Goal: Task Accomplishment & Management: Use online tool/utility

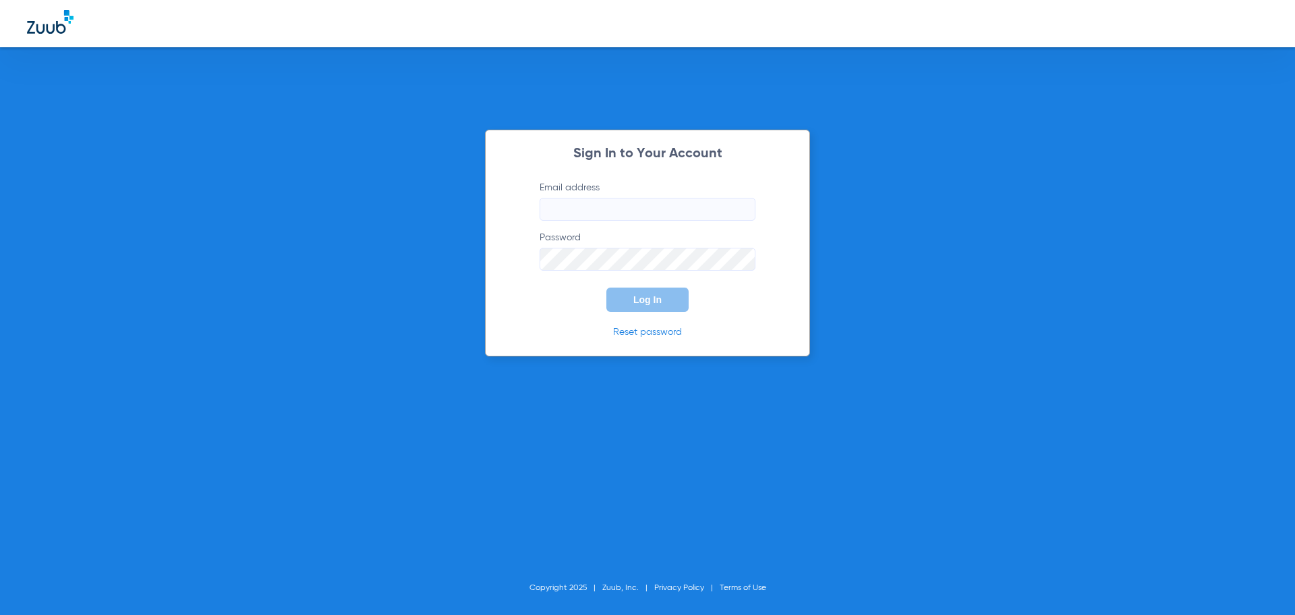
type input "[EMAIL_ADDRESS][DOMAIN_NAME]"
click at [634, 307] on button "Log In" at bounding box center [648, 299] width 82 height 24
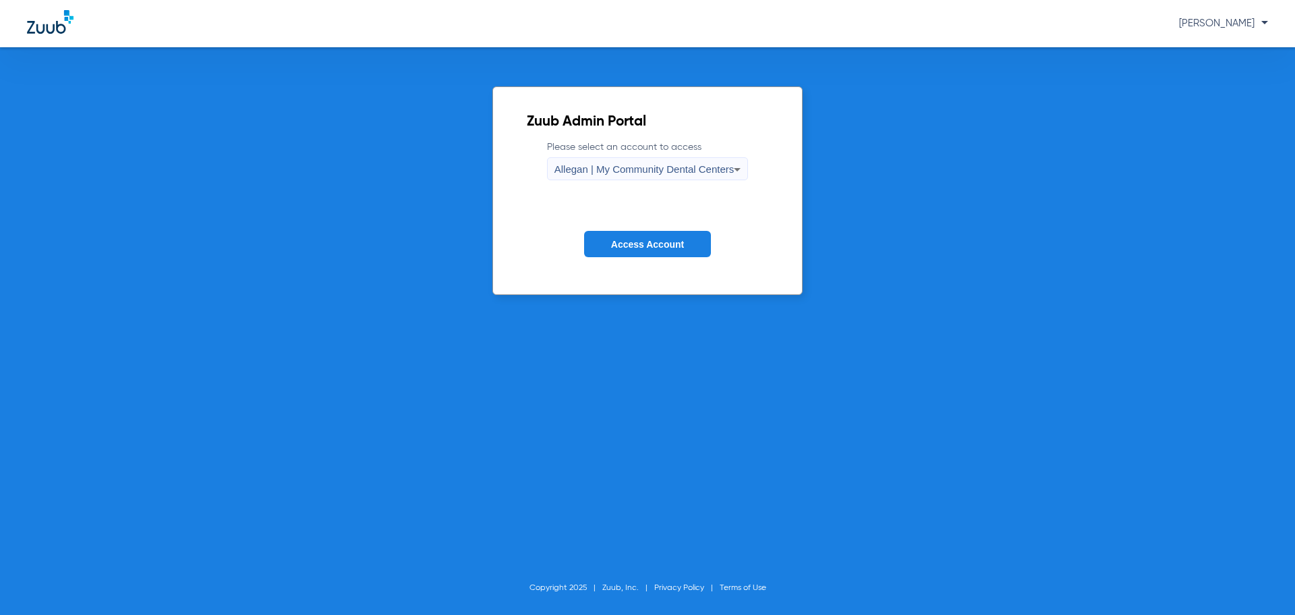
click at [630, 173] on span "Allegan | My Community Dental Centers" at bounding box center [645, 168] width 180 height 11
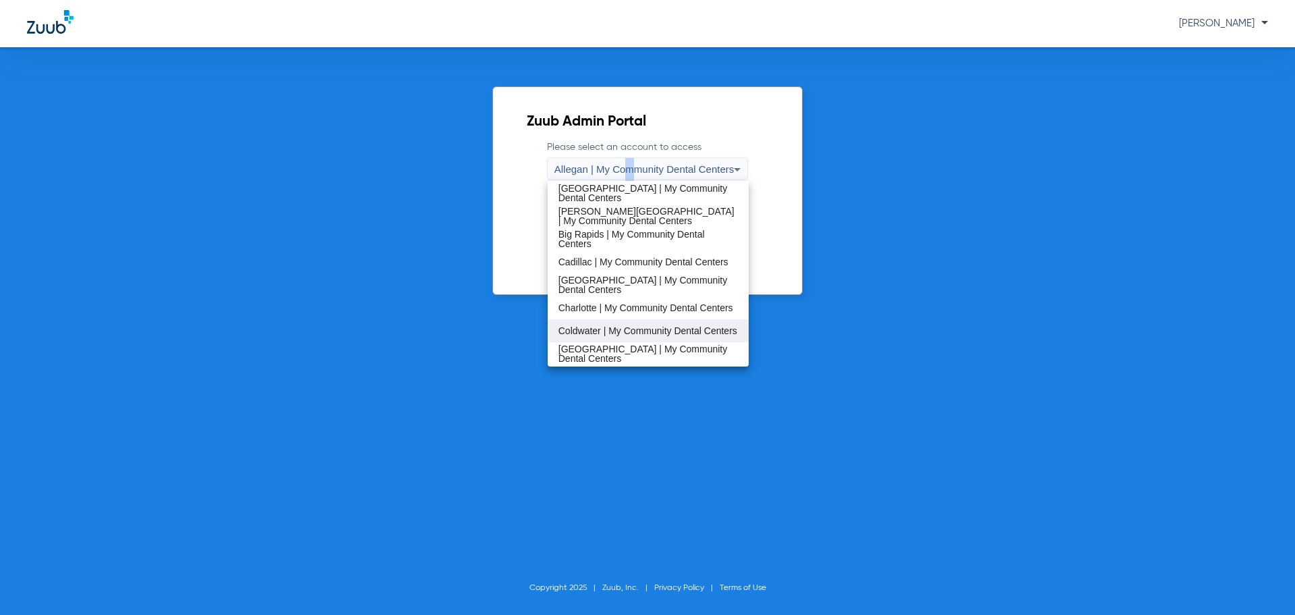
scroll to position [67, 0]
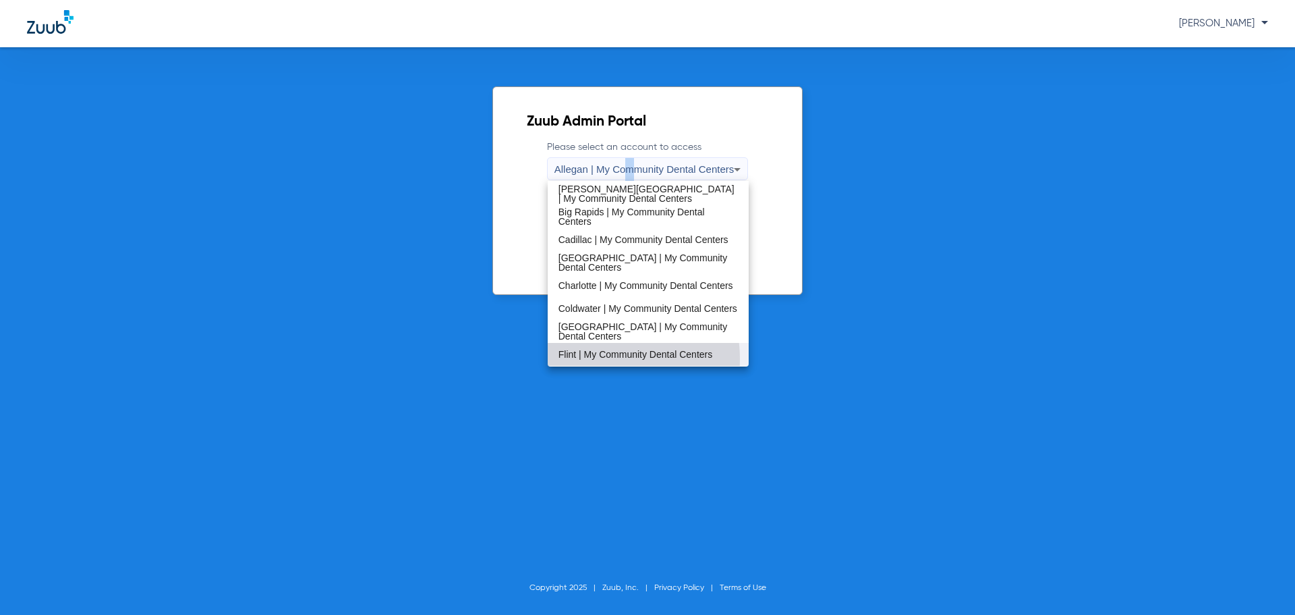
click at [596, 359] on span "Flint | My Community Dental Centers" at bounding box center [636, 353] width 154 height 9
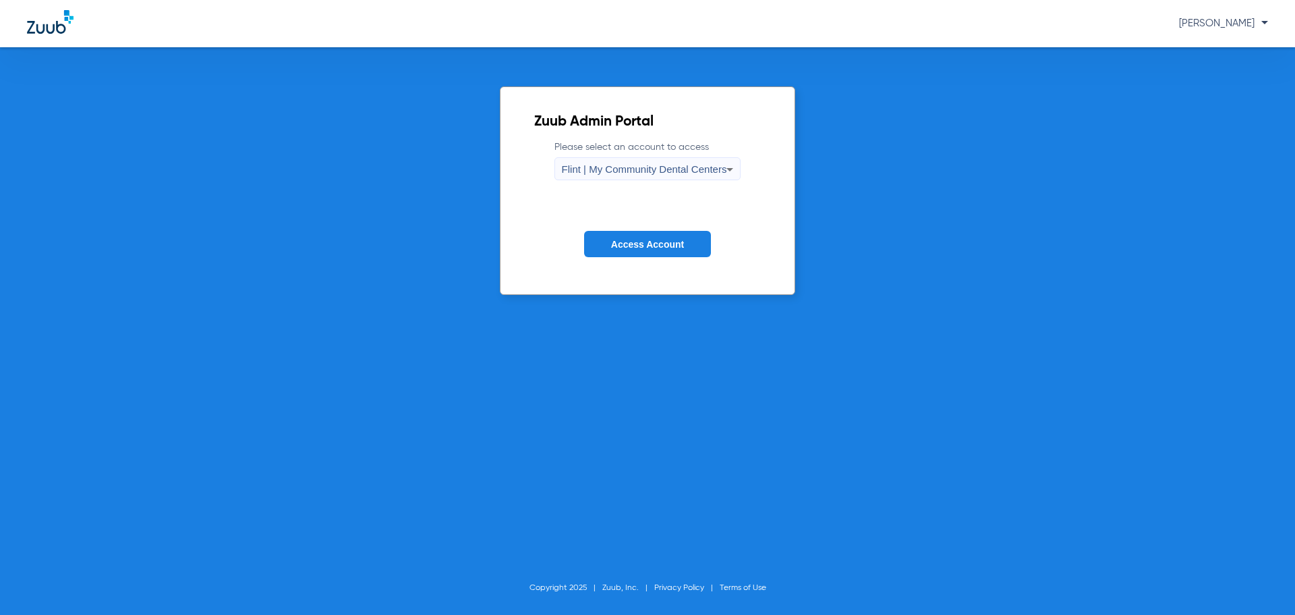
click at [619, 235] on button "Access Account" at bounding box center [647, 244] width 127 height 26
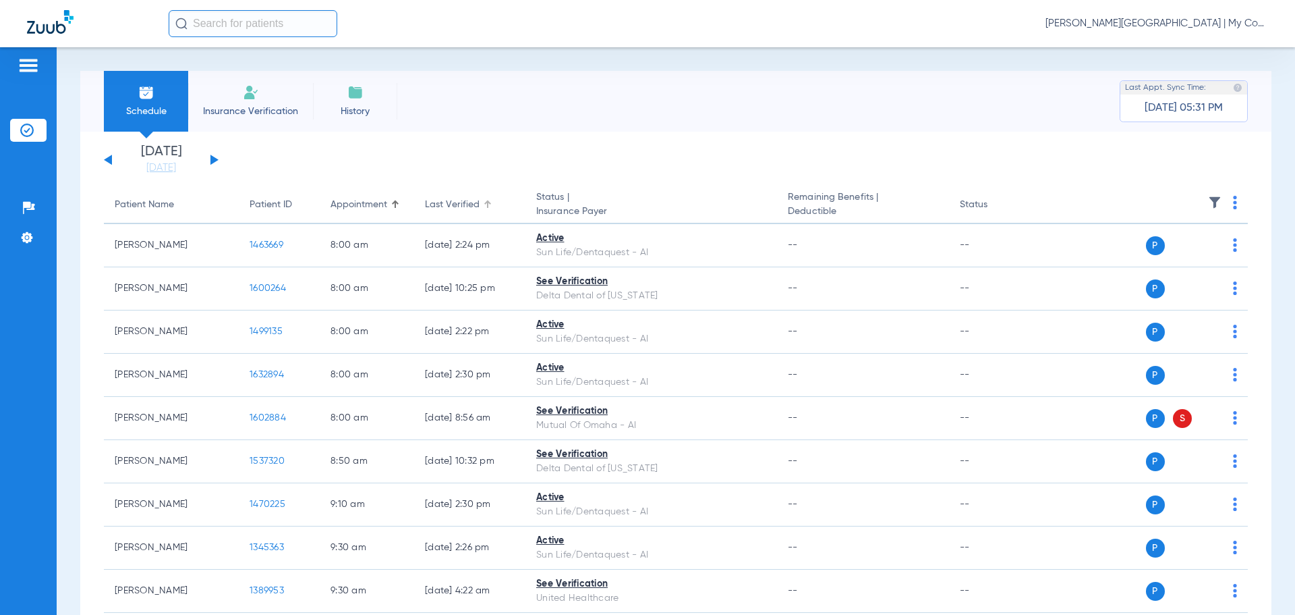
drag, startPoint x: 483, startPoint y: 200, endPoint x: 484, endPoint y: 217, distance: 17.6
click at [483, 199] on div "Last Verified" at bounding box center [470, 205] width 90 height 14
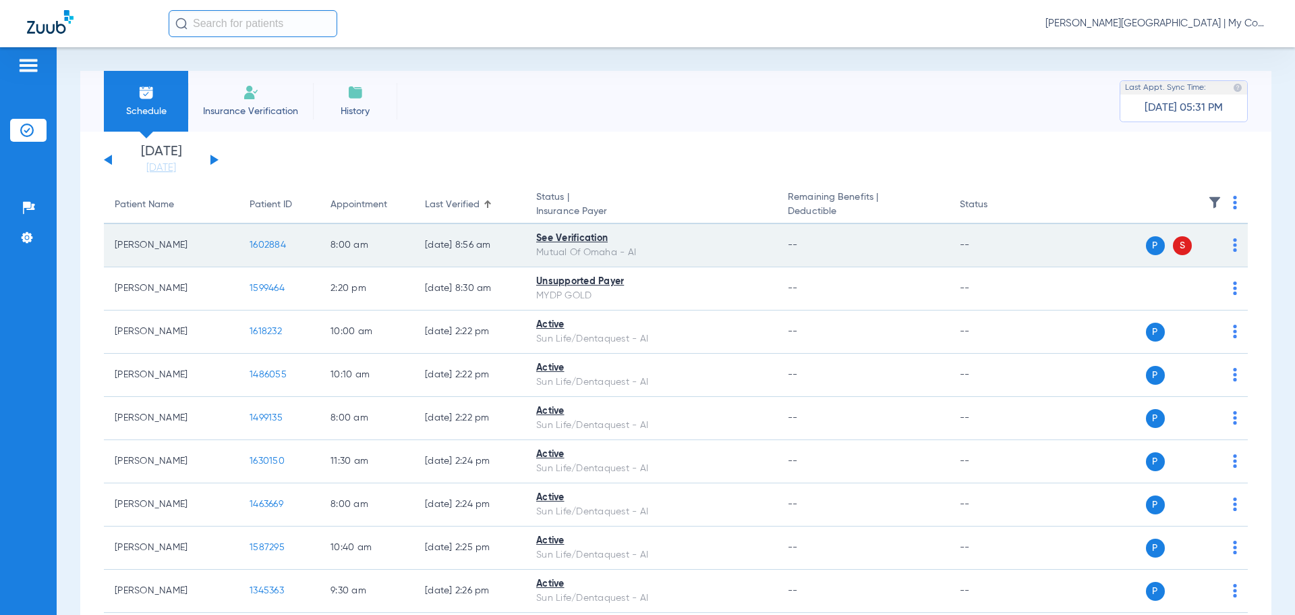
drag, startPoint x: 112, startPoint y: 245, endPoint x: 199, endPoint y: 250, distance: 87.2
click at [210, 259] on td "Loura Plummer-diaz" at bounding box center [171, 245] width 135 height 43
copy td "Loura Plummer-diaz"
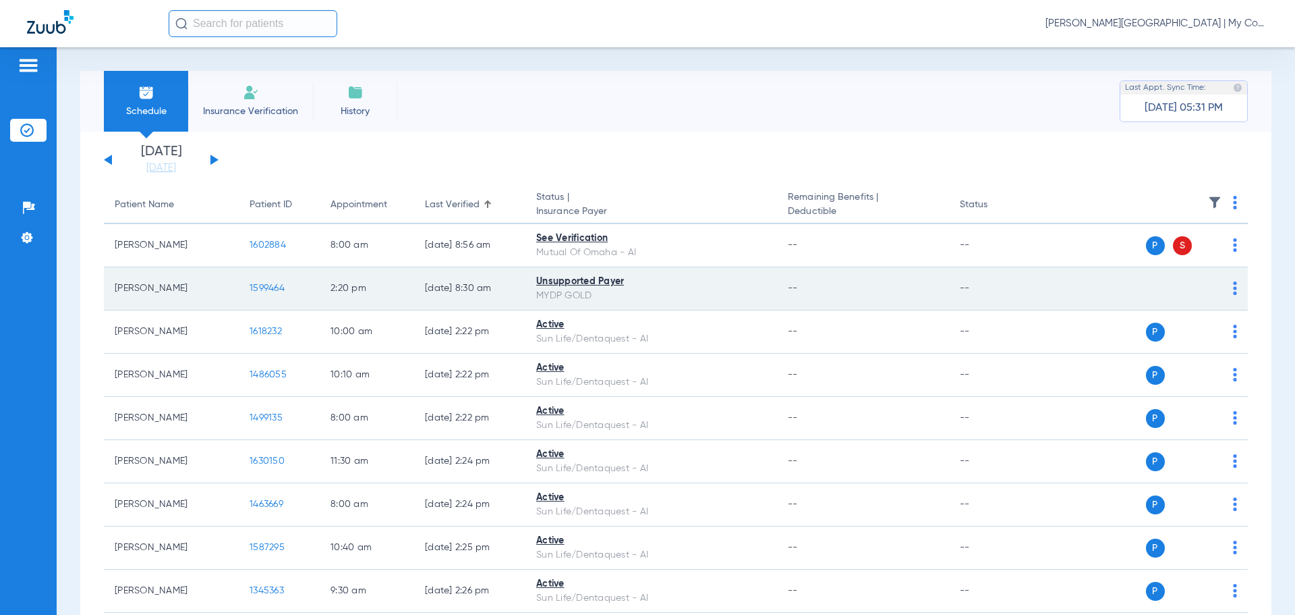
drag, startPoint x: 111, startPoint y: 292, endPoint x: 198, endPoint y: 294, distance: 86.4
click at [198, 294] on td "Elaijah Ferguson" at bounding box center [171, 288] width 135 height 43
copy td "Elaijah Ferguson"
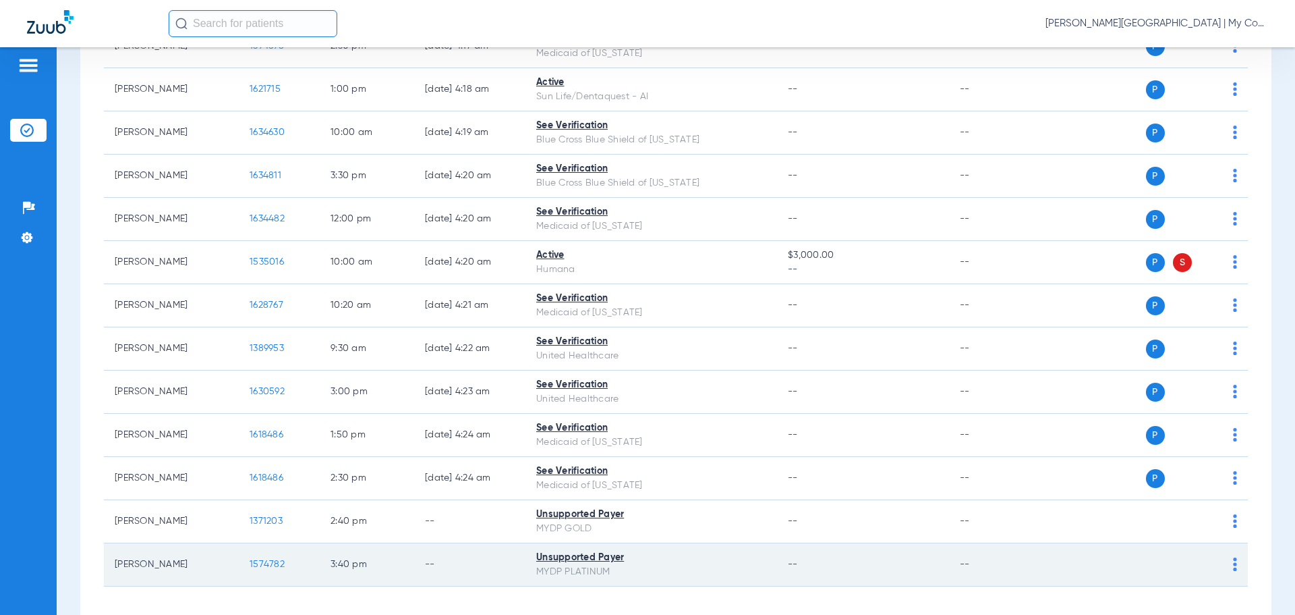
scroll to position [1349, 0]
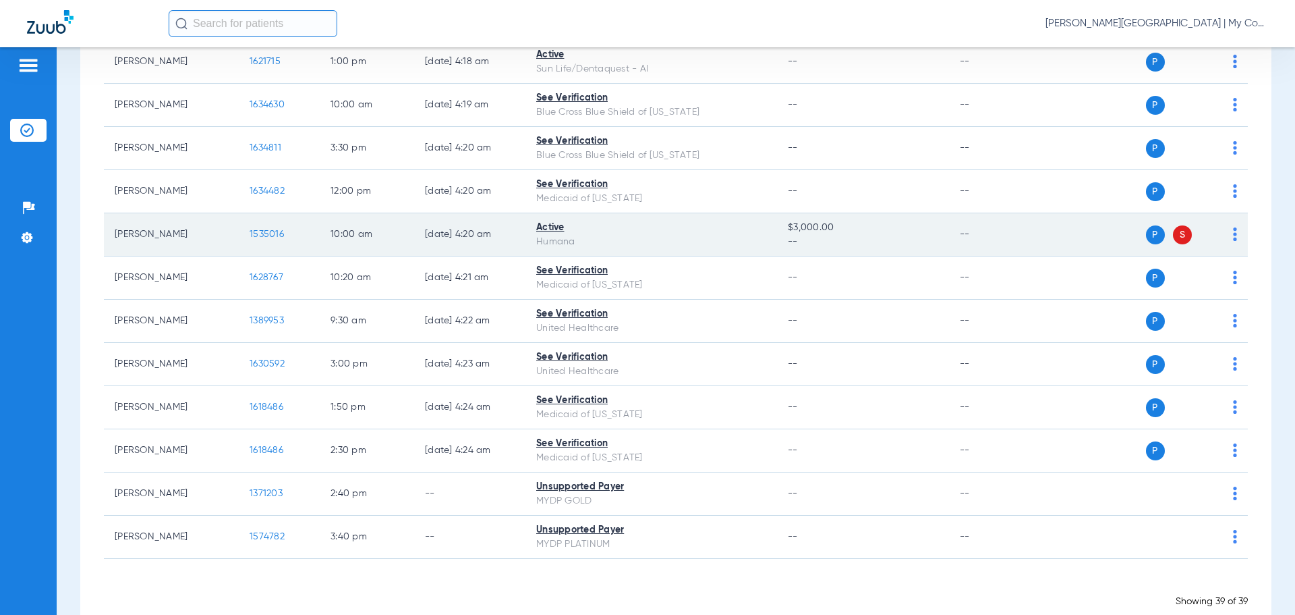
drag, startPoint x: 113, startPoint y: 233, endPoint x: 188, endPoint y: 238, distance: 75.0
click at [193, 235] on td "Sylvia Gonzalez" at bounding box center [171, 234] width 135 height 43
copy td "Sylvia Gonzalez"
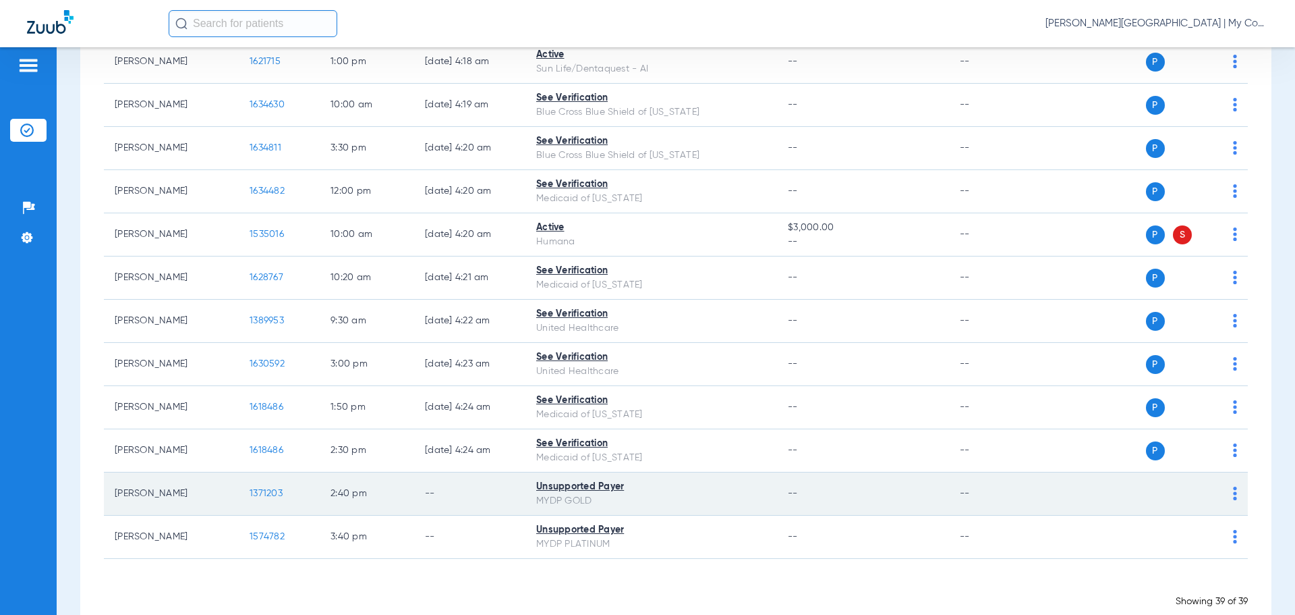
drag, startPoint x: 119, startPoint y: 495, endPoint x: 170, endPoint y: 491, distance: 50.8
click at [175, 485] on td "Joseph Postma" at bounding box center [171, 493] width 135 height 43
drag, startPoint x: 115, startPoint y: 493, endPoint x: 186, endPoint y: 490, distance: 70.9
click at [186, 490] on td "Joseph Postma" at bounding box center [171, 493] width 135 height 43
copy td "Joseph Postma"
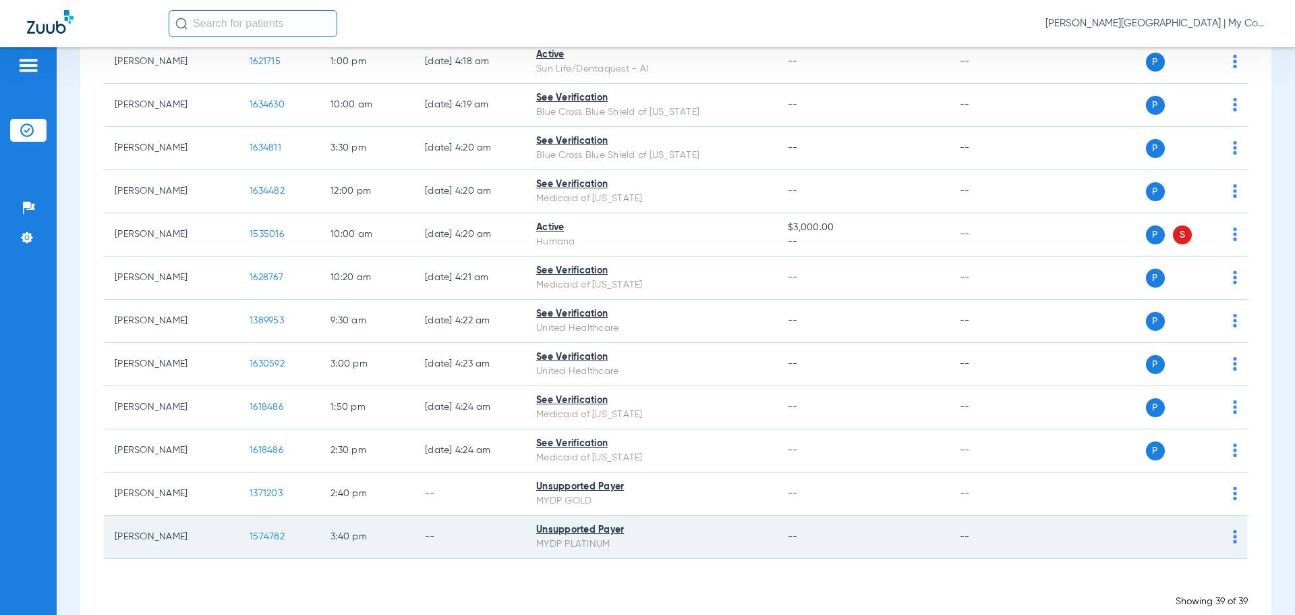
drag, startPoint x: 109, startPoint y: 537, endPoint x: 211, endPoint y: 541, distance: 102.0
click at [215, 542] on td "Maria Jimenez Orozco" at bounding box center [171, 536] width 135 height 43
copy td "Maria Jimenez Orozco"
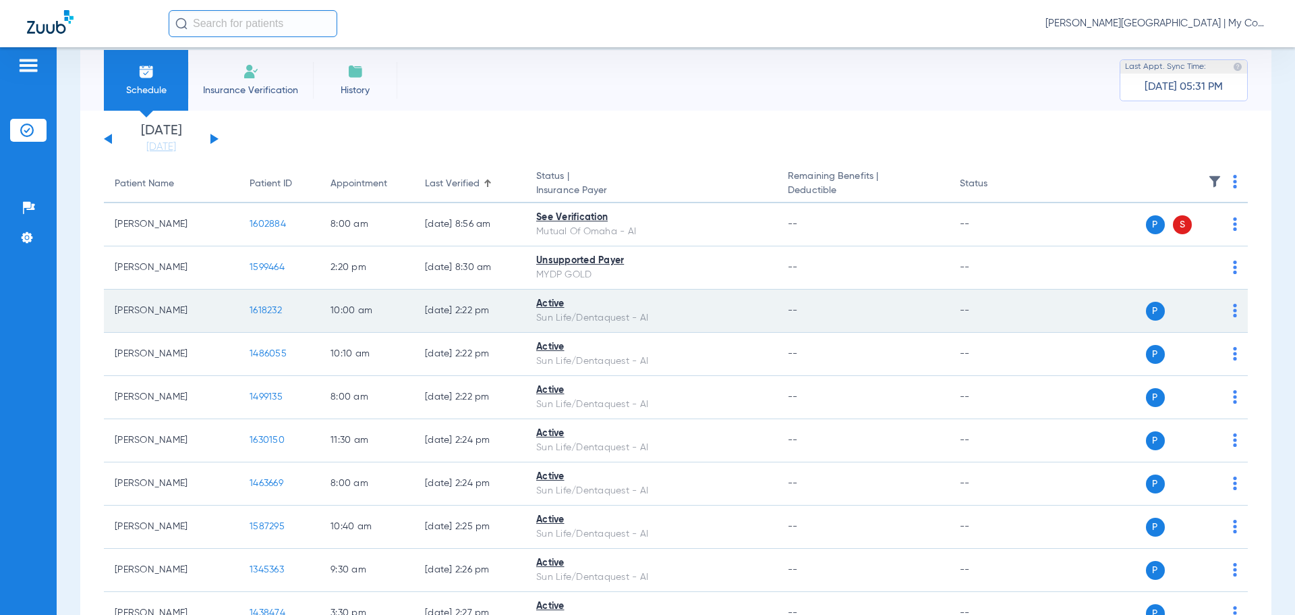
scroll to position [0, 0]
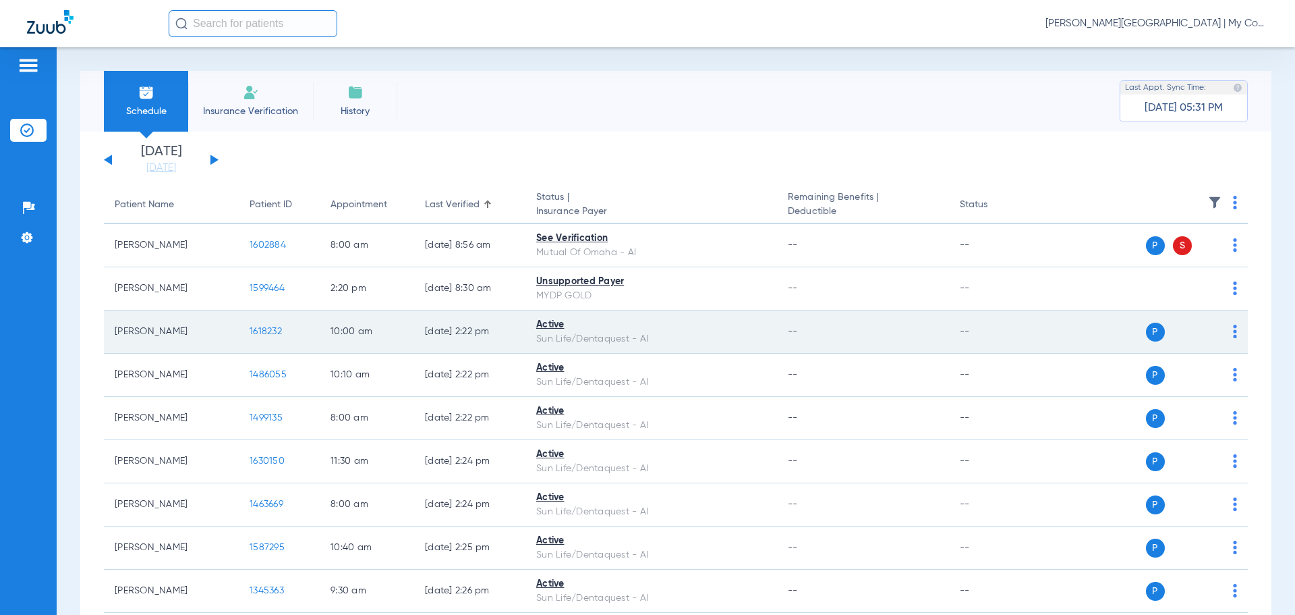
click at [1227, 331] on td "P S" at bounding box center [1144, 331] width 208 height 43
drag, startPoint x: 1226, startPoint y: 331, endPoint x: 1227, endPoint y: 339, distance: 8.8
click at [1233, 330] on img at bounding box center [1235, 331] width 4 height 13
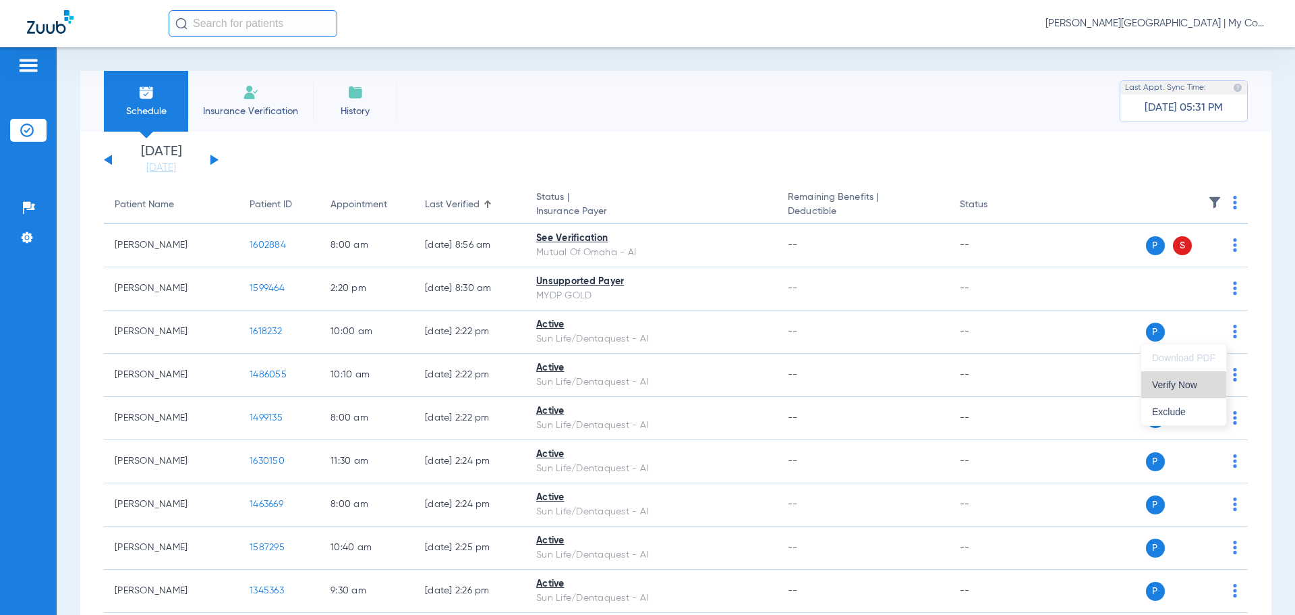
click at [1192, 385] on span "Verify Now" at bounding box center [1183, 384] width 63 height 9
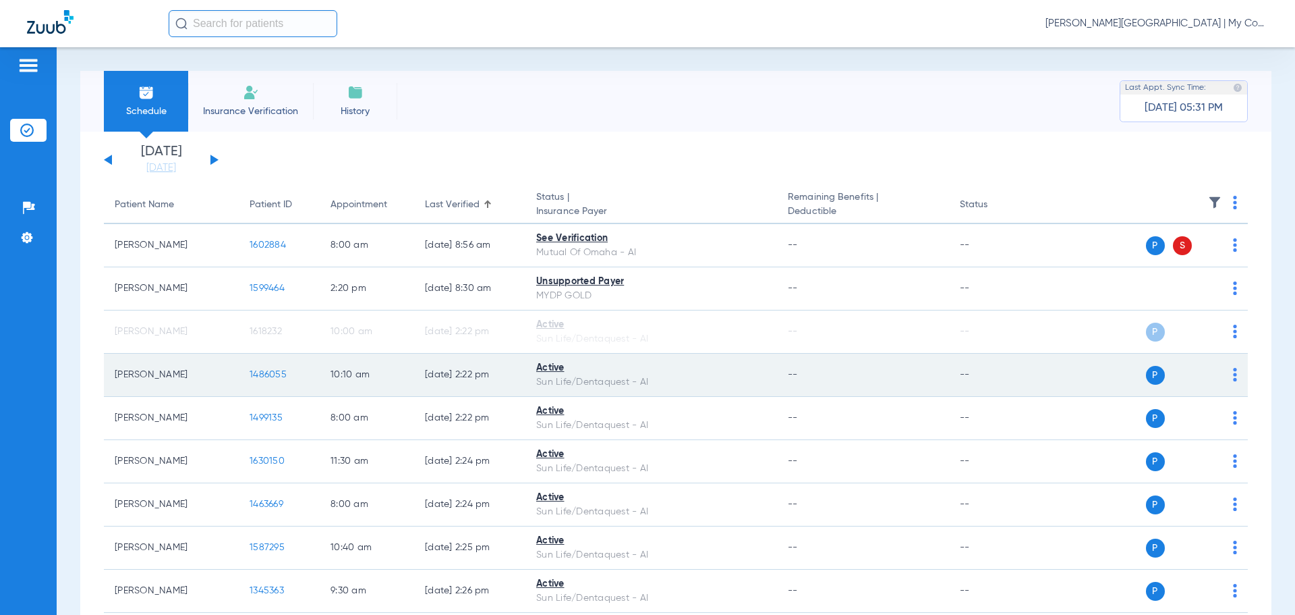
click at [1227, 376] on td "P S" at bounding box center [1144, 375] width 208 height 43
click at [1233, 377] on img at bounding box center [1235, 374] width 4 height 13
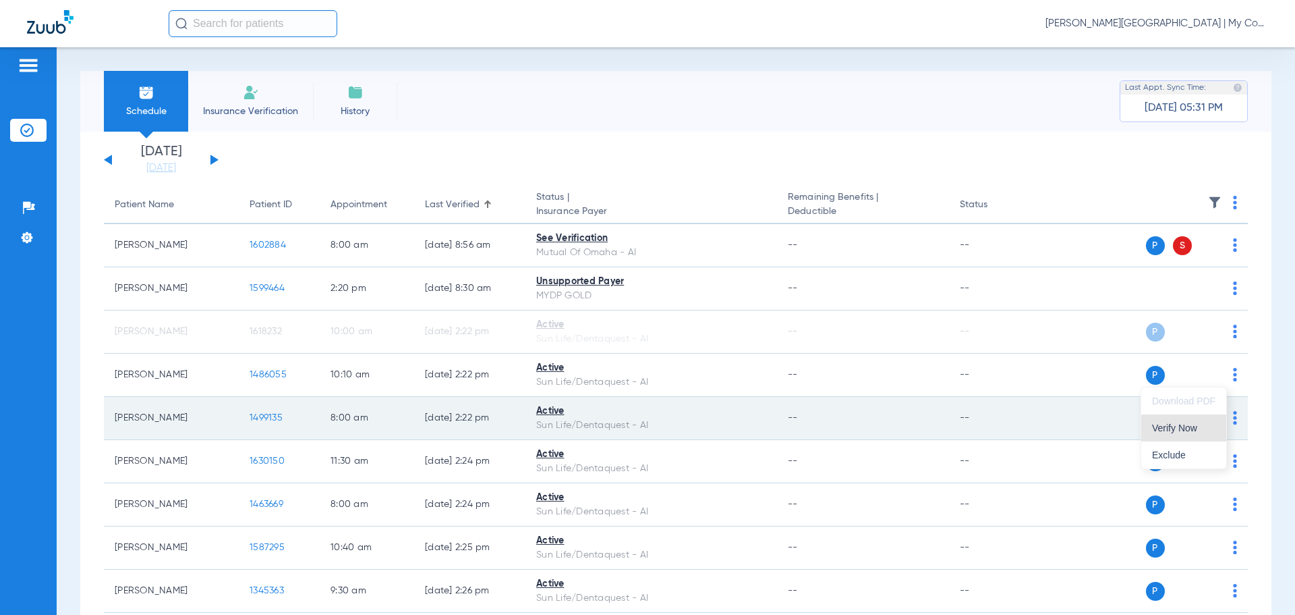
drag, startPoint x: 1194, startPoint y: 430, endPoint x: 1202, endPoint y: 439, distance: 12.4
click at [1194, 429] on span "Verify Now" at bounding box center [1183, 427] width 63 height 9
click at [1233, 421] on img at bounding box center [1235, 417] width 4 height 13
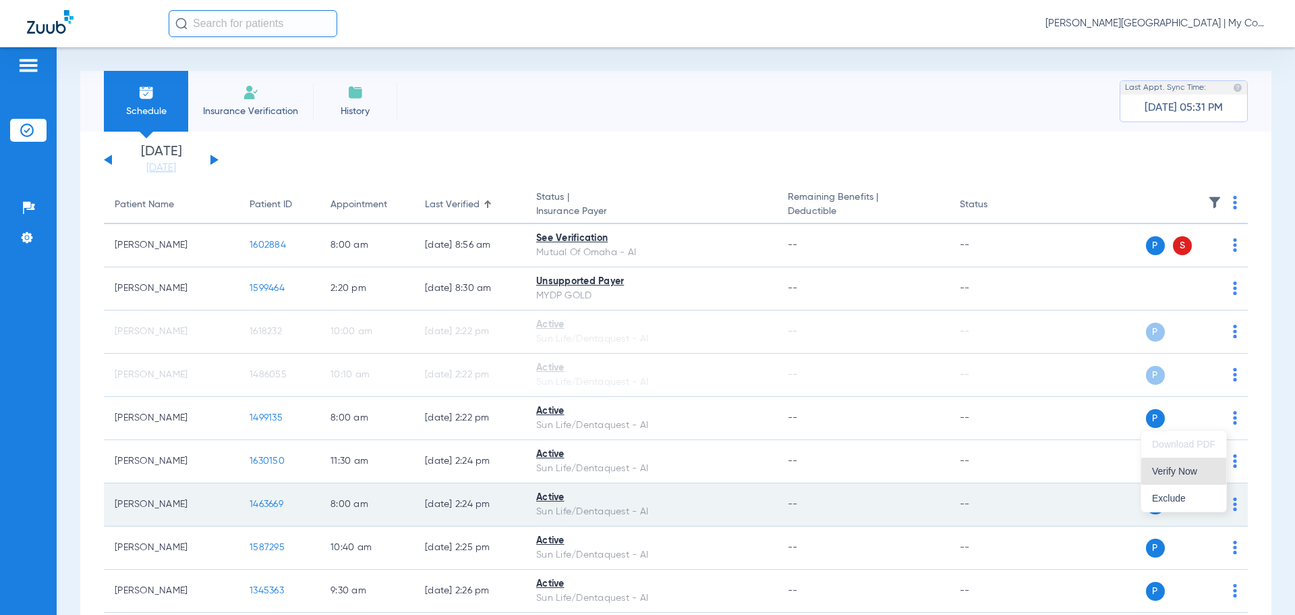
drag, startPoint x: 1198, startPoint y: 471, endPoint x: 1207, endPoint y: 484, distance: 15.5
click at [1196, 470] on span "Verify Now" at bounding box center [1183, 470] width 63 height 9
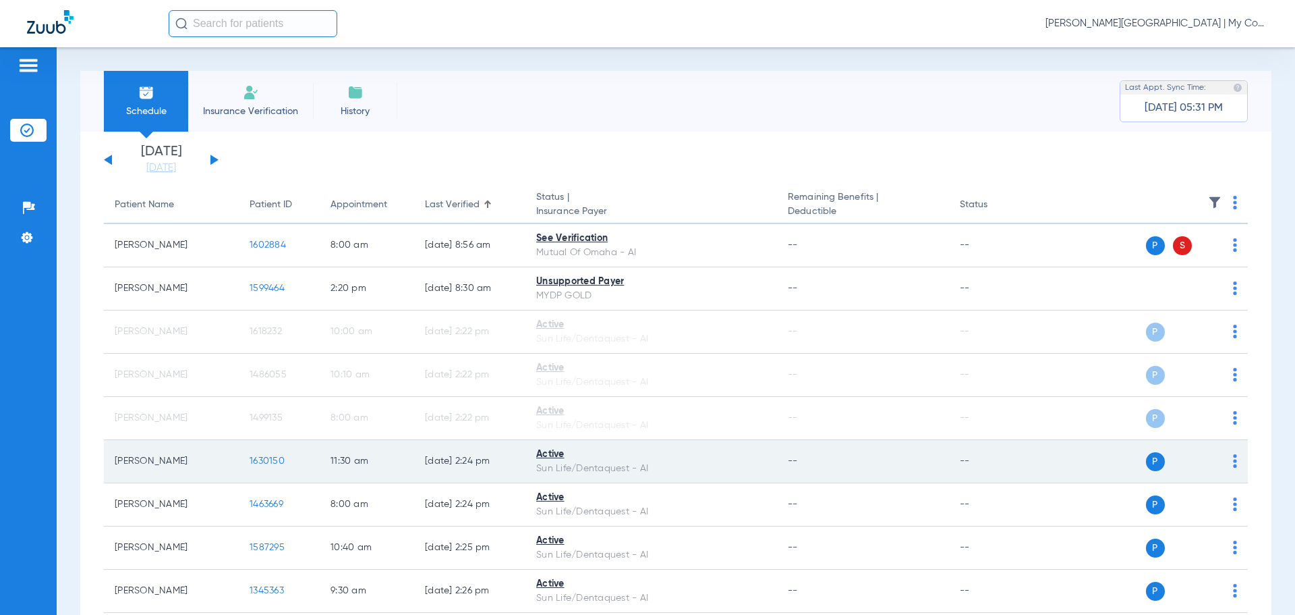
click at [1233, 464] on img at bounding box center [1235, 460] width 4 height 13
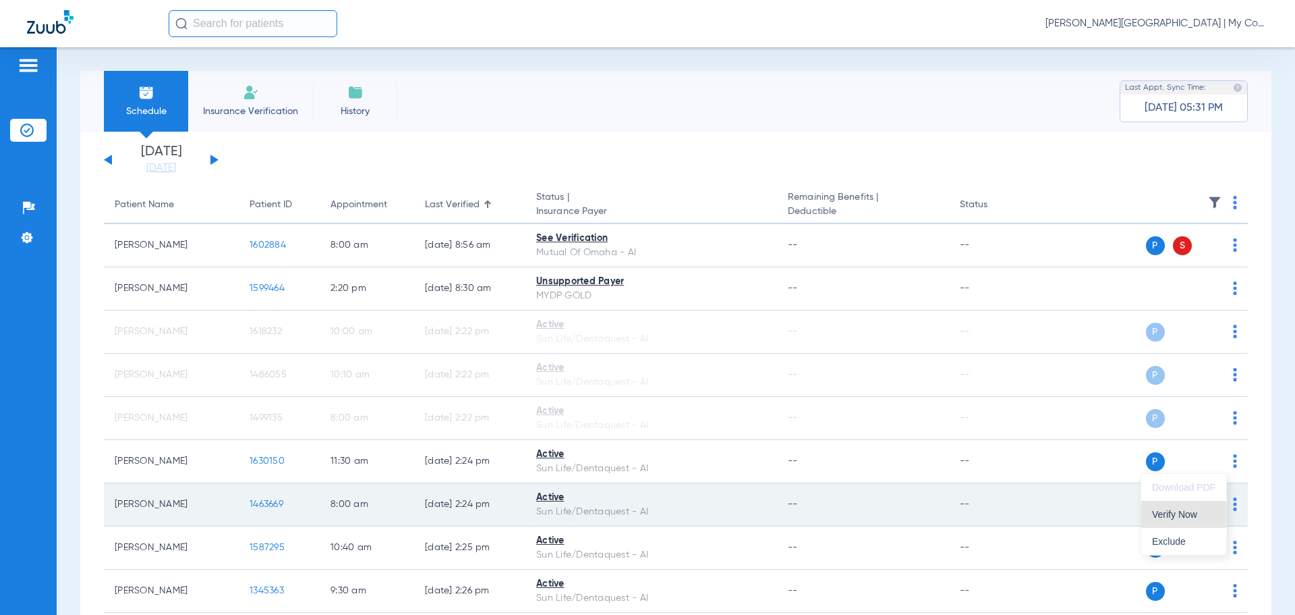
drag, startPoint x: 1202, startPoint y: 510, endPoint x: 1210, endPoint y: 515, distance: 9.7
click at [1202, 510] on span "Verify Now" at bounding box center [1183, 513] width 63 height 9
click at [1227, 502] on td "P S" at bounding box center [1144, 504] width 208 height 43
click at [1233, 502] on img at bounding box center [1235, 503] width 4 height 13
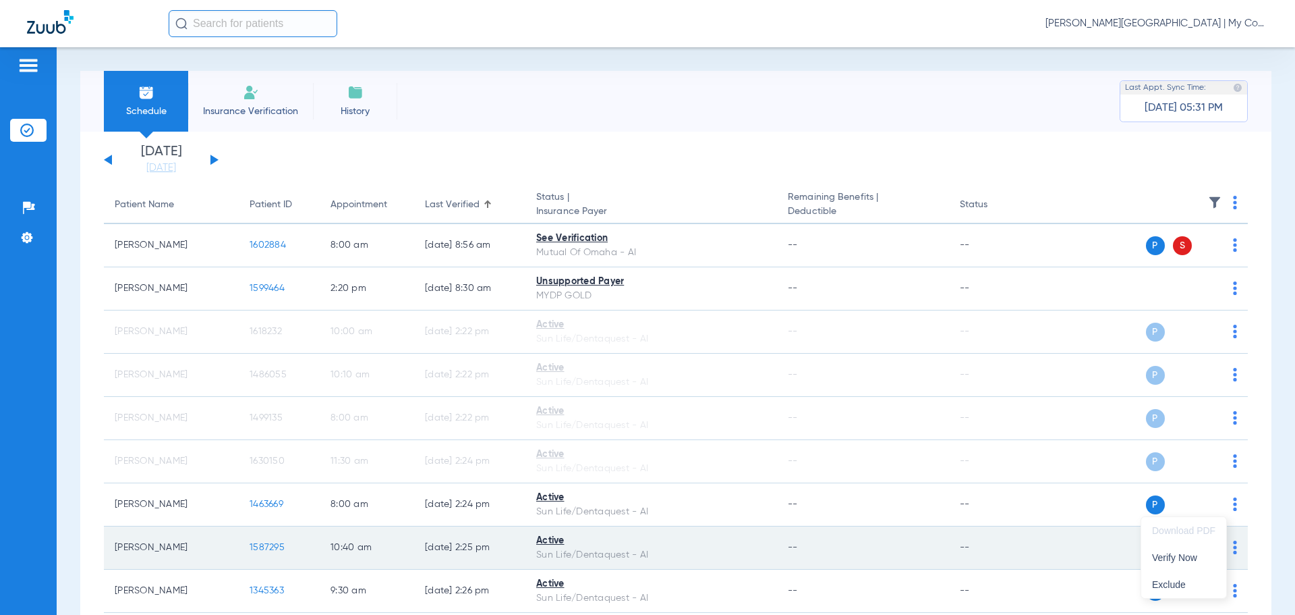
drag, startPoint x: 1196, startPoint y: 548, endPoint x: 1188, endPoint y: 531, distance: 18.7
click at [1196, 545] on button "Verify Now" at bounding box center [1184, 557] width 85 height 27
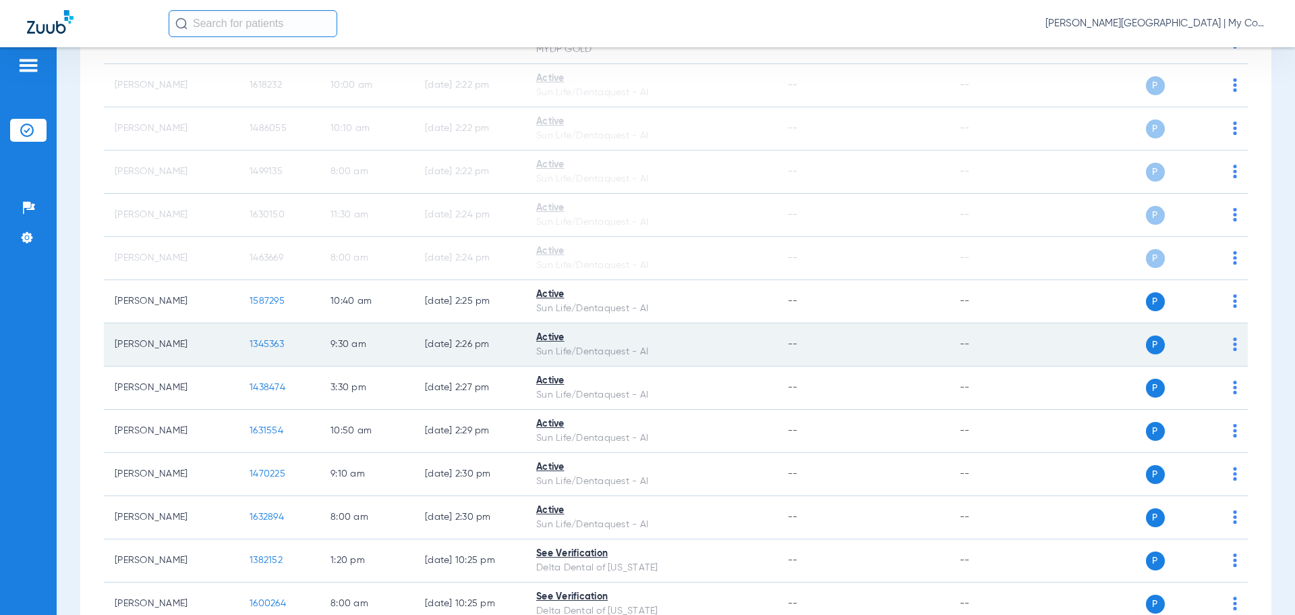
scroll to position [270, 0]
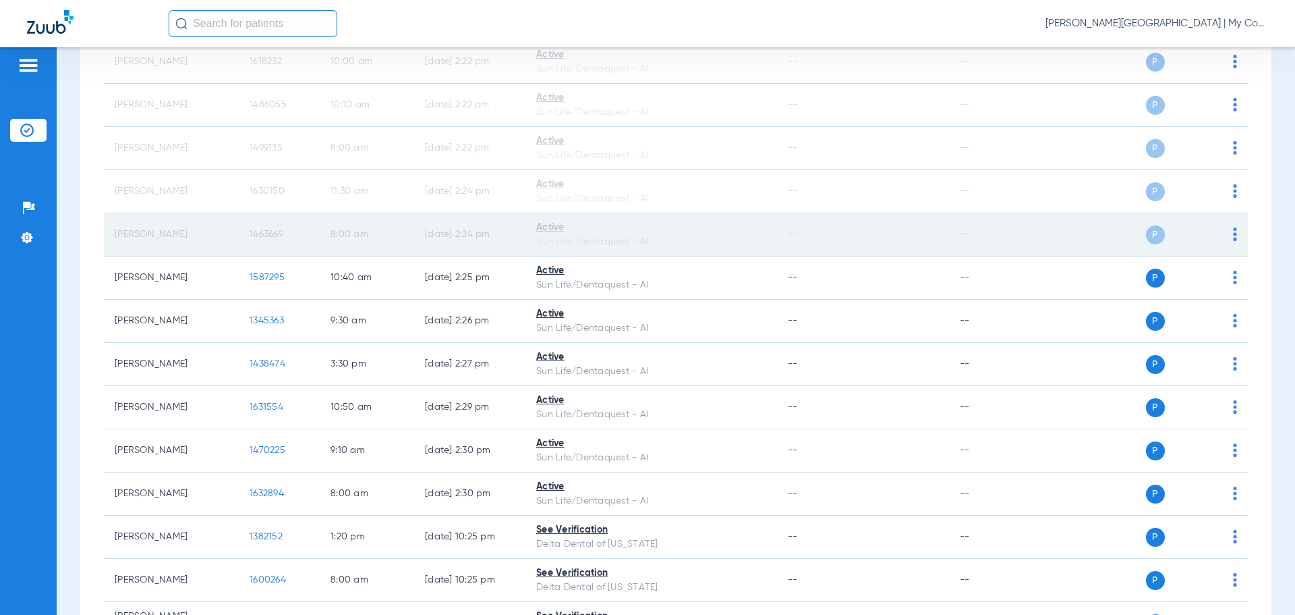
click at [1233, 231] on img at bounding box center [1235, 233] width 4 height 13
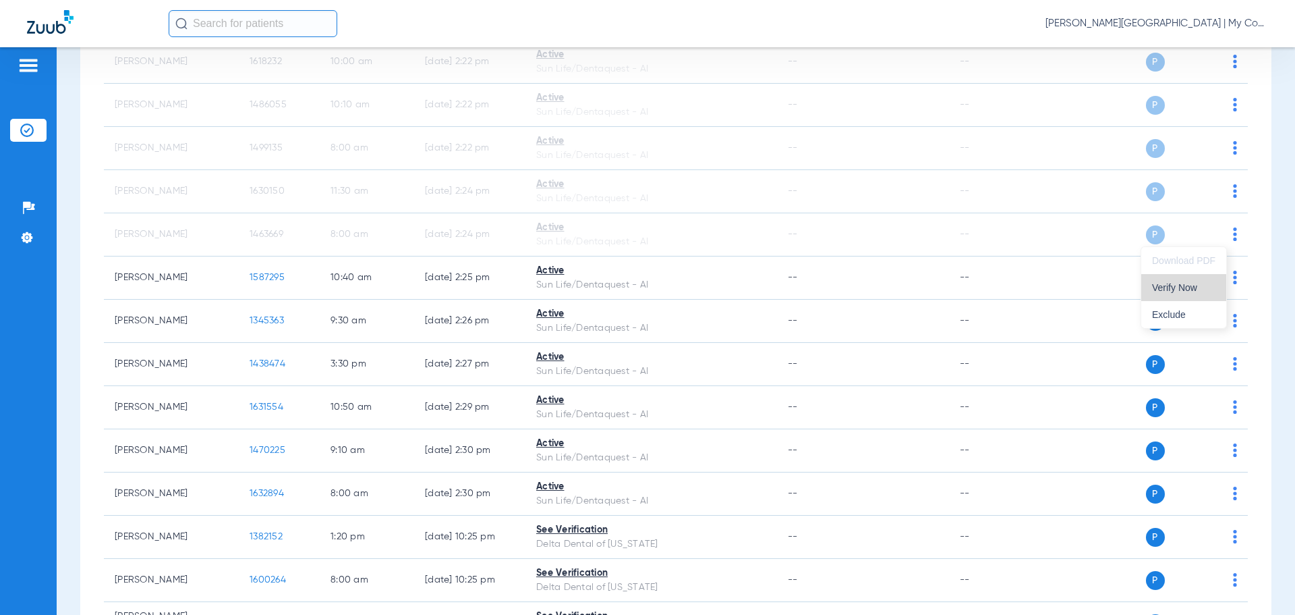
click at [1189, 289] on span "Verify Now" at bounding box center [1183, 287] width 63 height 9
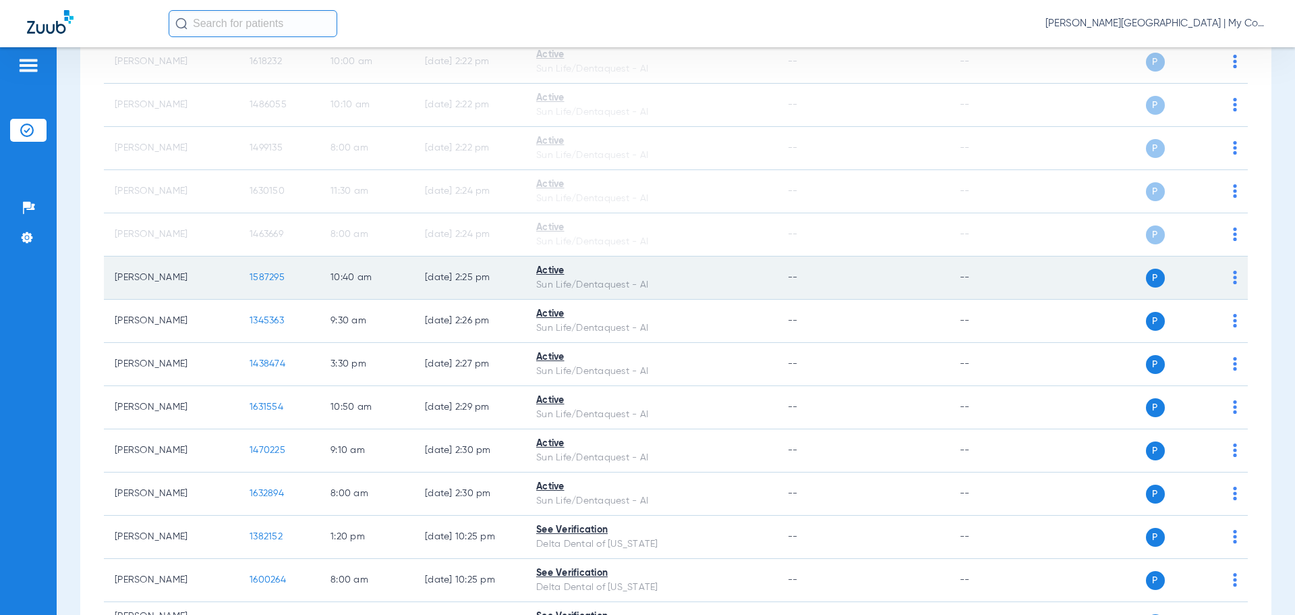
click at [1233, 281] on img at bounding box center [1235, 277] width 4 height 13
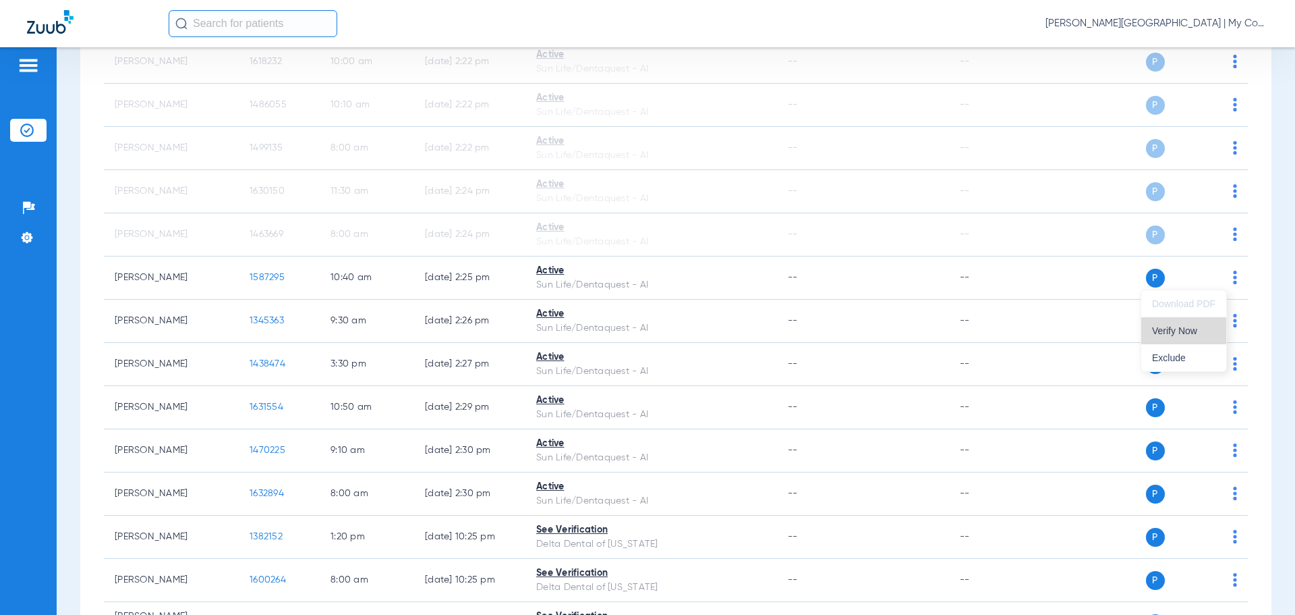
click at [1193, 329] on span "Verify Now" at bounding box center [1183, 330] width 63 height 9
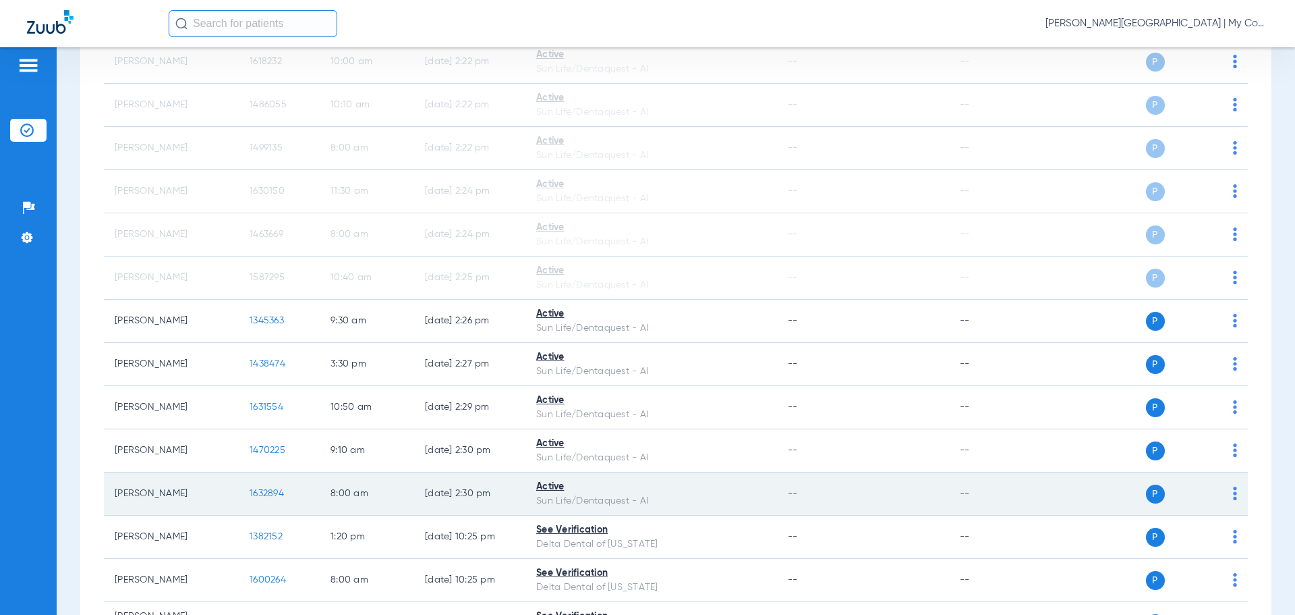
click at [1233, 492] on img at bounding box center [1235, 492] width 4 height 13
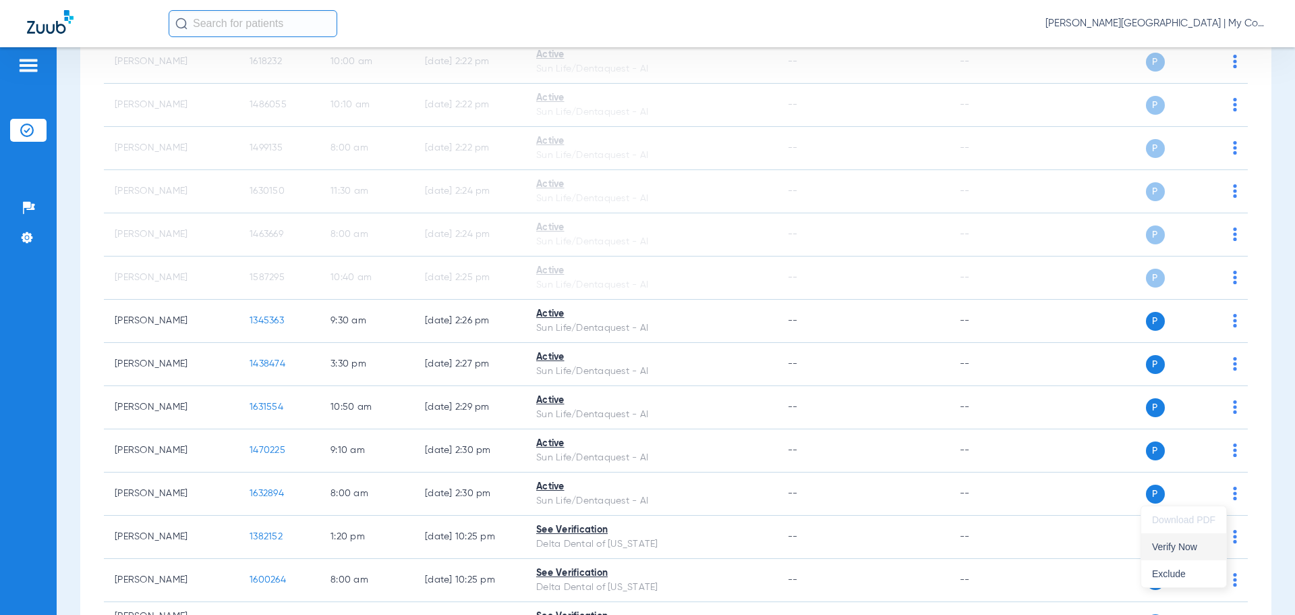
click at [1189, 540] on button "Verify Now" at bounding box center [1184, 546] width 85 height 27
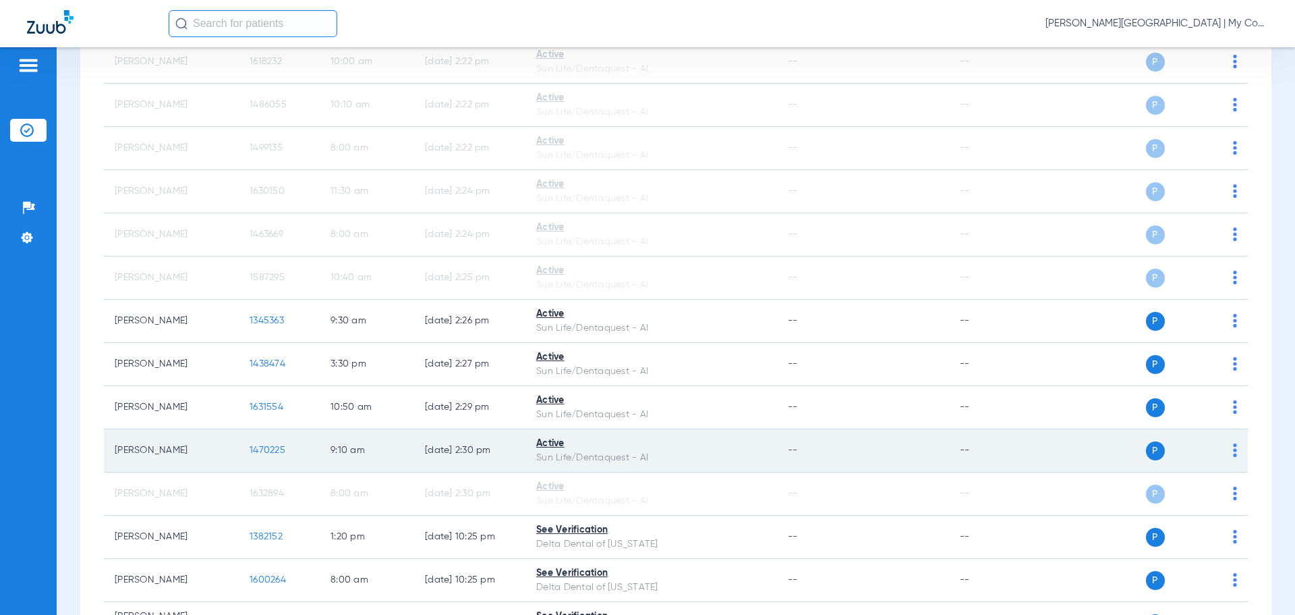
click at [1233, 450] on img at bounding box center [1235, 449] width 4 height 13
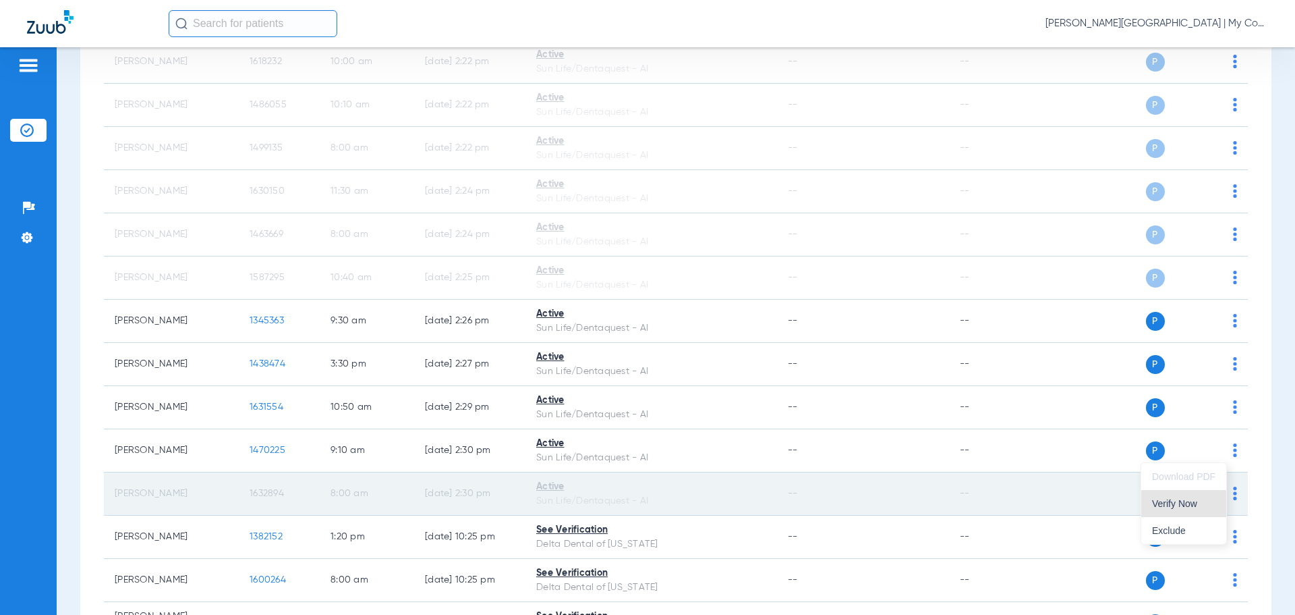
drag, startPoint x: 1208, startPoint y: 505, endPoint x: 1219, endPoint y: 481, distance: 26.9
click at [1208, 505] on span "Verify Now" at bounding box center [1183, 503] width 63 height 9
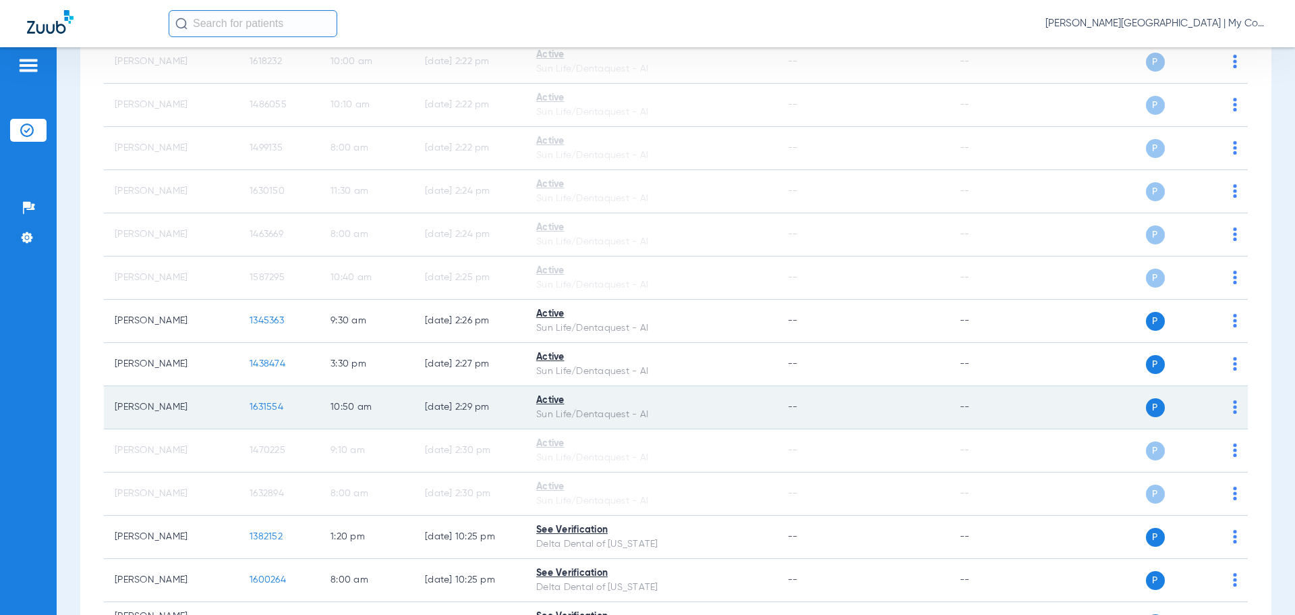
click at [1233, 405] on img at bounding box center [1235, 406] width 4 height 13
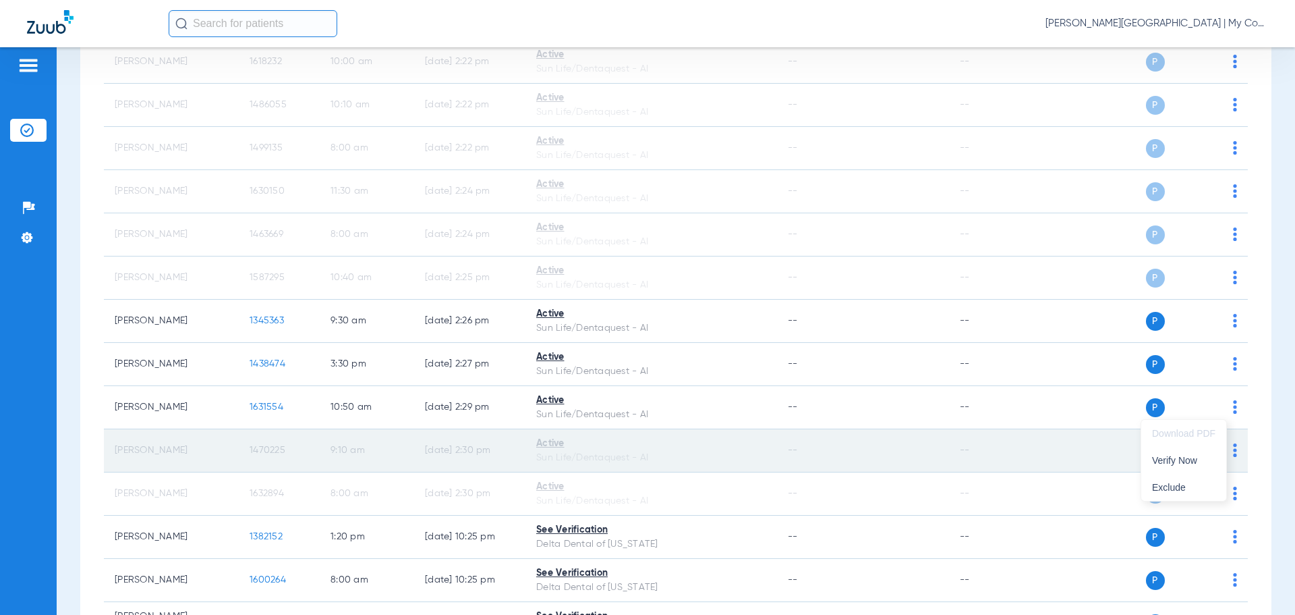
drag, startPoint x: 1204, startPoint y: 463, endPoint x: 1216, endPoint y: 435, distance: 30.5
click at [1204, 460] on span "Verify Now" at bounding box center [1183, 459] width 63 height 9
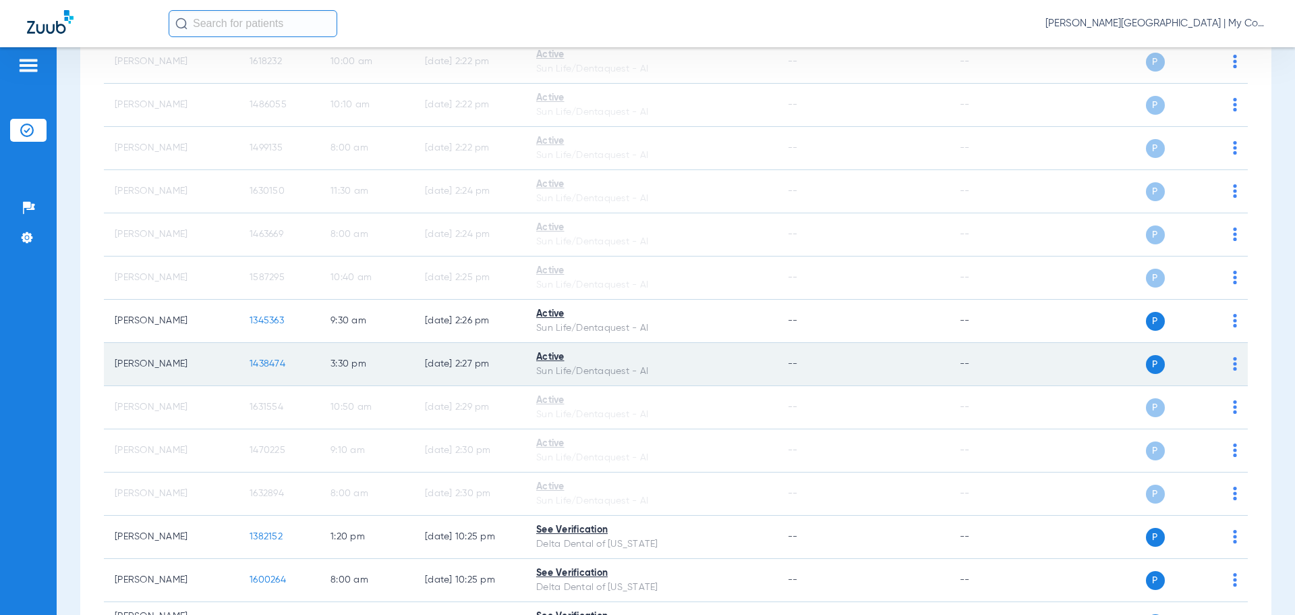
click at [1233, 360] on img at bounding box center [1235, 363] width 4 height 13
drag, startPoint x: 1198, startPoint y: 417, endPoint x: 1204, endPoint y: 376, distance: 40.9
click at [1198, 412] on span "Verify Now" at bounding box center [1183, 416] width 63 height 9
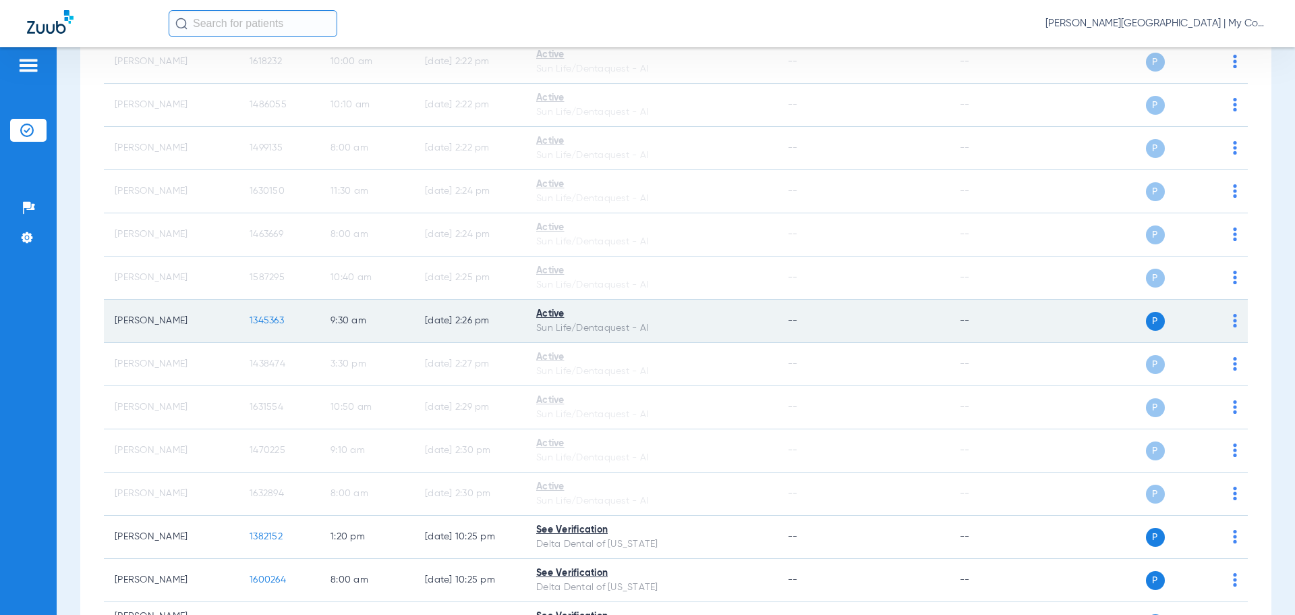
click at [1233, 320] on img at bounding box center [1235, 320] width 4 height 13
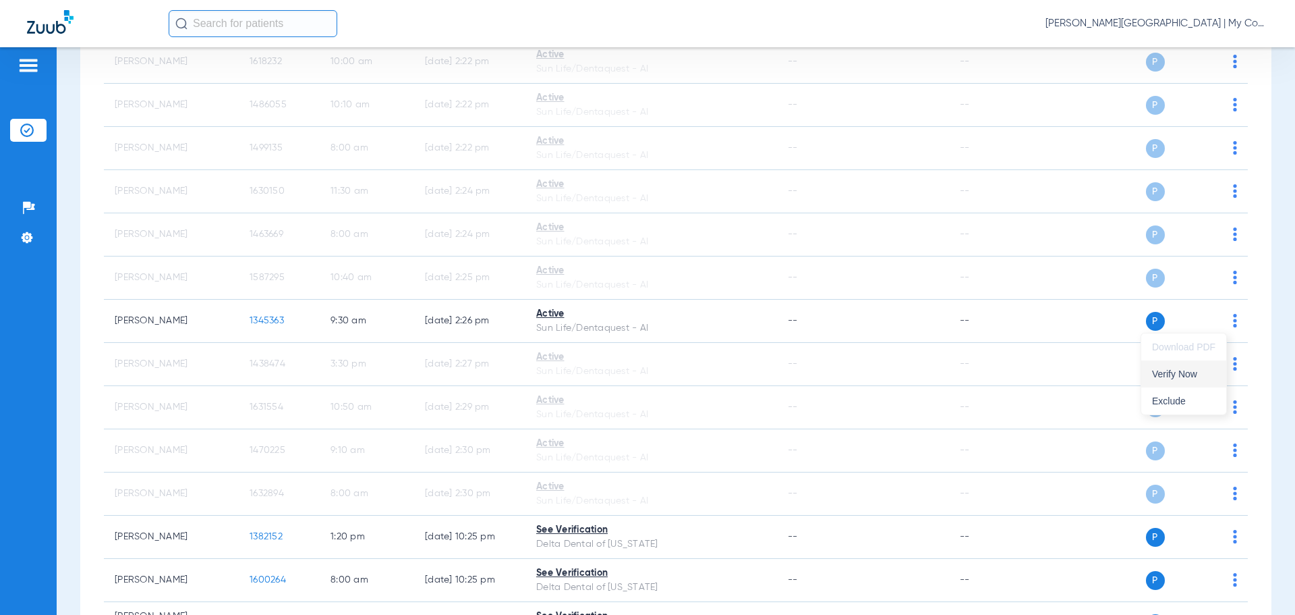
click at [1196, 377] on span "Verify Now" at bounding box center [1183, 373] width 63 height 9
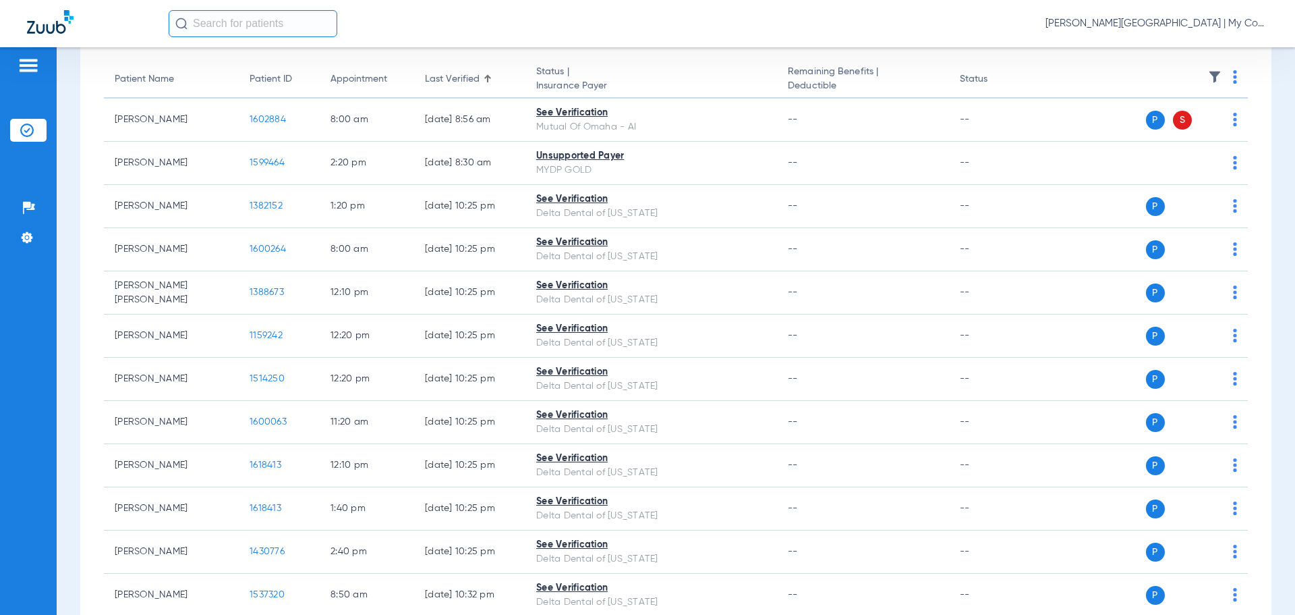
scroll to position [0, 0]
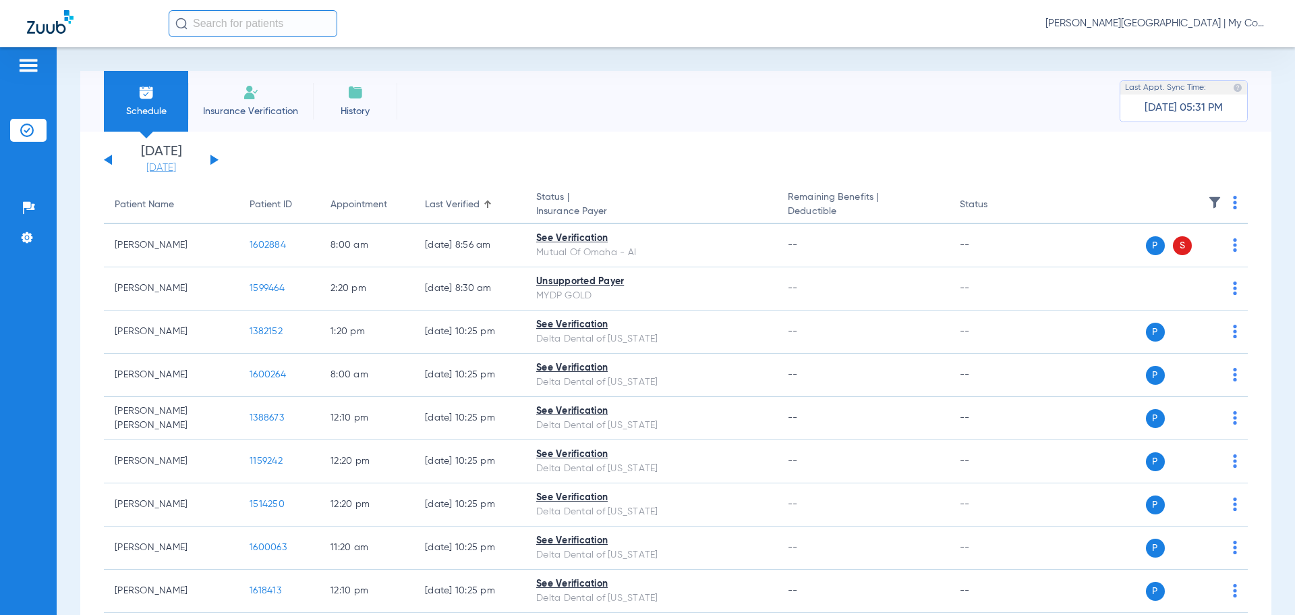
click at [160, 171] on link "[DATE]" at bounding box center [161, 167] width 81 height 13
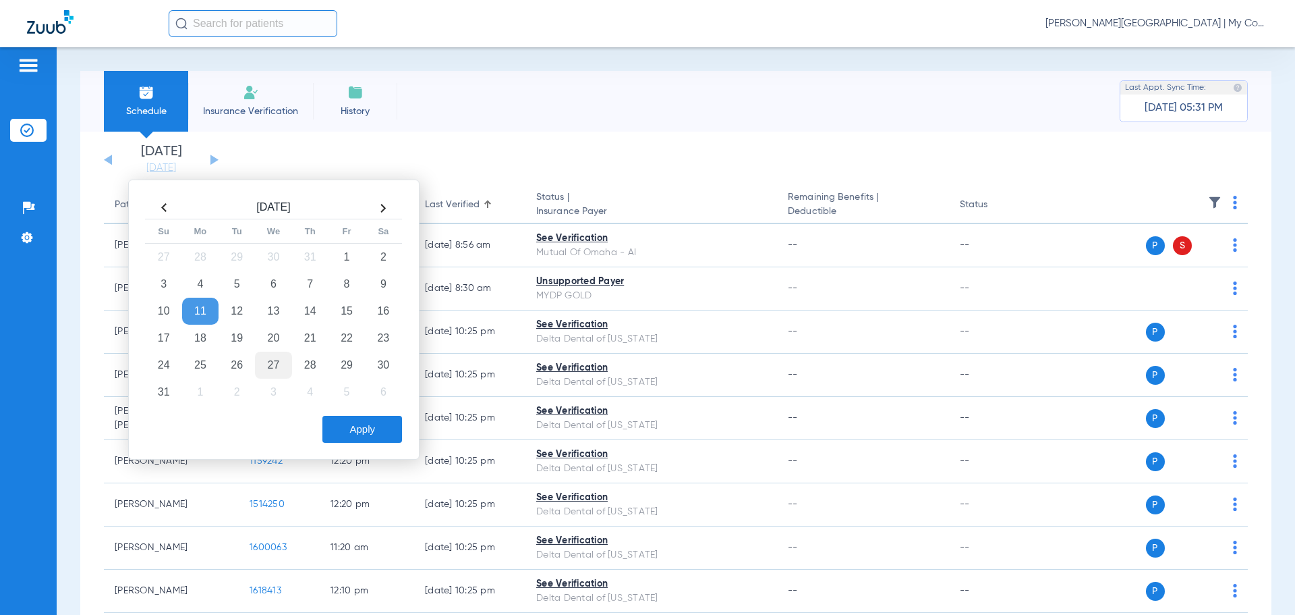
drag, startPoint x: 233, startPoint y: 333, endPoint x: 258, endPoint y: 356, distance: 34.0
click at [233, 333] on td "19" at bounding box center [237, 338] width 36 height 27
click at [349, 420] on button "Apply" at bounding box center [363, 429] width 80 height 27
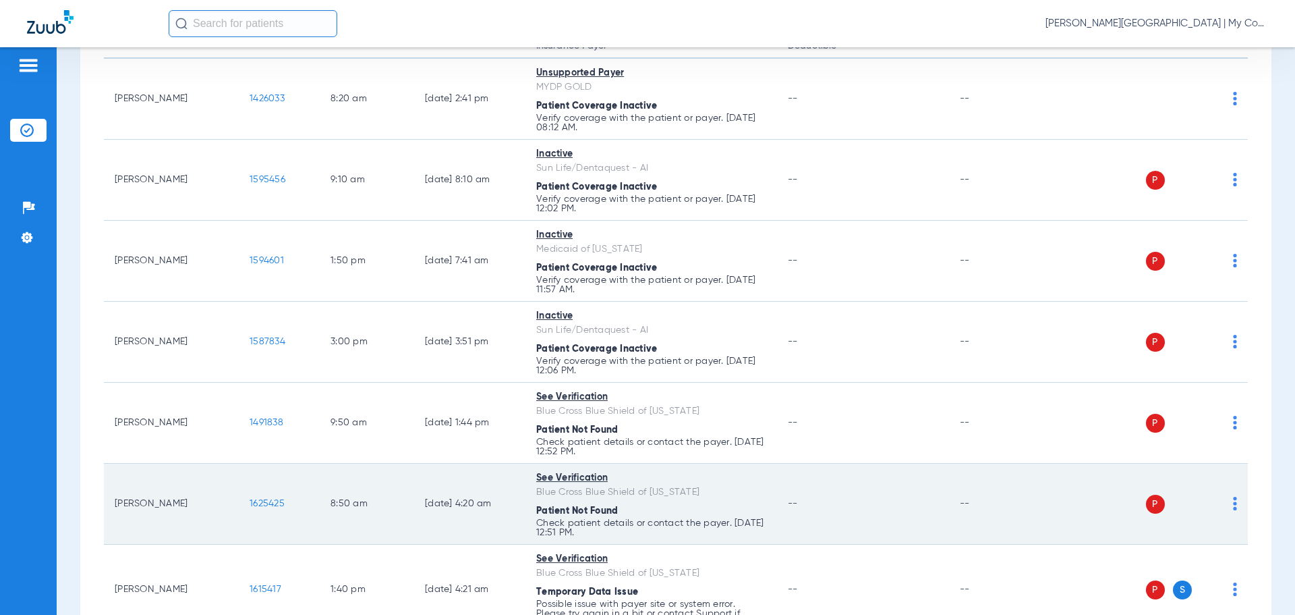
scroll to position [202, 0]
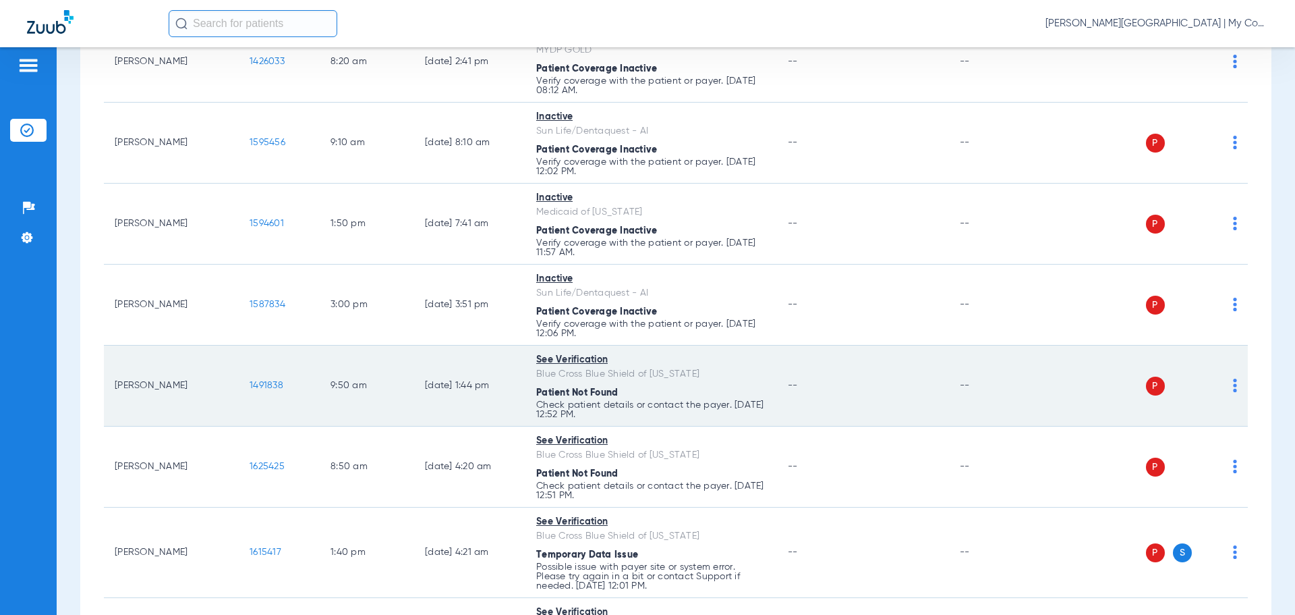
click at [1230, 379] on td "P S" at bounding box center [1144, 385] width 208 height 81
click at [1233, 385] on img at bounding box center [1235, 385] width 4 height 13
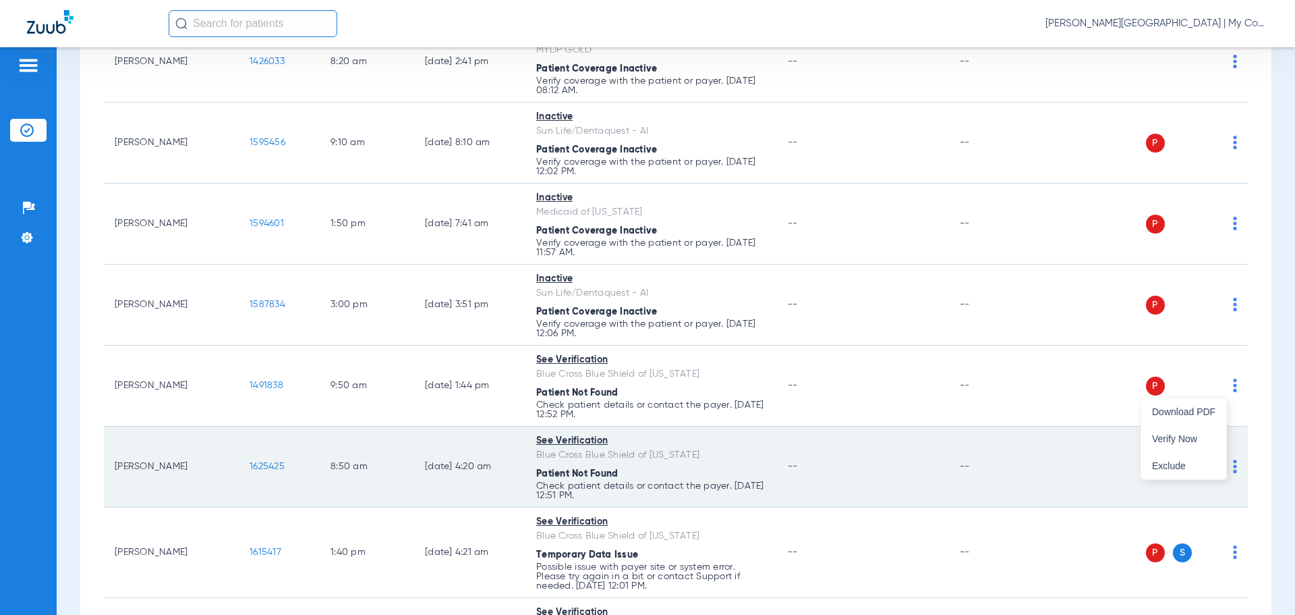
drag, startPoint x: 1186, startPoint y: 440, endPoint x: 1183, endPoint y: 449, distance: 9.8
click at [1185, 440] on span "Verify Now" at bounding box center [1183, 438] width 63 height 9
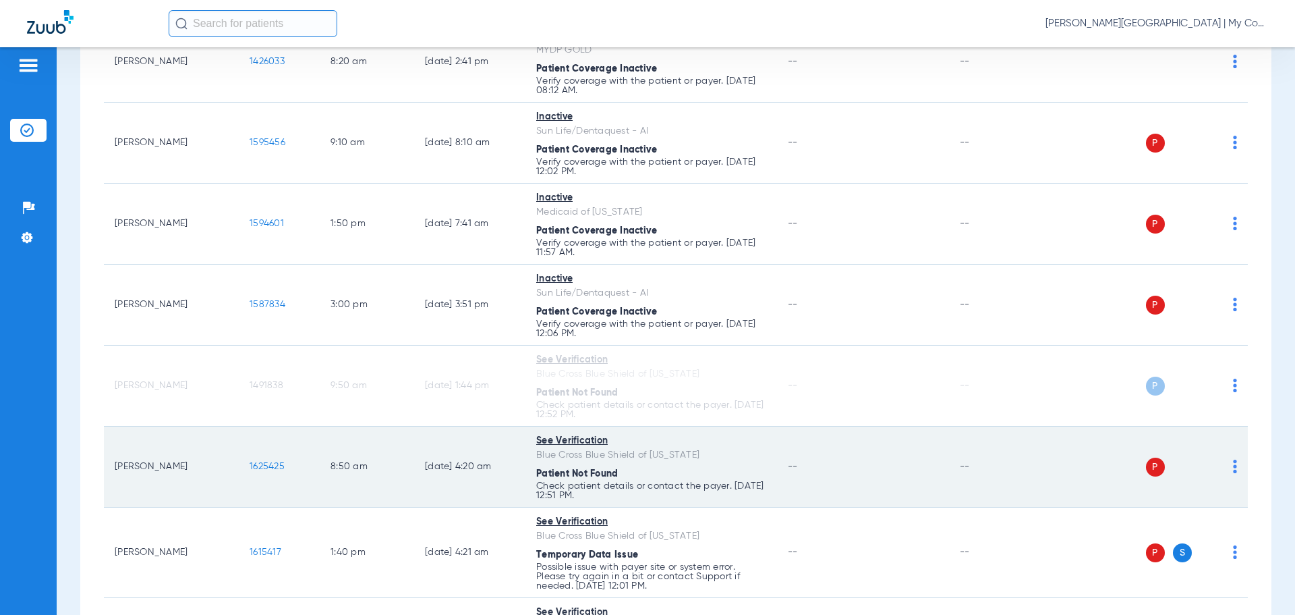
click at [1233, 461] on img at bounding box center [1235, 465] width 4 height 13
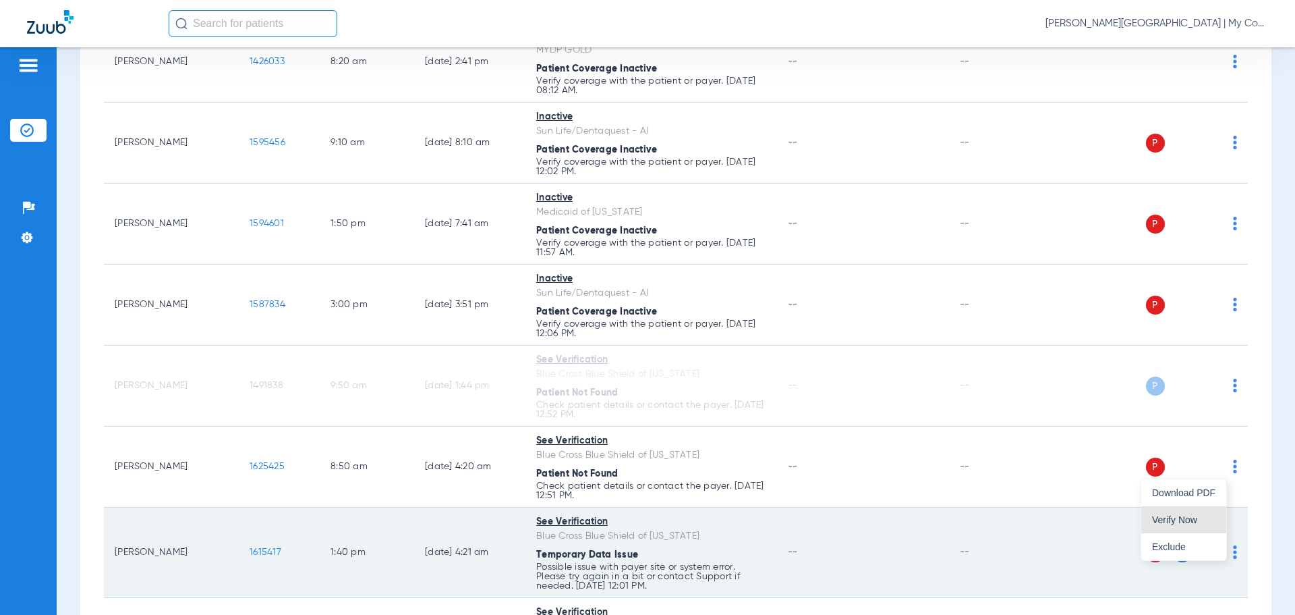
drag, startPoint x: 1191, startPoint y: 511, endPoint x: 1195, endPoint y: 521, distance: 10.3
click at [1191, 509] on button "Verify Now" at bounding box center [1184, 519] width 85 height 27
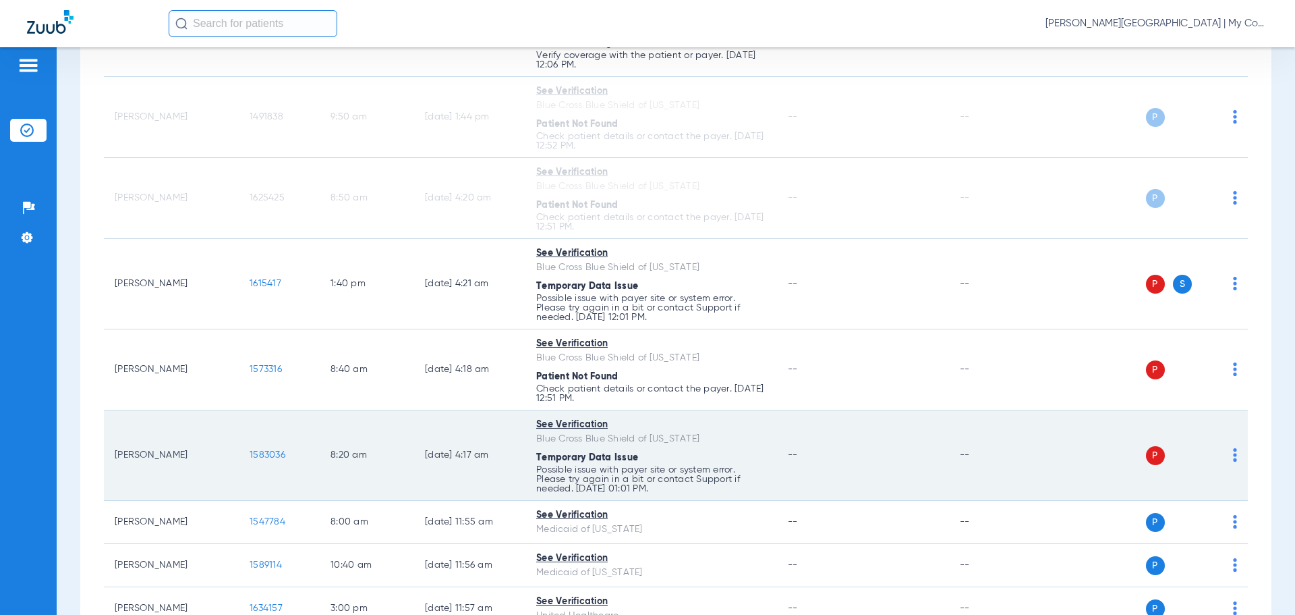
scroll to position [472, 0]
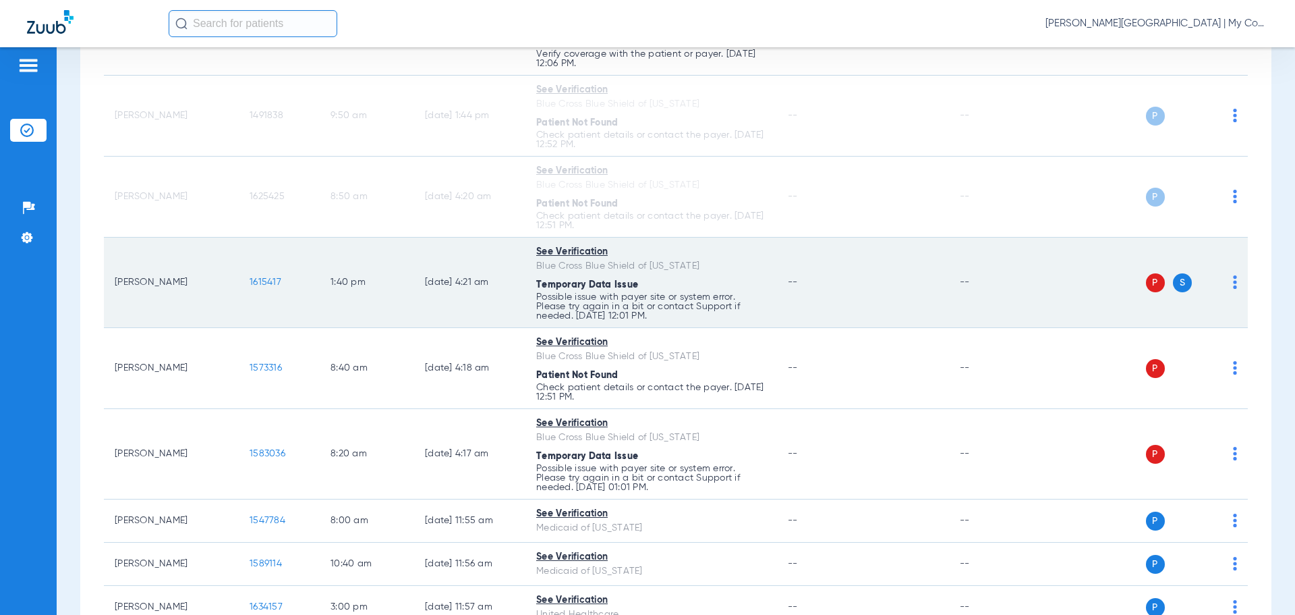
click at [1227, 281] on td "P S" at bounding box center [1144, 282] width 208 height 90
click at [1233, 282] on img at bounding box center [1235, 281] width 4 height 13
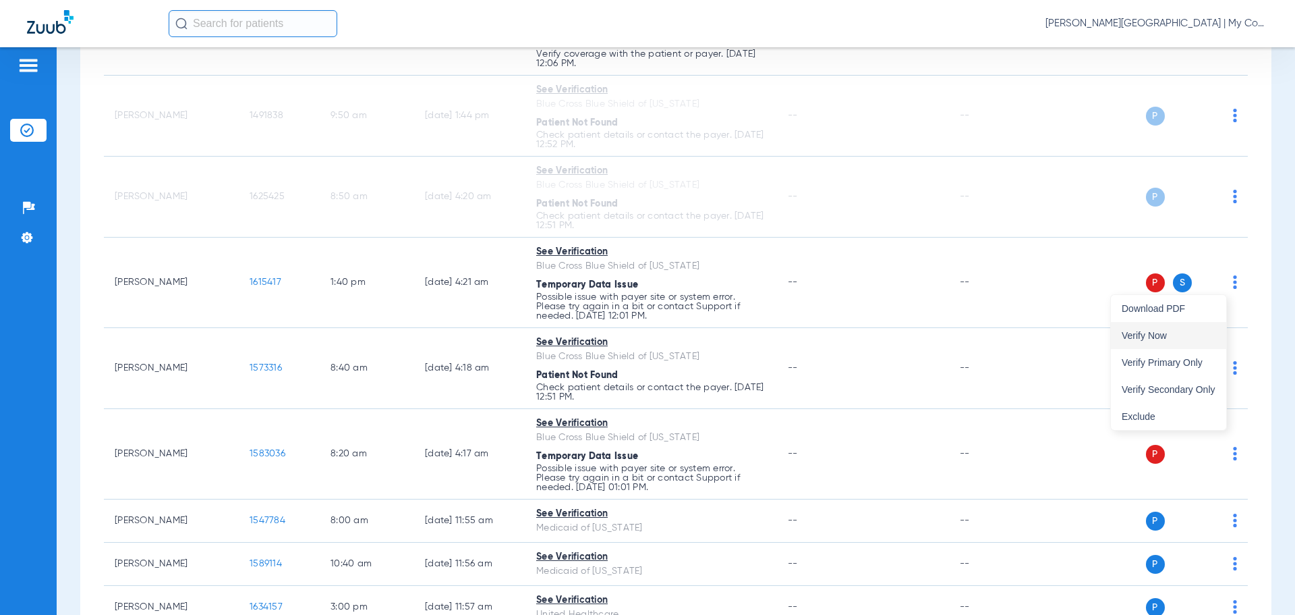
click at [1182, 335] on span "Verify Now" at bounding box center [1169, 335] width 94 height 9
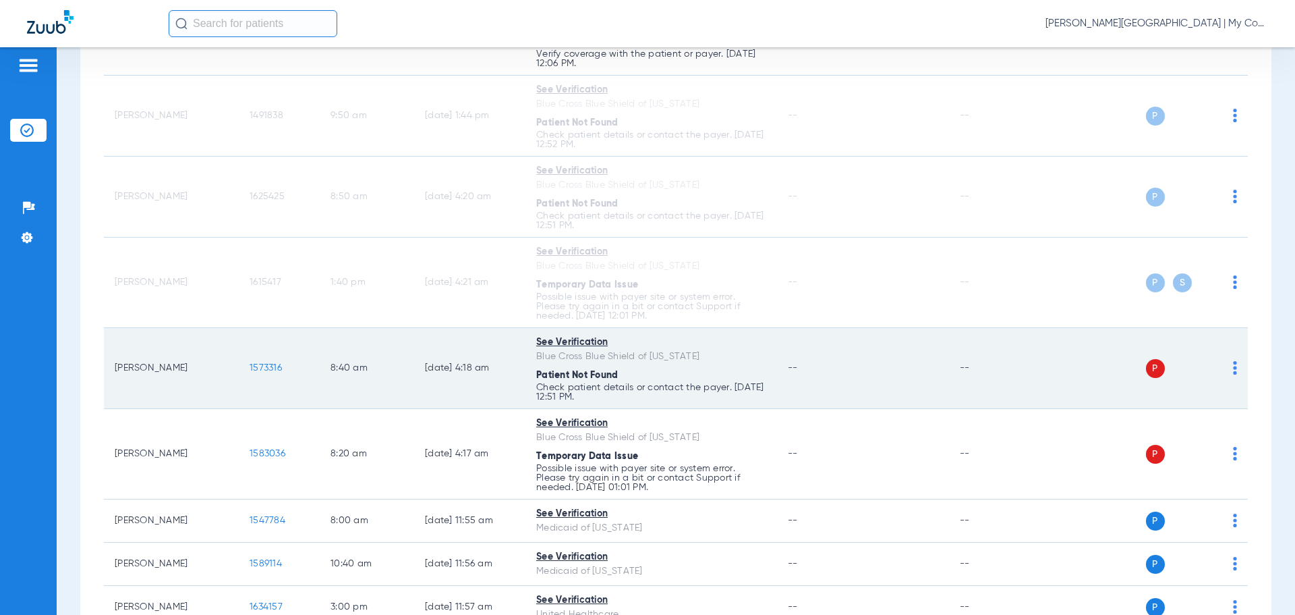
click at [1226, 363] on td "P S" at bounding box center [1144, 368] width 208 height 81
click at [1222, 366] on div "P S" at bounding box center [1139, 368] width 198 height 19
click at [1233, 368] on img at bounding box center [1235, 367] width 4 height 13
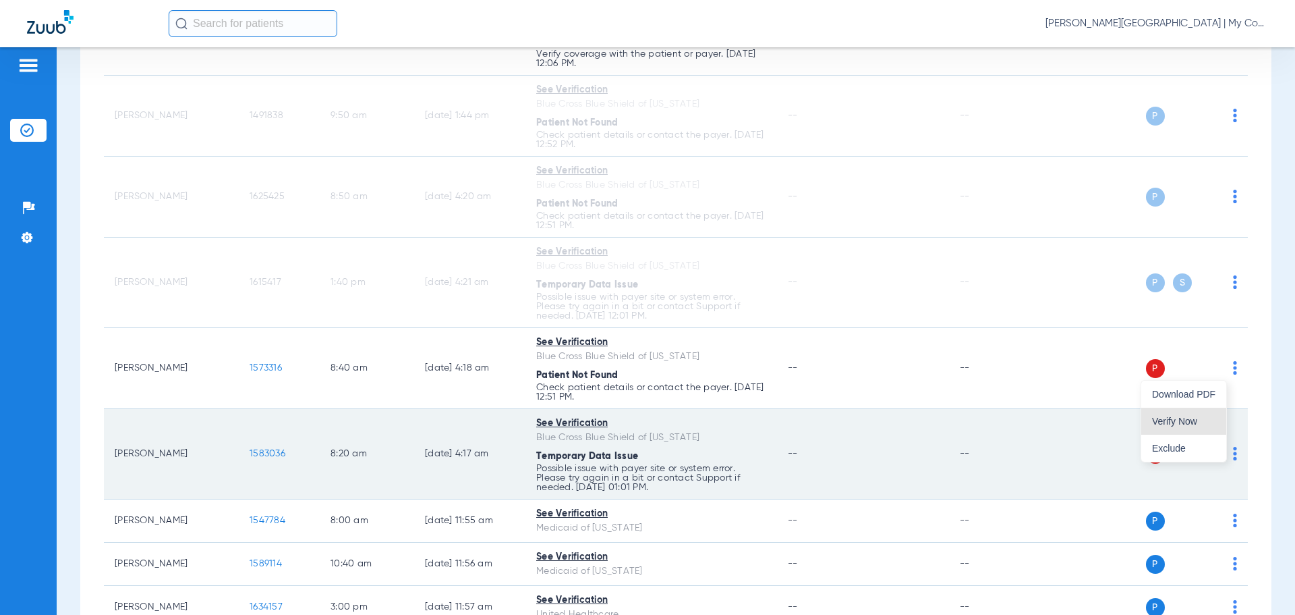
drag, startPoint x: 1192, startPoint y: 419, endPoint x: 1189, endPoint y: 427, distance: 8.5
click at [1190, 420] on span "Verify Now" at bounding box center [1183, 420] width 63 height 9
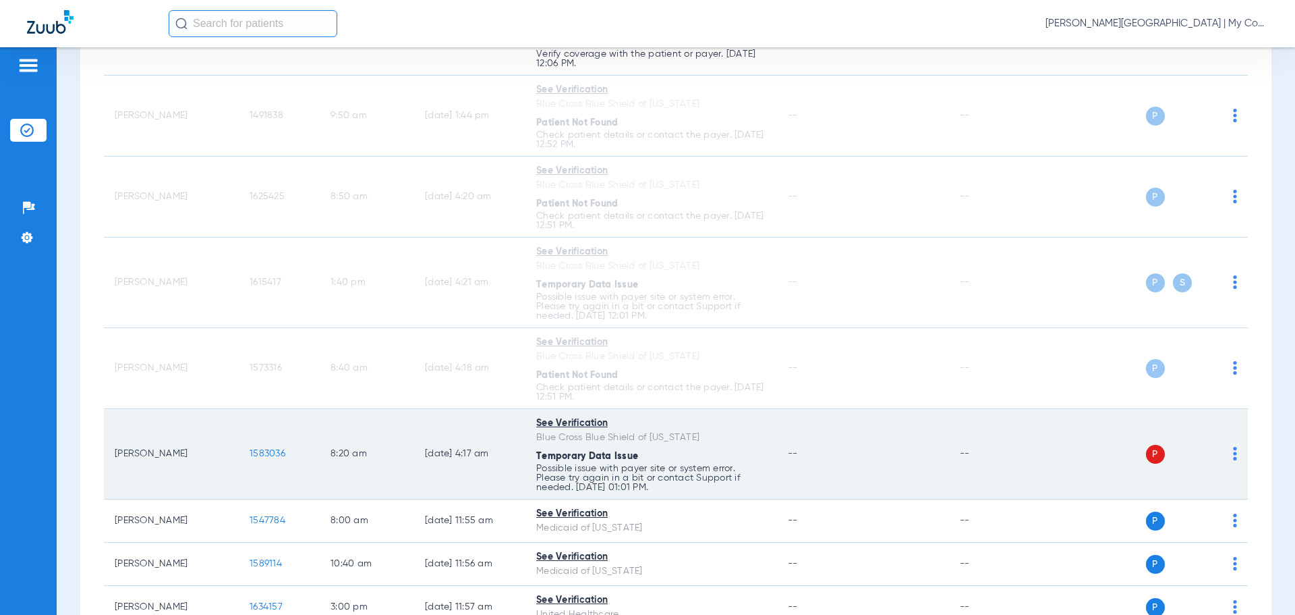
click at [1233, 457] on img at bounding box center [1235, 453] width 4 height 13
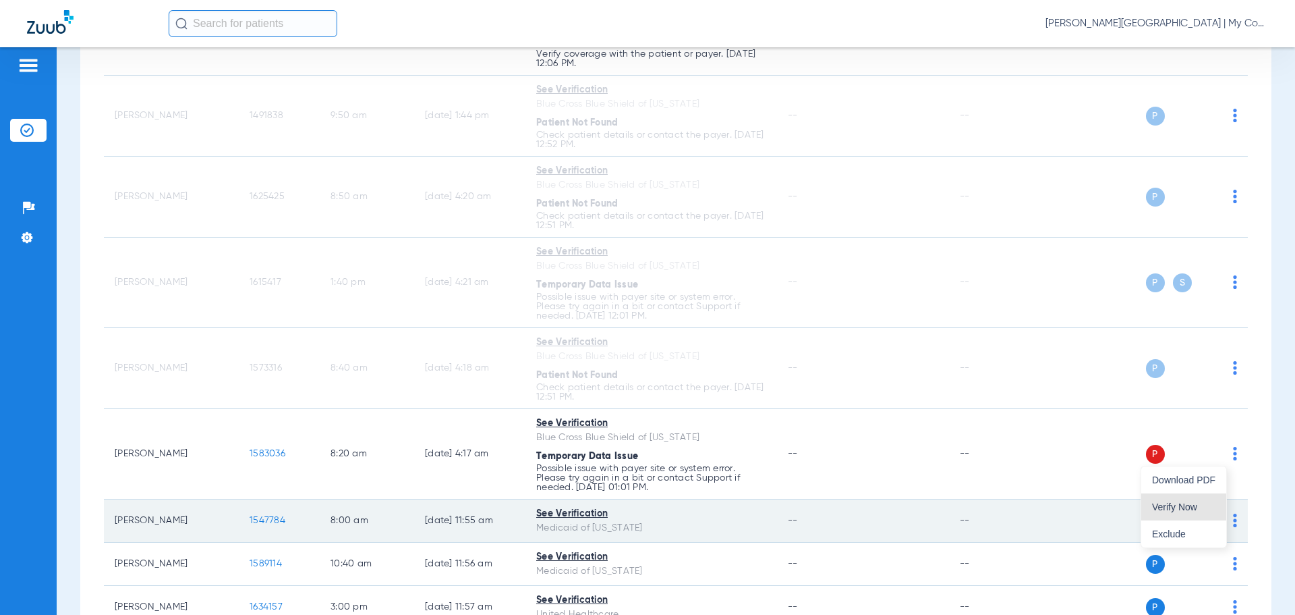
drag, startPoint x: 1202, startPoint y: 499, endPoint x: 1196, endPoint y: 510, distance: 12.4
click at [1200, 499] on button "Verify Now" at bounding box center [1184, 506] width 85 height 27
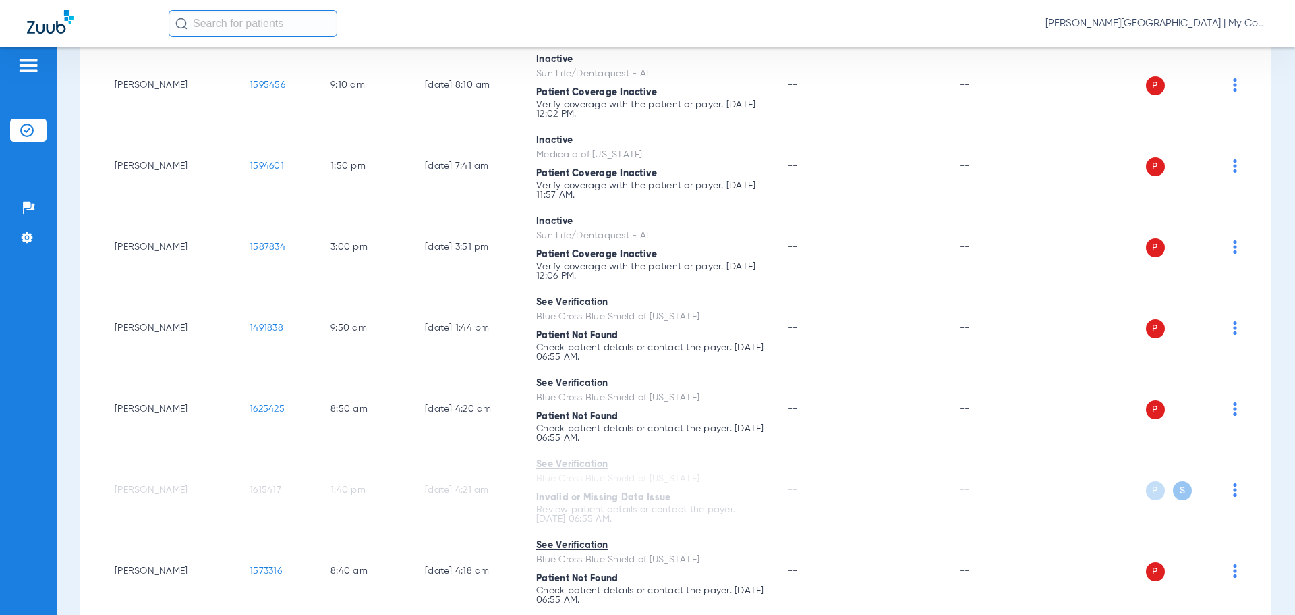
scroll to position [0, 0]
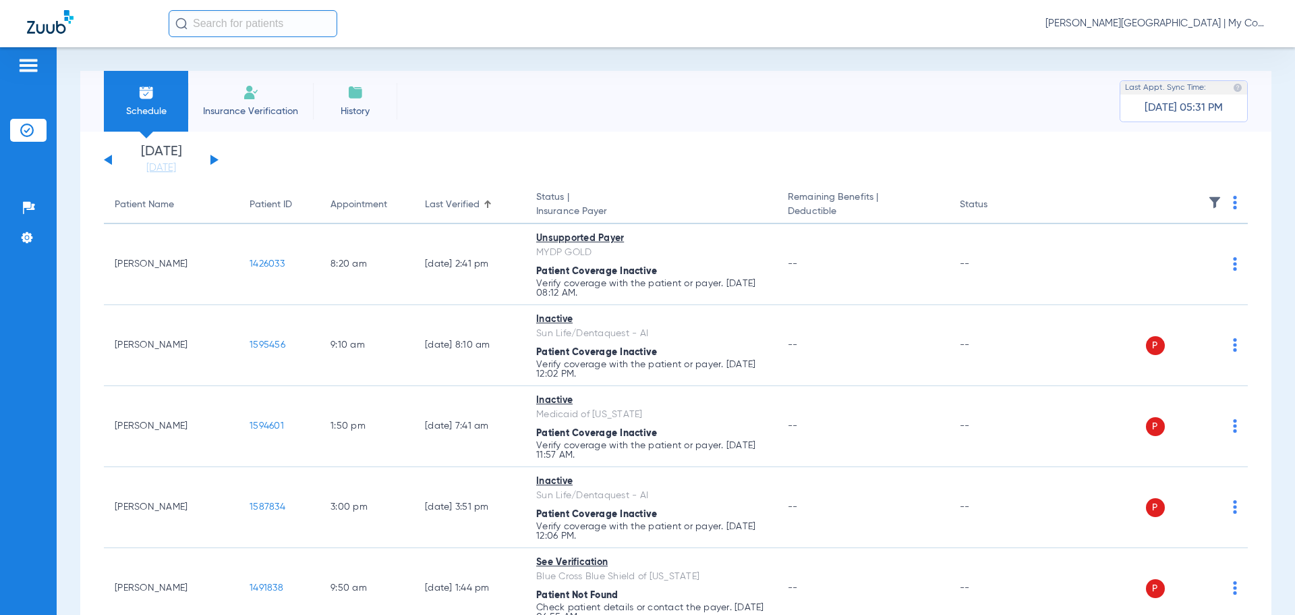
drag, startPoint x: 169, startPoint y: 169, endPoint x: 181, endPoint y: 182, distance: 18.2
click at [171, 168] on link "[DATE]" at bounding box center [161, 167] width 81 height 13
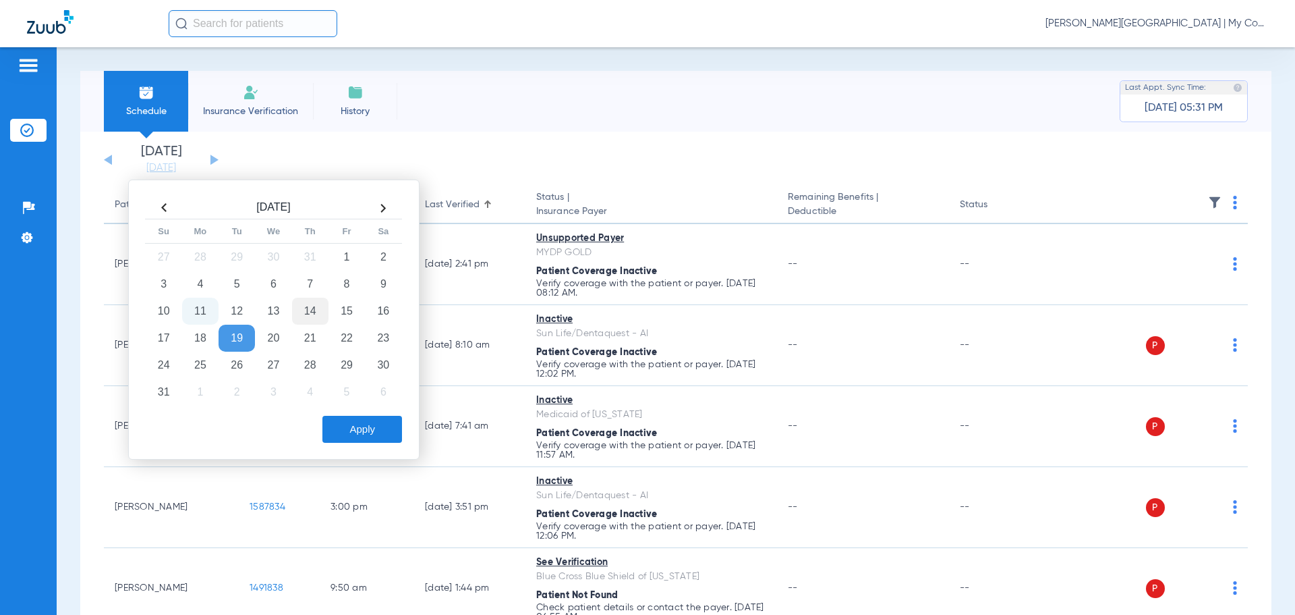
click at [316, 312] on td "14" at bounding box center [310, 311] width 36 height 27
drag, startPoint x: 366, startPoint y: 435, endPoint x: 292, endPoint y: 425, distance: 74.1
click at [364, 430] on button "Apply" at bounding box center [363, 429] width 80 height 27
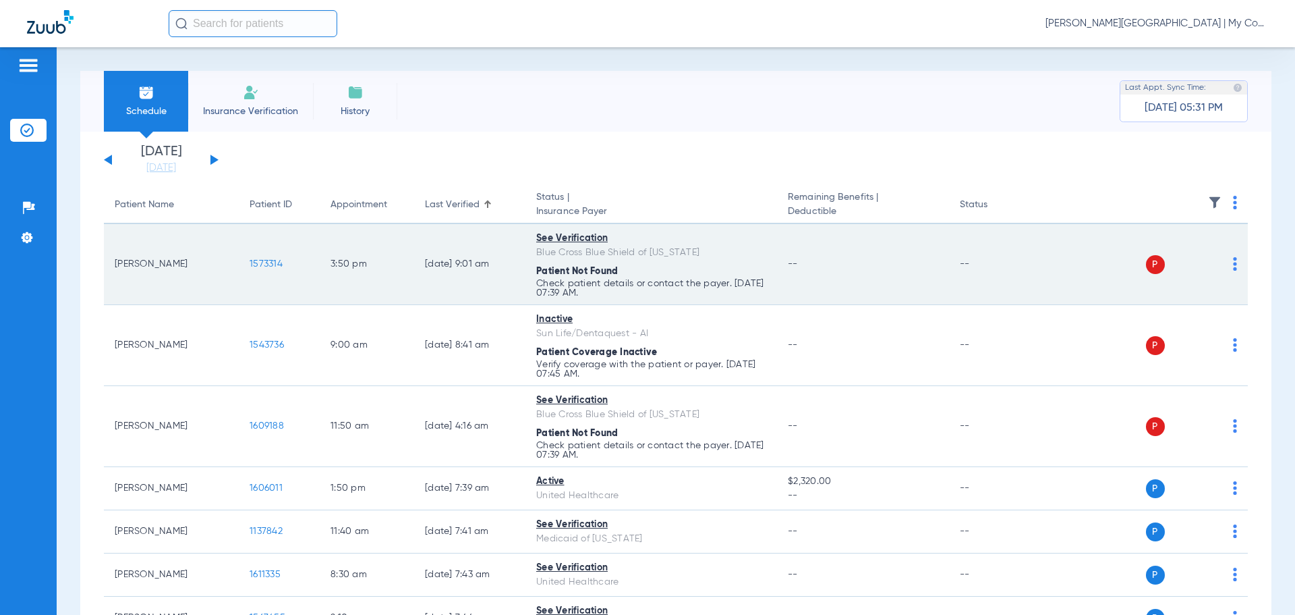
drag, startPoint x: 108, startPoint y: 264, endPoint x: 186, endPoint y: 267, distance: 77.7
click at [186, 267] on td "Liam Limas" at bounding box center [171, 264] width 135 height 81
copy td "Liam Limas"
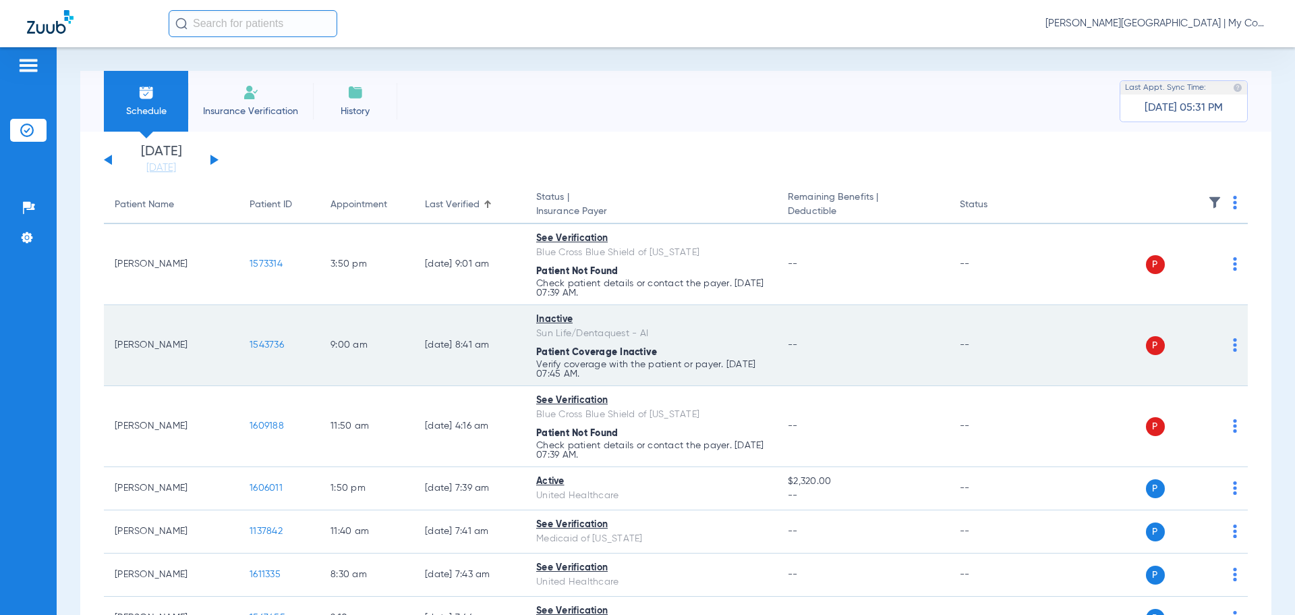
drag, startPoint x: 113, startPoint y: 345, endPoint x: 169, endPoint y: 354, distance: 56.6
click at [176, 356] on td "Brian Coburn" at bounding box center [171, 345] width 135 height 81
copy td "Brian Coburn"
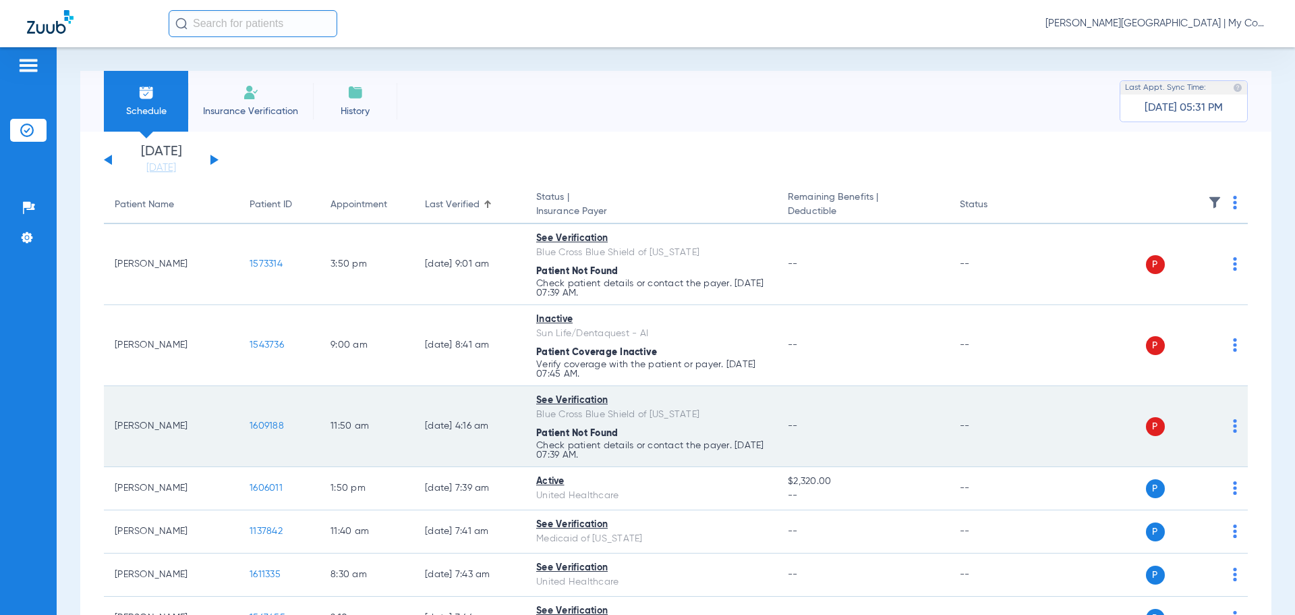
drag, startPoint x: 113, startPoint y: 425, endPoint x: 174, endPoint y: 429, distance: 61.5
click at [187, 435] on td "Jaxon Howell" at bounding box center [171, 426] width 135 height 81
copy td "Jaxon Howell"
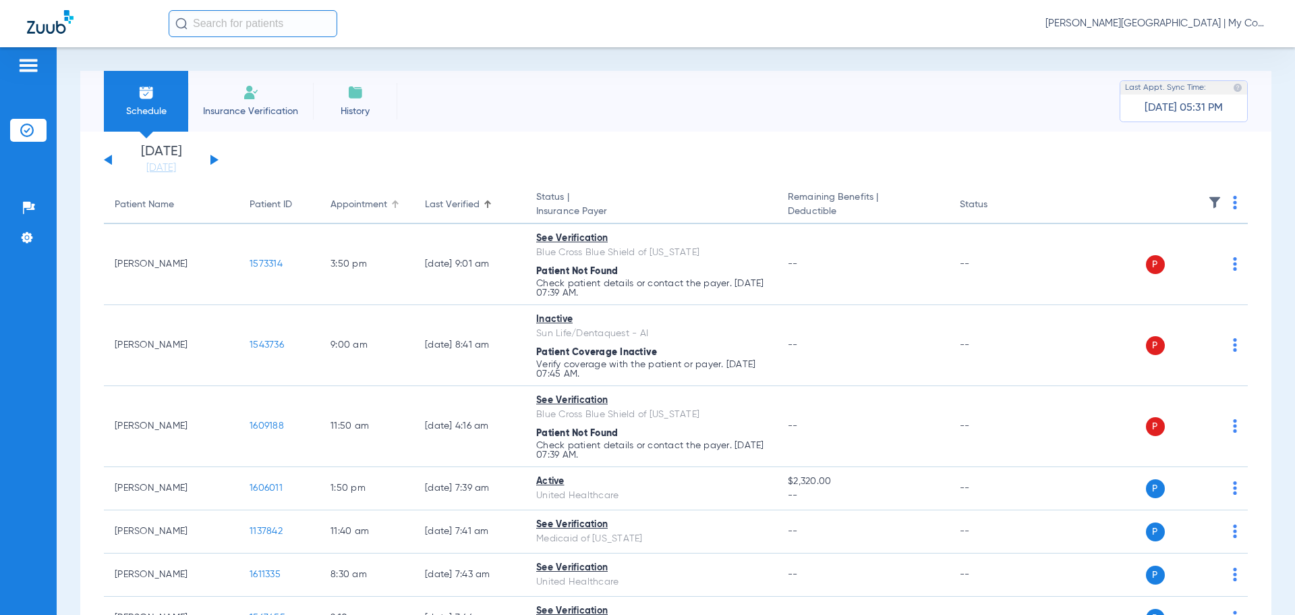
click at [398, 203] on div at bounding box center [397, 202] width 4 height 4
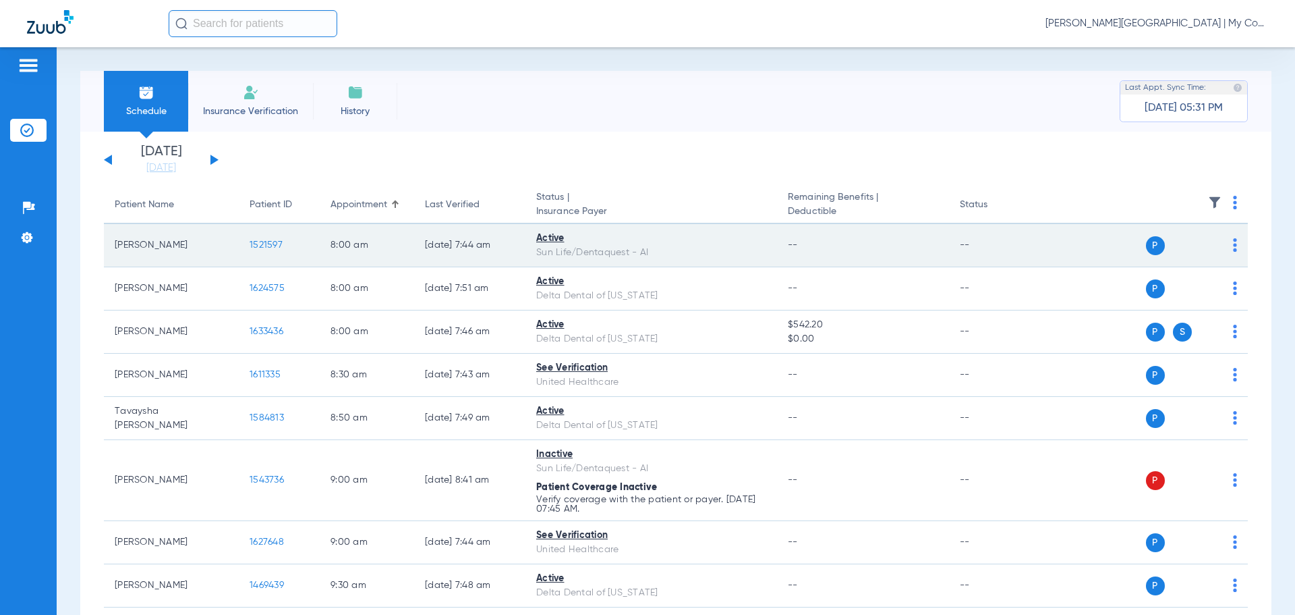
click at [258, 240] on span "1521597" at bounding box center [266, 244] width 33 height 9
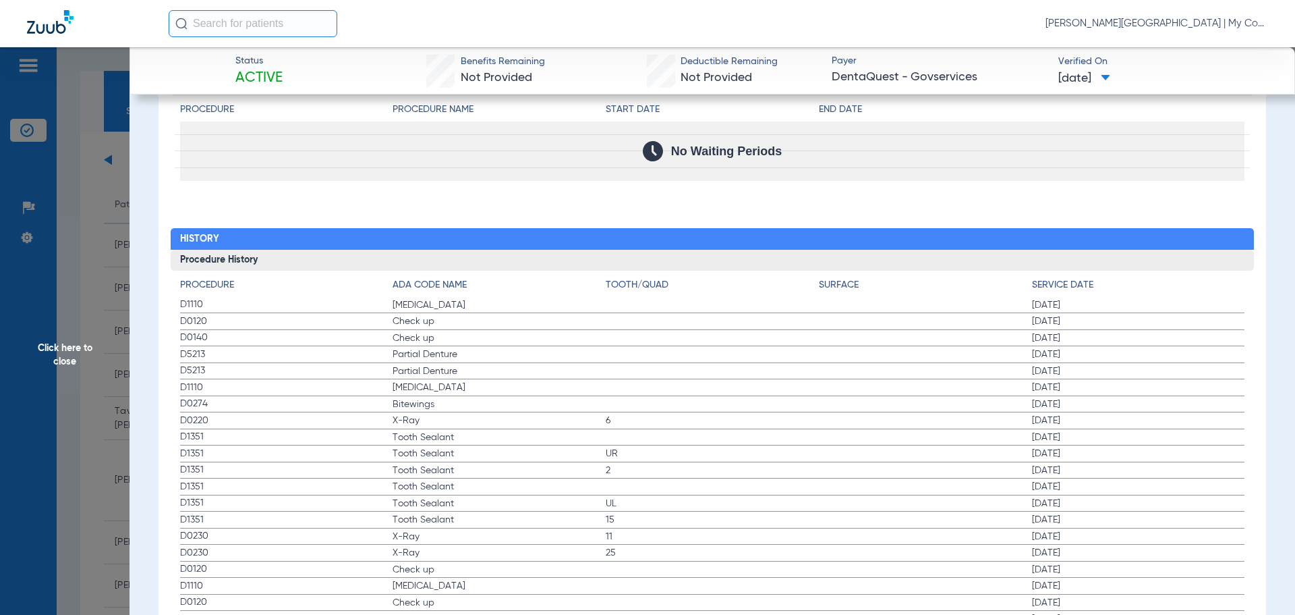
scroll to position [1417, 0]
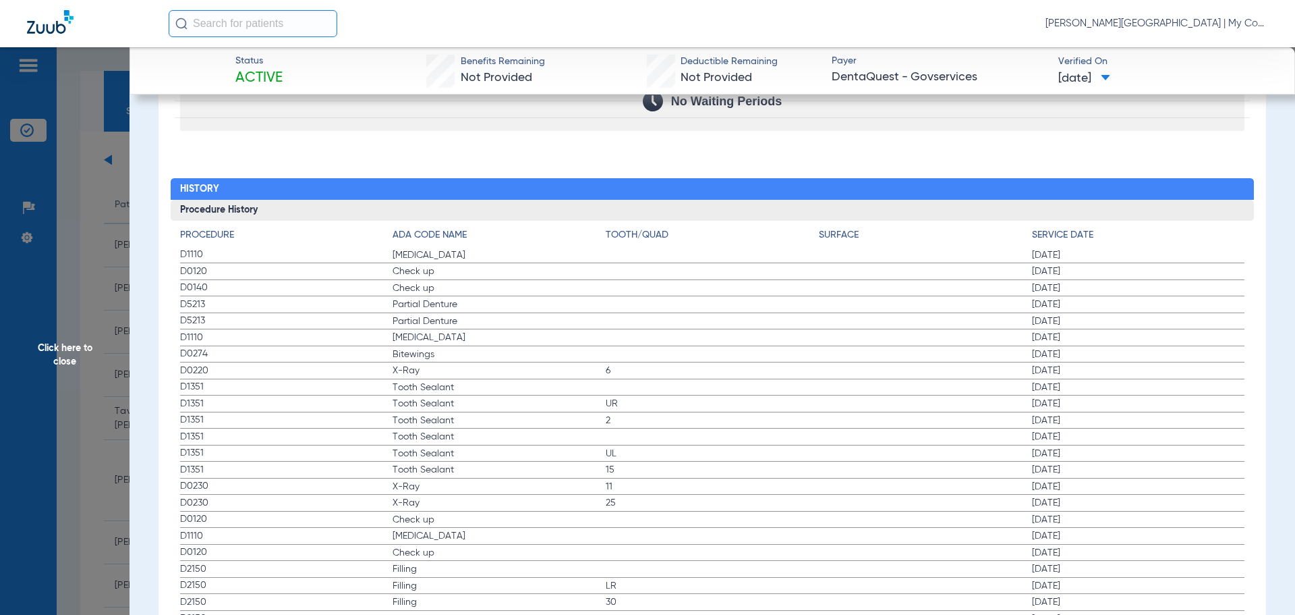
click at [436, 349] on span "Bitewings" at bounding box center [499, 353] width 213 height 13
drag, startPoint x: 436, startPoint y: 349, endPoint x: 1075, endPoint y: 350, distance: 638.9
click at [1075, 350] on label "D0274 Bitewings 05/20/2024" at bounding box center [712, 354] width 1065 height 17
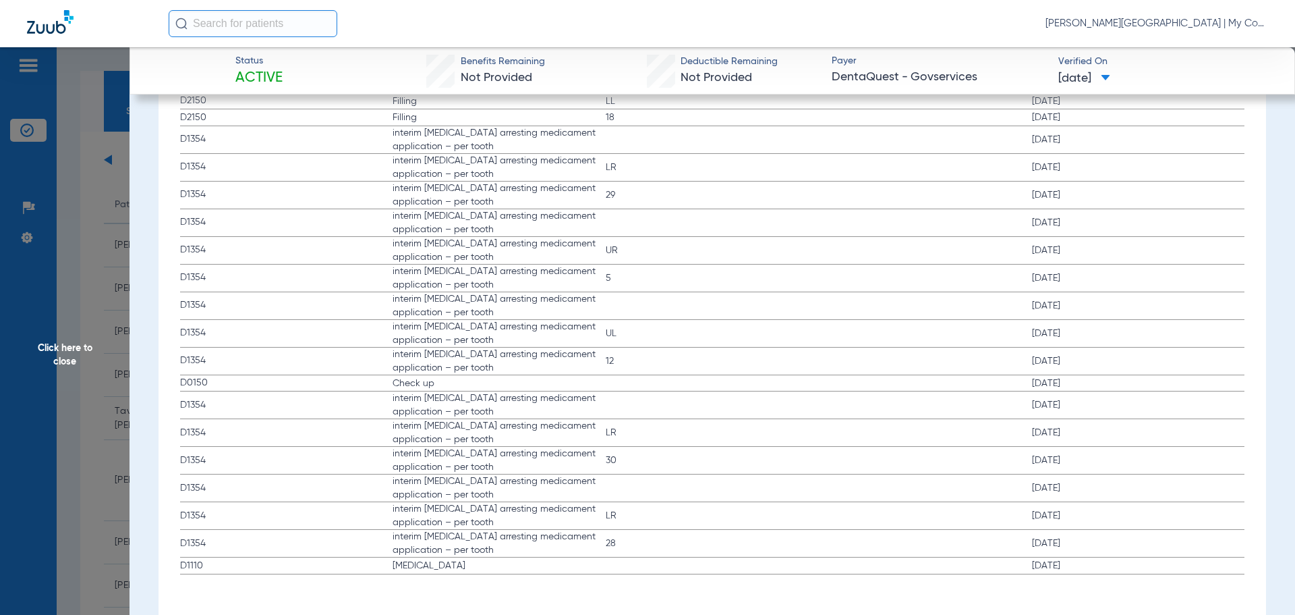
scroll to position [2299, 0]
drag, startPoint x: 58, startPoint y: 357, endPoint x: 166, endPoint y: 408, distance: 119.2
click at [59, 354] on span "Click here to close" at bounding box center [65, 354] width 130 height 615
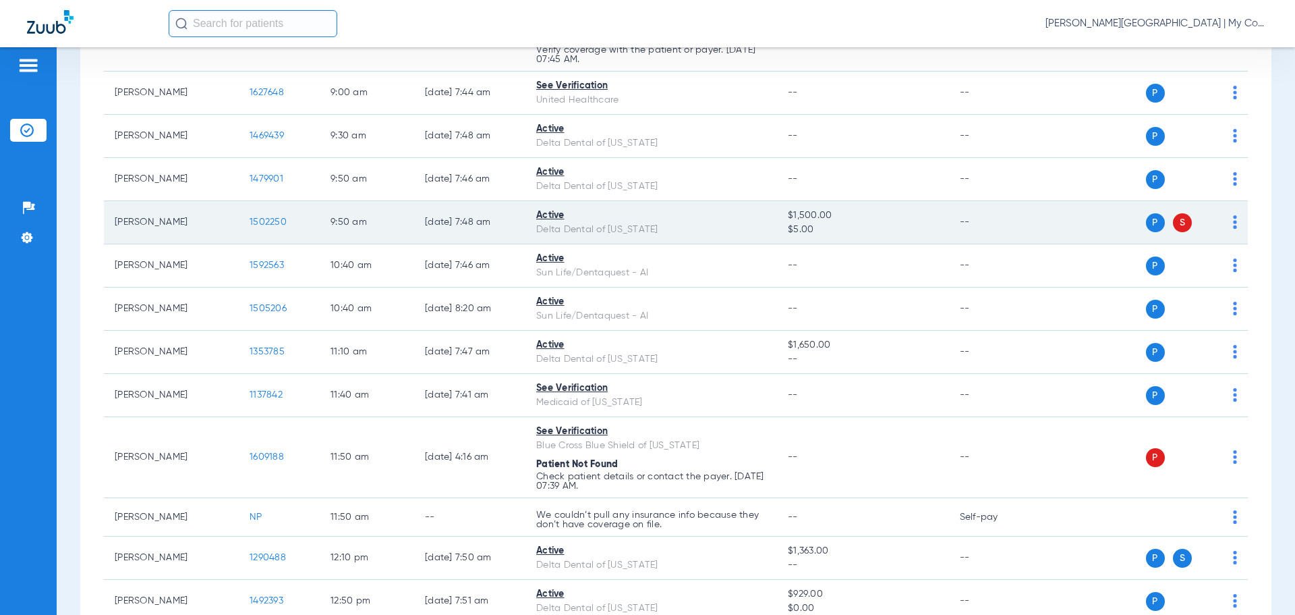
scroll to position [382, 0]
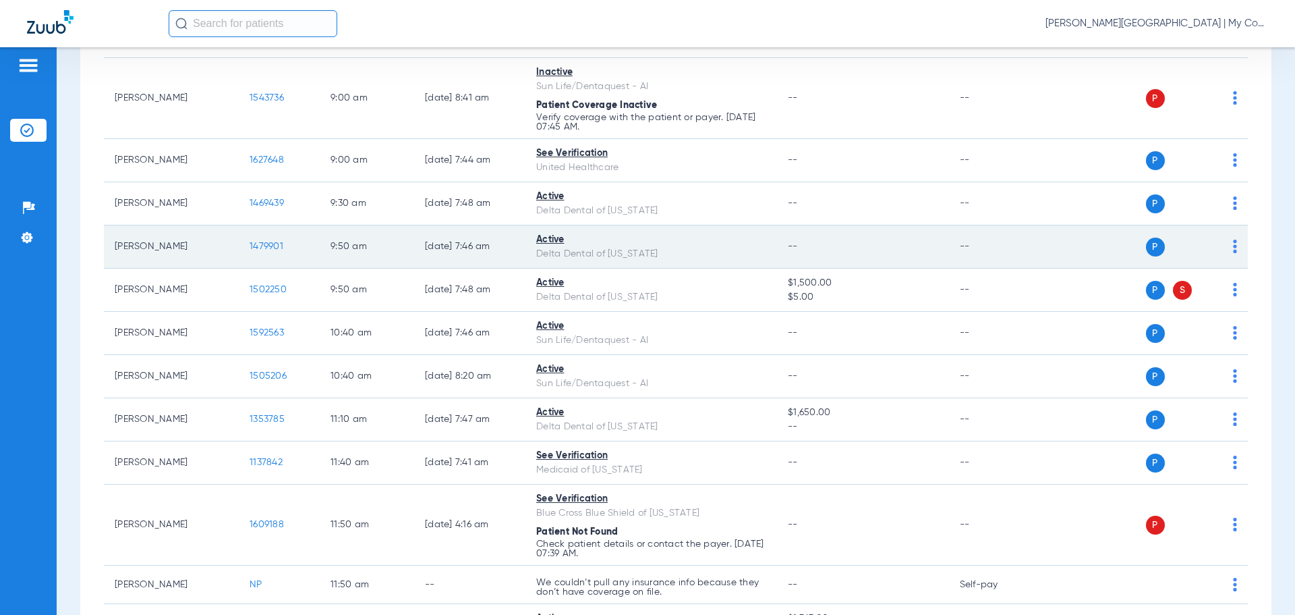
click at [275, 250] on span "1479901" at bounding box center [267, 246] width 34 height 9
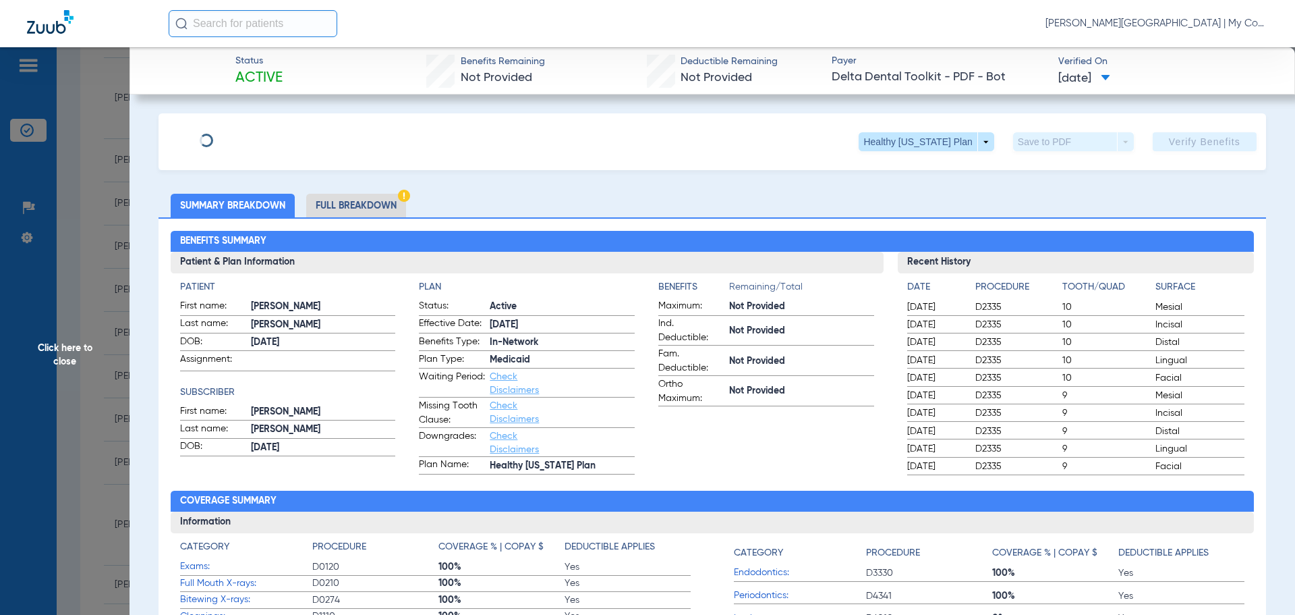
drag, startPoint x: 376, startPoint y: 190, endPoint x: 344, endPoint y: 206, distance: 35.9
drag, startPoint x: 359, startPoint y: 199, endPoint x: 365, endPoint y: 214, distance: 16.0
click at [360, 199] on li "Full Breakdown" at bounding box center [356, 206] width 100 height 24
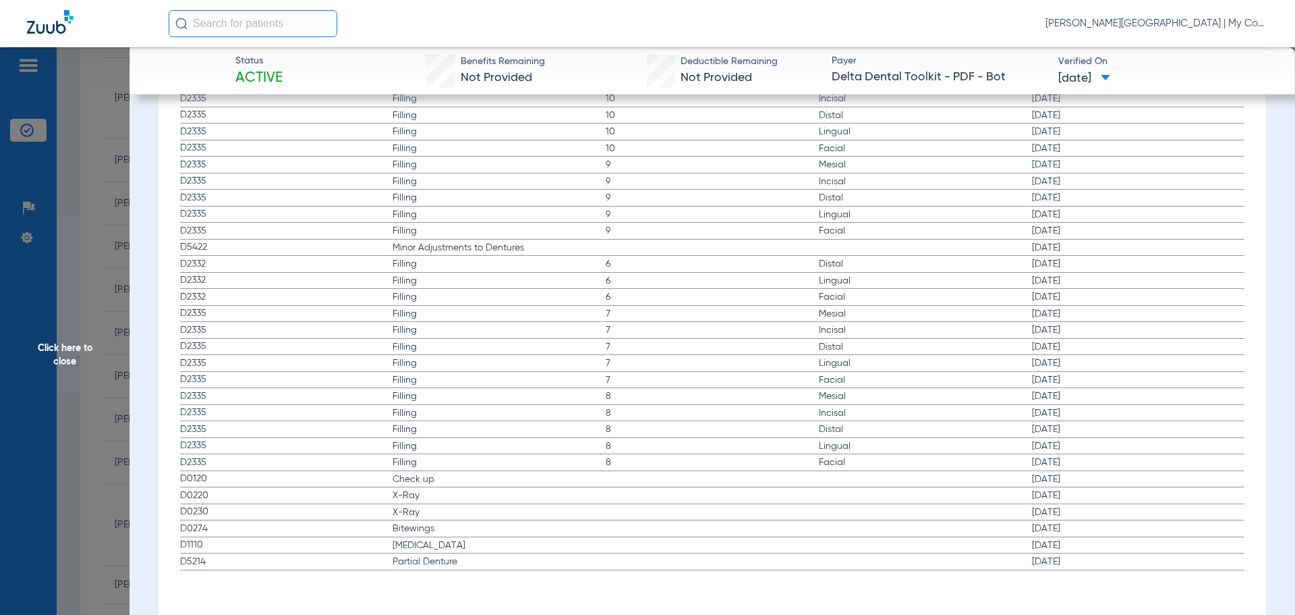
scroll to position [1828, 0]
click at [414, 476] on span "Check up" at bounding box center [499, 478] width 213 height 13
drag, startPoint x: 447, startPoint y: 484, endPoint x: 638, endPoint y: 493, distance: 191.8
click at [638, 493] on app-history-list "Procedure ADA Code Name Tooth/Quad Surface Service Date D2335 Filling 10 Mesial…" at bounding box center [712, 312] width 1065 height 515
drag, startPoint x: 446, startPoint y: 530, endPoint x: 654, endPoint y: 542, distance: 208.1
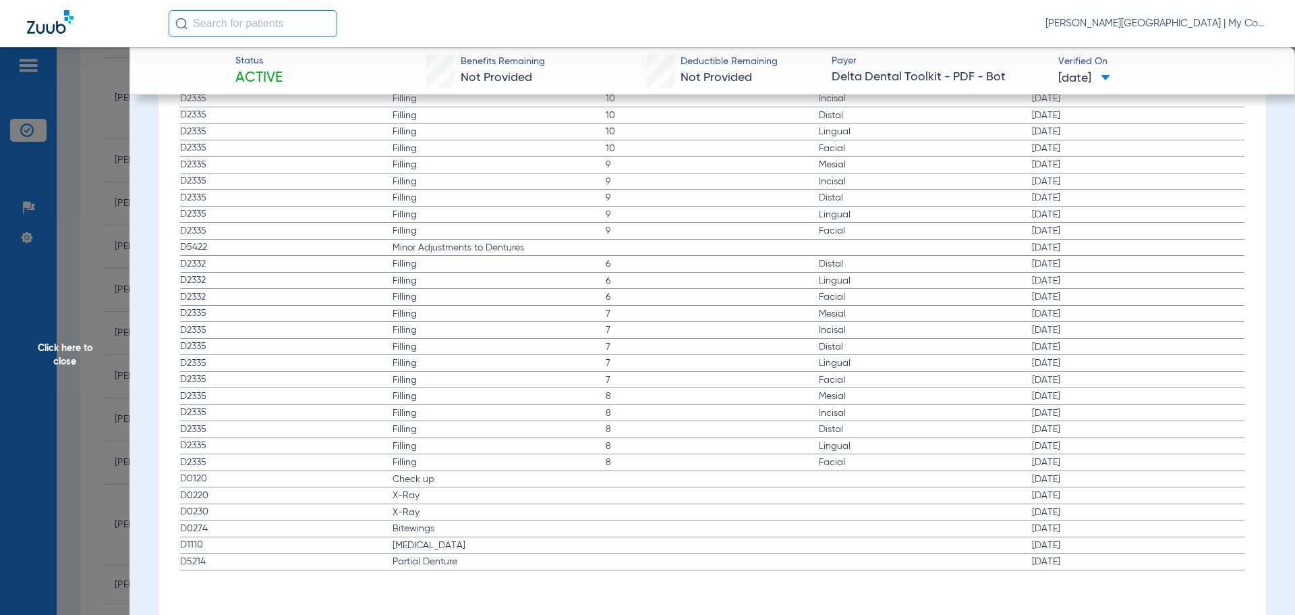
click at [654, 542] on app-history-list "Procedure ADA Code Name Tooth/Quad Surface Service Date D2335 Filling 10 Mesial…" at bounding box center [712, 312] width 1065 height 515
drag, startPoint x: 66, startPoint y: 356, endPoint x: 211, endPoint y: 396, distance: 150.0
click at [66, 354] on span "Click here to close" at bounding box center [65, 354] width 130 height 615
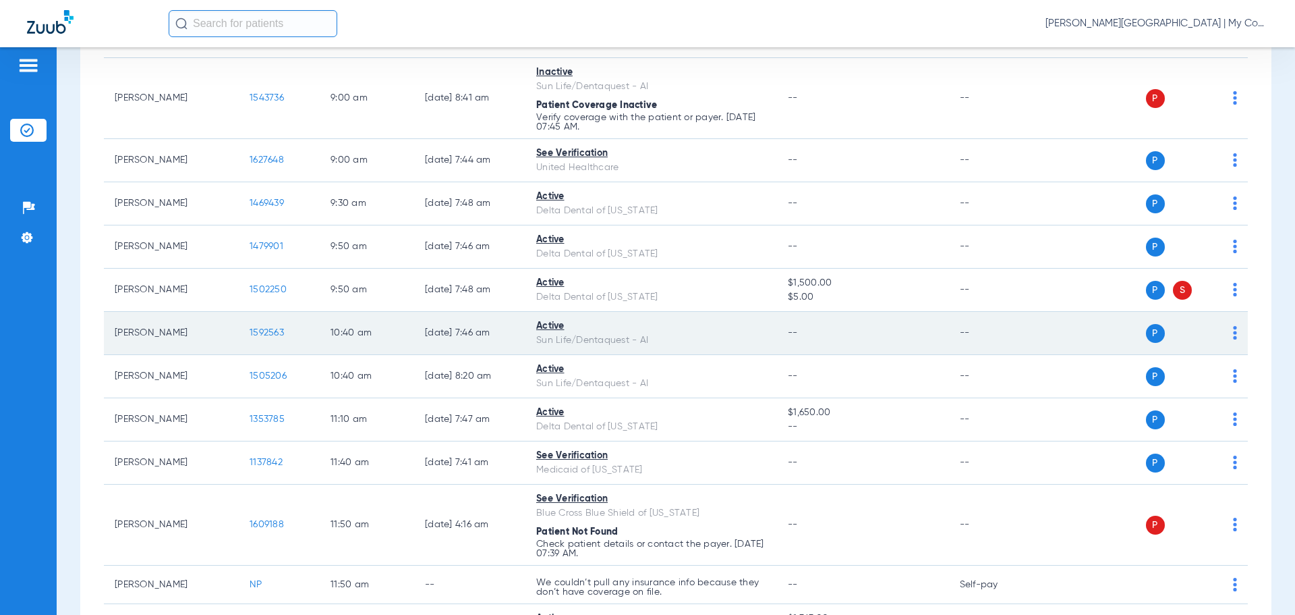
click at [268, 329] on span "1592563" at bounding box center [267, 332] width 34 height 9
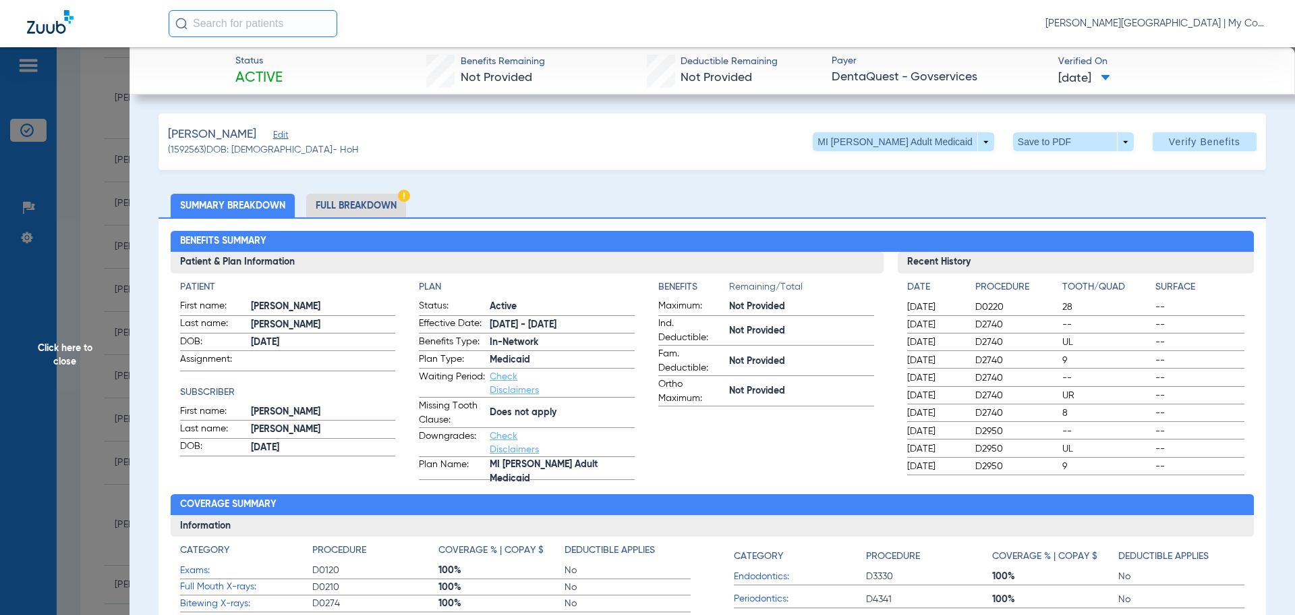
click at [356, 207] on li "Full Breakdown" at bounding box center [356, 206] width 100 height 24
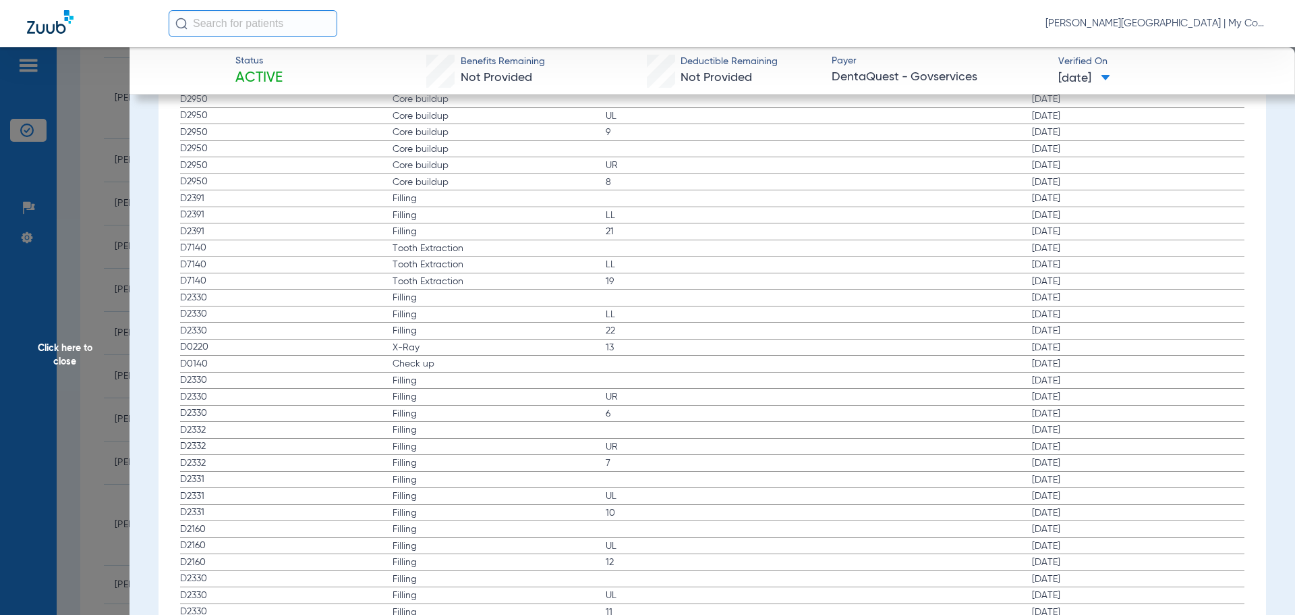
scroll to position [1957, 0]
drag, startPoint x: 408, startPoint y: 323, endPoint x: 420, endPoint y: 323, distance: 12.2
click at [413, 323] on span "X-Ray" at bounding box center [499, 324] width 213 height 13
click at [433, 347] on span "Check up" at bounding box center [499, 340] width 213 height 13
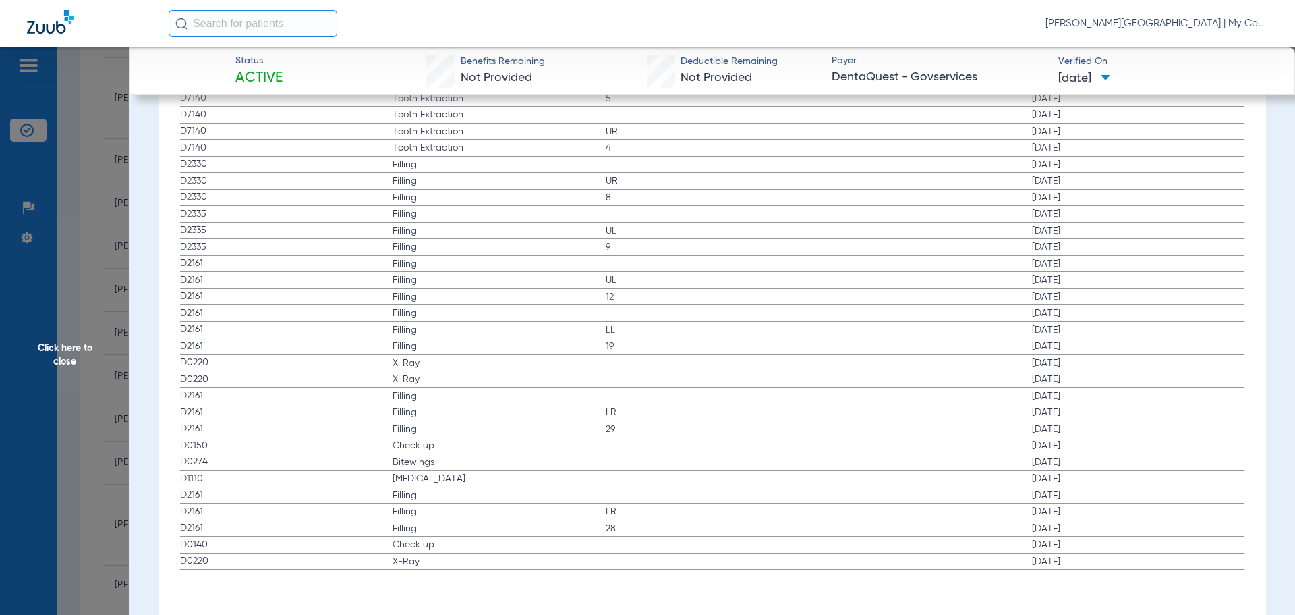
drag, startPoint x: 401, startPoint y: 460, endPoint x: 1072, endPoint y: 459, distance: 671.3
click at [1072, 459] on label "D0274 Bitewings 06/05/2019" at bounding box center [712, 462] width 1065 height 17
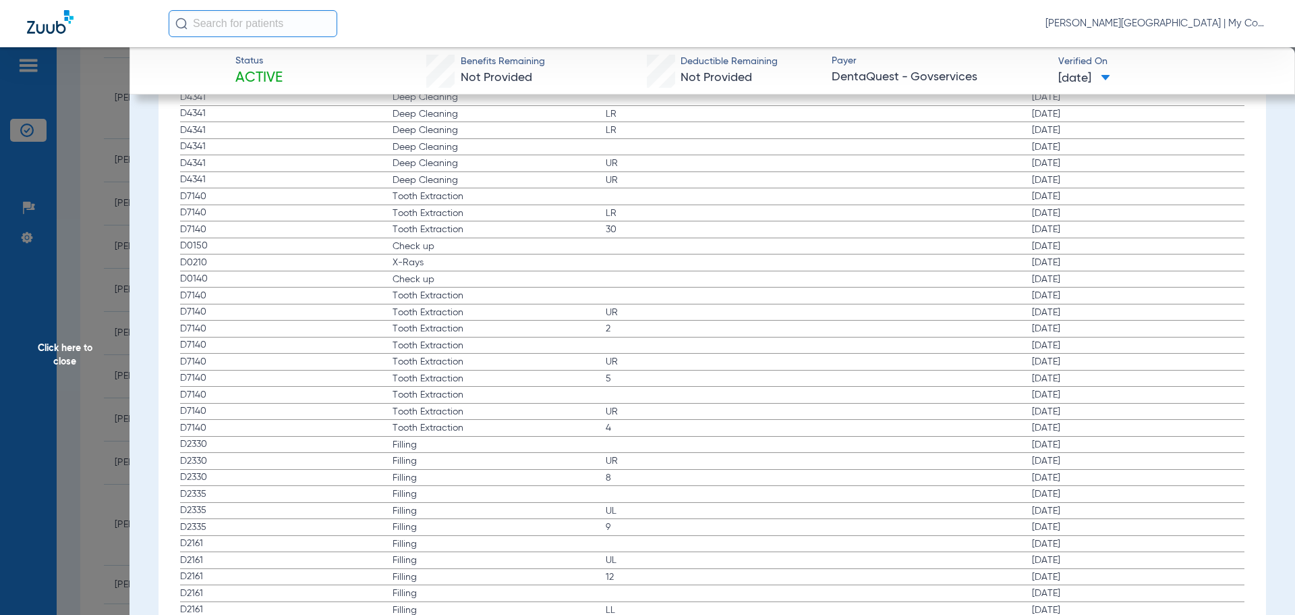
scroll to position [2937, 0]
drag, startPoint x: 1015, startPoint y: 323, endPoint x: 1089, endPoint y: 327, distance: 74.3
click at [1089, 295] on label "D0210 X-Rays 04/25/2024" at bounding box center [712, 286] width 1065 height 17
drag, startPoint x: 72, startPoint y: 354, endPoint x: 76, endPoint y: 375, distance: 21.3
click at [72, 354] on span "Click here to close" at bounding box center [65, 354] width 130 height 615
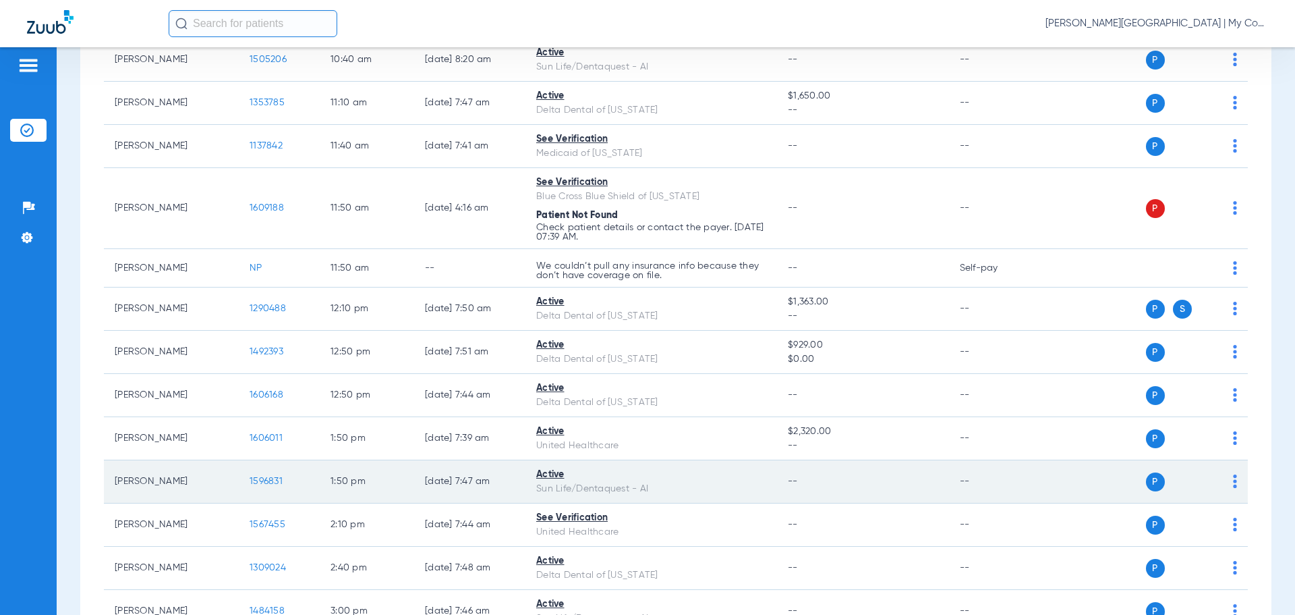
scroll to position [922, 0]
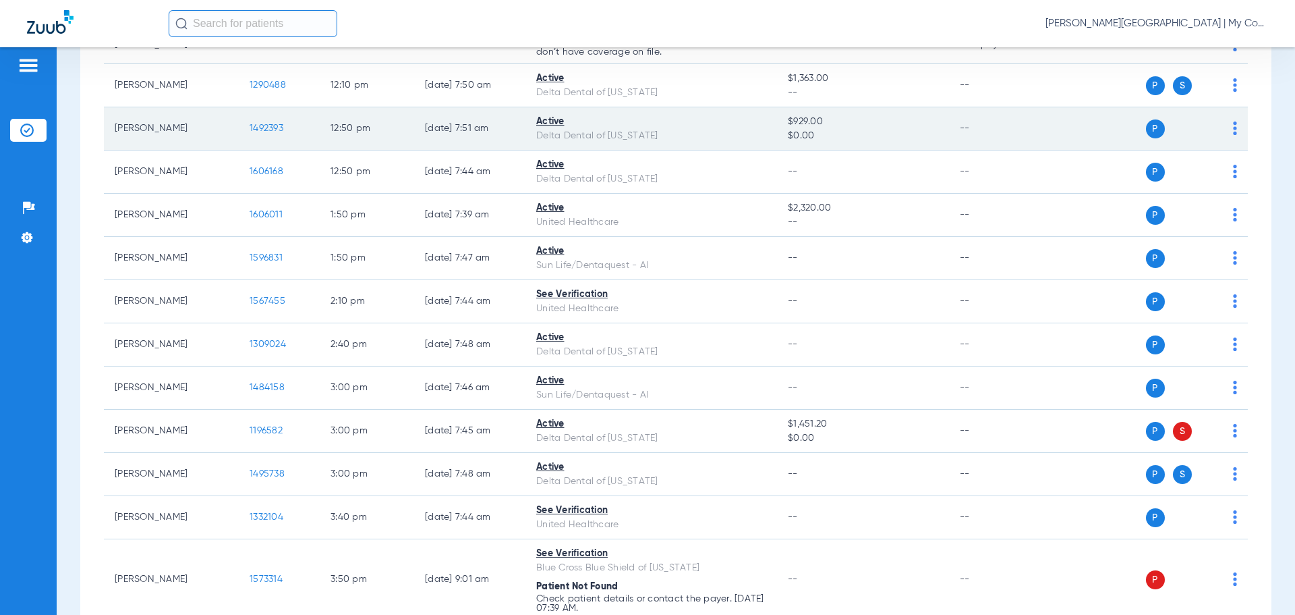
click at [273, 128] on span "1492393" at bounding box center [267, 127] width 34 height 9
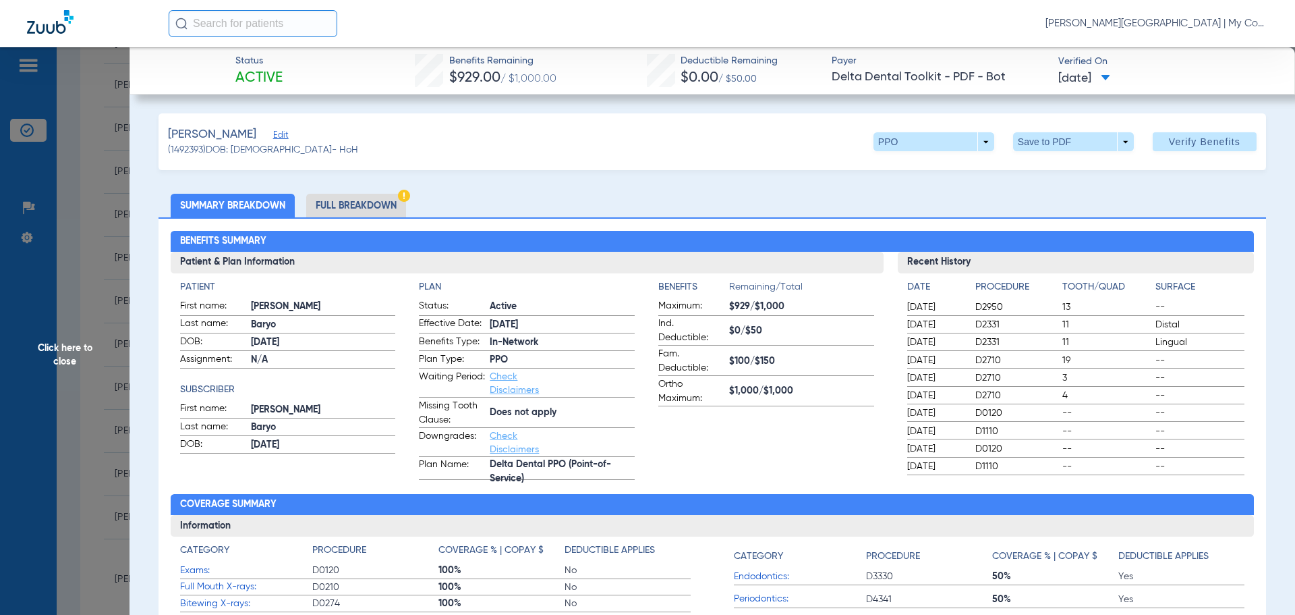
click at [372, 200] on li "Full Breakdown" at bounding box center [356, 206] width 100 height 24
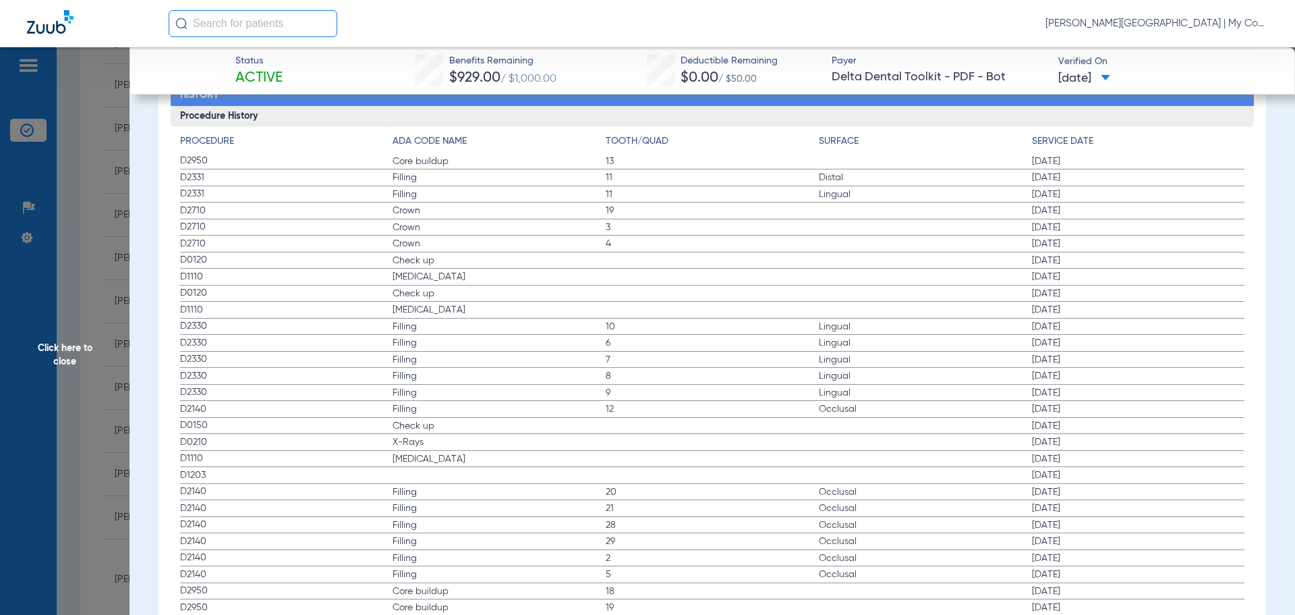
scroll to position [1822, 0]
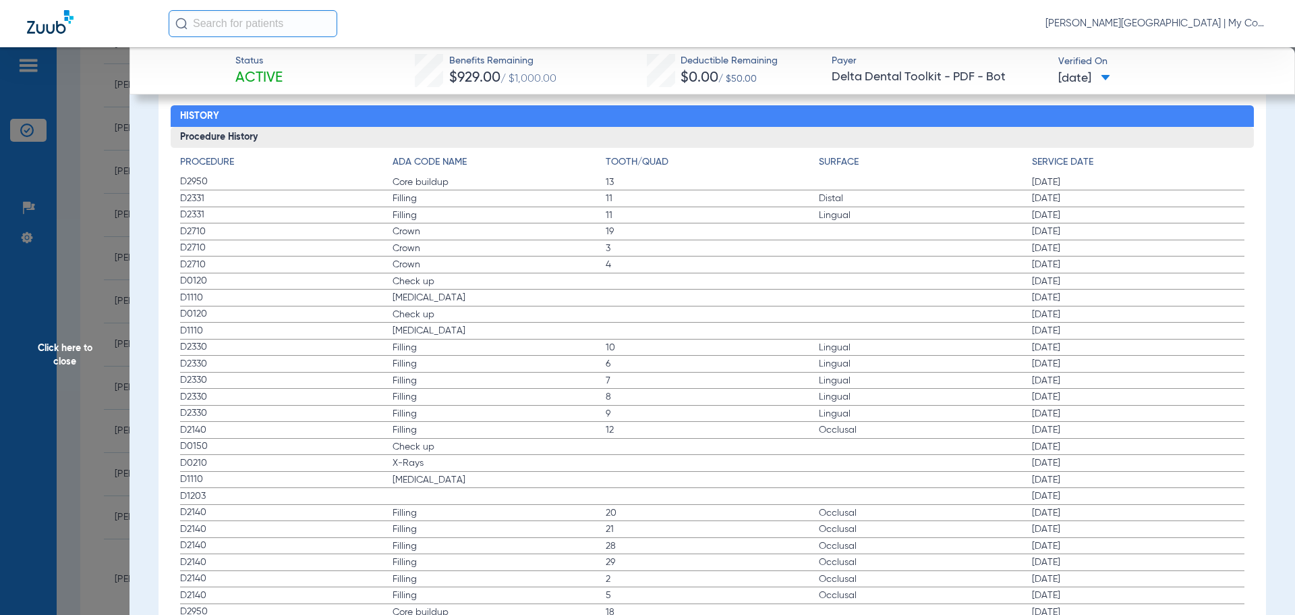
drag, startPoint x: 414, startPoint y: 286, endPoint x: 768, endPoint y: 294, distance: 354.3
click at [768, 294] on app-history-list "Procedure ADA Code Name Tooth/Quad Surface Service Date D2950 Core buildup 13 0…" at bounding box center [712, 511] width 1065 height 713
drag, startPoint x: 54, startPoint y: 356, endPoint x: 86, endPoint y: 345, distance: 34.4
click at [64, 348] on span "Click here to close" at bounding box center [65, 354] width 130 height 615
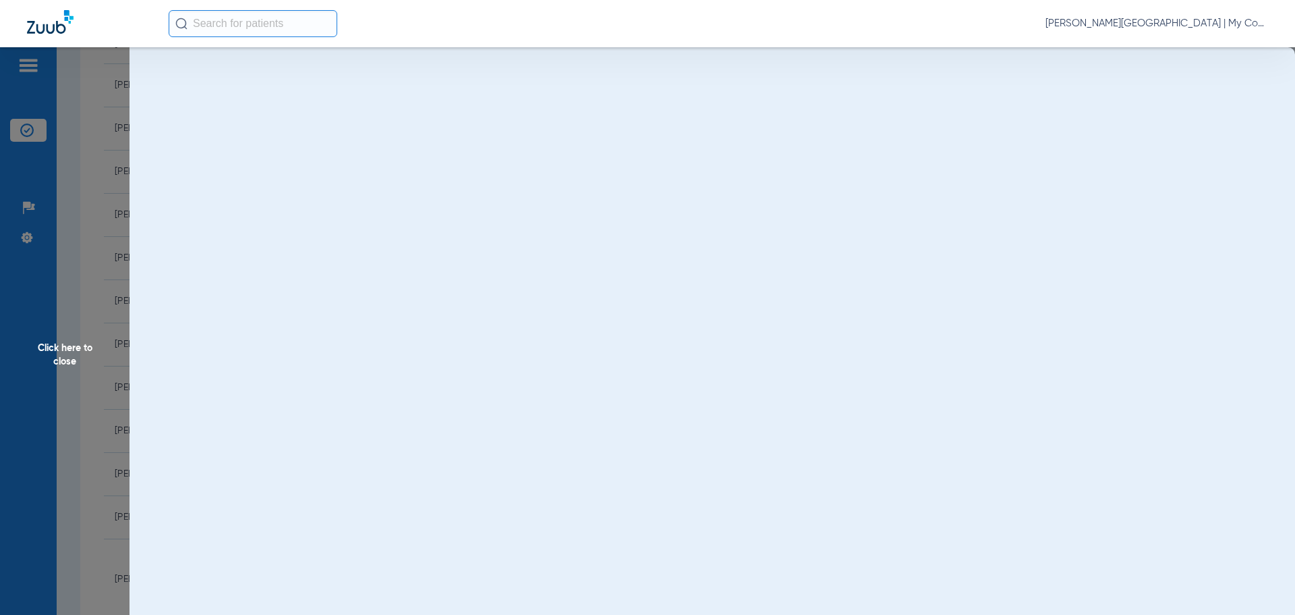
scroll to position [0, 0]
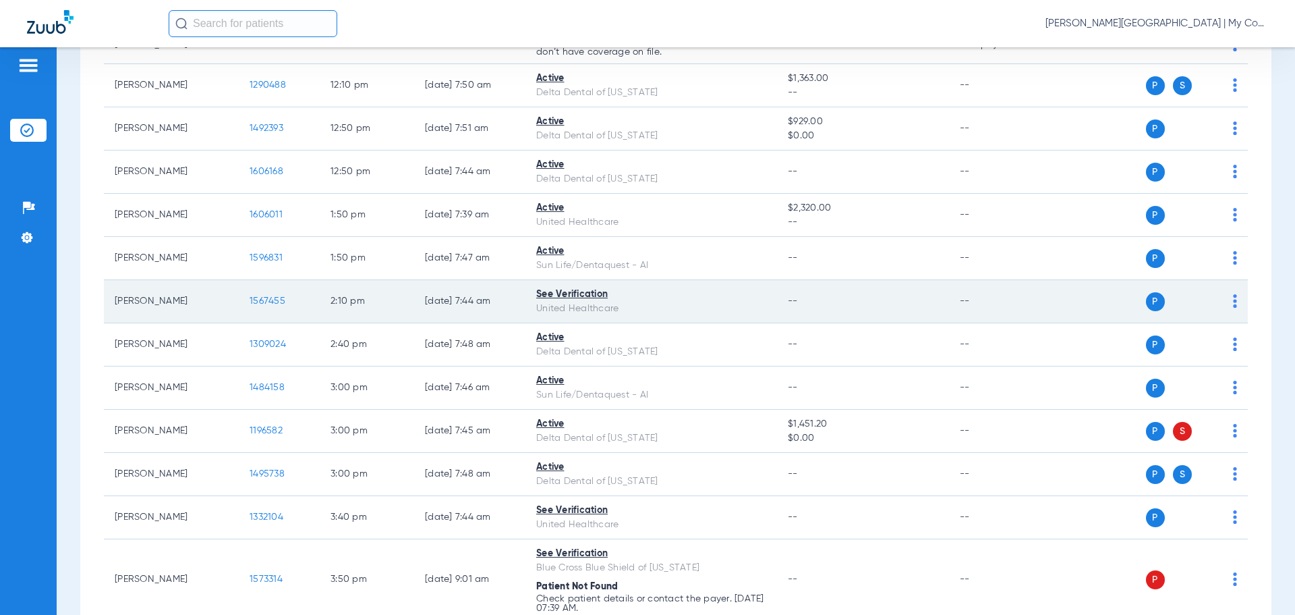
click at [270, 298] on span "1567455" at bounding box center [268, 300] width 36 height 9
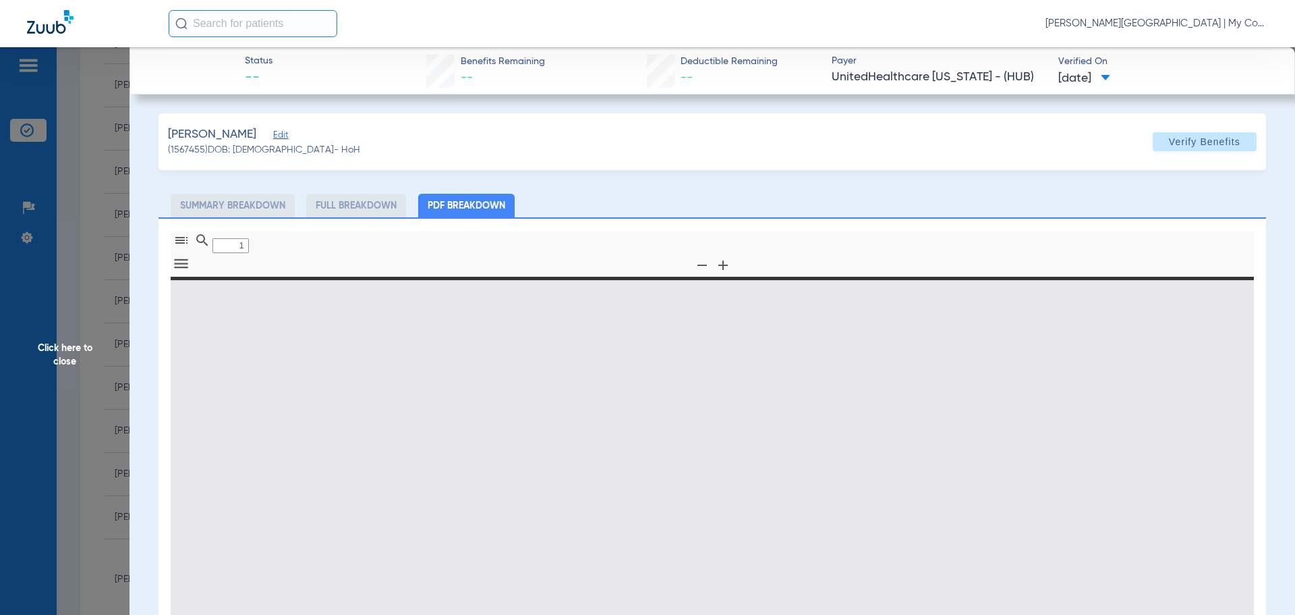
type input "0"
select select "page-width"
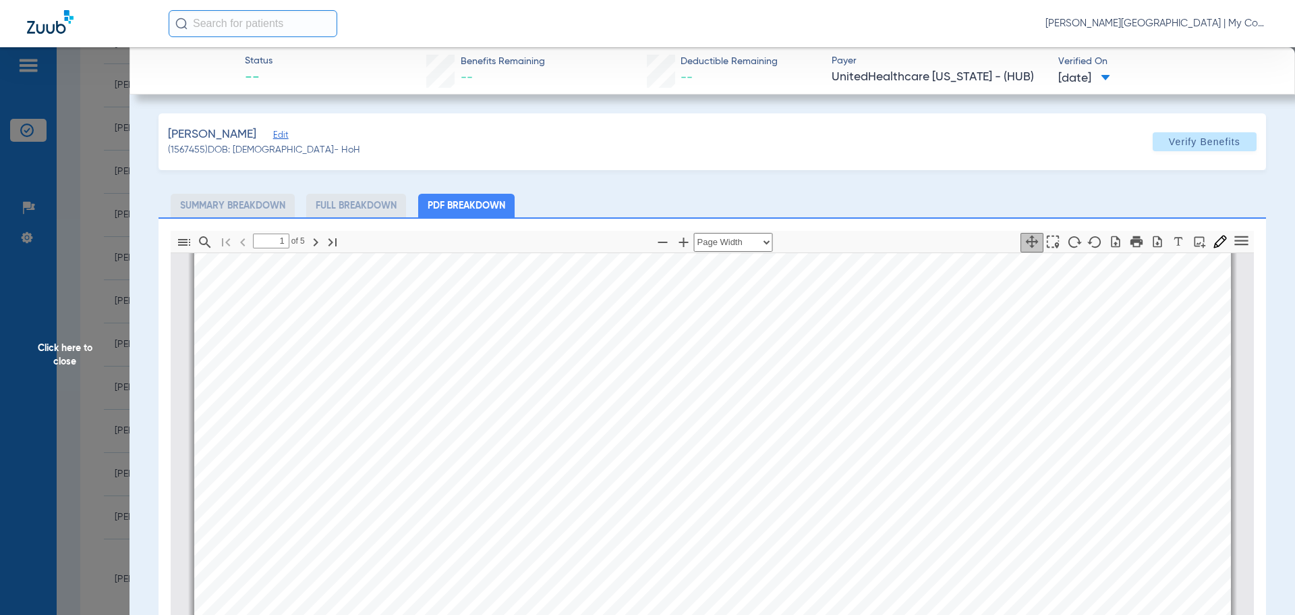
type input "2"
drag, startPoint x: 55, startPoint y: 360, endPoint x: 81, endPoint y: 400, distance: 47.3
click at [54, 362] on span "Click here to close" at bounding box center [65, 354] width 130 height 615
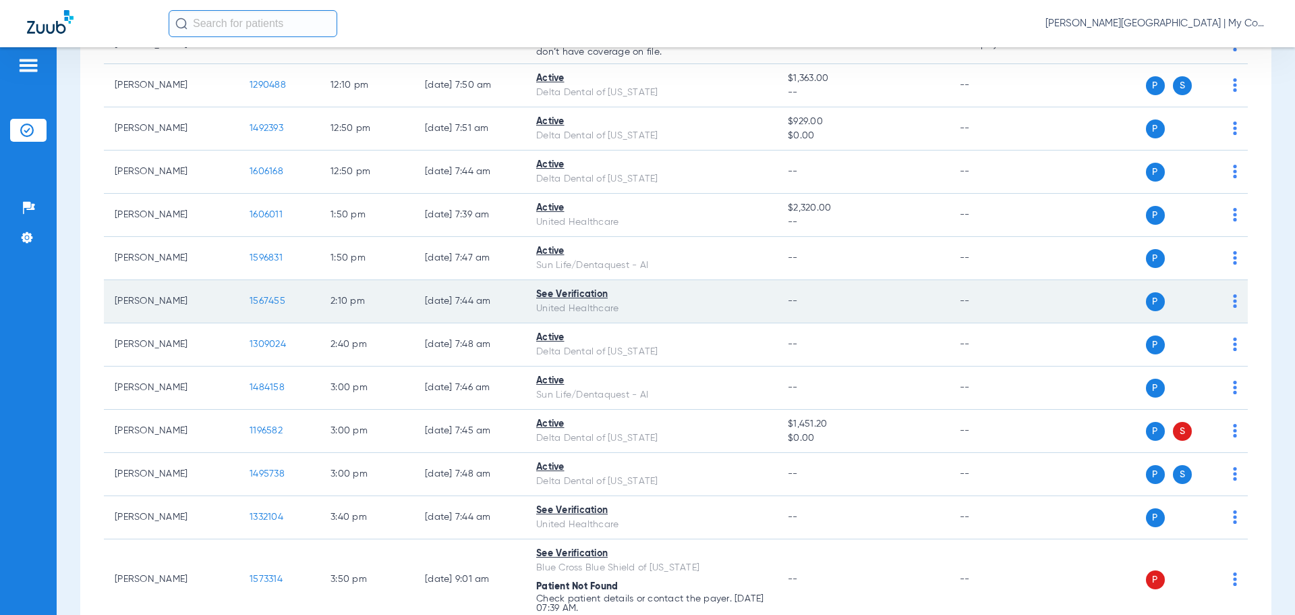
click at [268, 301] on span "1567455" at bounding box center [268, 300] width 36 height 9
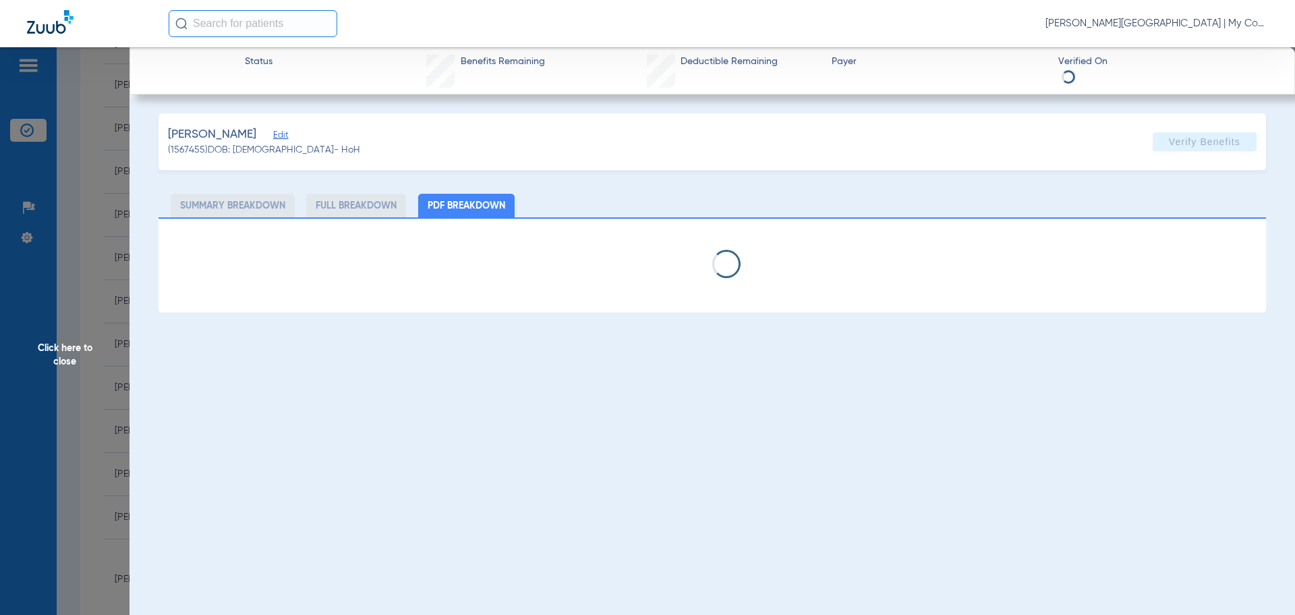
select select "page-width"
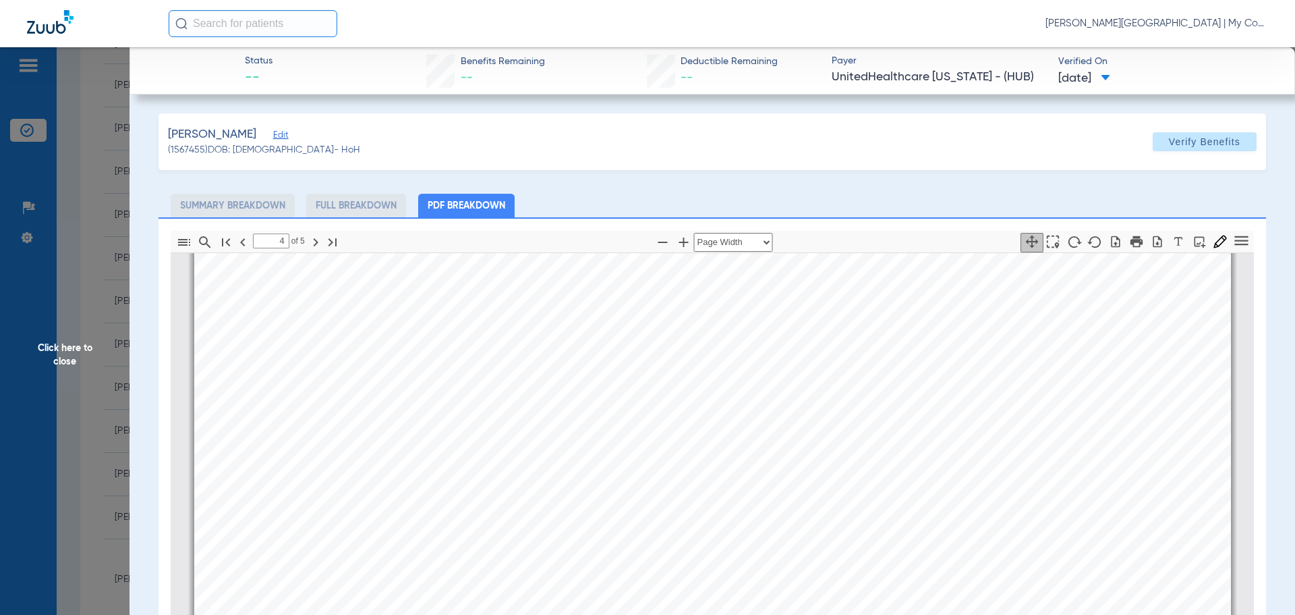
scroll to position [5135, 0]
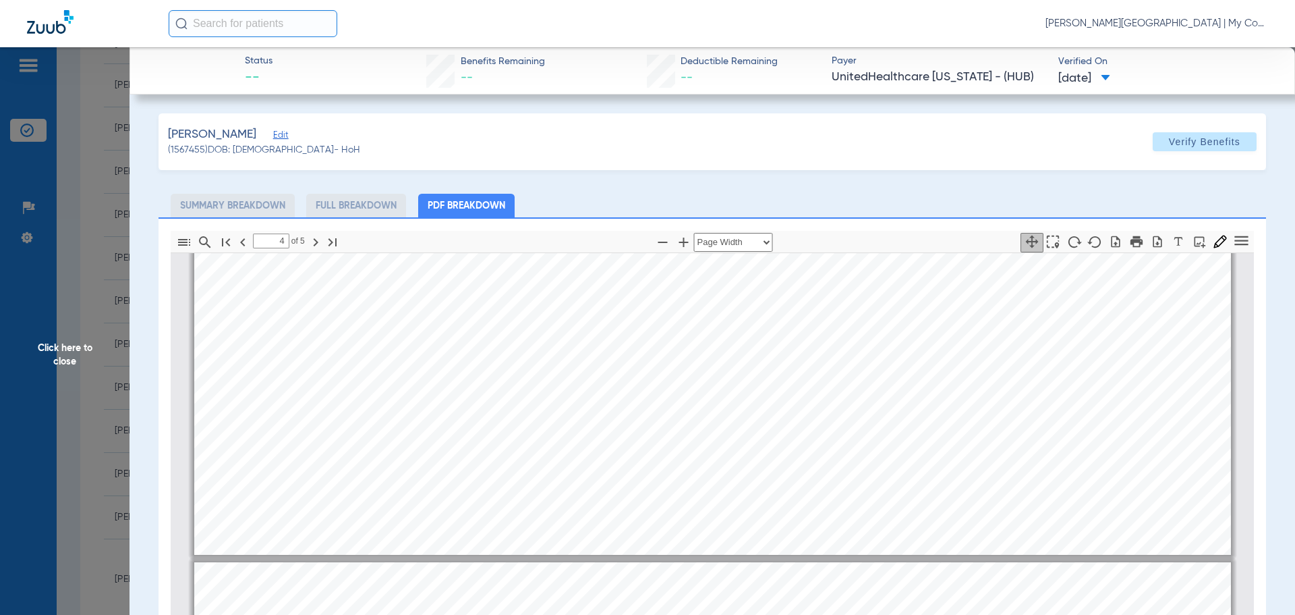
type input "5"
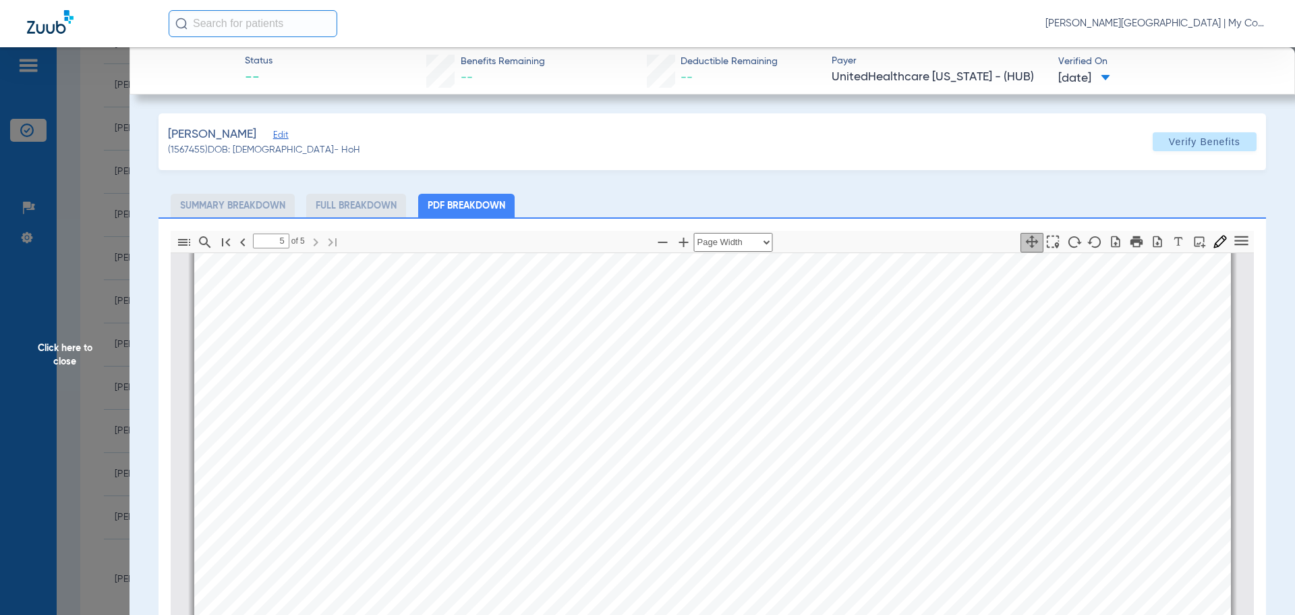
scroll to position [6012, 0]
drag, startPoint x: 61, startPoint y: 358, endPoint x: 58, endPoint y: 368, distance: 10.7
click at [61, 358] on span "Click here to close" at bounding box center [65, 354] width 130 height 615
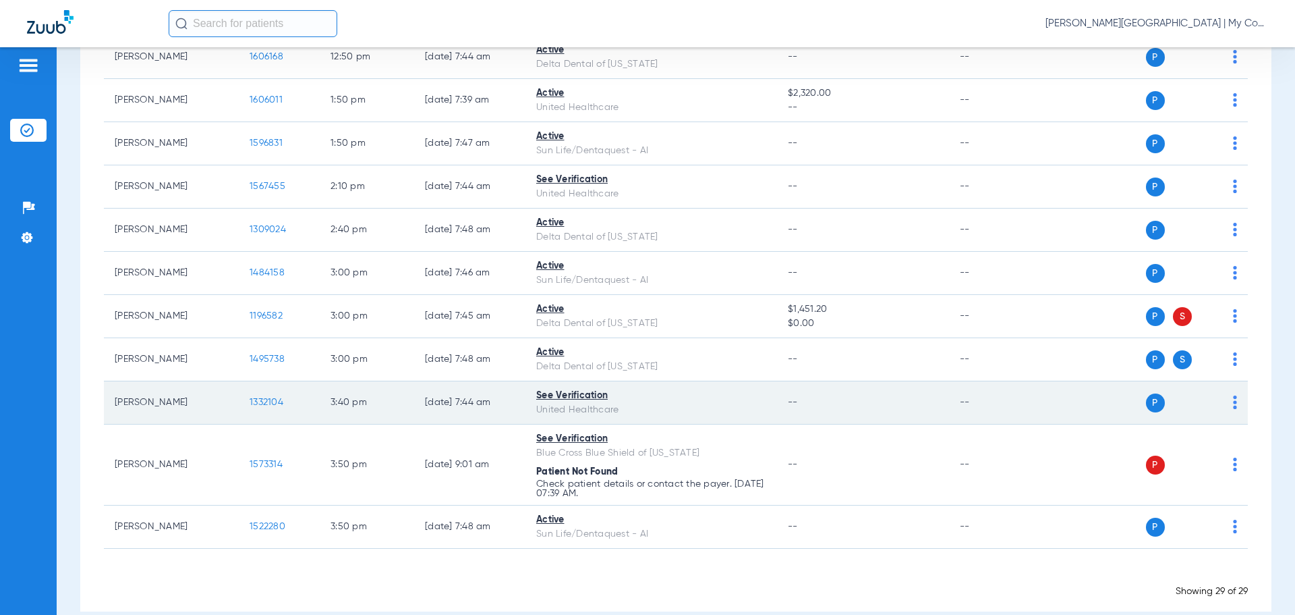
scroll to position [1057, 0]
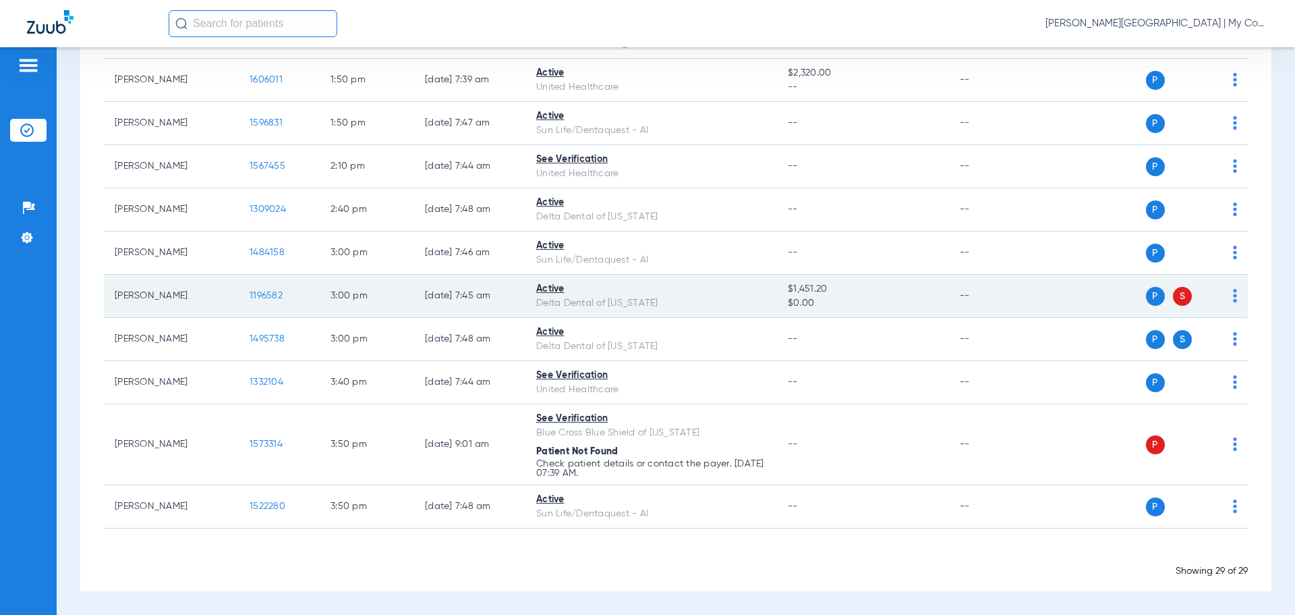
click at [274, 297] on span "1196582" at bounding box center [266, 295] width 33 height 9
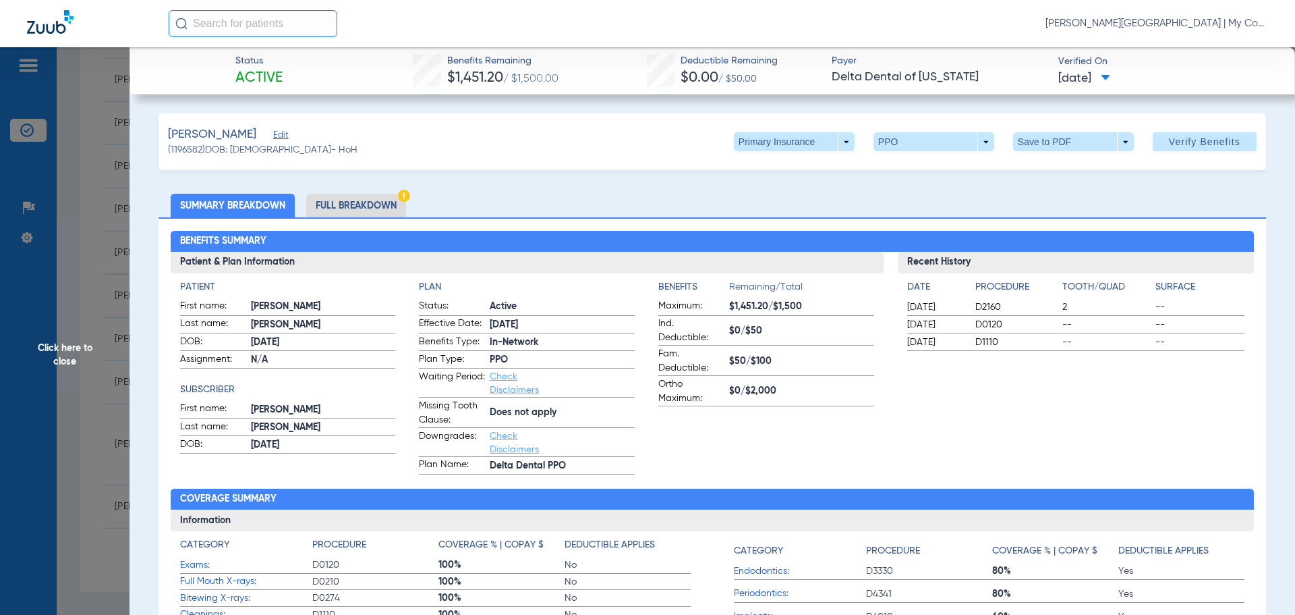
click at [349, 197] on li "Full Breakdown" at bounding box center [356, 206] width 100 height 24
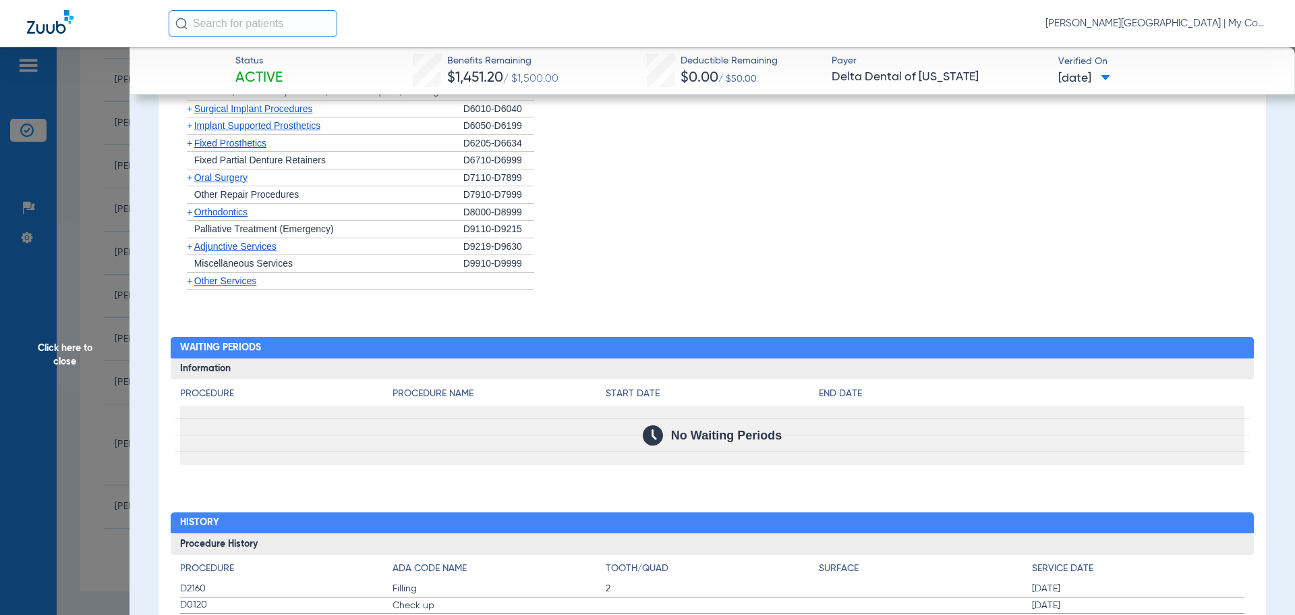
scroll to position [1546, 0]
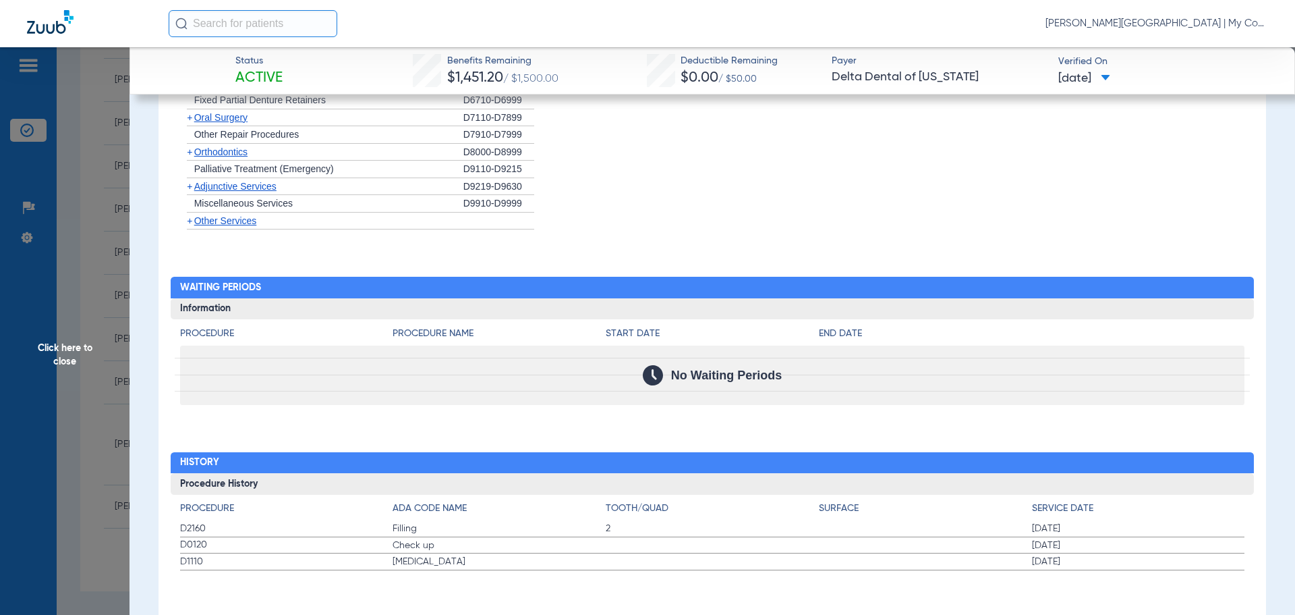
click at [70, 353] on span "Click here to close" at bounding box center [65, 354] width 130 height 615
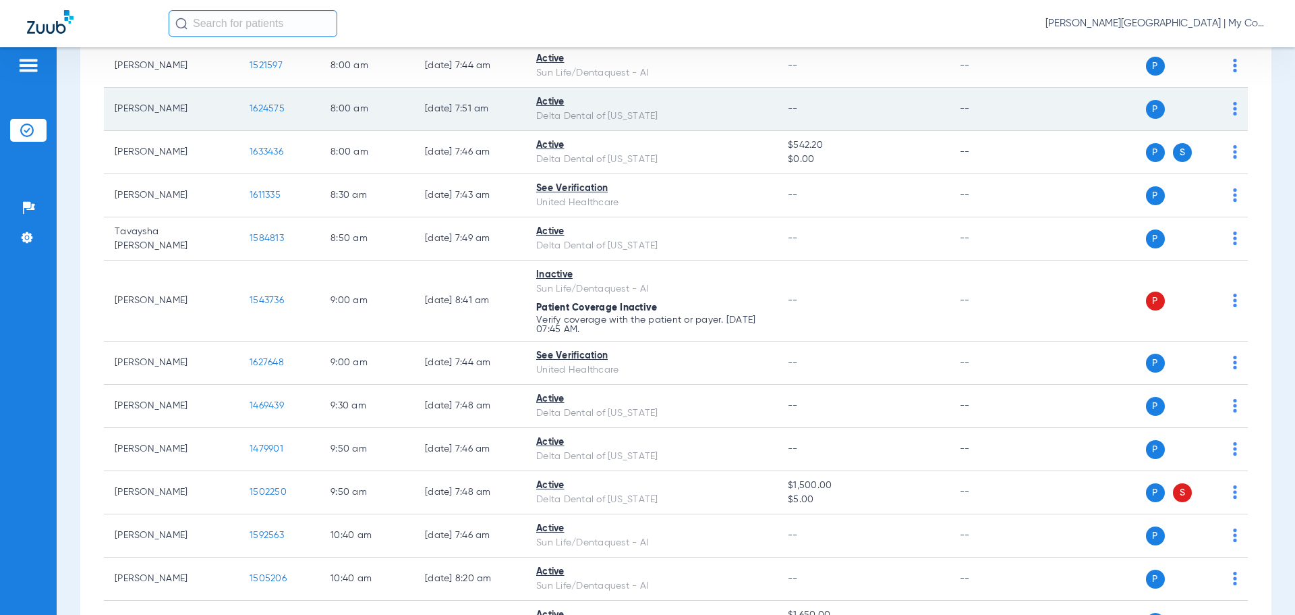
scroll to position [0, 0]
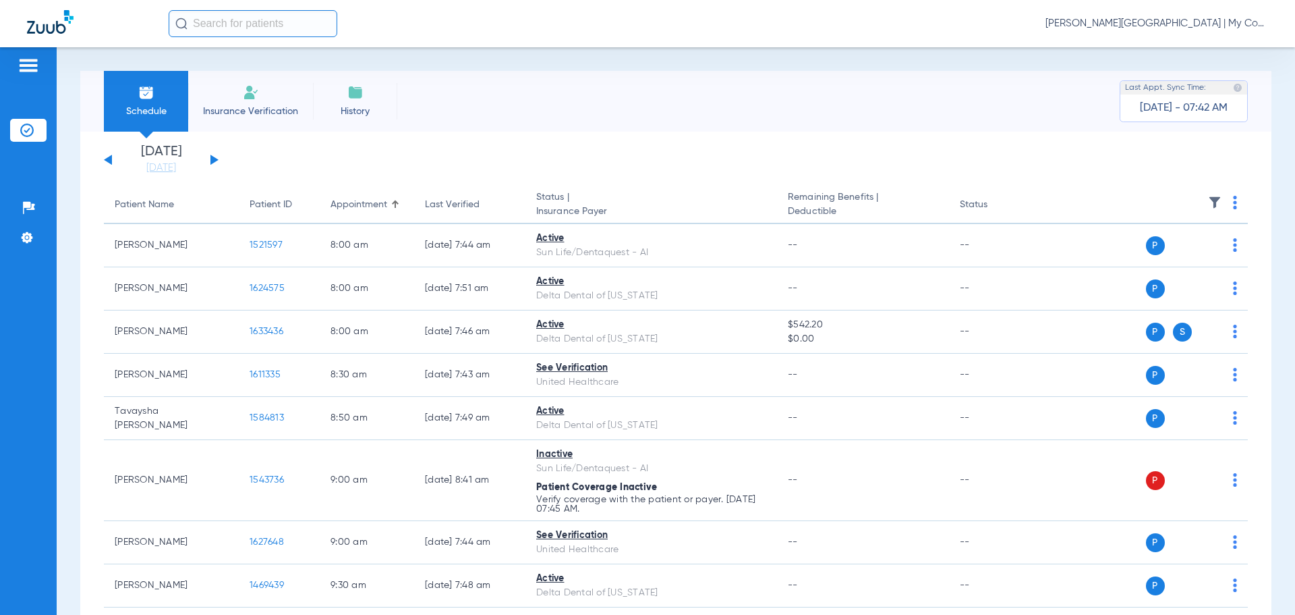
click at [214, 155] on div "Saturday 06-07-2025 Sunday 06-08-2025 Monday 06-09-2025 Tuesday 06-10-2025 Wedn…" at bounding box center [161, 160] width 115 height 30
click at [211, 164] on button at bounding box center [215, 160] width 8 height 10
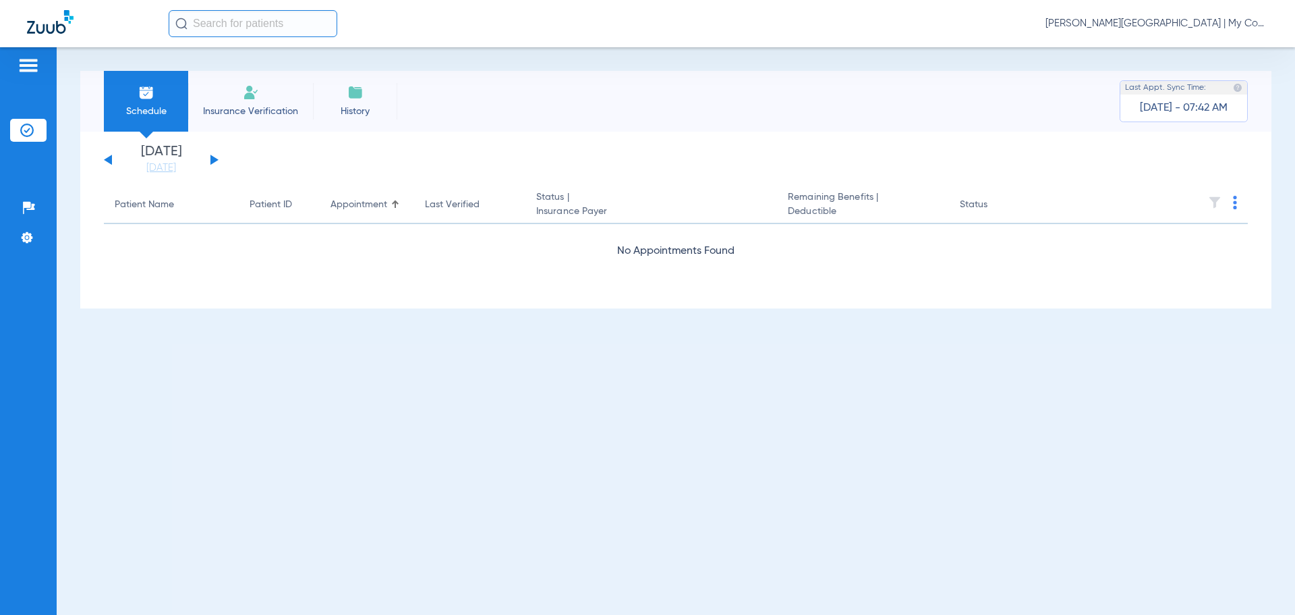
drag, startPoint x: 111, startPoint y: 163, endPoint x: 156, endPoint y: 235, distance: 85.2
click at [111, 164] on button at bounding box center [108, 160] width 8 height 10
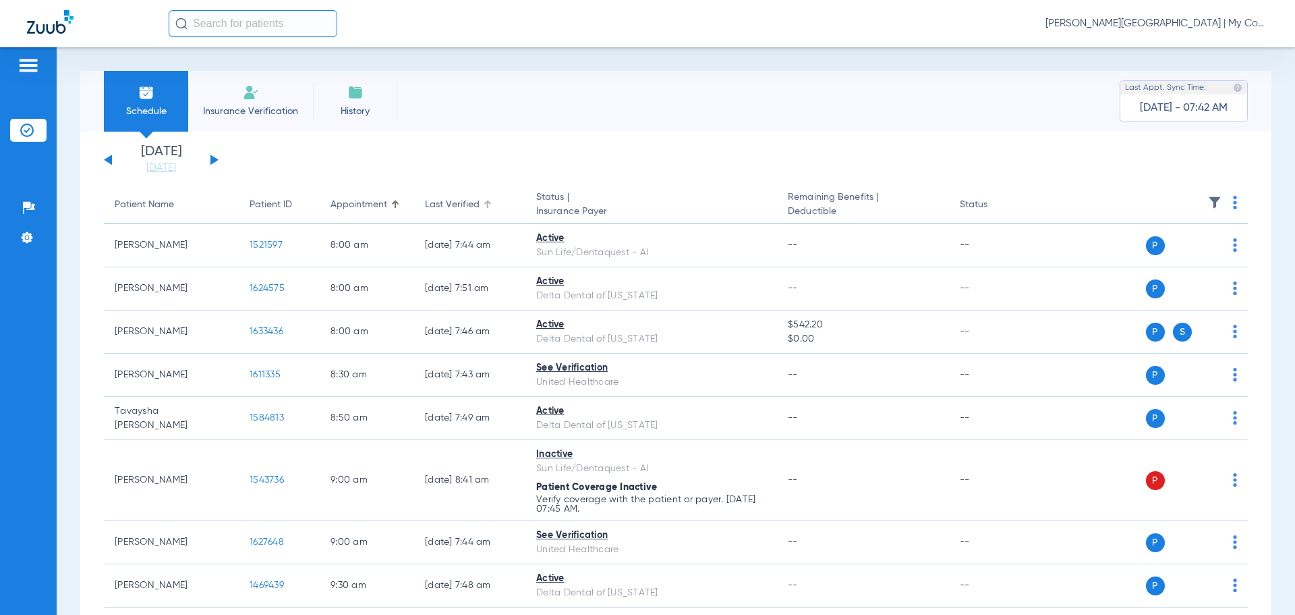
click at [486, 198] on div "Last Verified" at bounding box center [470, 205] width 90 height 14
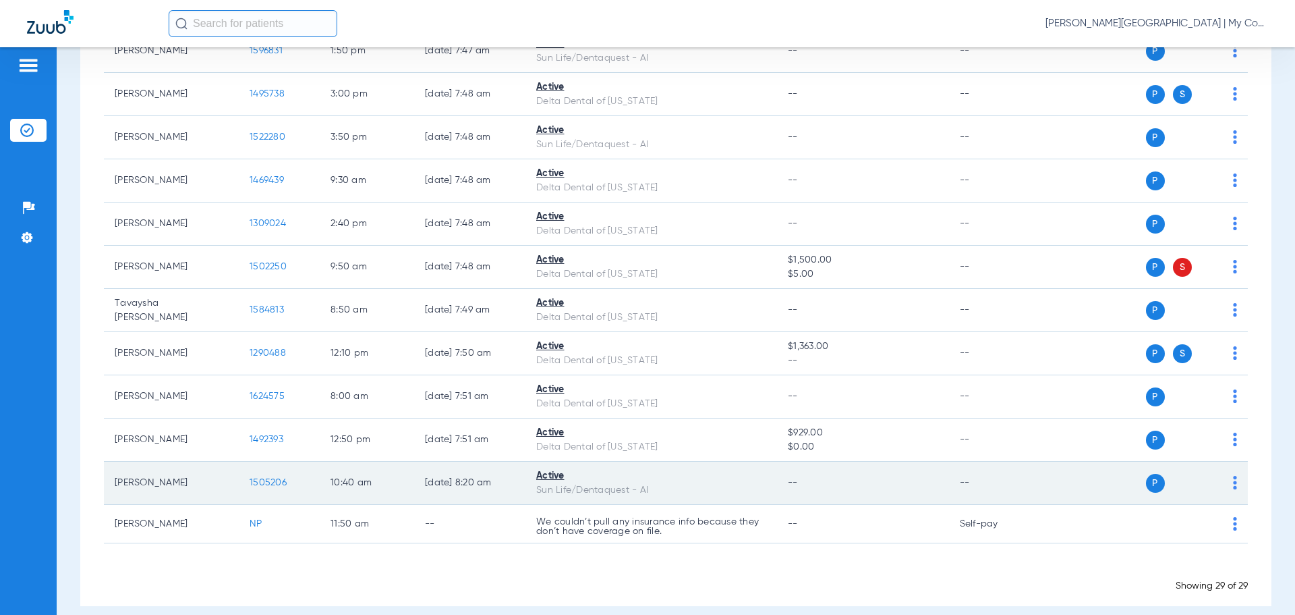
scroll to position [1057, 0]
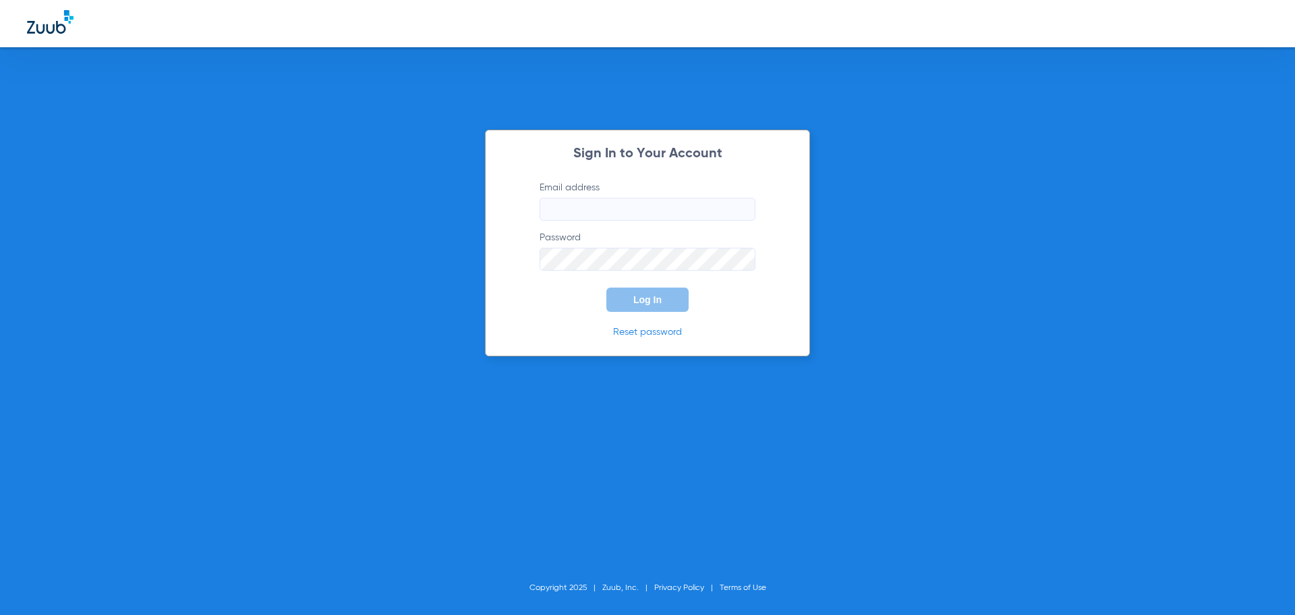
type input "[EMAIL_ADDRESS][DOMAIN_NAME]"
click at [646, 308] on button "Log In" at bounding box center [648, 299] width 82 height 24
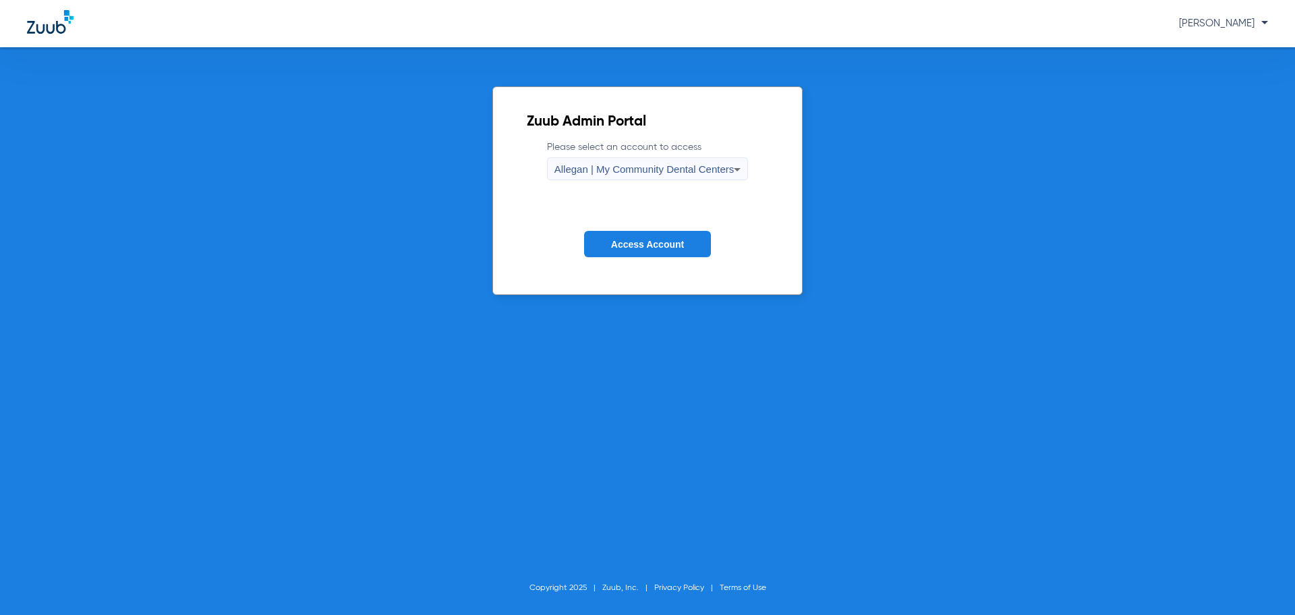
click at [628, 169] on span "Allegan | My Community Dental Centers" at bounding box center [645, 168] width 180 height 11
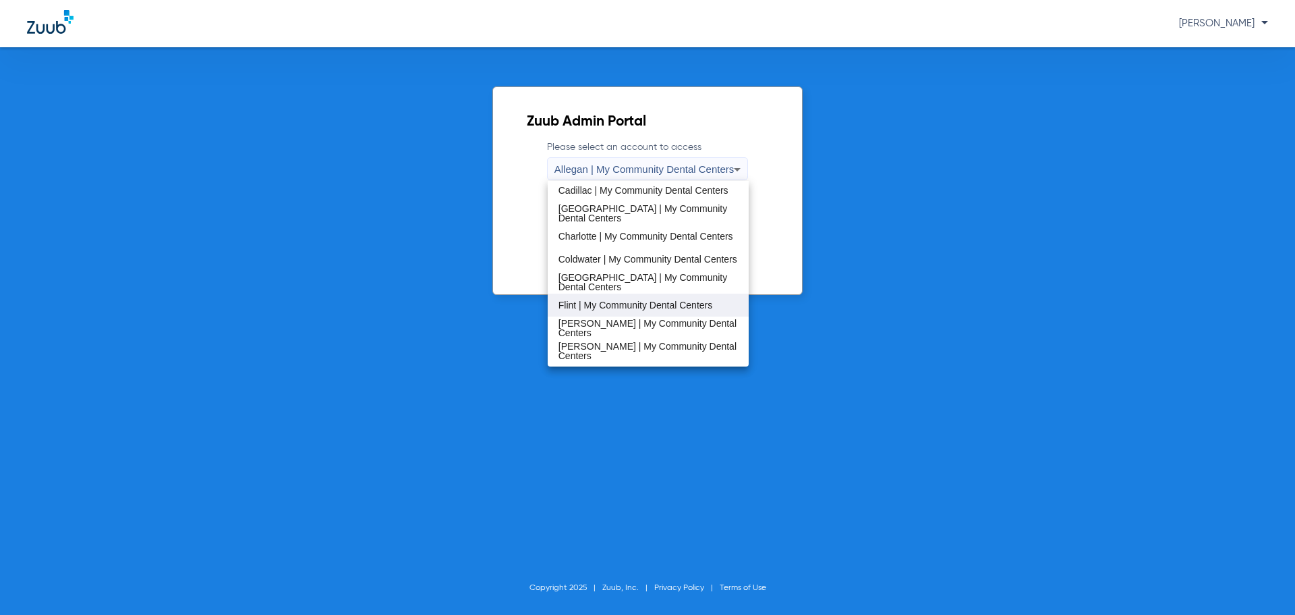
scroll to position [135, 0]
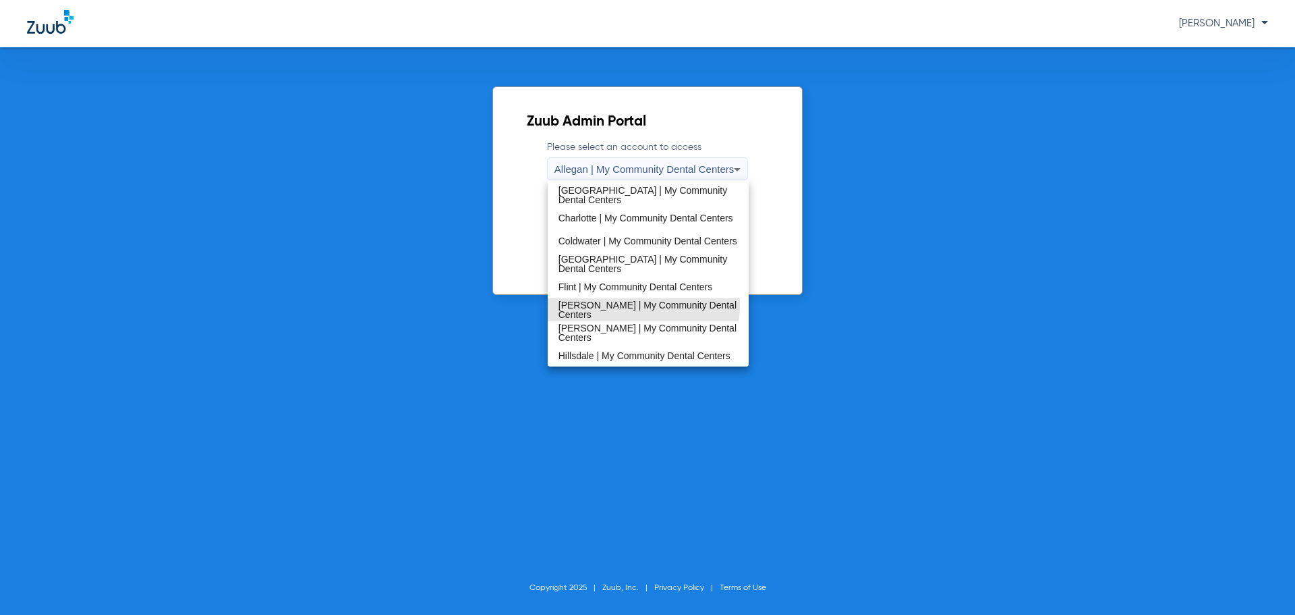
click at [602, 304] on span "[PERSON_NAME] | My Community Dental Centers" at bounding box center [649, 309] width 180 height 19
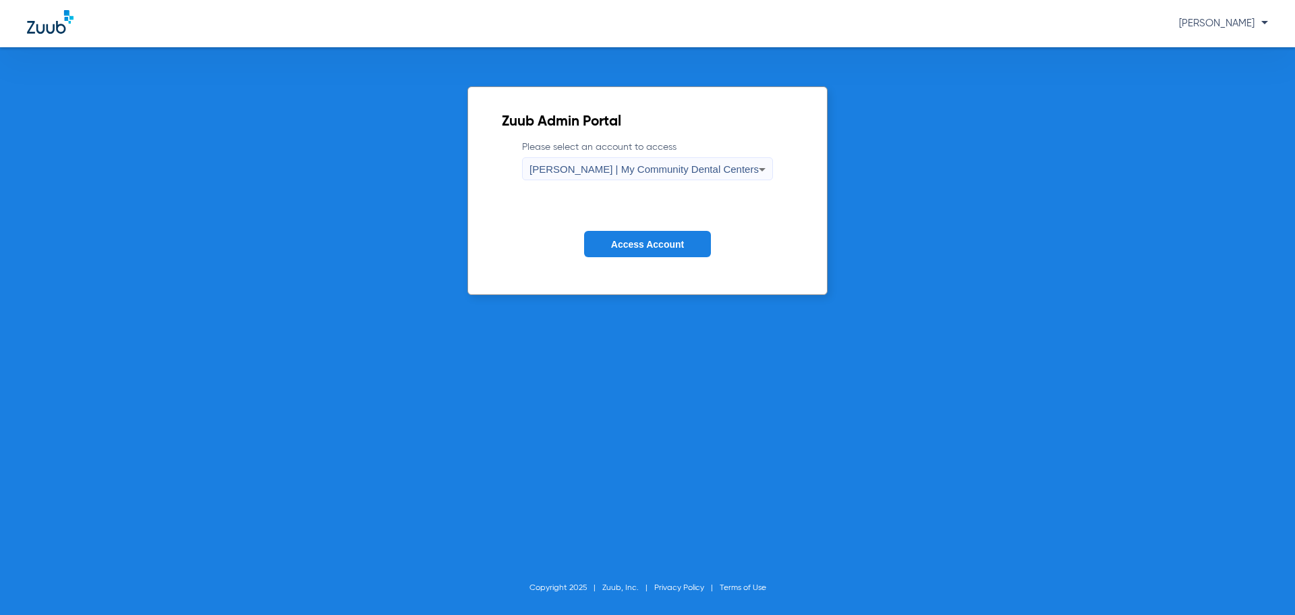
click at [628, 241] on span "Access Account" at bounding box center [647, 244] width 73 height 11
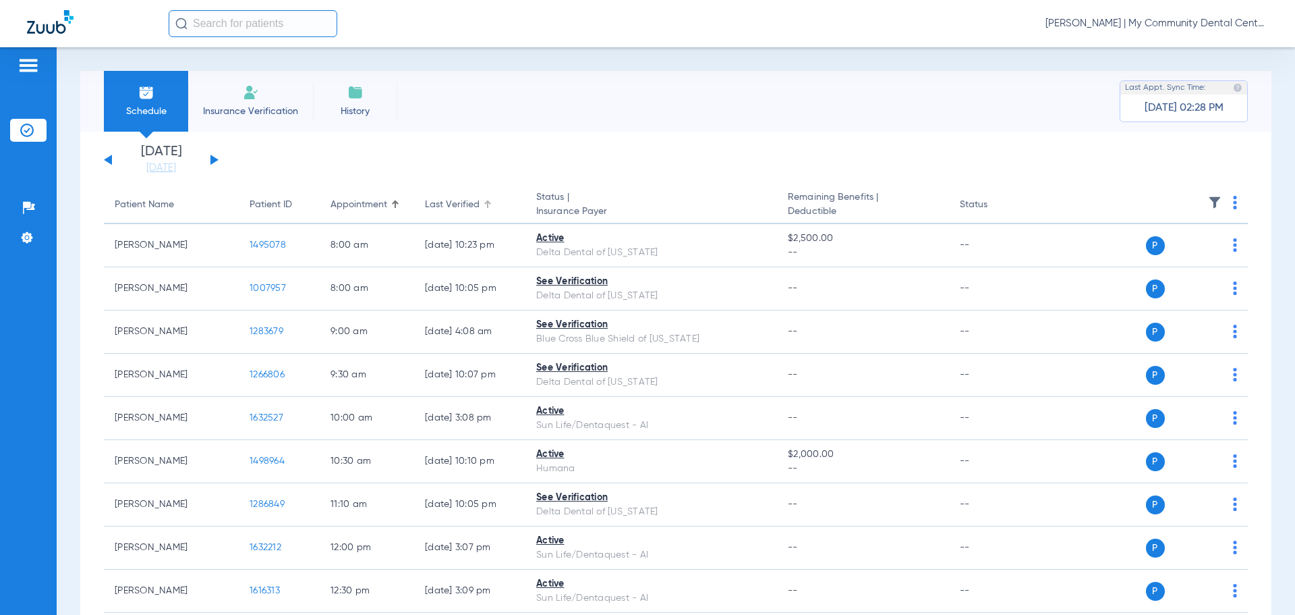
click at [488, 200] on div "Last Verified" at bounding box center [470, 205] width 90 height 14
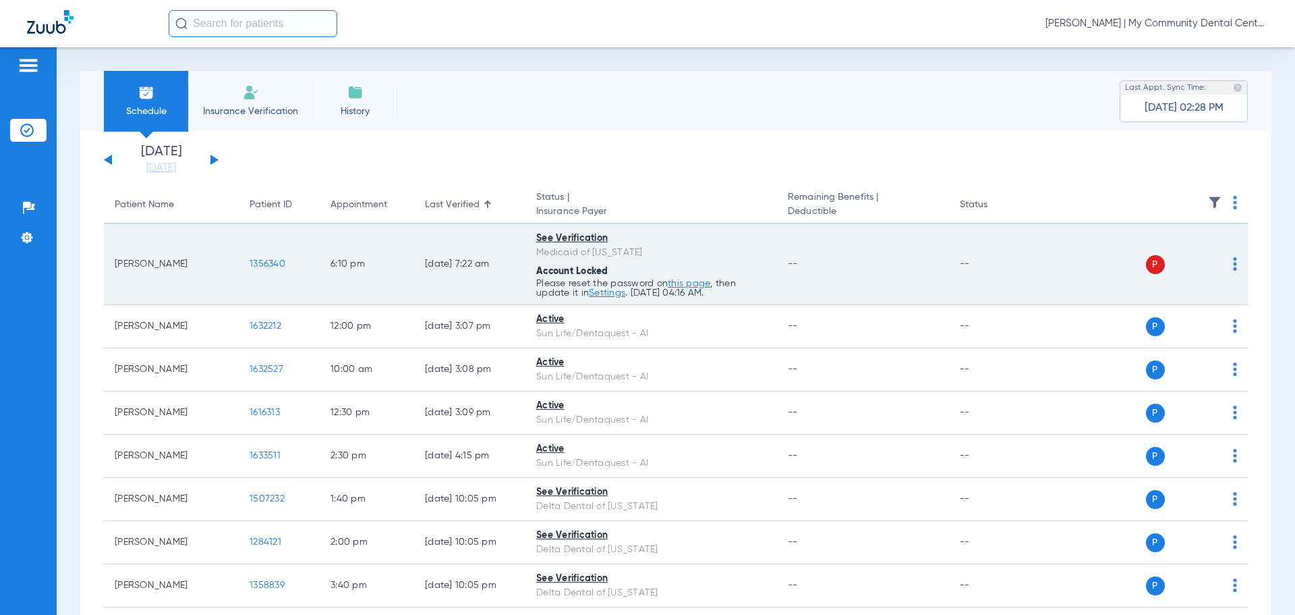
drag, startPoint x: 113, startPoint y: 262, endPoint x: 174, endPoint y: 267, distance: 61.6
click at [181, 269] on td "Christina Tait" at bounding box center [171, 264] width 135 height 81
copy td "Christina Tait"
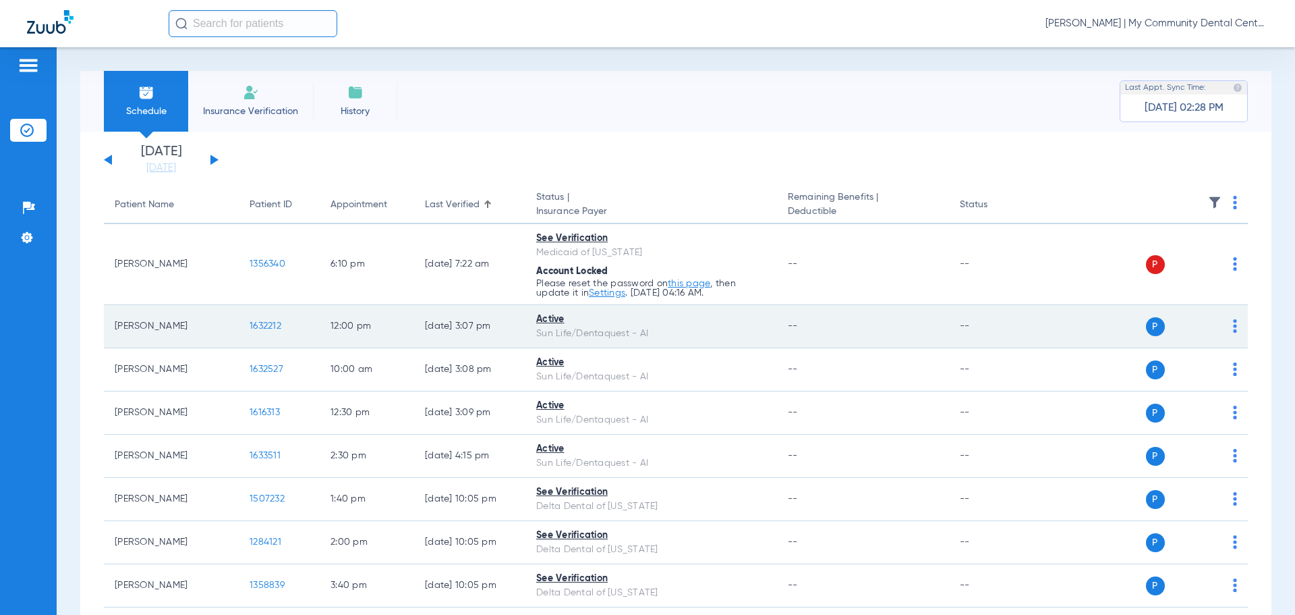
click at [1233, 330] on img at bounding box center [1235, 325] width 4 height 13
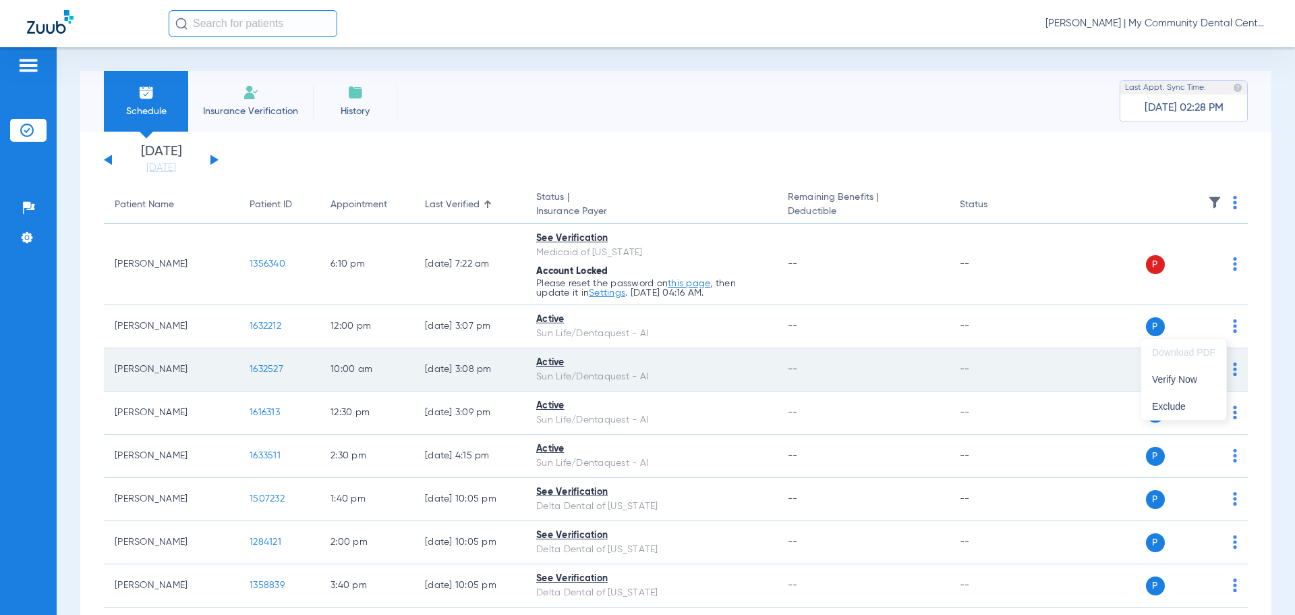
click at [1191, 382] on span "Verify Now" at bounding box center [1183, 378] width 63 height 9
click at [1233, 366] on img at bounding box center [1235, 368] width 4 height 13
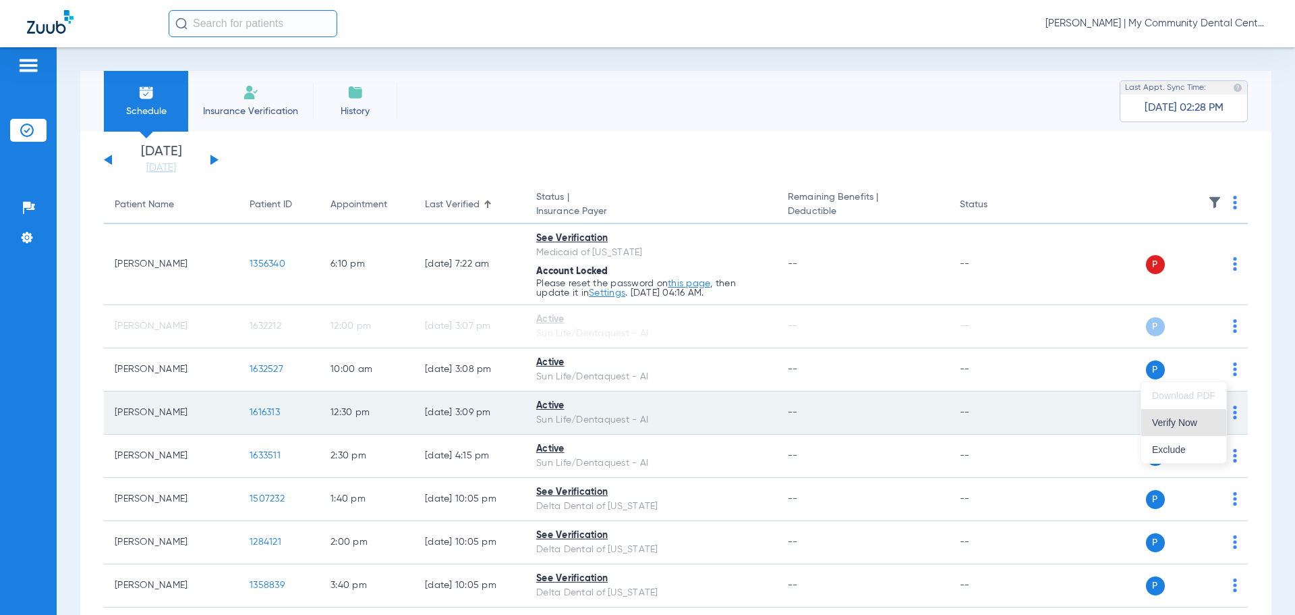
drag, startPoint x: 1195, startPoint y: 420, endPoint x: 1198, endPoint y: 429, distance: 9.2
click at [1195, 421] on span "Verify Now" at bounding box center [1183, 422] width 63 height 9
click at [1233, 415] on img at bounding box center [1235, 411] width 4 height 13
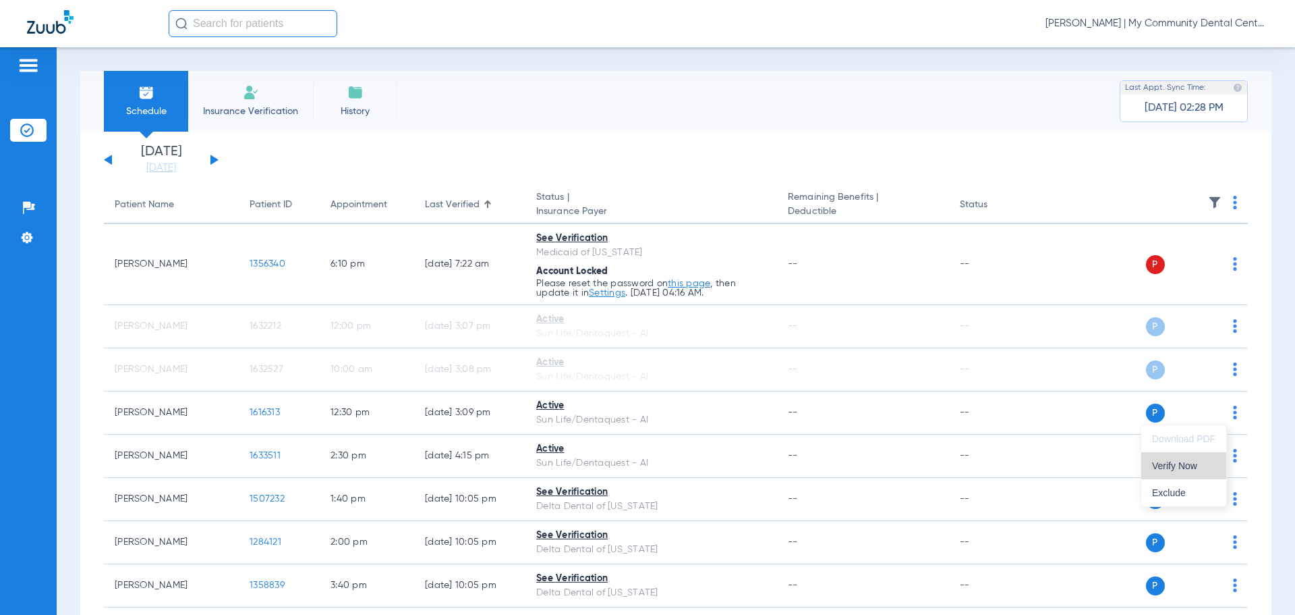
click at [1193, 466] on span "Verify Now" at bounding box center [1183, 465] width 63 height 9
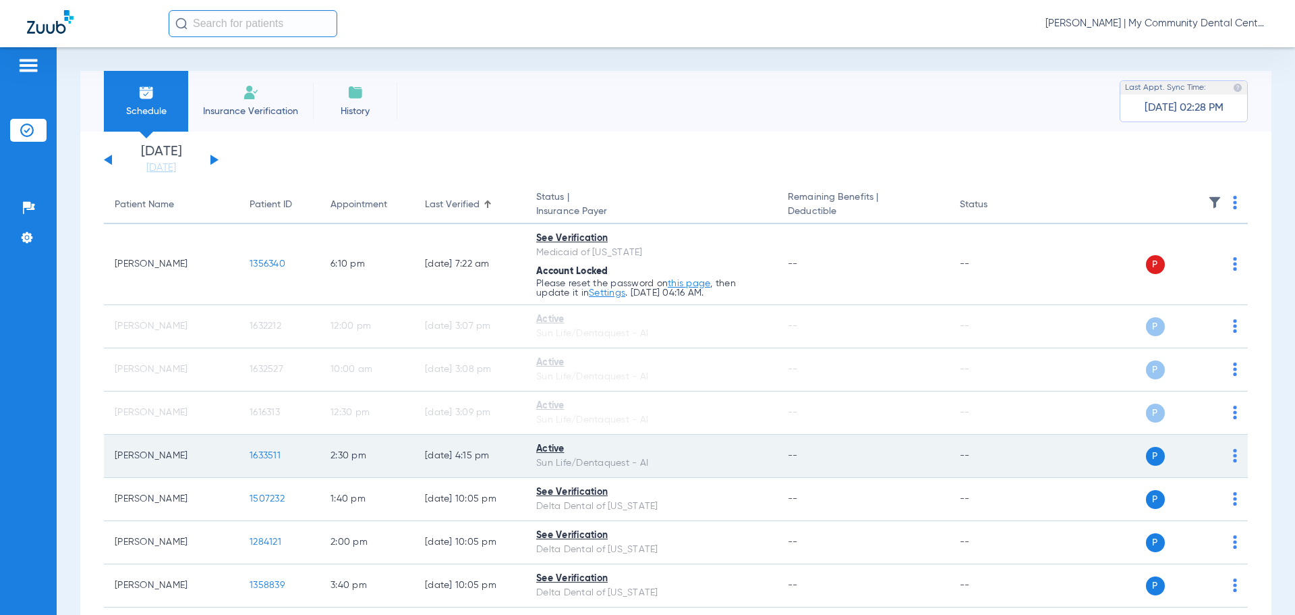
click at [1233, 450] on img at bounding box center [1235, 455] width 4 height 13
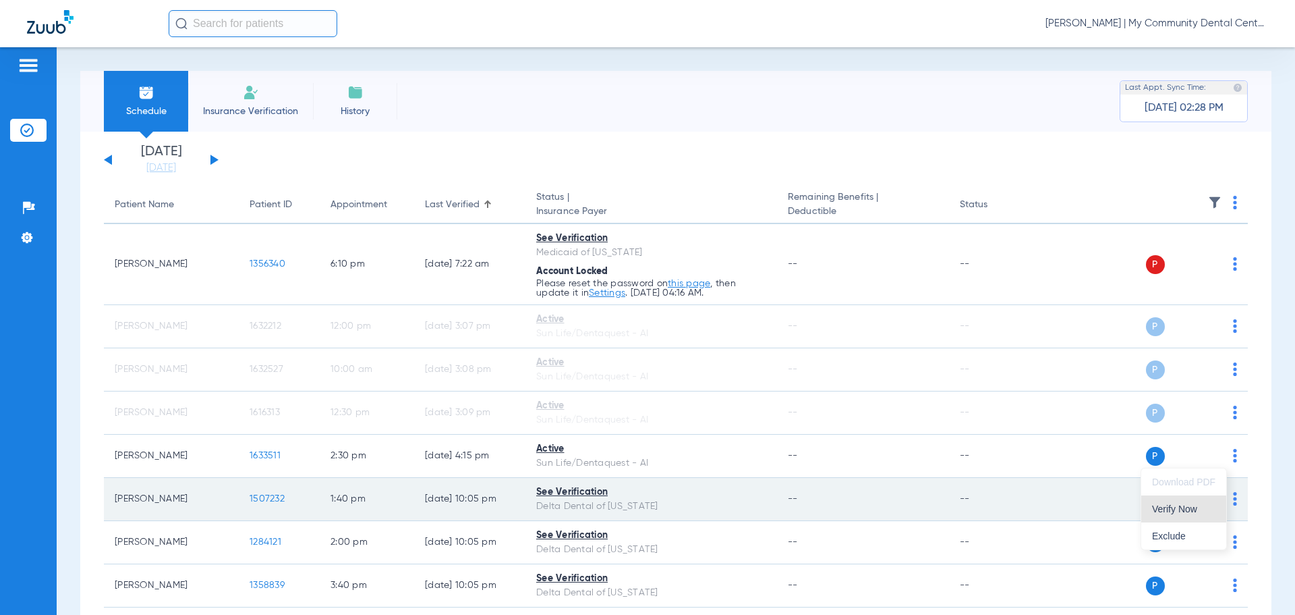
click at [1195, 507] on span "Verify Now" at bounding box center [1183, 508] width 63 height 9
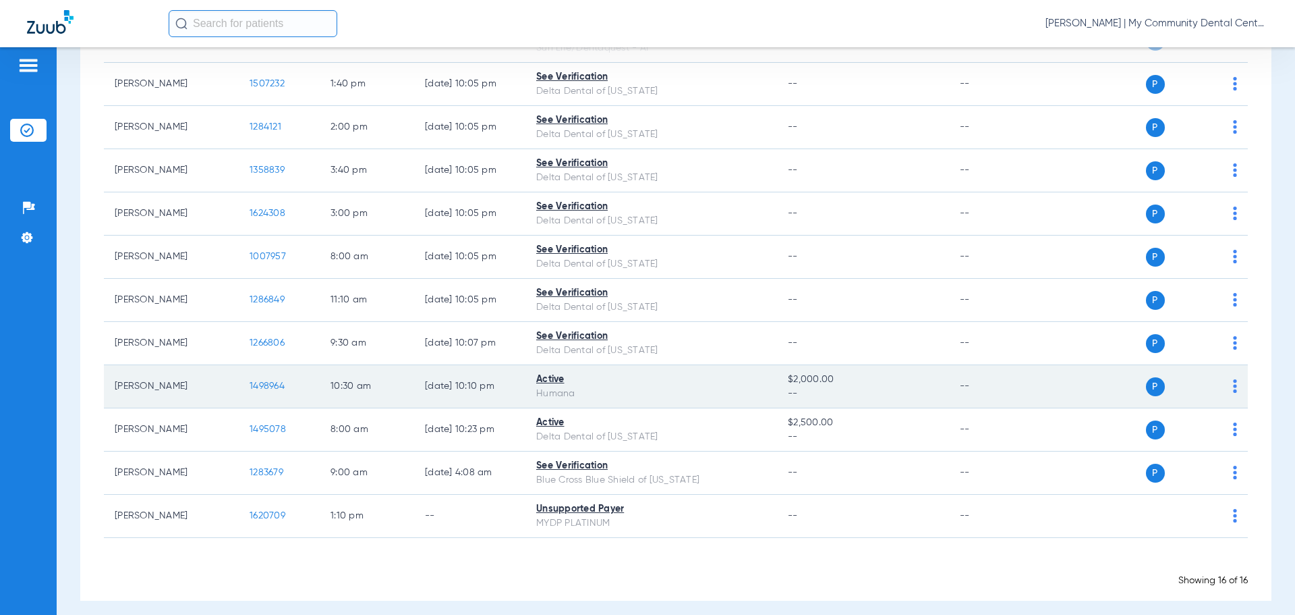
scroll to position [424, 0]
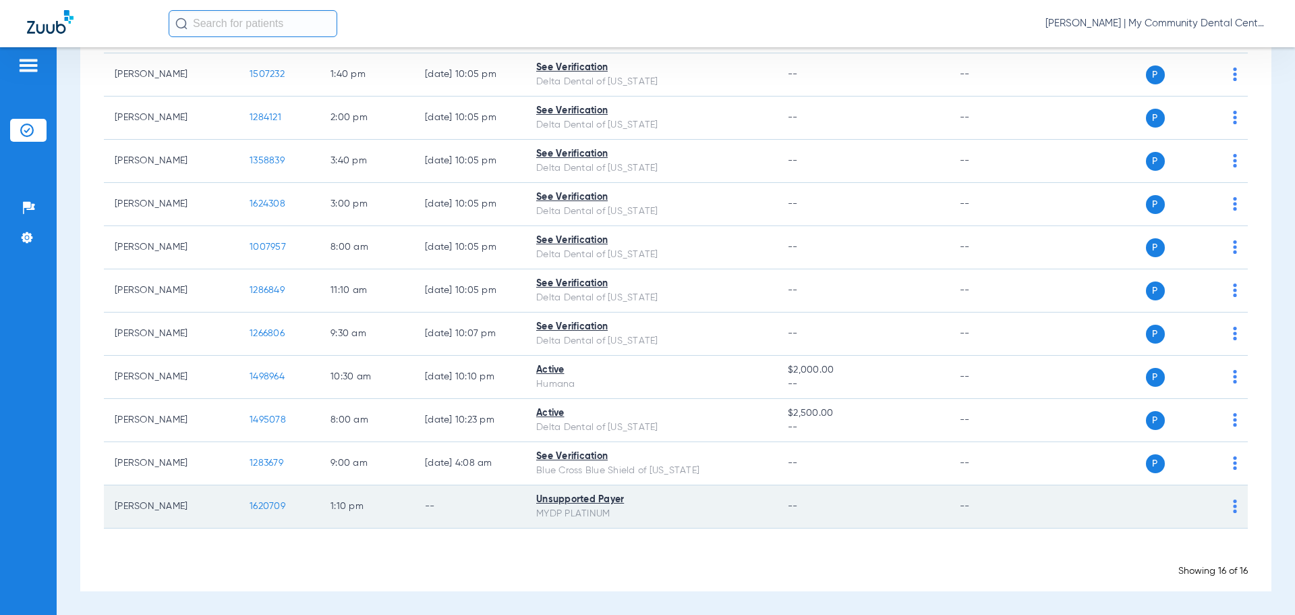
drag, startPoint x: 109, startPoint y: 501, endPoint x: 203, endPoint y: 513, distance: 95.2
click at [203, 513] on td "Sheila Mcelhaney" at bounding box center [171, 506] width 135 height 43
drag, startPoint x: 191, startPoint y: 510, endPoint x: 185, endPoint y: 515, distance: 8.1
copy td "Sheila Mcelhaney"
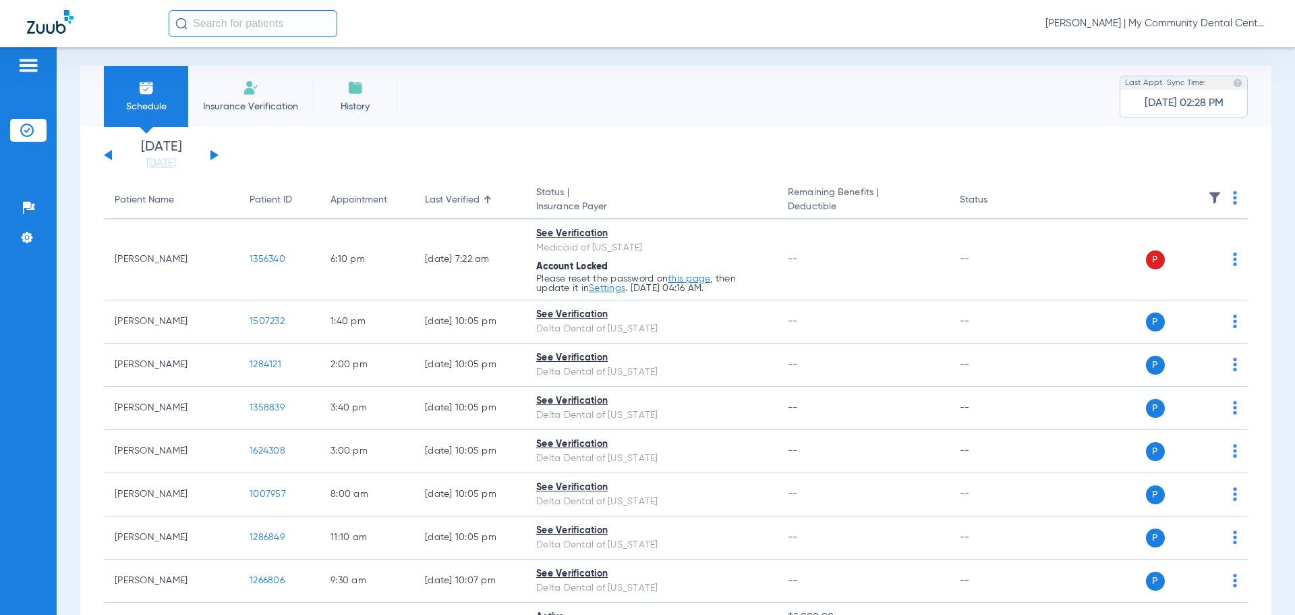
scroll to position [0, 0]
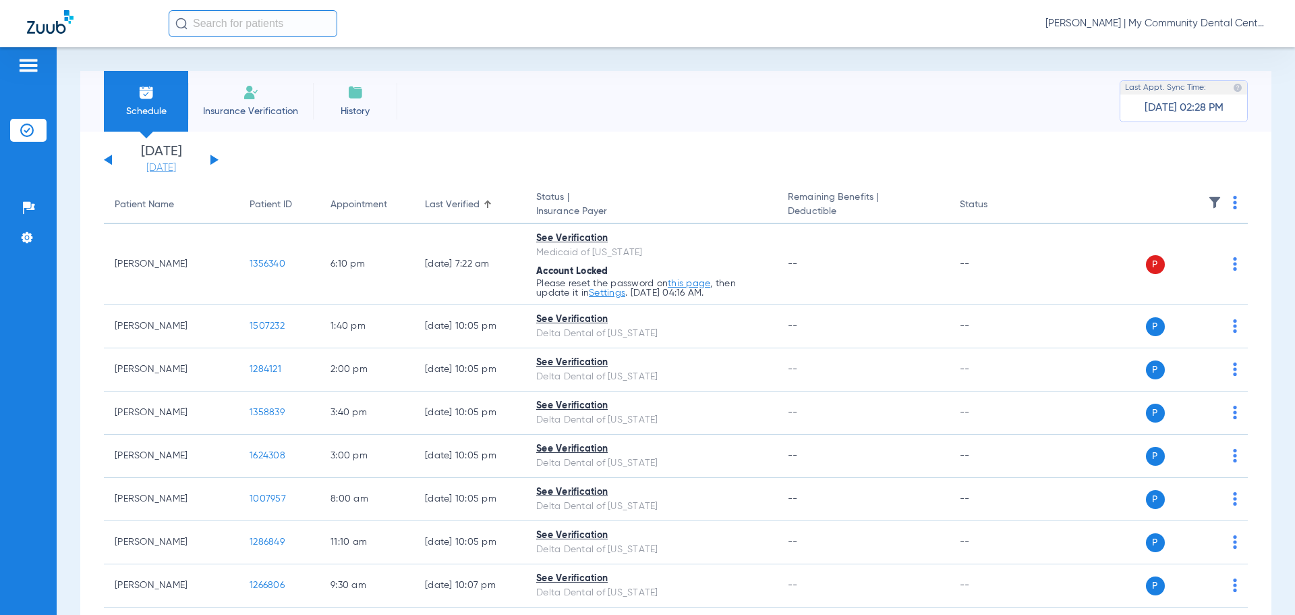
click at [163, 171] on link "[DATE]" at bounding box center [161, 167] width 81 height 13
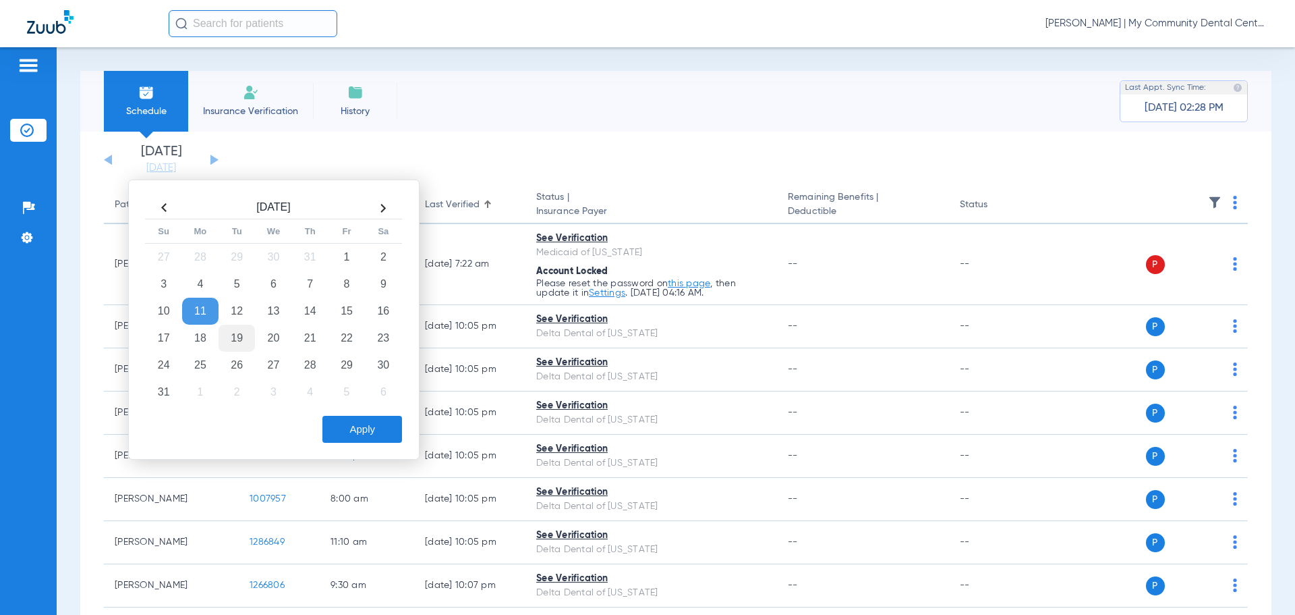
click at [235, 340] on td "19" at bounding box center [237, 338] width 36 height 27
drag, startPoint x: 350, startPoint y: 418, endPoint x: 352, endPoint y: 431, distance: 13.0
click at [350, 417] on button "Apply" at bounding box center [363, 429] width 80 height 27
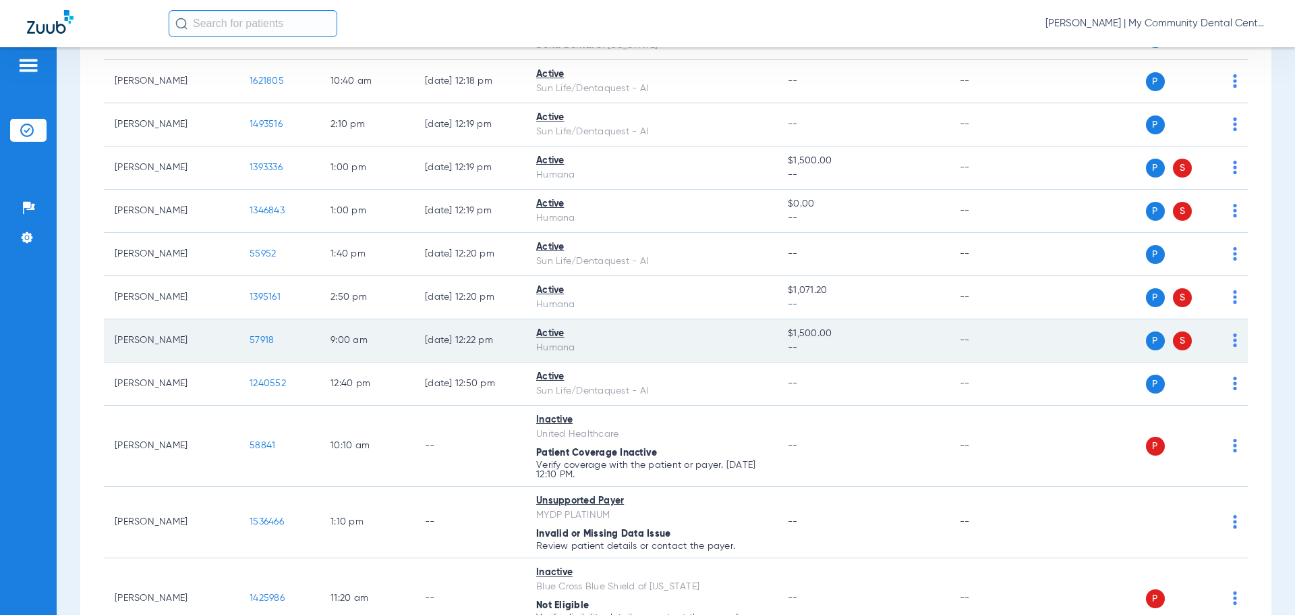
scroll to position [1049, 0]
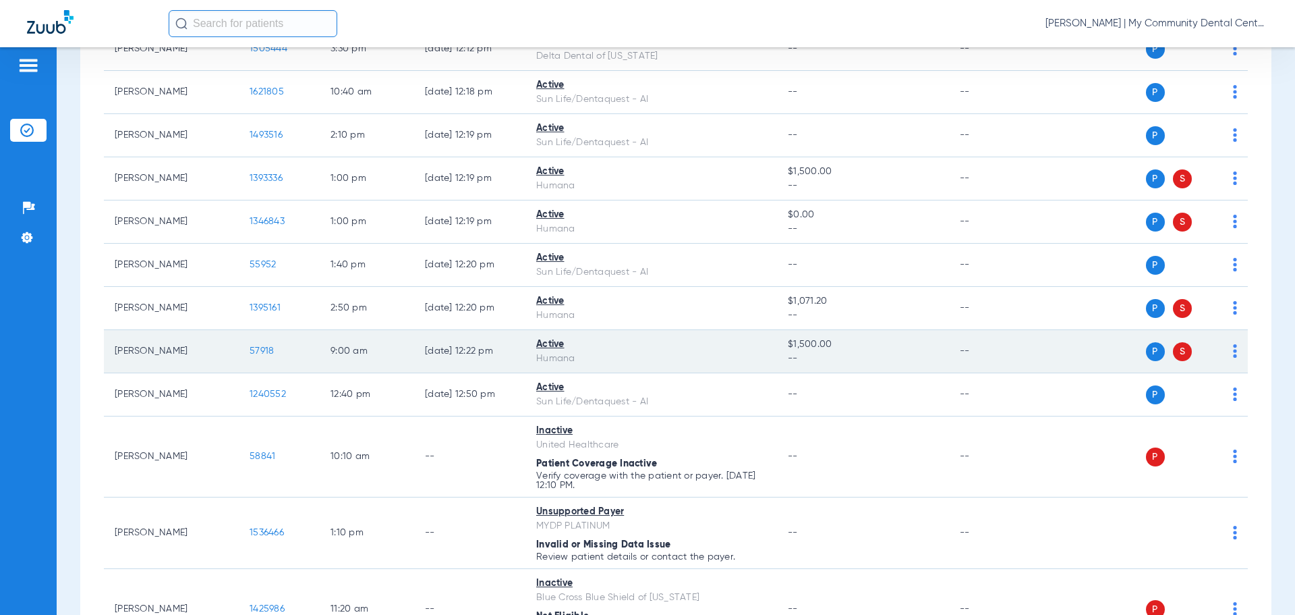
click at [1233, 348] on img at bounding box center [1235, 350] width 4 height 13
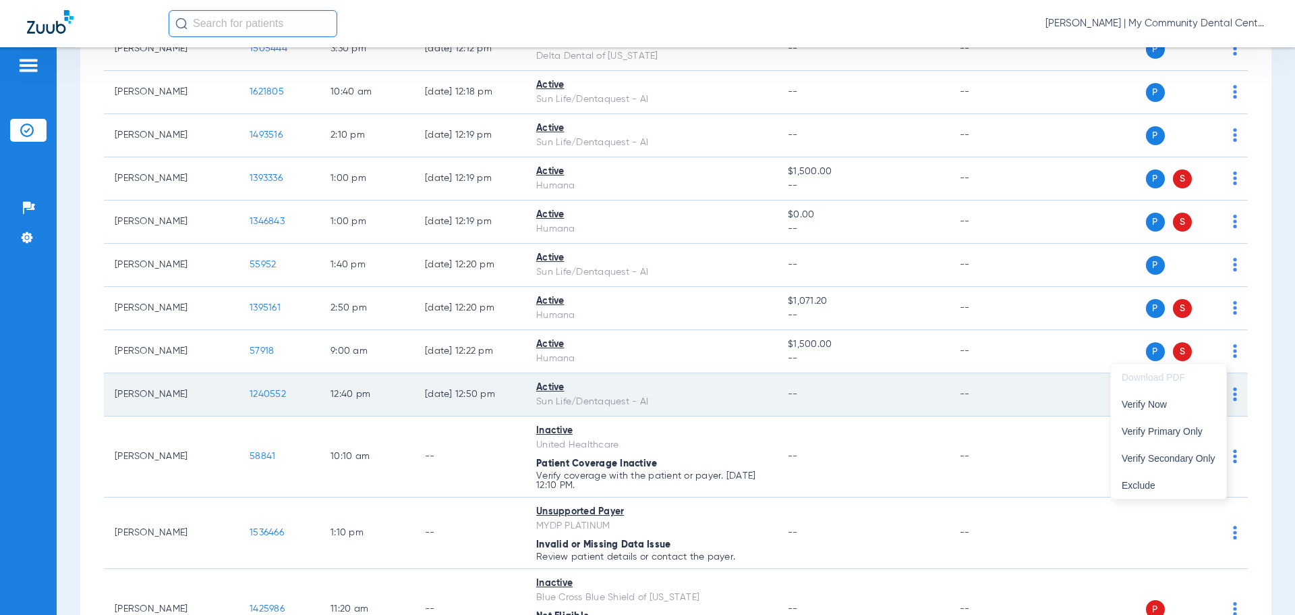
drag, startPoint x: 1173, startPoint y: 455, endPoint x: 1200, endPoint y: 399, distance: 61.9
click at [1174, 451] on button "Verify Secondary Only" at bounding box center [1168, 458] width 115 height 27
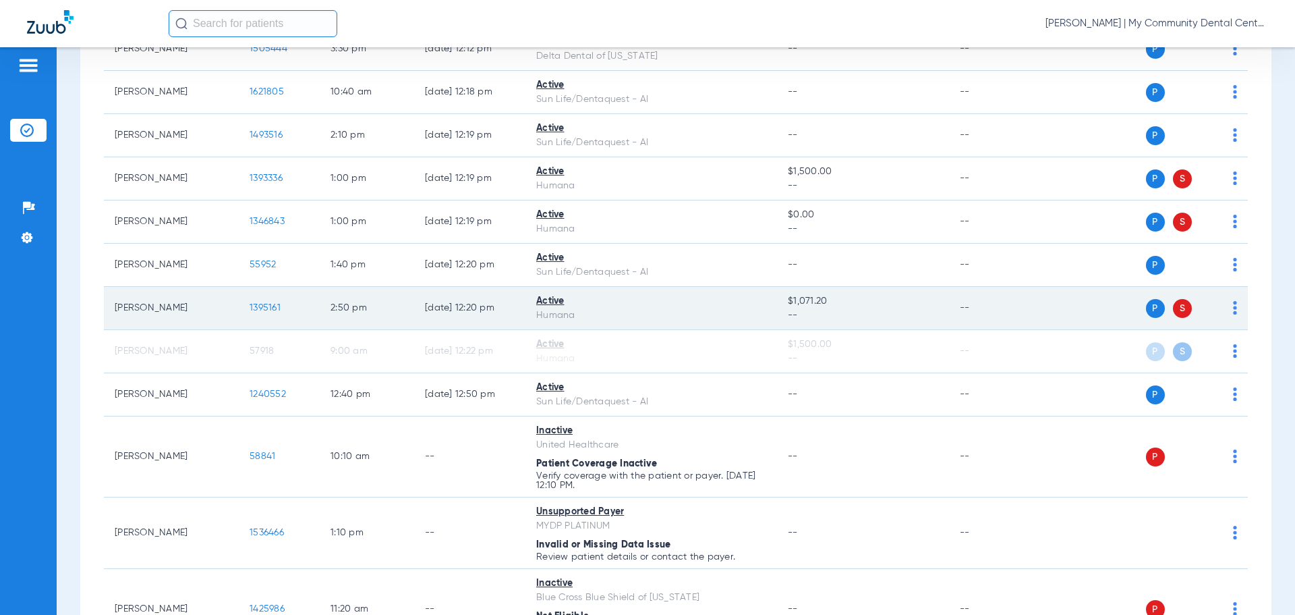
click at [1233, 311] on img at bounding box center [1235, 307] width 4 height 13
drag, startPoint x: 1192, startPoint y: 416, endPoint x: 1208, endPoint y: 323, distance: 94.6
click at [1190, 413] on span "Verify Secondary Only" at bounding box center [1169, 414] width 94 height 9
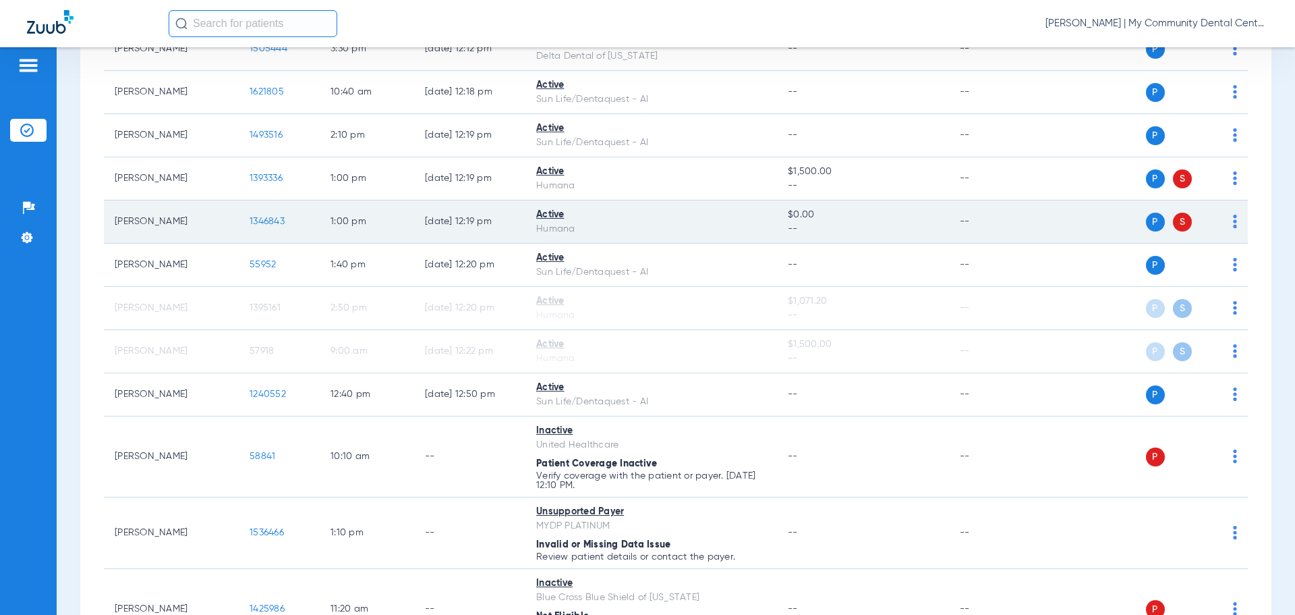
click at [1233, 224] on img at bounding box center [1235, 221] width 4 height 13
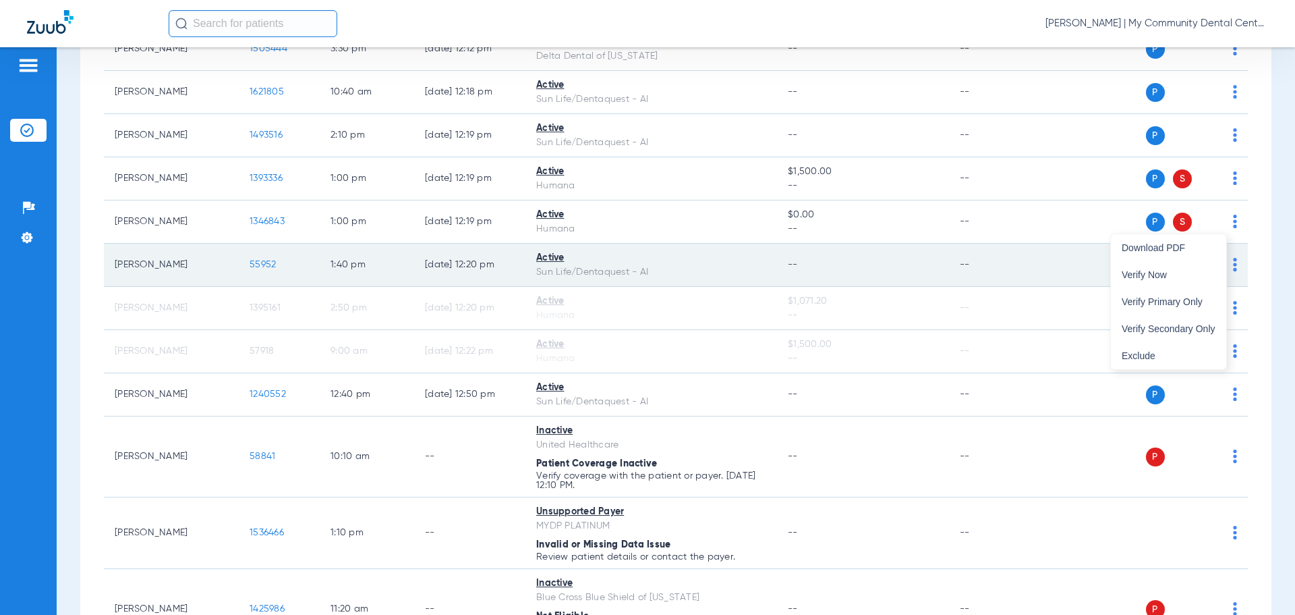
click at [1202, 327] on span "Verify Secondary Only" at bounding box center [1169, 328] width 94 height 9
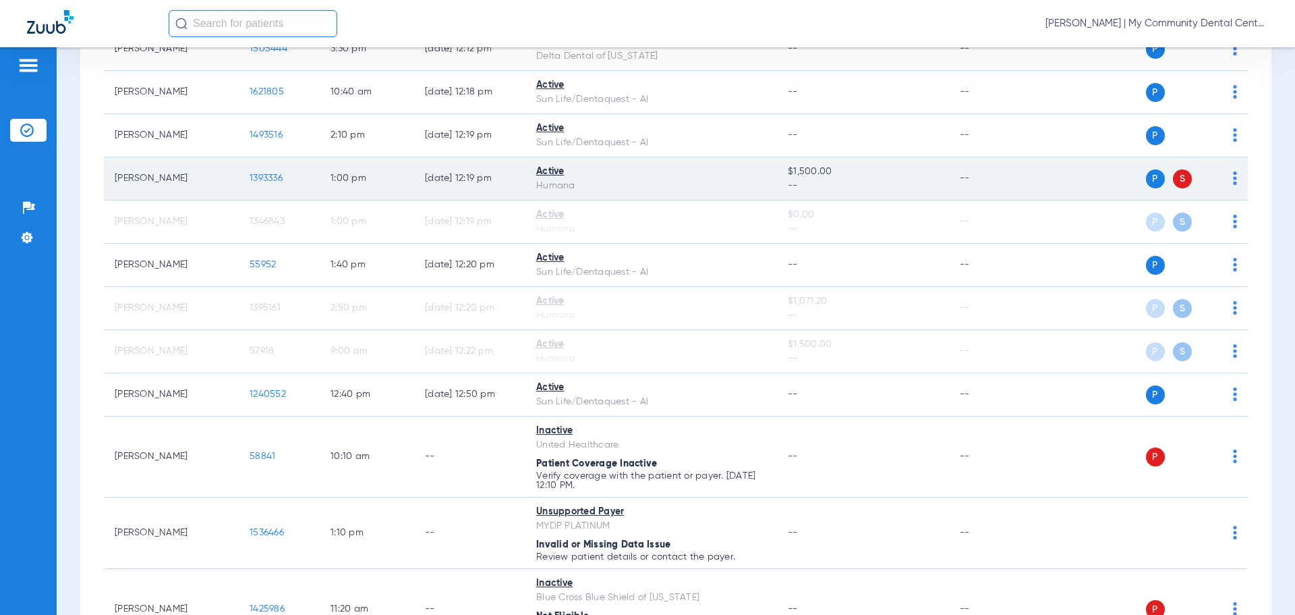
click at [1233, 179] on img at bounding box center [1235, 177] width 4 height 13
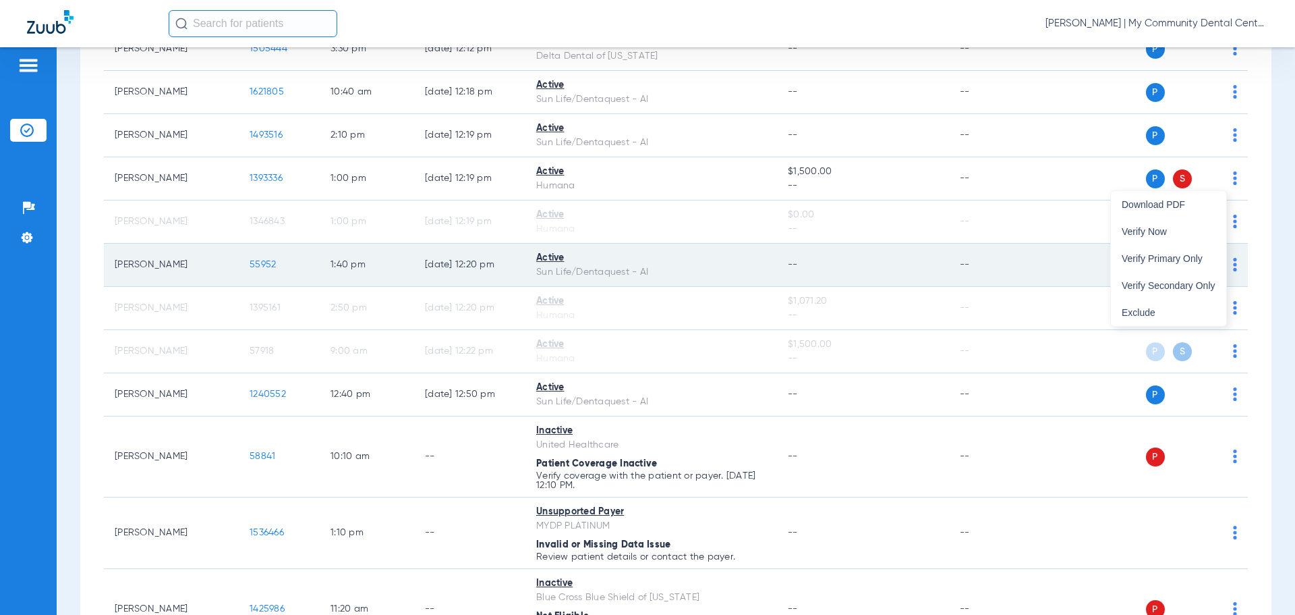
drag, startPoint x: 1203, startPoint y: 285, endPoint x: 1178, endPoint y: 283, distance: 25.0
click at [1202, 285] on span "Verify Secondary Only" at bounding box center [1169, 285] width 94 height 9
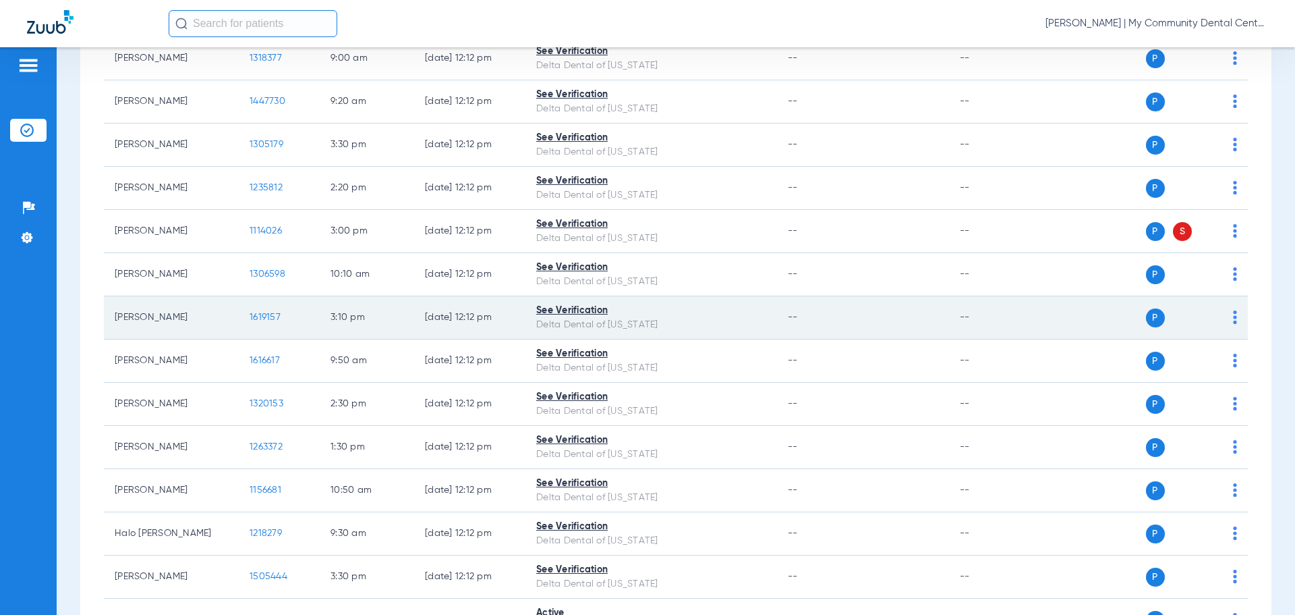
scroll to position [509, 0]
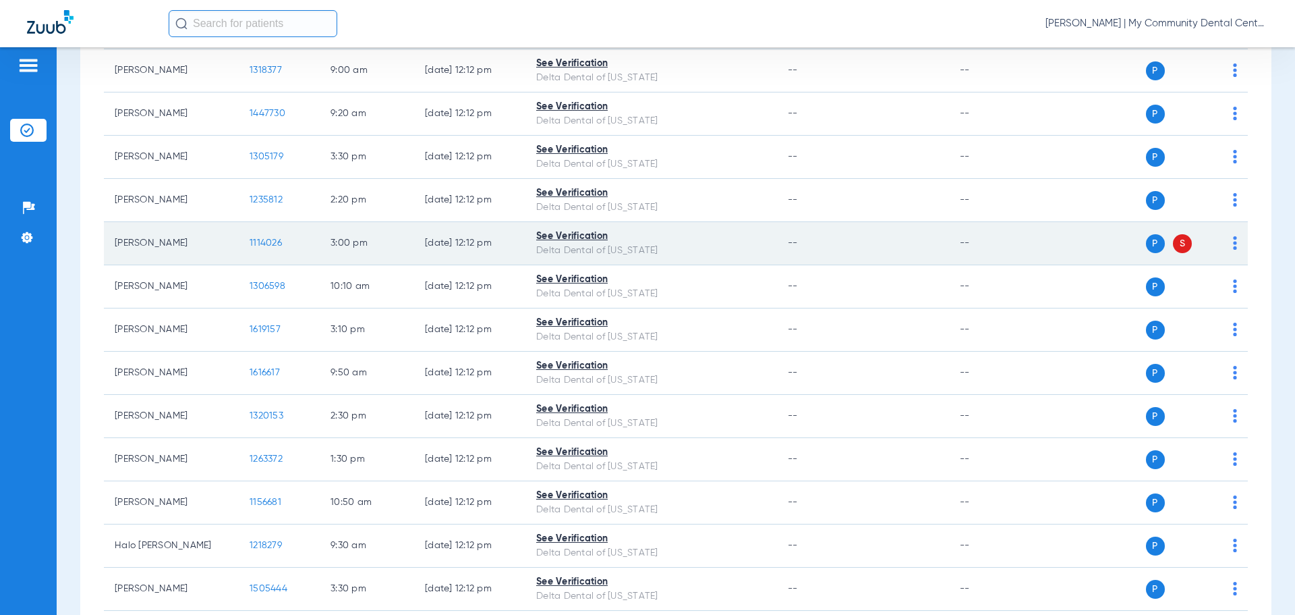
click at [1233, 239] on img at bounding box center [1235, 242] width 4 height 13
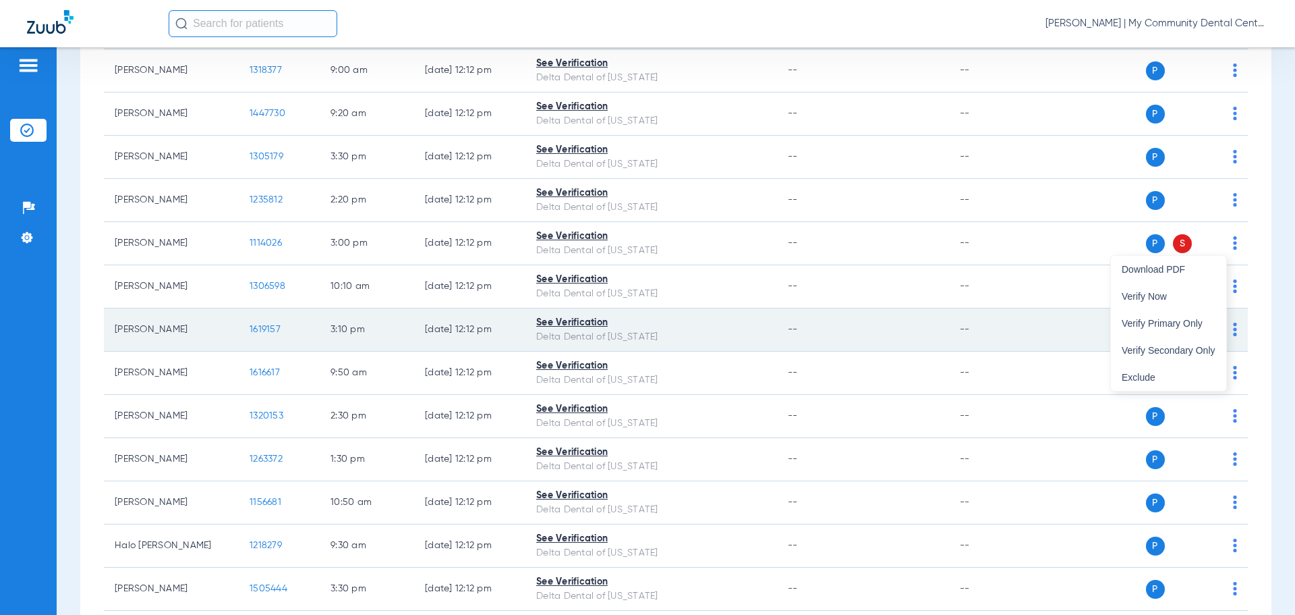
drag, startPoint x: 1187, startPoint y: 348, endPoint x: 961, endPoint y: 329, distance: 226.8
click at [1185, 347] on span "Verify Secondary Only" at bounding box center [1169, 349] width 94 height 9
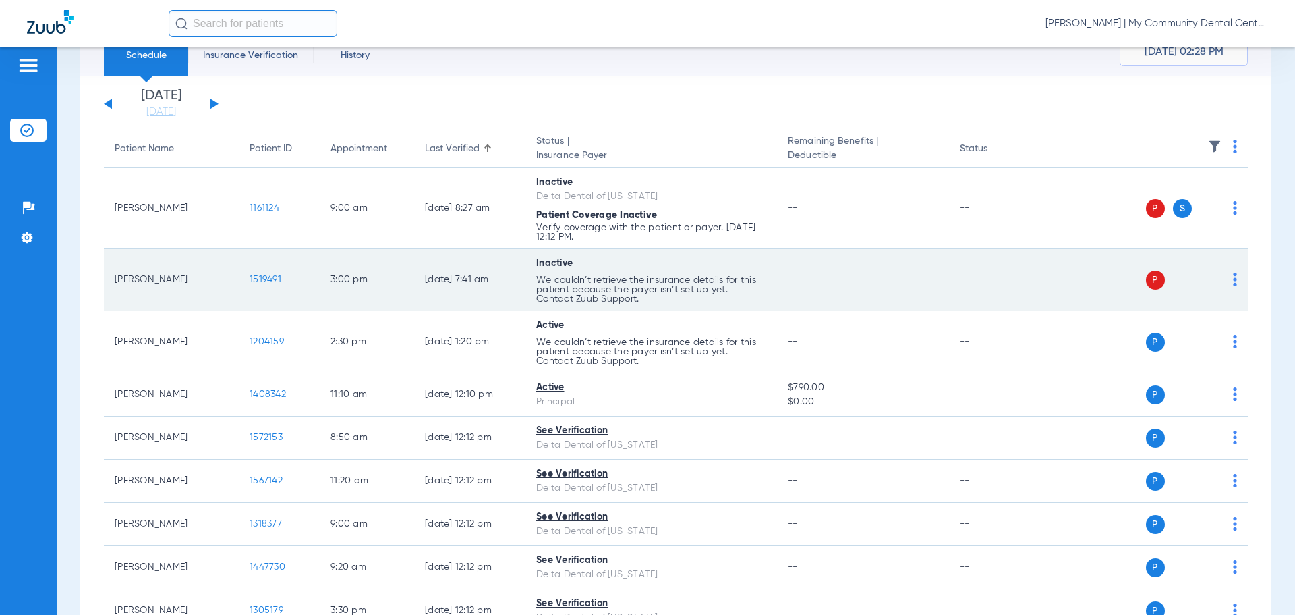
scroll to position [37, 0]
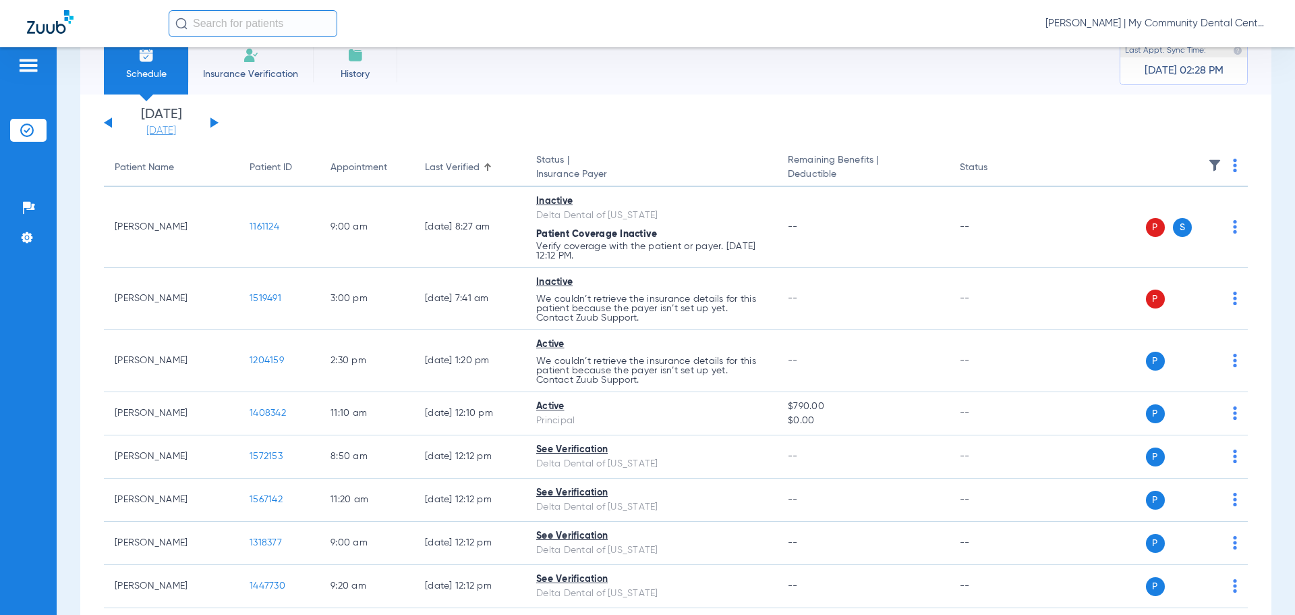
click at [165, 130] on link "[DATE]" at bounding box center [161, 130] width 81 height 13
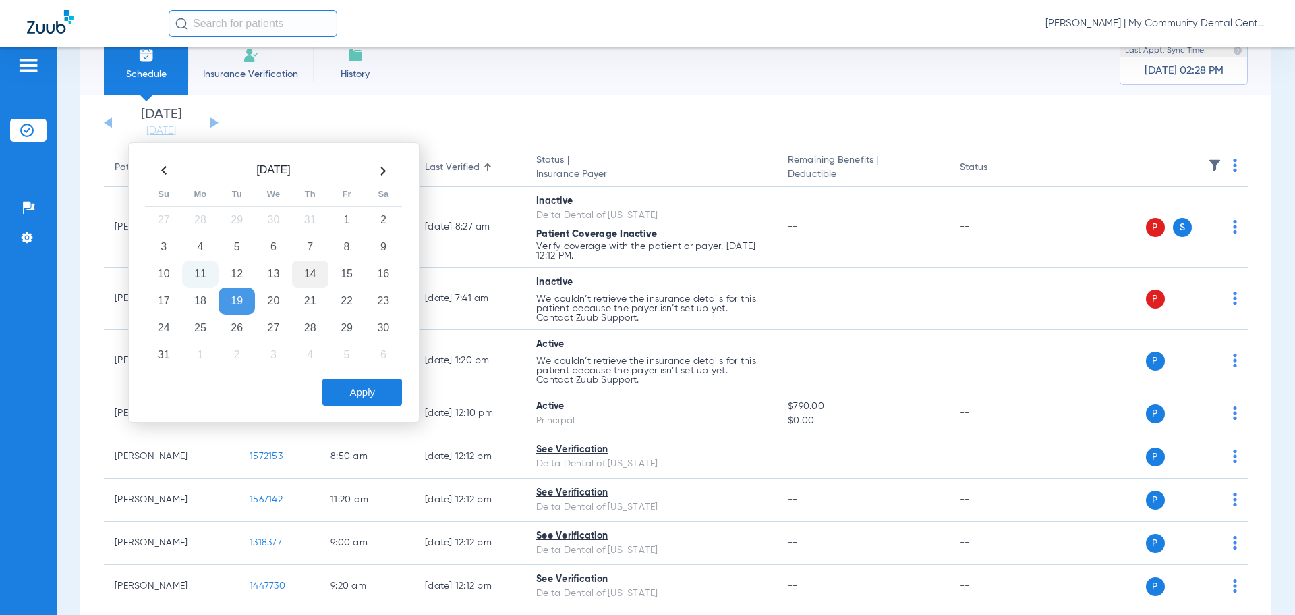
click at [304, 277] on td "14" at bounding box center [310, 273] width 36 height 27
click at [355, 391] on button "Apply" at bounding box center [363, 392] width 80 height 27
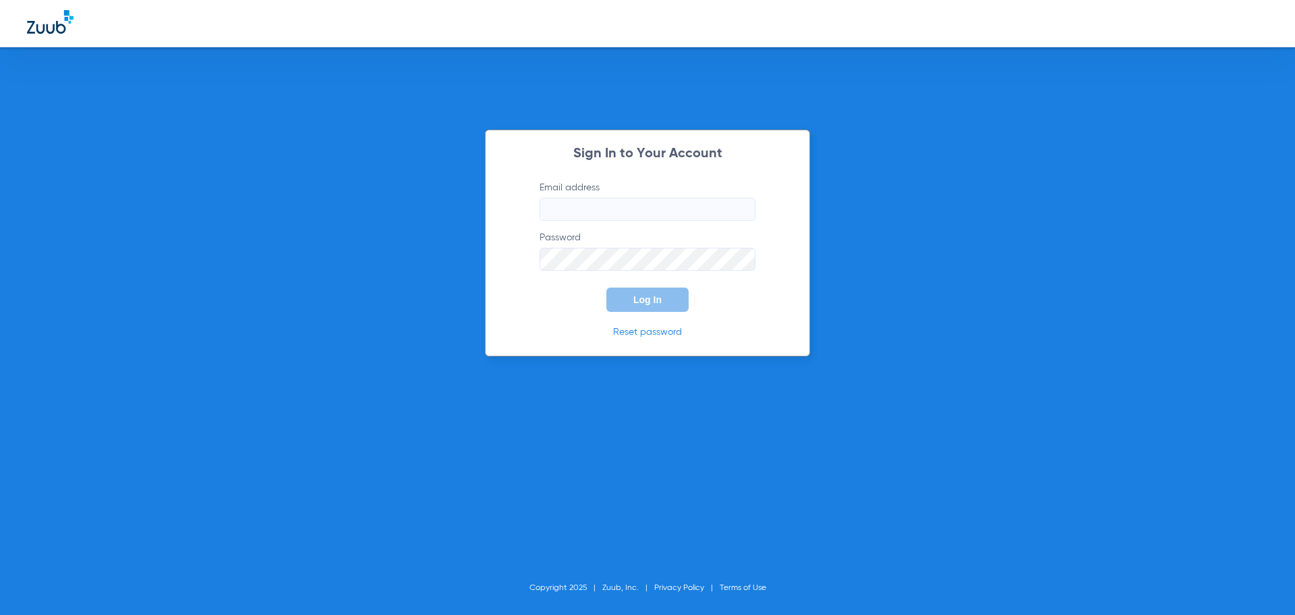
type input "[EMAIL_ADDRESS][DOMAIN_NAME]"
click at [654, 296] on span "Log In" at bounding box center [648, 299] width 28 height 11
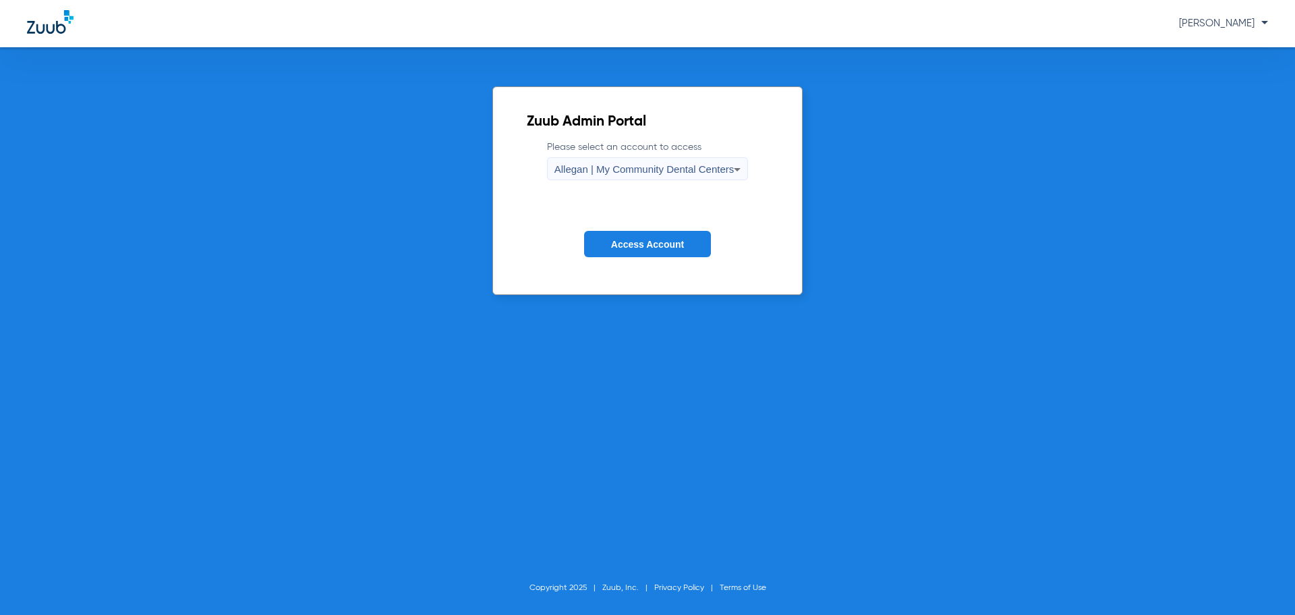
click at [596, 165] on span "Allegan | My Community Dental Centers" at bounding box center [645, 168] width 180 height 11
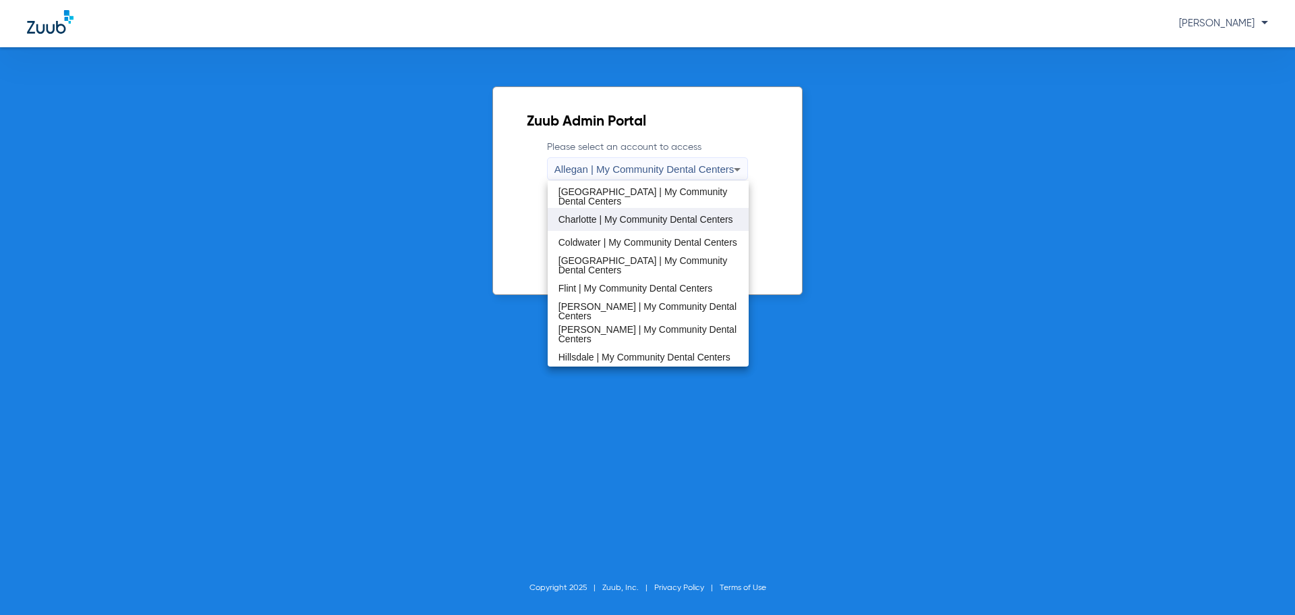
scroll to position [135, 0]
click at [605, 334] on span "[PERSON_NAME] | My Community Dental Centers" at bounding box center [649, 332] width 180 height 19
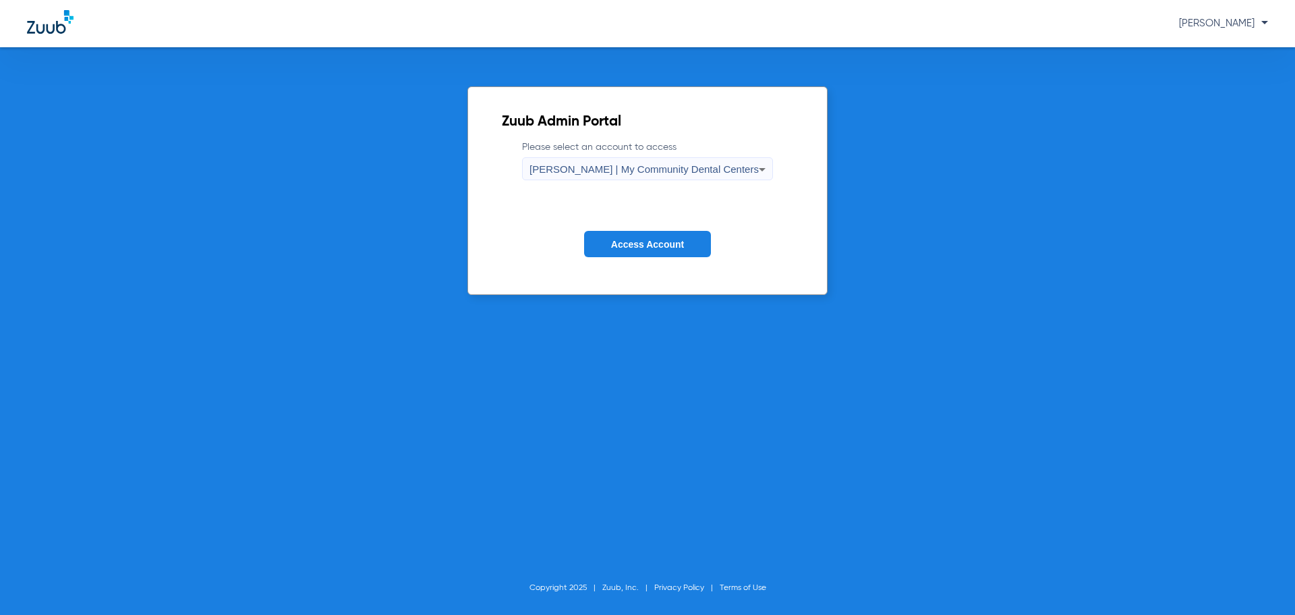
click at [623, 225] on form "Please select an account to access Hart | My Community Dental Centers Access Ac…" at bounding box center [647, 208] width 291 height 137
click at [626, 237] on button "Access Account" at bounding box center [647, 244] width 127 height 26
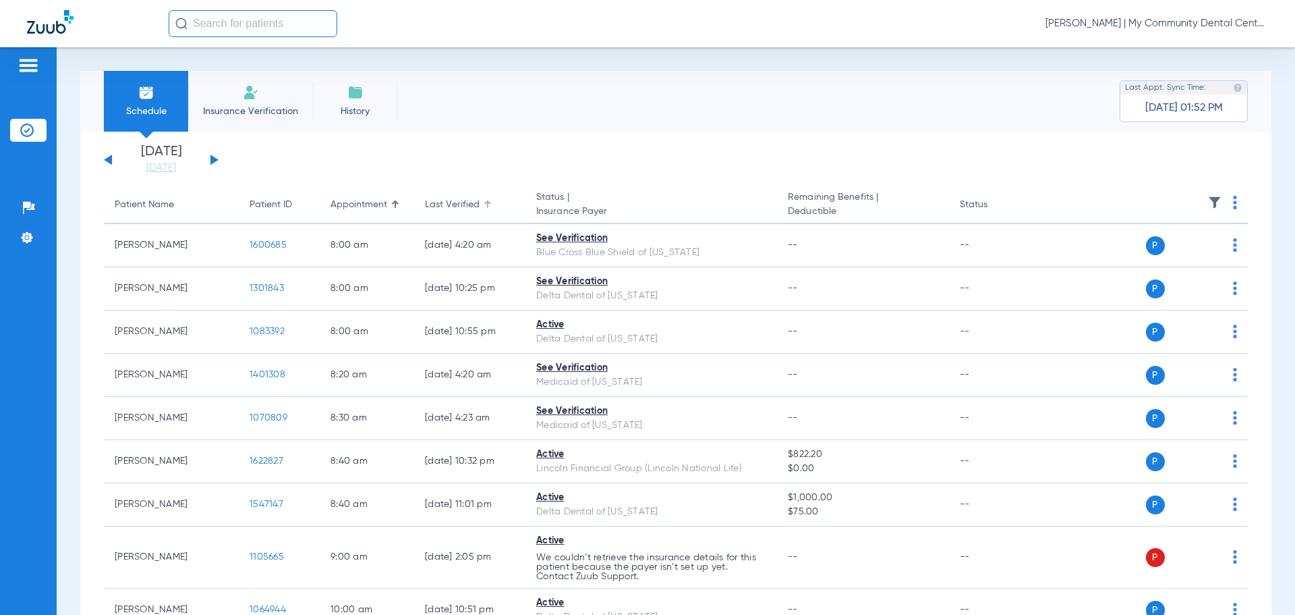
click at [486, 207] on div at bounding box center [488, 204] width 8 height 8
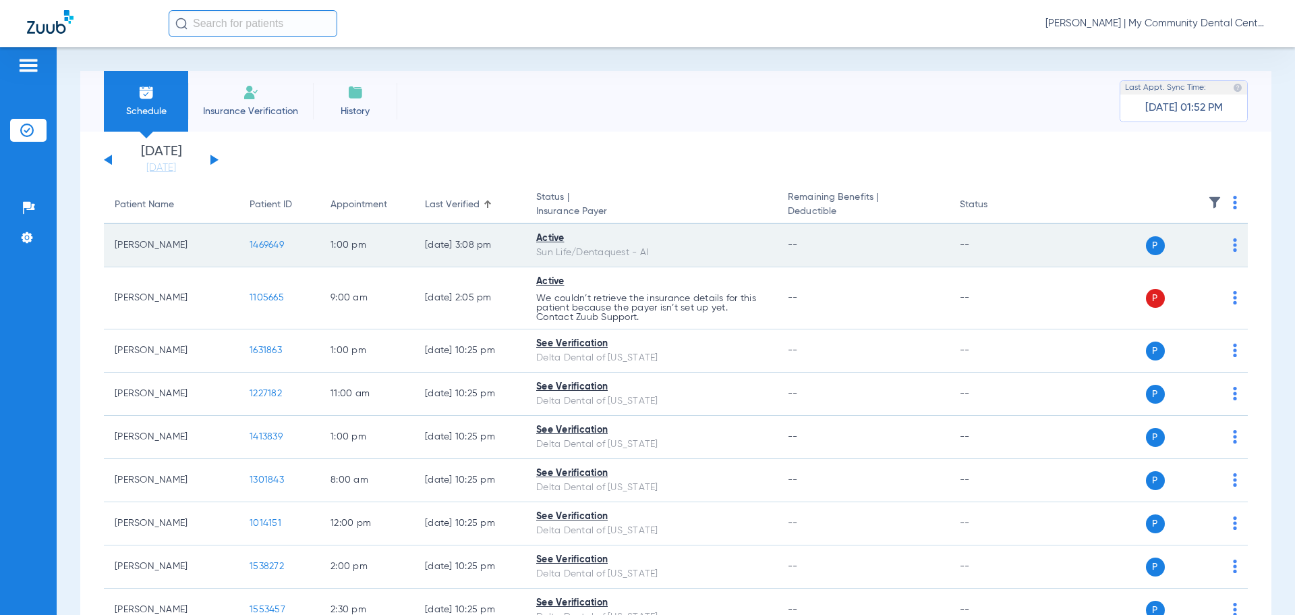
drag, startPoint x: 109, startPoint y: 246, endPoint x: 192, endPoint y: 244, distance: 82.3
click at [197, 242] on td "Justin Gustafson" at bounding box center [171, 245] width 135 height 43
copy td "Justin Gustafson"
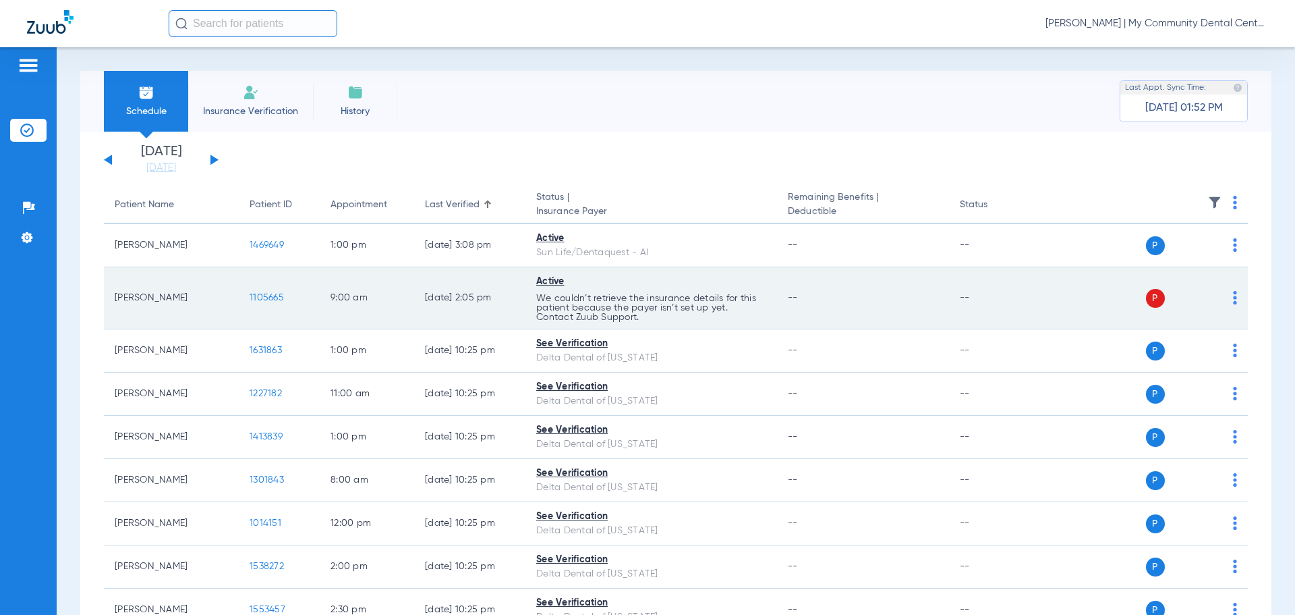
drag, startPoint x: 107, startPoint y: 298, endPoint x: 202, endPoint y: 308, distance: 96.3
click at [206, 310] on td "Robert Langworthy" at bounding box center [171, 298] width 135 height 62
copy td "Robert Langworthy"
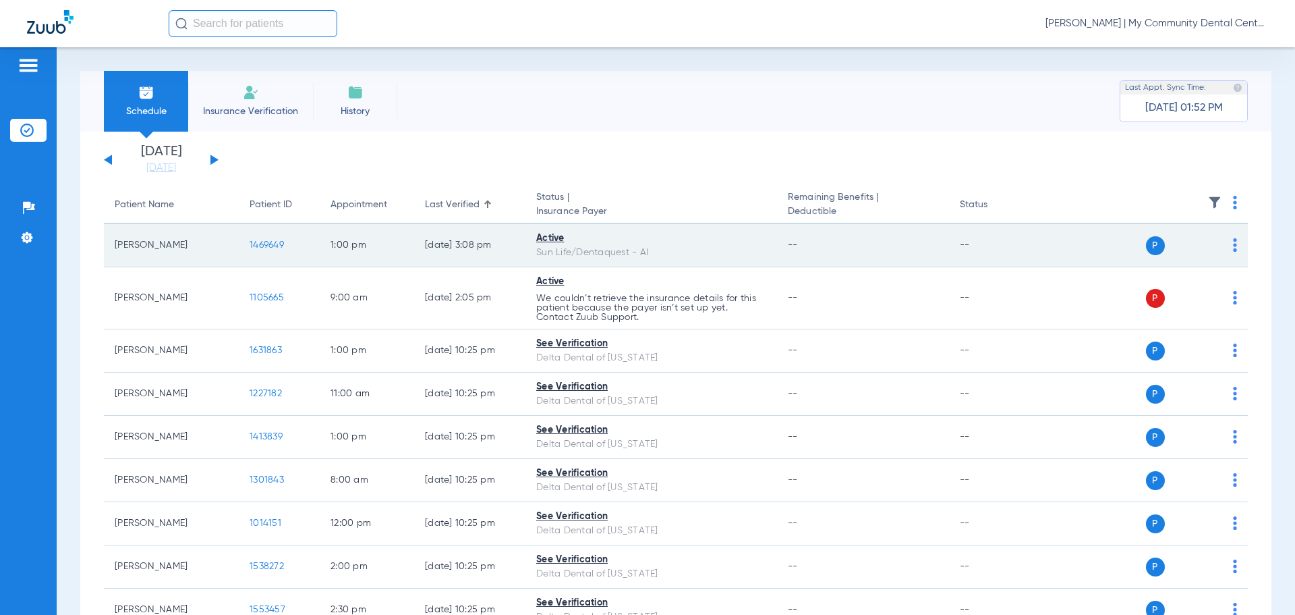
click at [1227, 240] on td "P S" at bounding box center [1144, 245] width 208 height 43
click at [1233, 244] on img at bounding box center [1235, 244] width 4 height 13
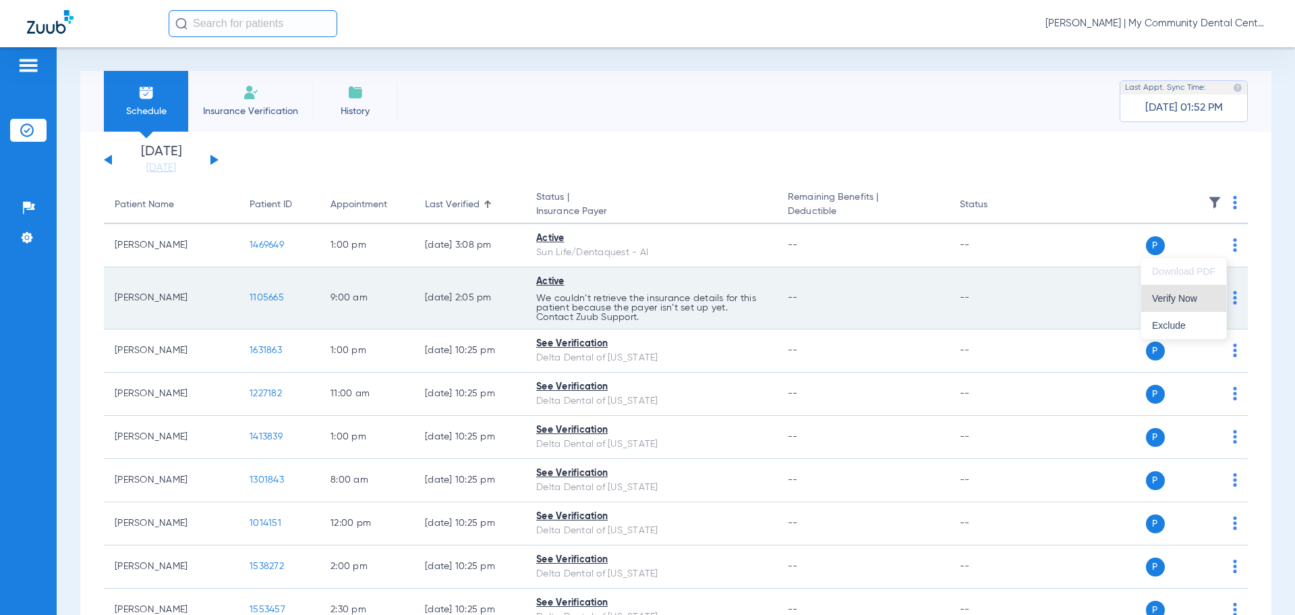
drag, startPoint x: 1183, startPoint y: 295, endPoint x: 1202, endPoint y: 306, distance: 22.1
click at [1182, 295] on span "Verify Now" at bounding box center [1183, 297] width 63 height 9
drag, startPoint x: 1229, startPoint y: 298, endPoint x: 1213, endPoint y: 300, distance: 15.6
click at [1216, 300] on td "P S" at bounding box center [1144, 298] width 208 height 62
drag, startPoint x: 1224, startPoint y: 294, endPoint x: 1223, endPoint y: 302, distance: 8.1
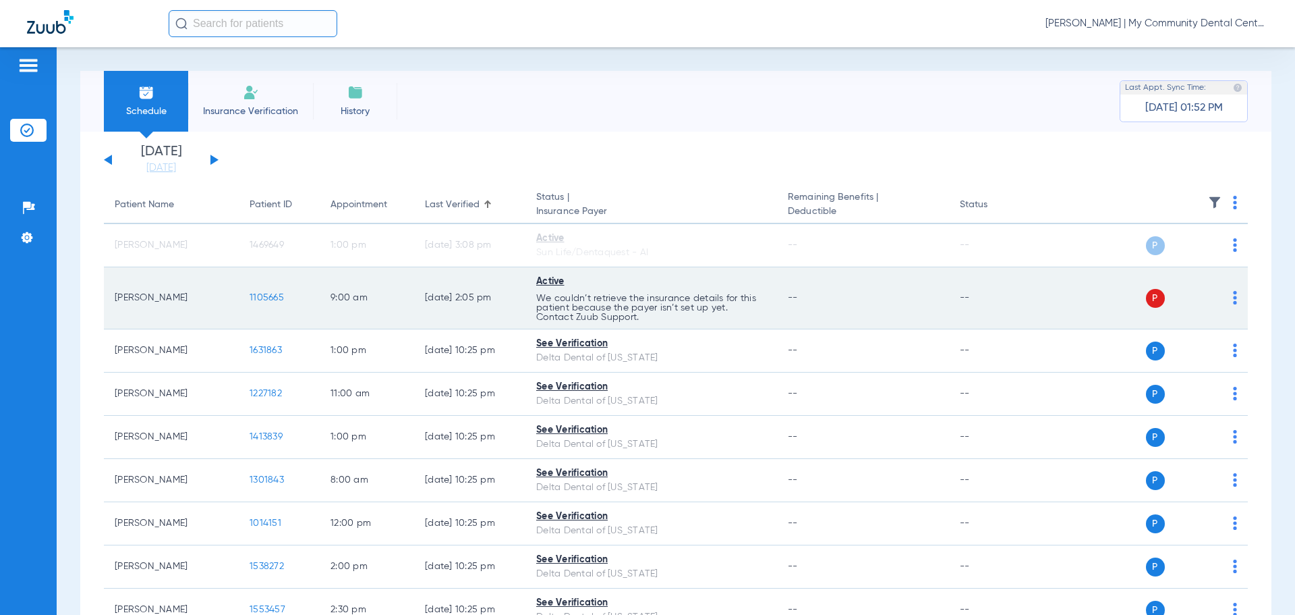
click at [1233, 296] on img at bounding box center [1235, 297] width 4 height 13
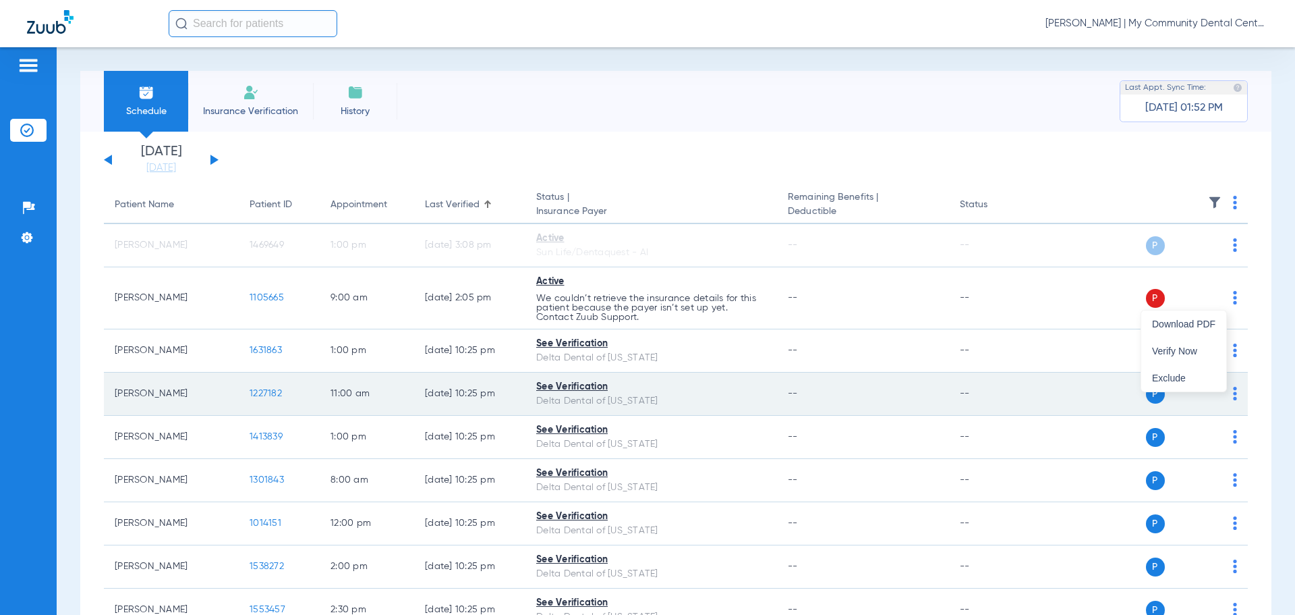
drag, startPoint x: 1196, startPoint y: 346, endPoint x: 1137, endPoint y: 374, distance: 65.2
click at [1194, 345] on button "Verify Now" at bounding box center [1184, 350] width 85 height 27
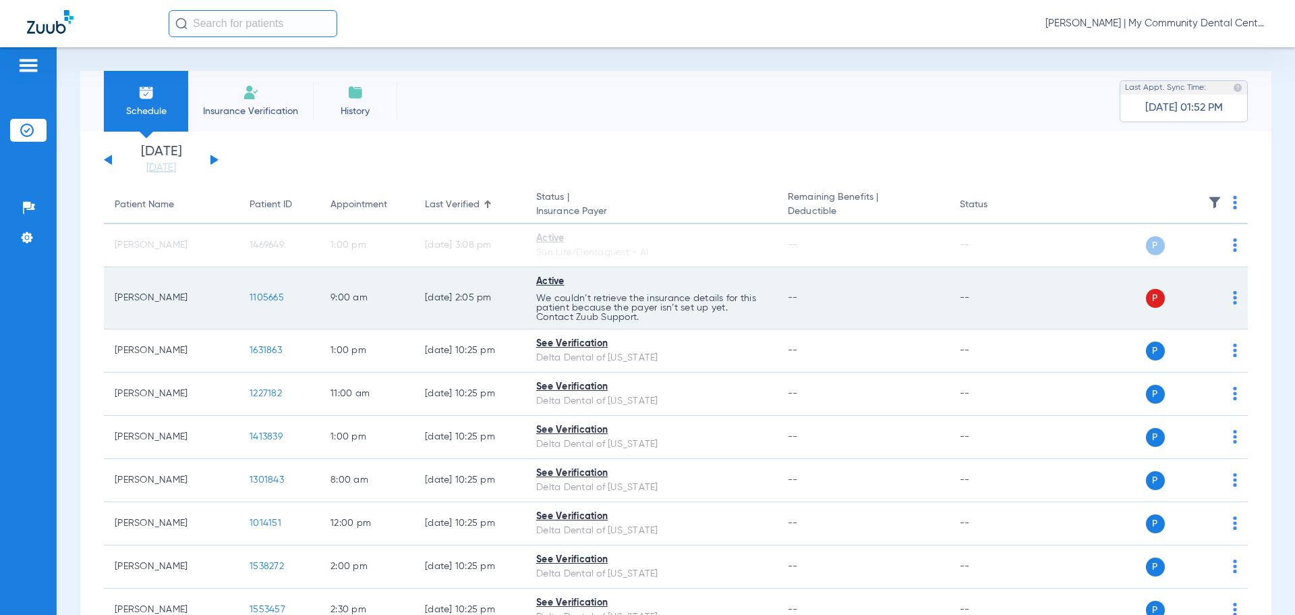
click at [1233, 300] on img at bounding box center [1235, 297] width 4 height 13
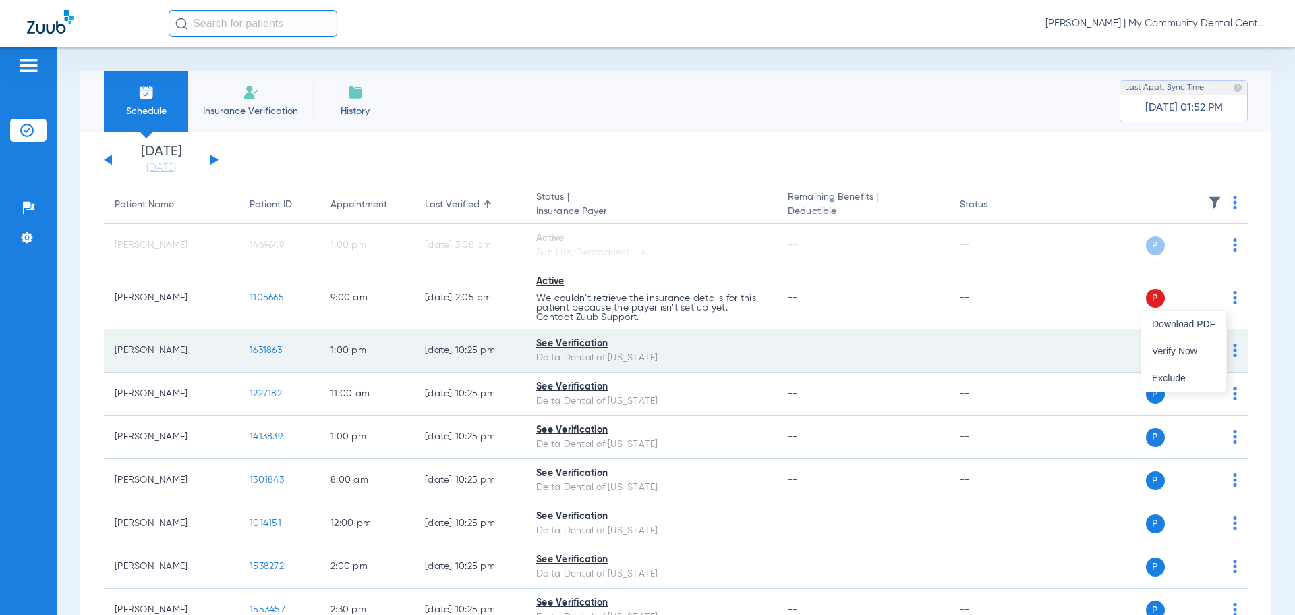
drag, startPoint x: 1194, startPoint y: 350, endPoint x: 1165, endPoint y: 368, distance: 34.8
click at [1194, 350] on span "Verify Now" at bounding box center [1183, 350] width 63 height 9
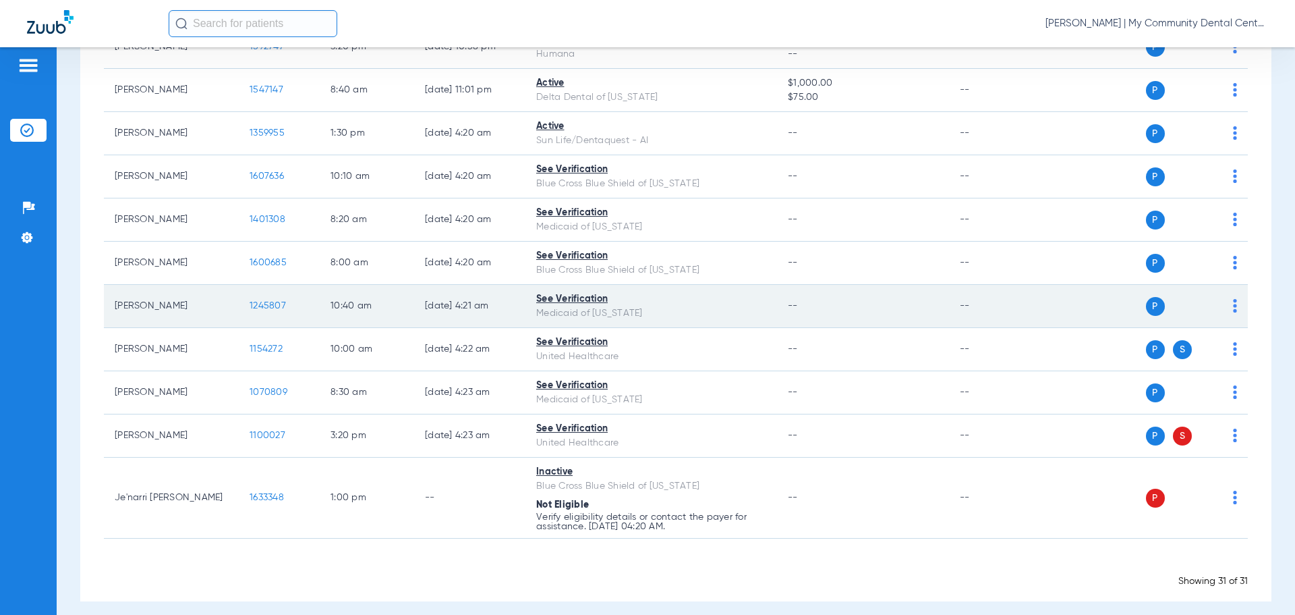
scroll to position [1091, 0]
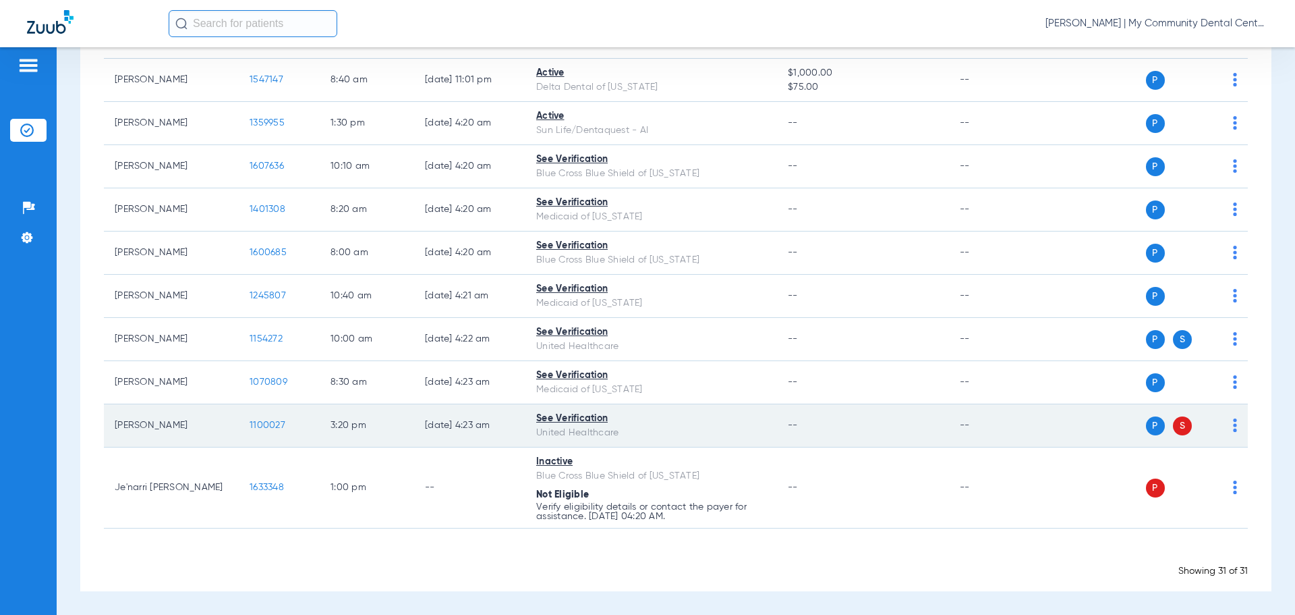
drag, startPoint x: 105, startPoint y: 420, endPoint x: 186, endPoint y: 416, distance: 80.4
click at [186, 416] on td "Betty Lewis" at bounding box center [171, 425] width 135 height 43
copy td "Betty Lewis"
click at [274, 426] on span "1100027" at bounding box center [268, 424] width 36 height 9
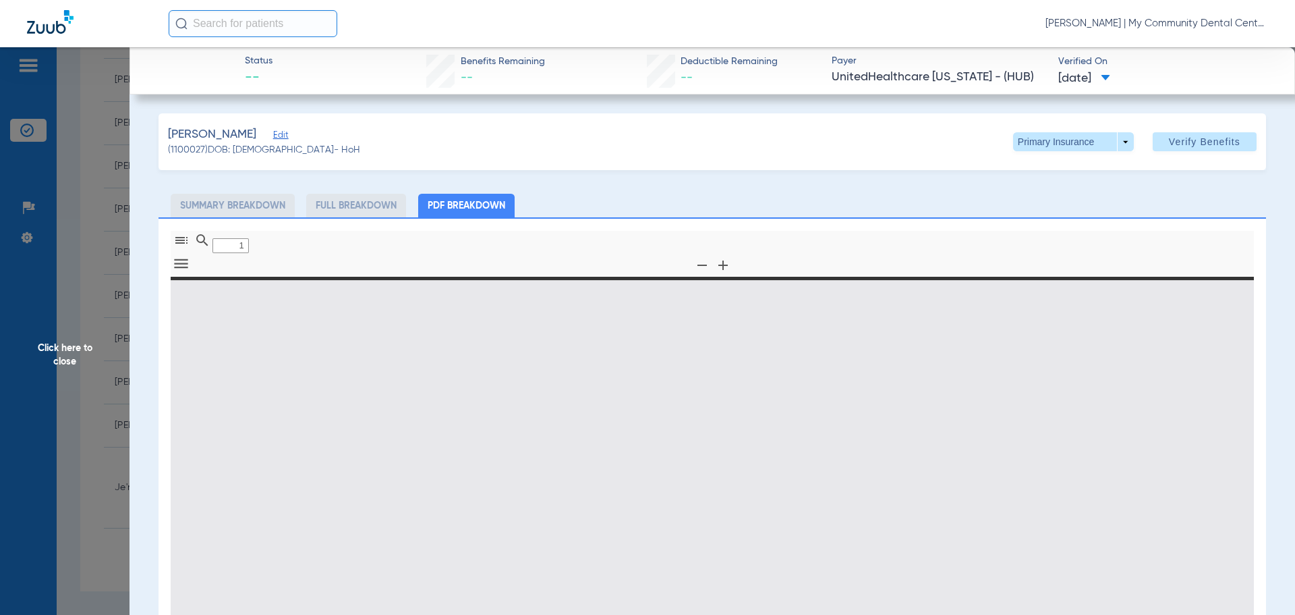
type input "0"
select select "page-width"
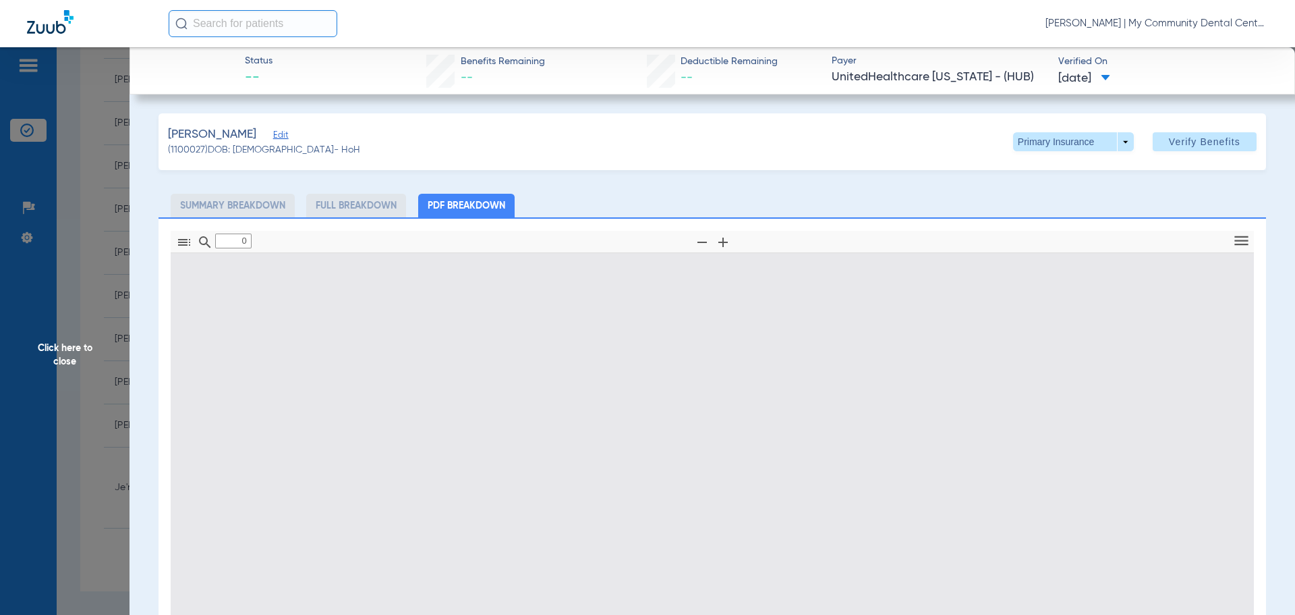
type input "1"
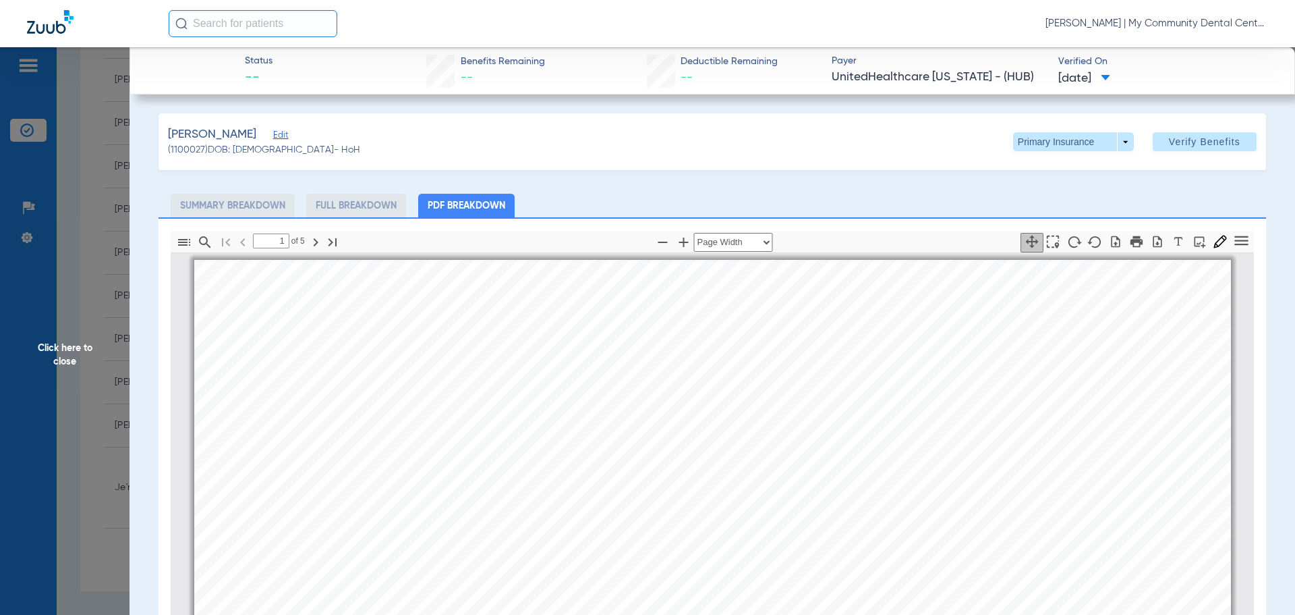
scroll to position [7, 0]
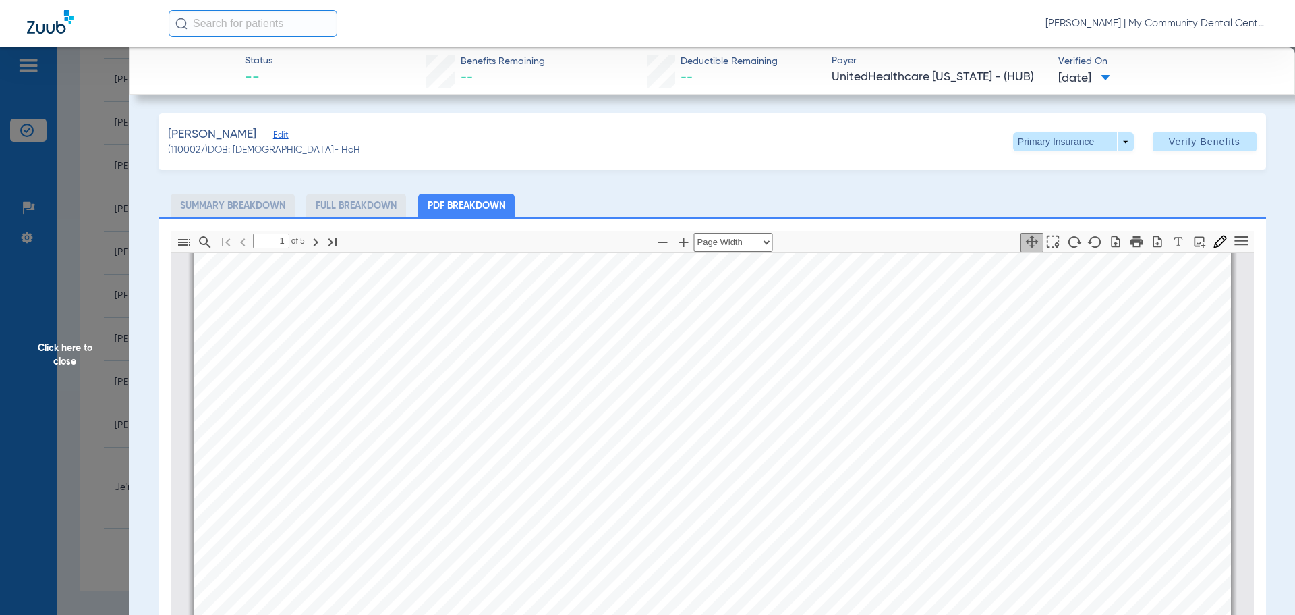
click at [39, 360] on span "Click here to close" at bounding box center [65, 354] width 130 height 615
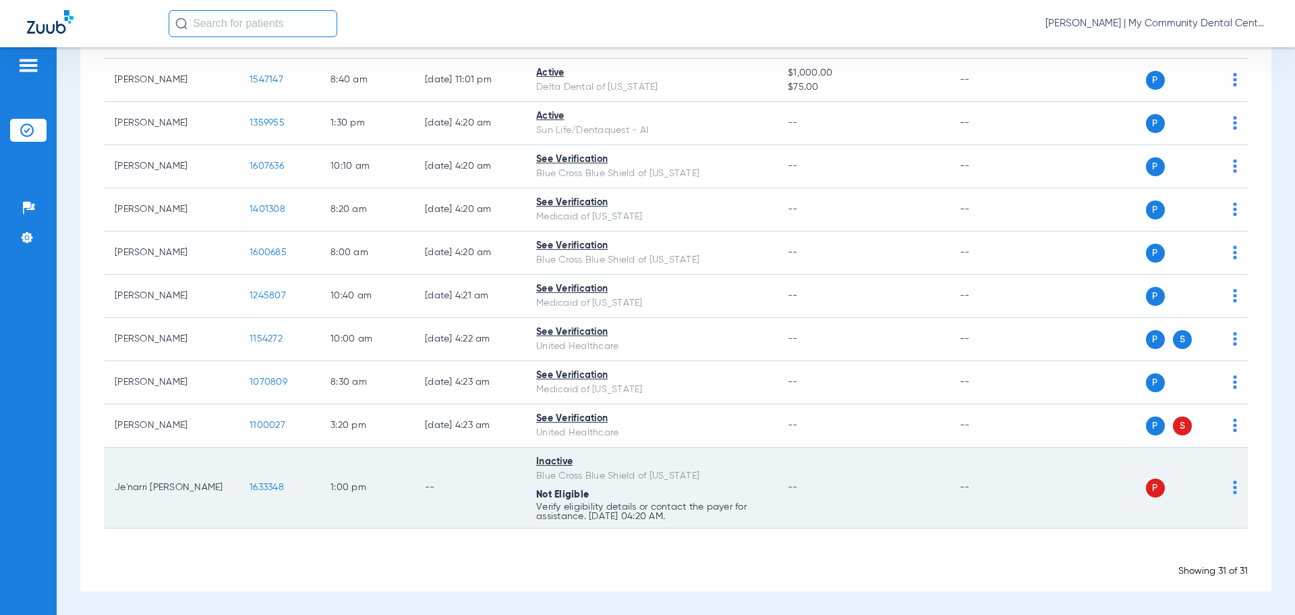
drag, startPoint x: 113, startPoint y: 487, endPoint x: 187, endPoint y: 494, distance: 73.9
click at [206, 488] on td "Je'narri Hathorn" at bounding box center [171, 487] width 135 height 81
drag, startPoint x: 180, startPoint y: 493, endPoint x: 173, endPoint y: 493, distance: 6.8
copy td "Je'narri Hathorn"
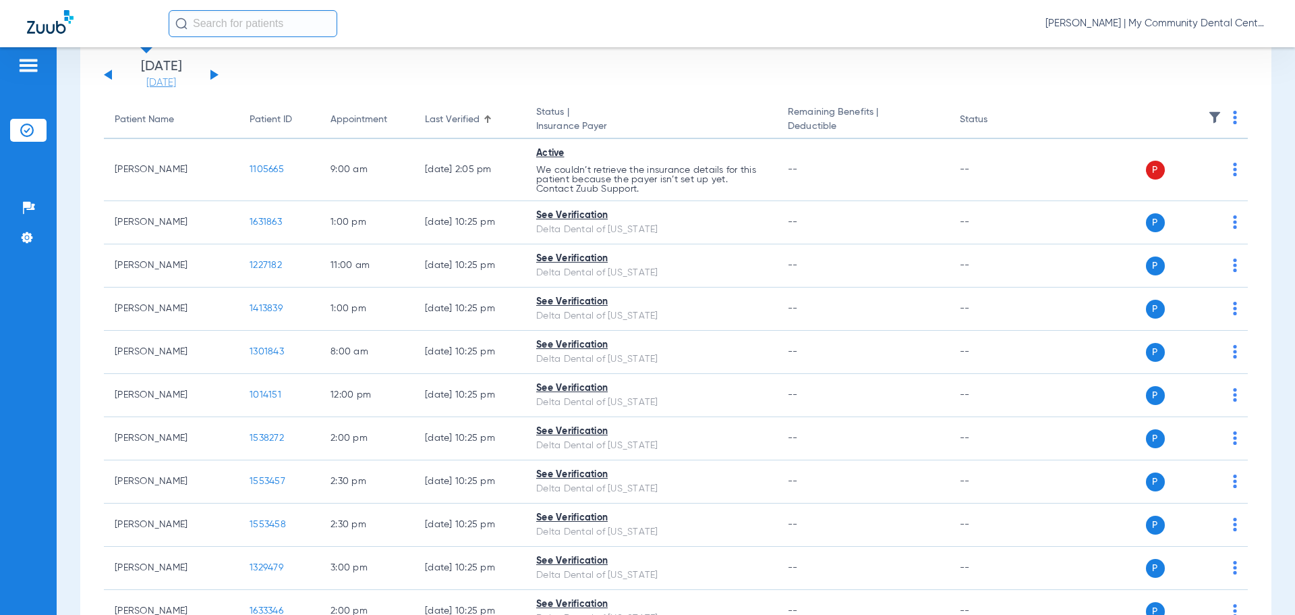
scroll to position [0, 0]
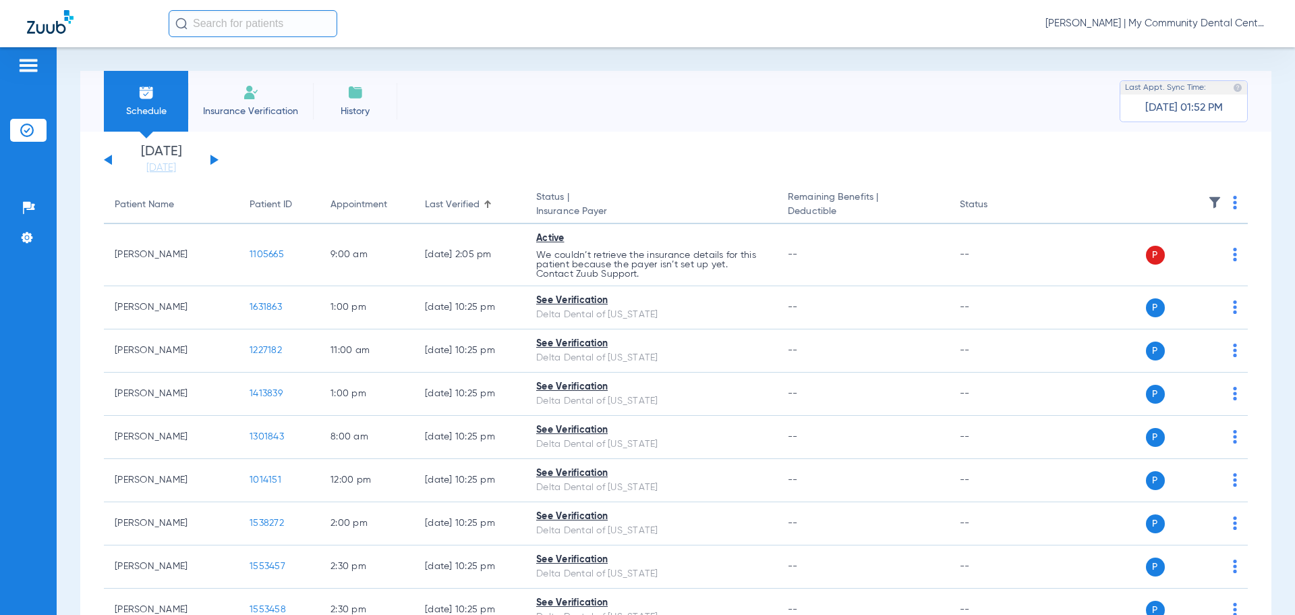
click at [160, 168] on link "[DATE]" at bounding box center [161, 167] width 81 height 13
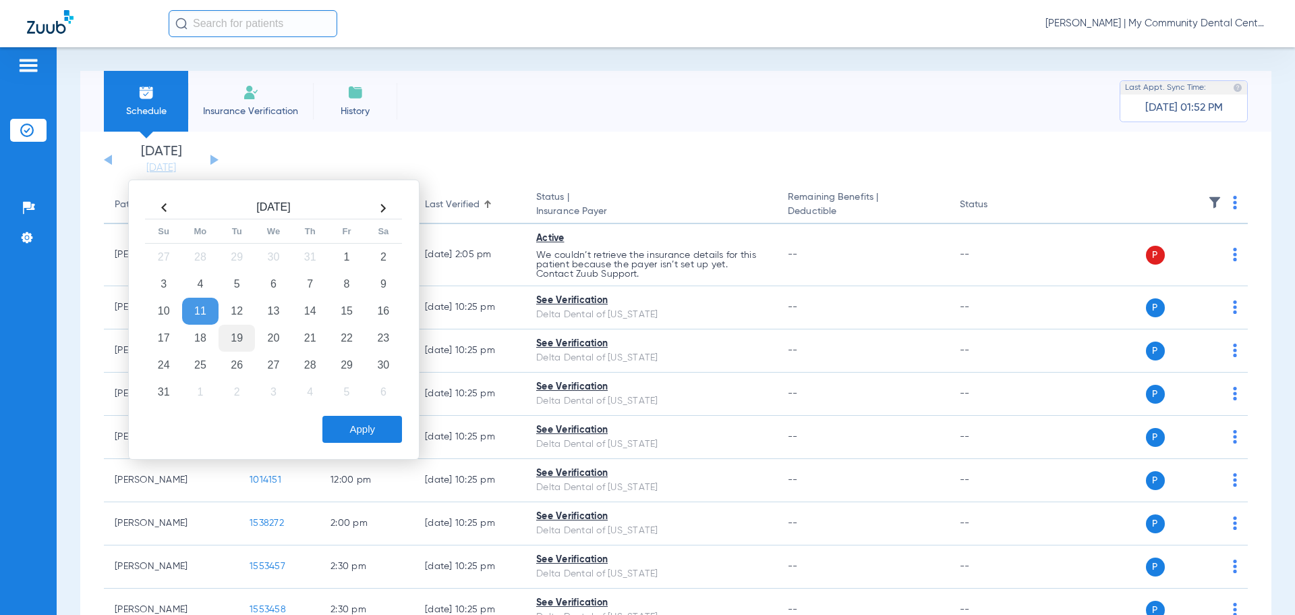
click at [244, 337] on td "19" at bounding box center [237, 338] width 36 height 27
drag, startPoint x: 347, startPoint y: 437, endPoint x: 393, endPoint y: 448, distance: 46.5
click at [347, 436] on button "Apply" at bounding box center [363, 429] width 80 height 27
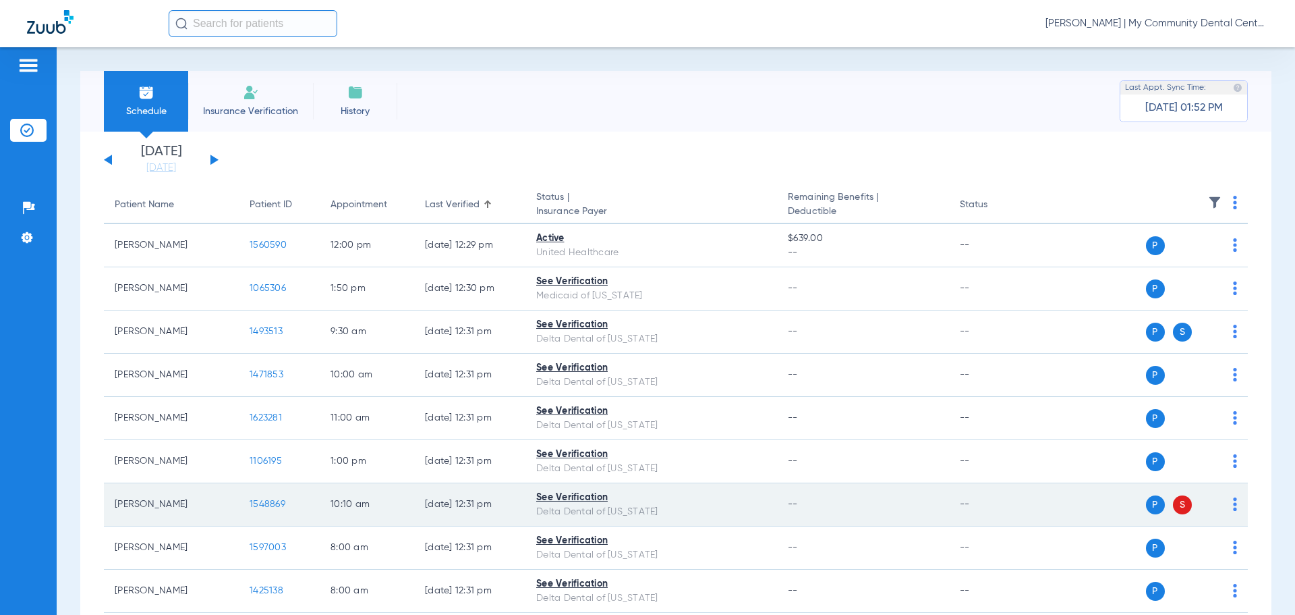
click at [1233, 503] on img at bounding box center [1235, 503] width 4 height 13
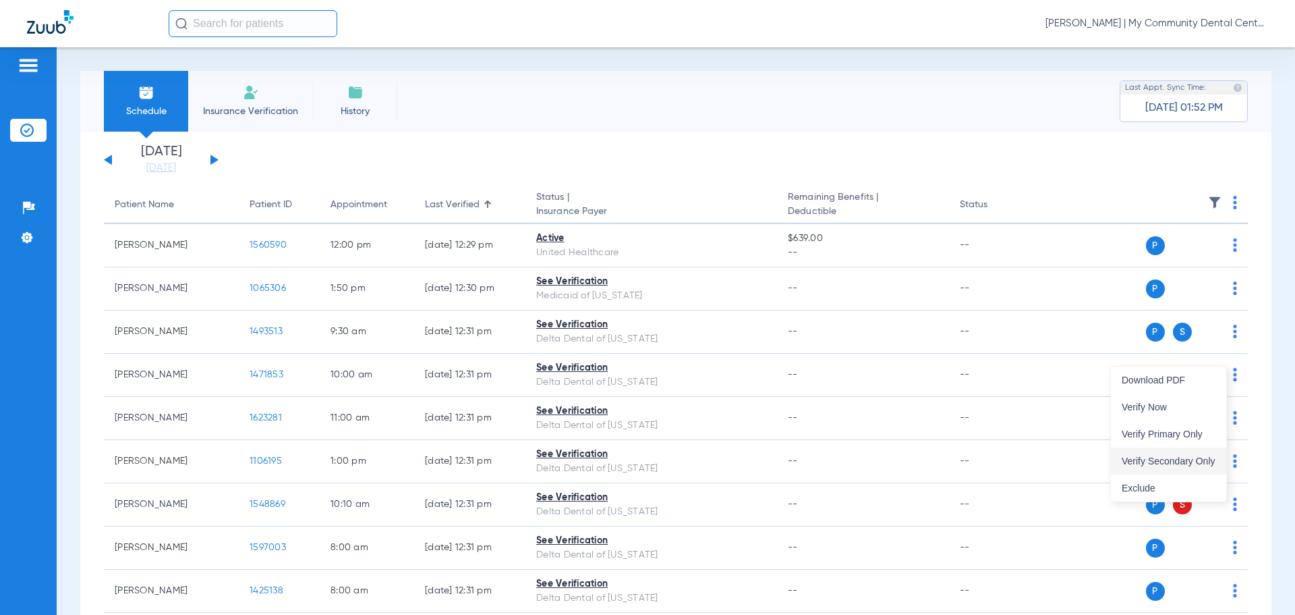
click at [1168, 459] on span "Verify Secondary Only" at bounding box center [1169, 460] width 94 height 9
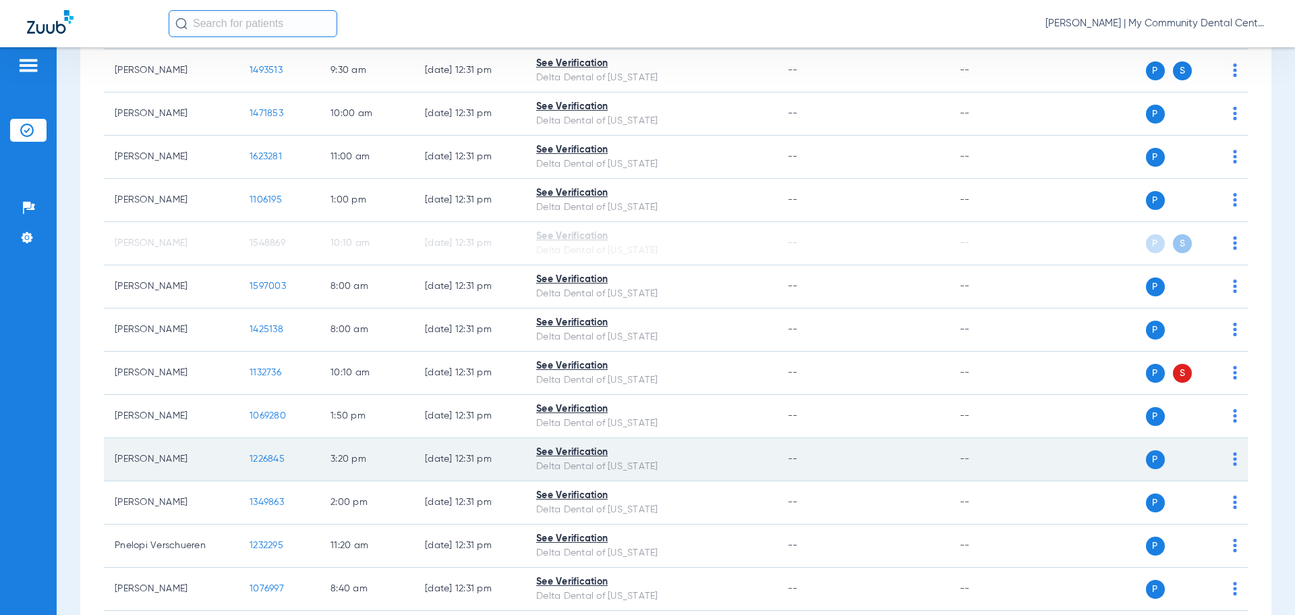
scroll to position [270, 0]
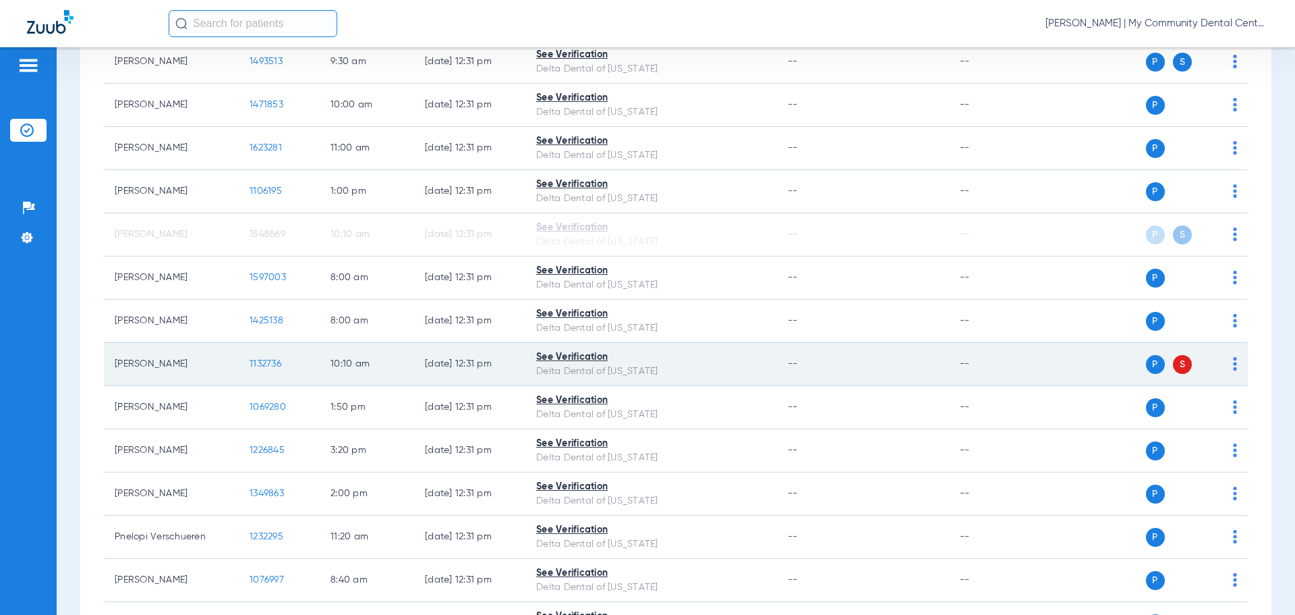
click at [1228, 366] on td "P S" at bounding box center [1144, 364] width 208 height 43
click at [1233, 367] on img at bounding box center [1235, 363] width 4 height 13
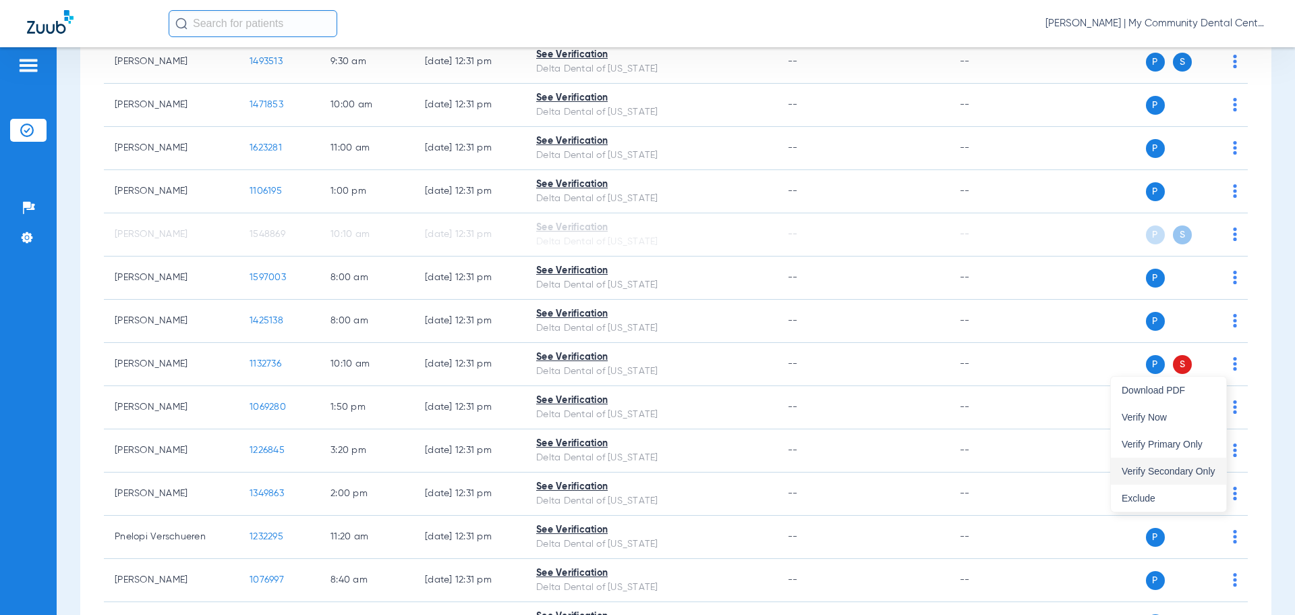
click at [1183, 474] on span "Verify Secondary Only" at bounding box center [1169, 470] width 94 height 9
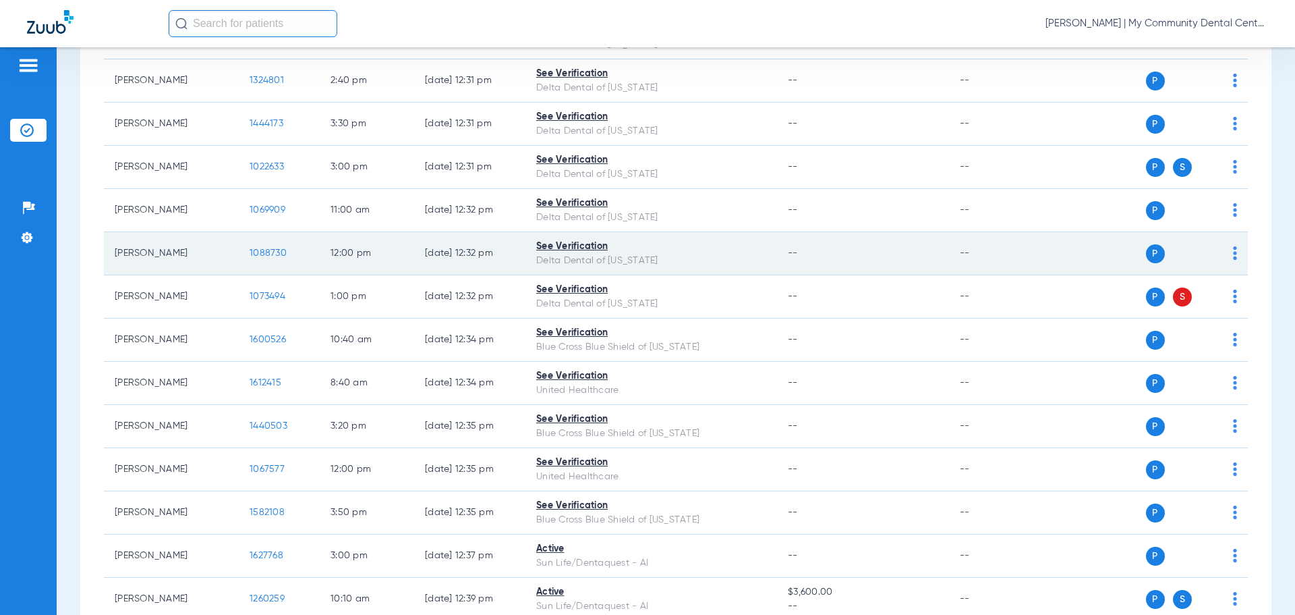
scroll to position [945, 0]
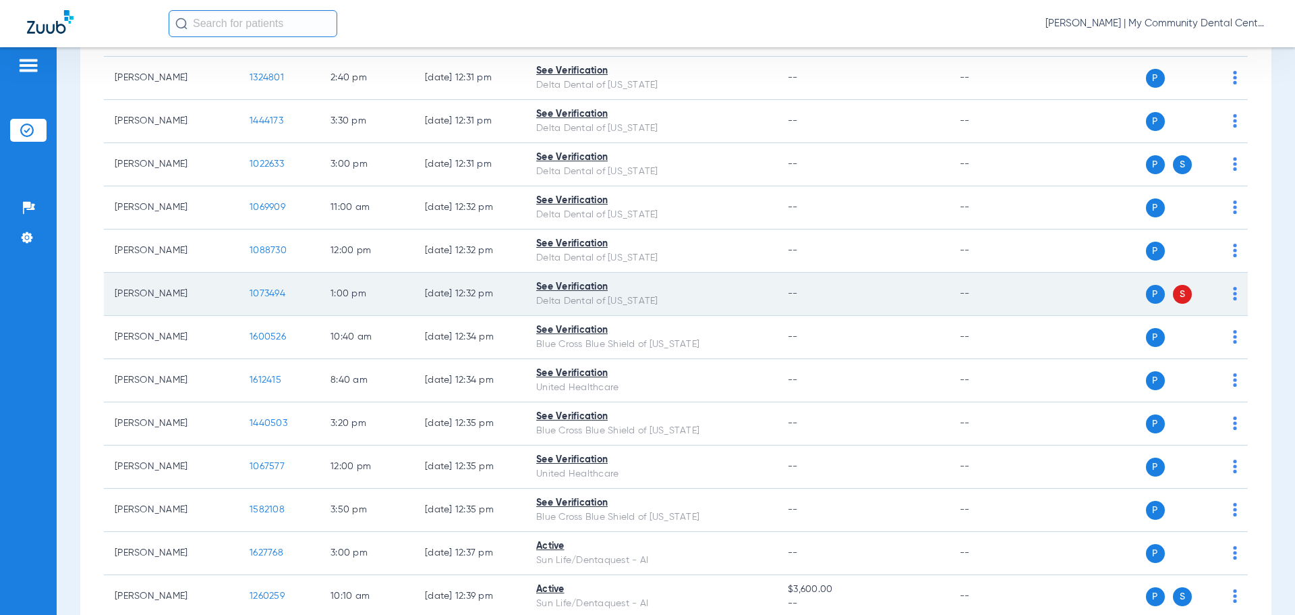
click at [1233, 295] on img at bounding box center [1235, 293] width 4 height 13
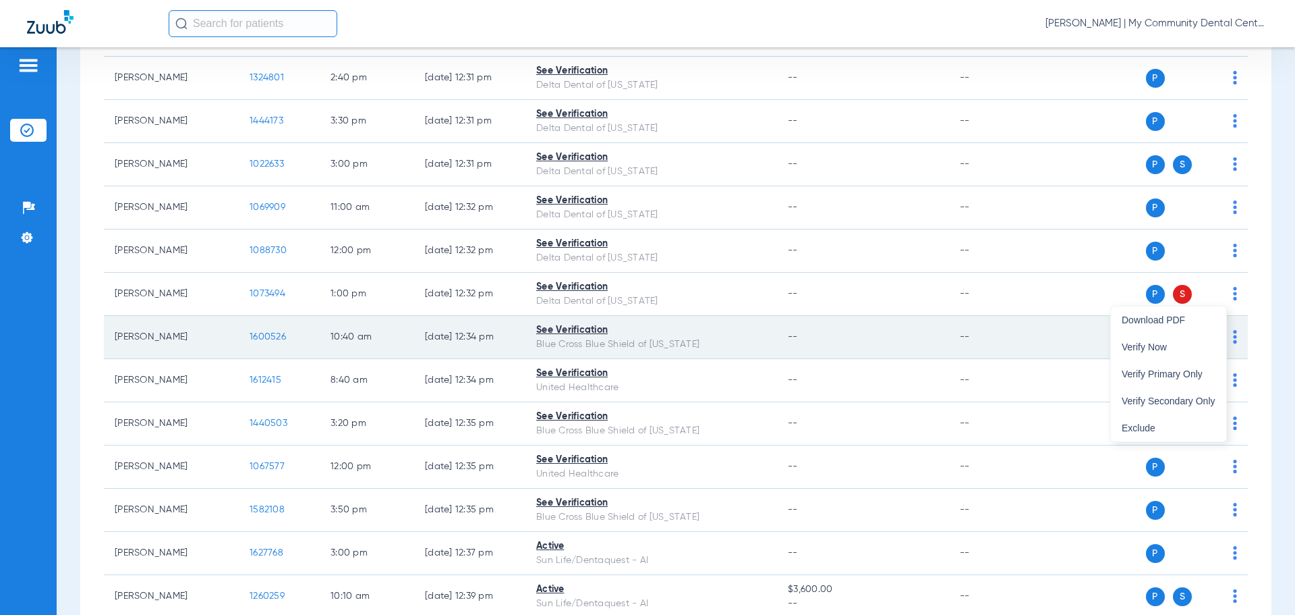
drag, startPoint x: 1179, startPoint y: 399, endPoint x: 1005, endPoint y: 329, distance: 188.3
click at [1181, 397] on span "Verify Secondary Only" at bounding box center [1169, 400] width 94 height 9
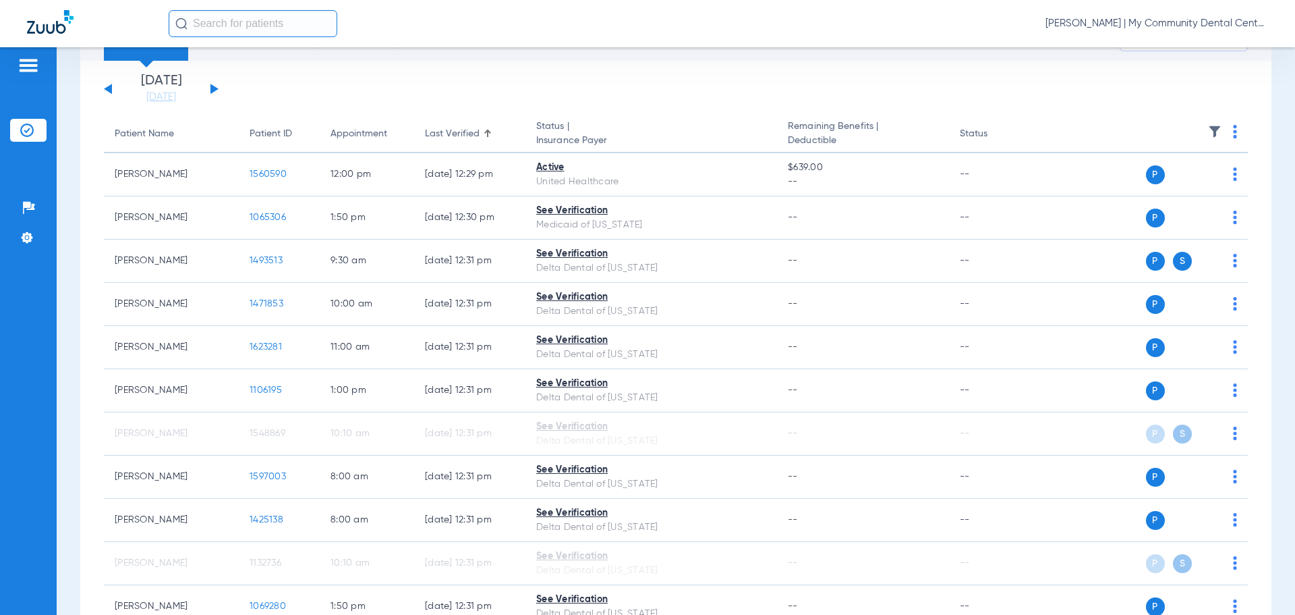
scroll to position [0, 0]
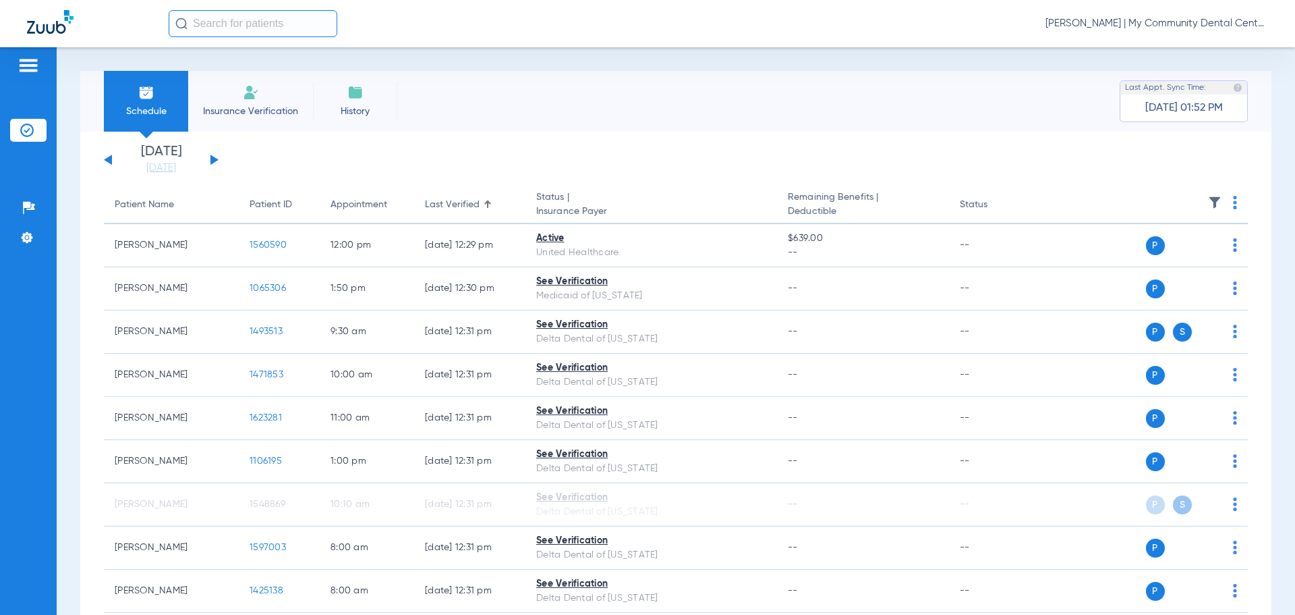
click at [171, 165] on link "[DATE]" at bounding box center [161, 167] width 81 height 13
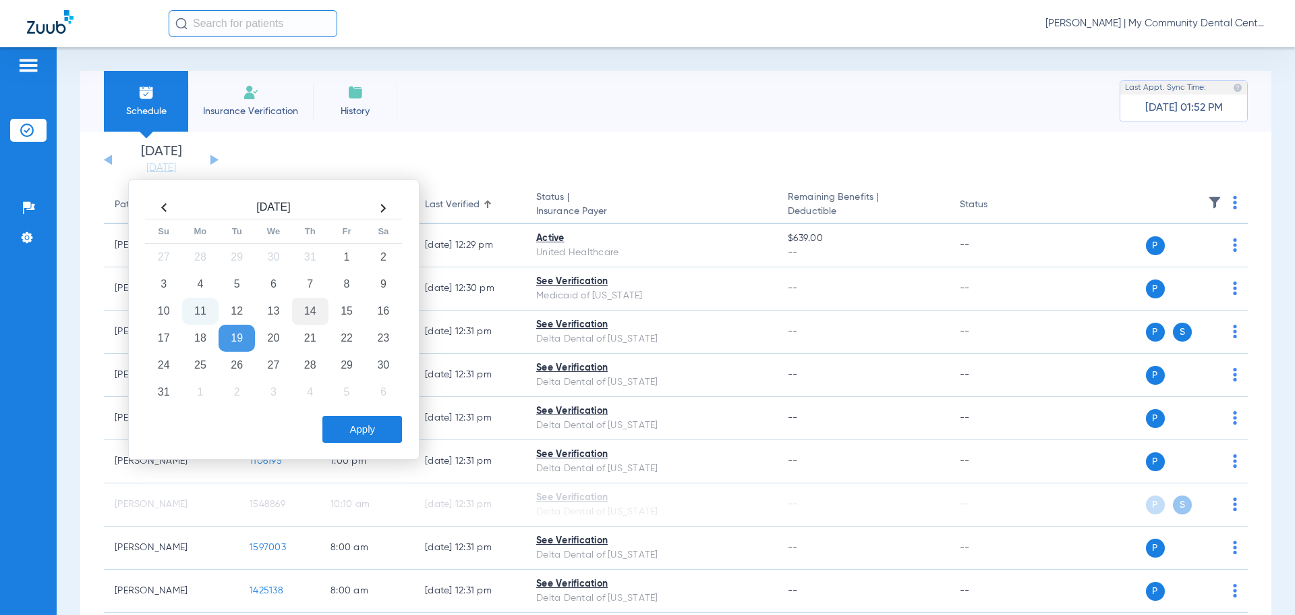
click at [308, 317] on td "14" at bounding box center [310, 311] width 36 height 27
drag, startPoint x: 358, startPoint y: 430, endPoint x: 352, endPoint y: 418, distance: 13.9
click at [353, 428] on button "Apply" at bounding box center [363, 429] width 80 height 27
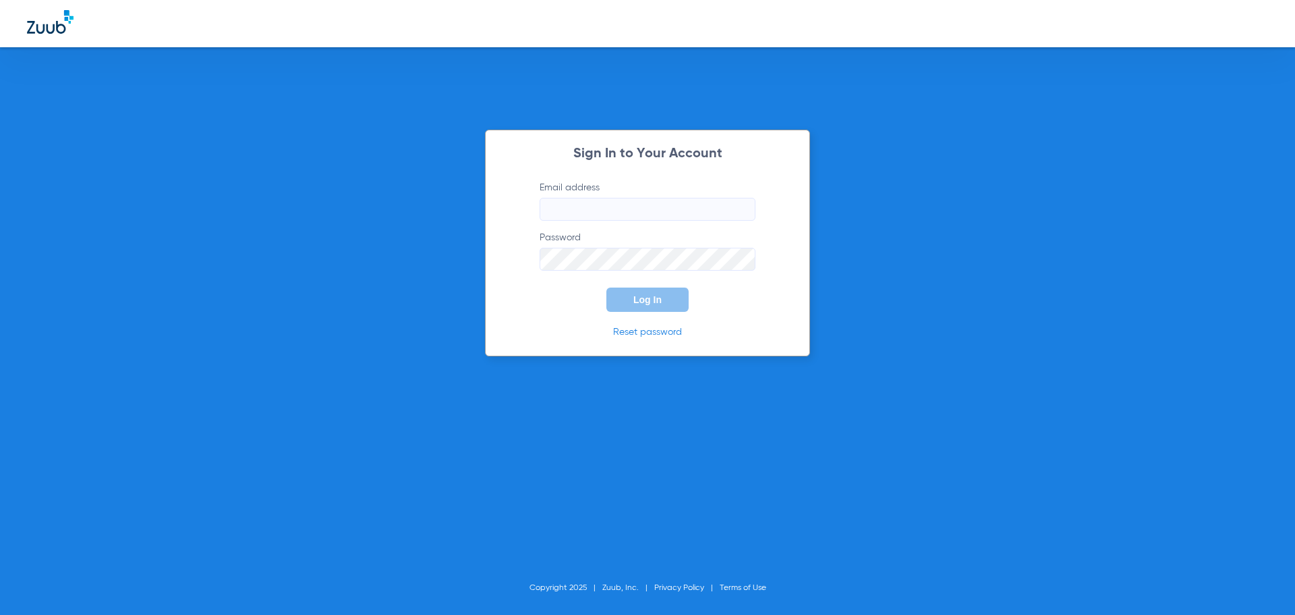
type input "[EMAIL_ADDRESS][DOMAIN_NAME]"
click at [643, 308] on button "Log In" at bounding box center [648, 299] width 82 height 24
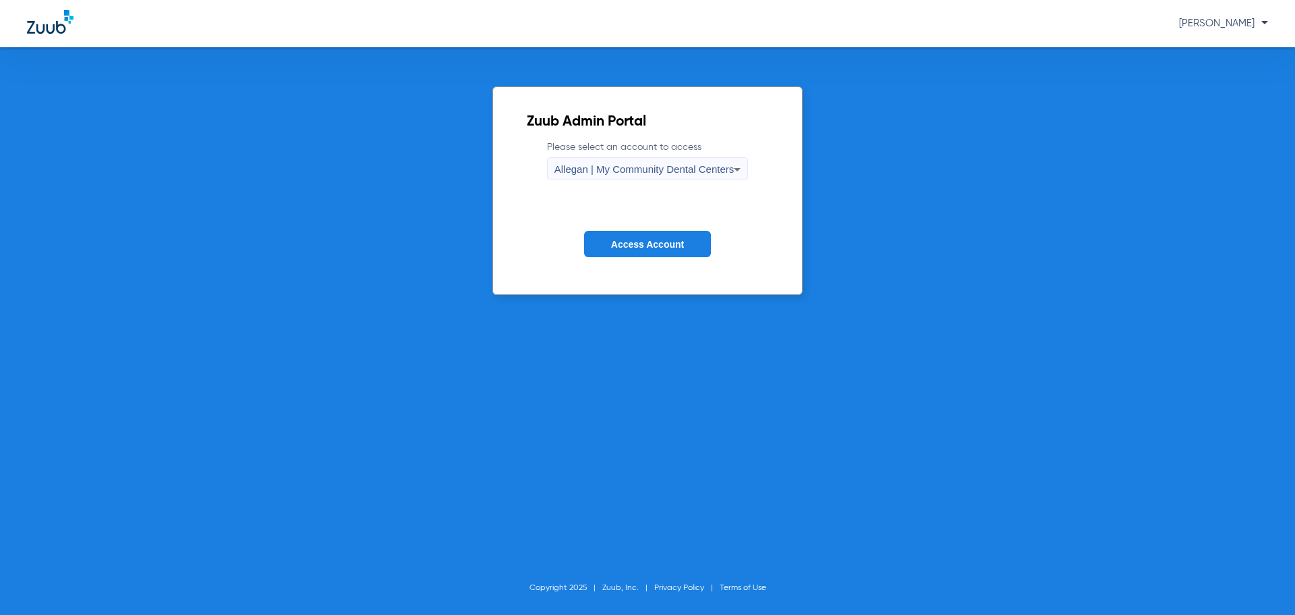
click at [607, 160] on div "Allegan | My Community Dental Centers" at bounding box center [645, 169] width 180 height 23
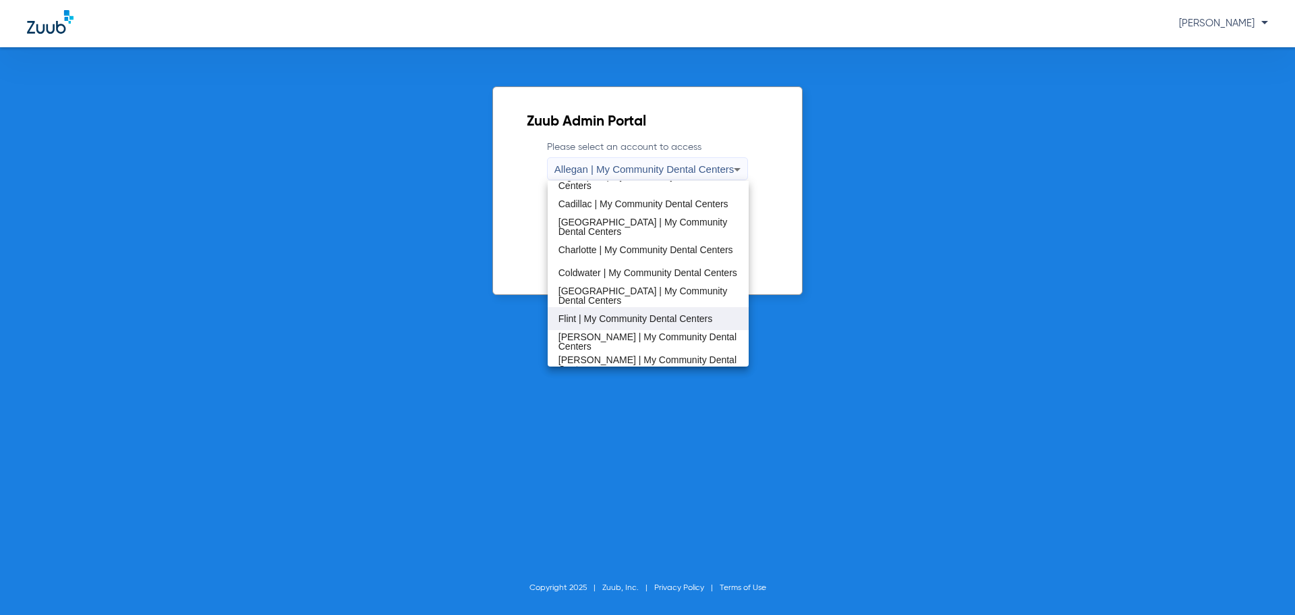
scroll to position [135, 0]
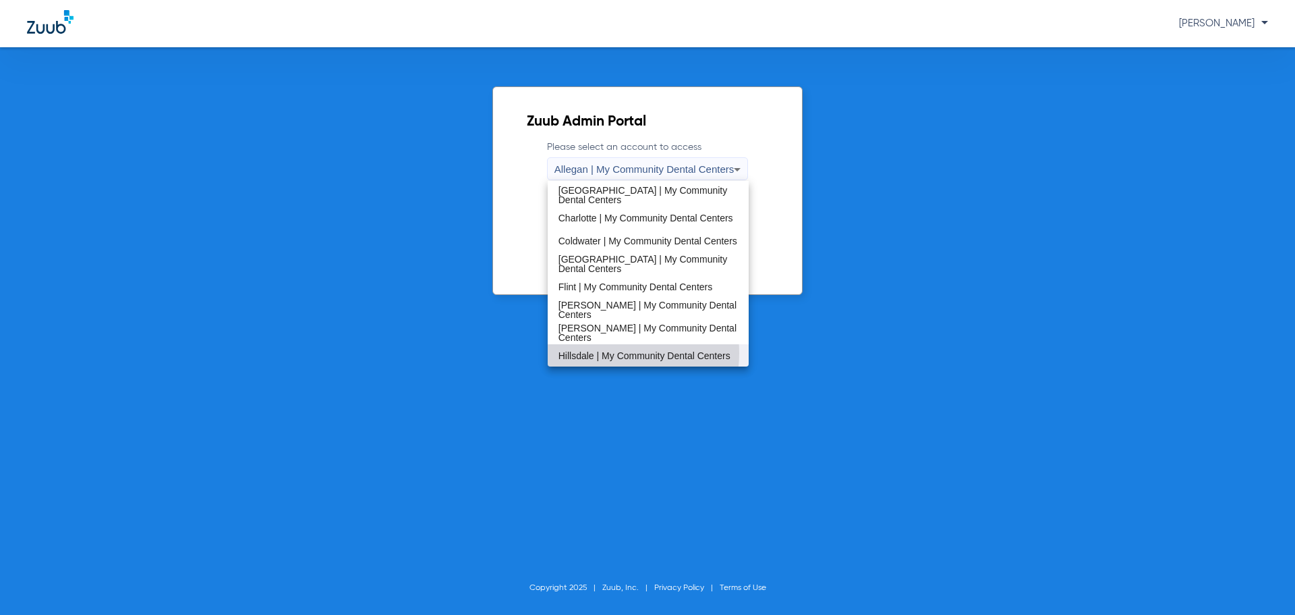
click at [601, 353] on span "Hillsdale | My Community Dental Centers" at bounding box center [645, 355] width 172 height 9
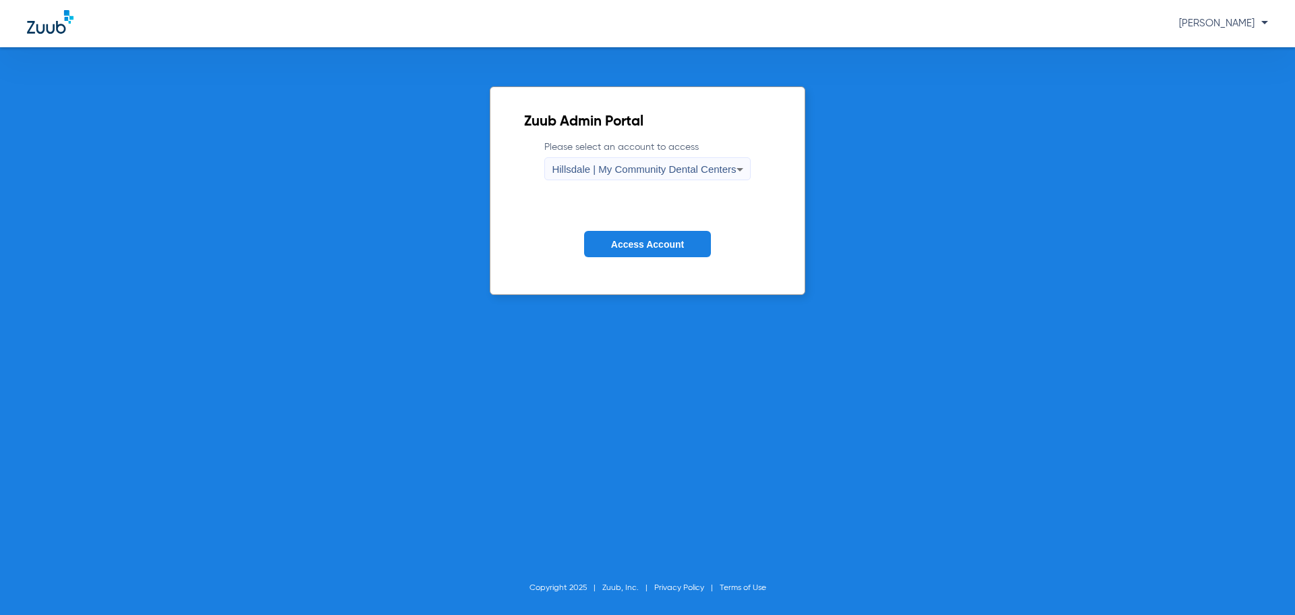
drag, startPoint x: 631, startPoint y: 252, endPoint x: 630, endPoint y: 217, distance: 35.1
click at [630, 251] on button "Access Account" at bounding box center [647, 244] width 127 height 26
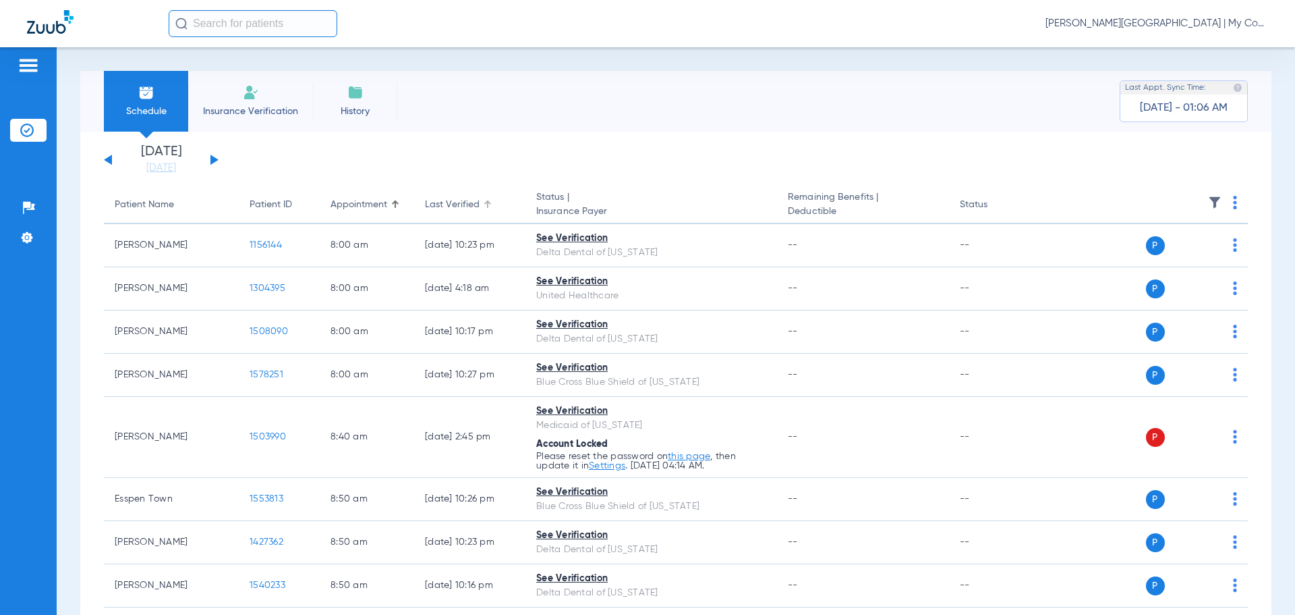
click at [484, 202] on div "Last Verified" at bounding box center [470, 205] width 90 height 14
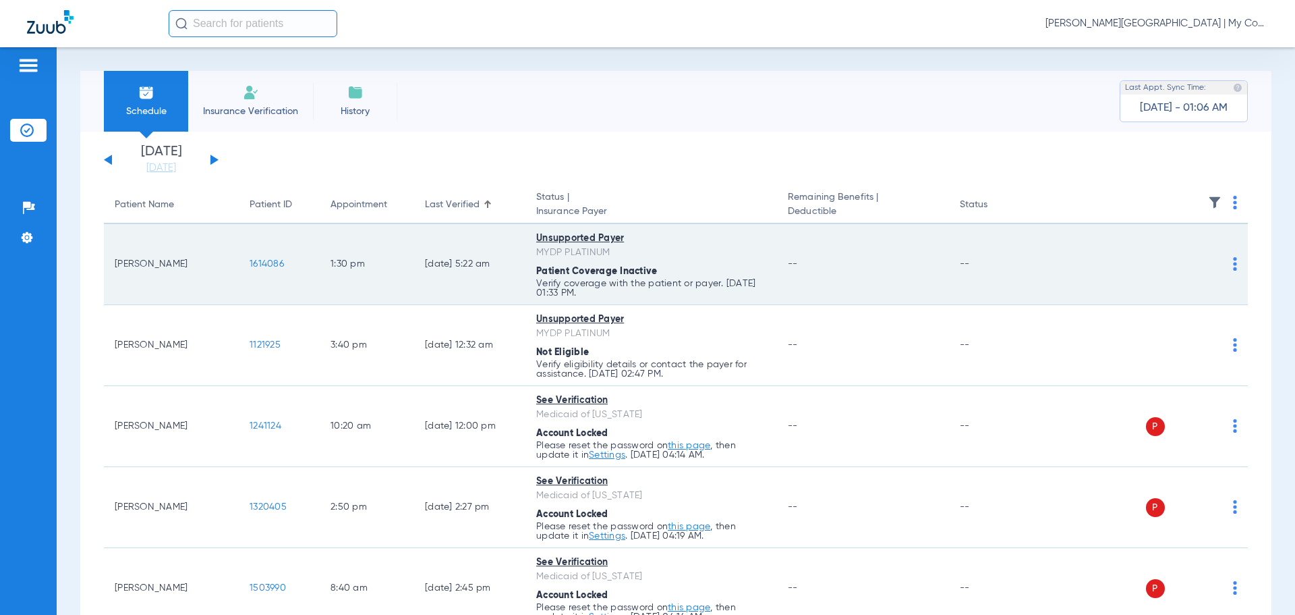
drag, startPoint x: 114, startPoint y: 265, endPoint x: 175, endPoint y: 280, distance: 63.2
click at [175, 280] on td "[PERSON_NAME]" at bounding box center [171, 264] width 135 height 81
copy td "[PERSON_NAME]"
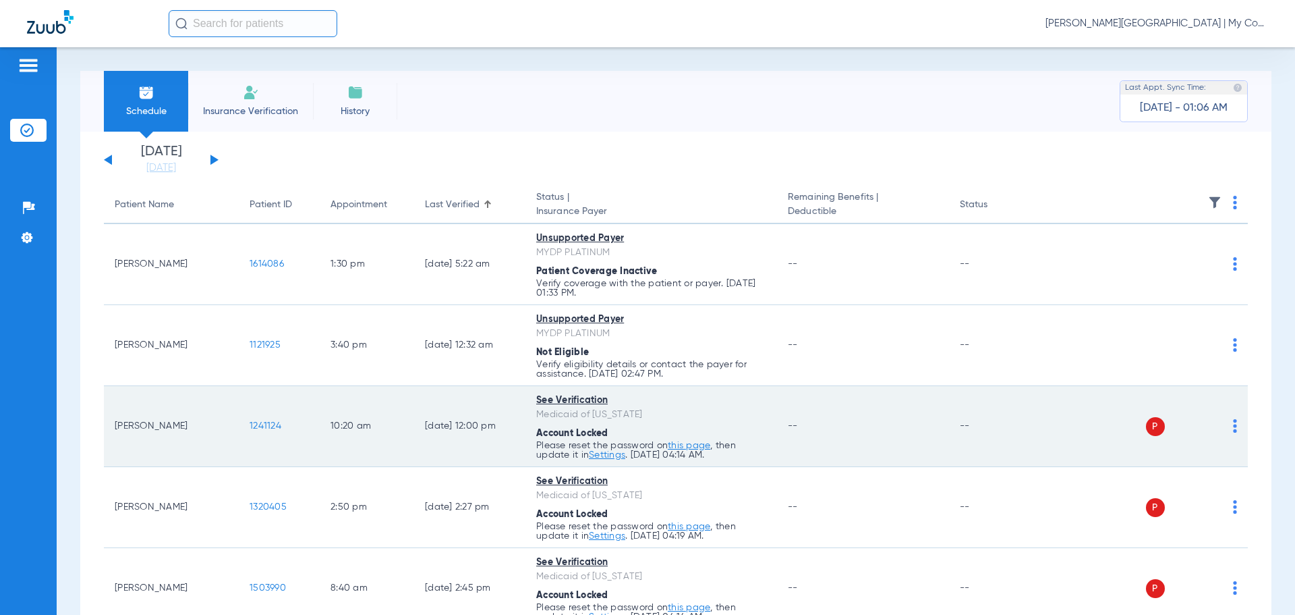
click at [1220, 428] on div "P S" at bounding box center [1139, 426] width 198 height 19
click at [1233, 428] on img at bounding box center [1235, 425] width 4 height 13
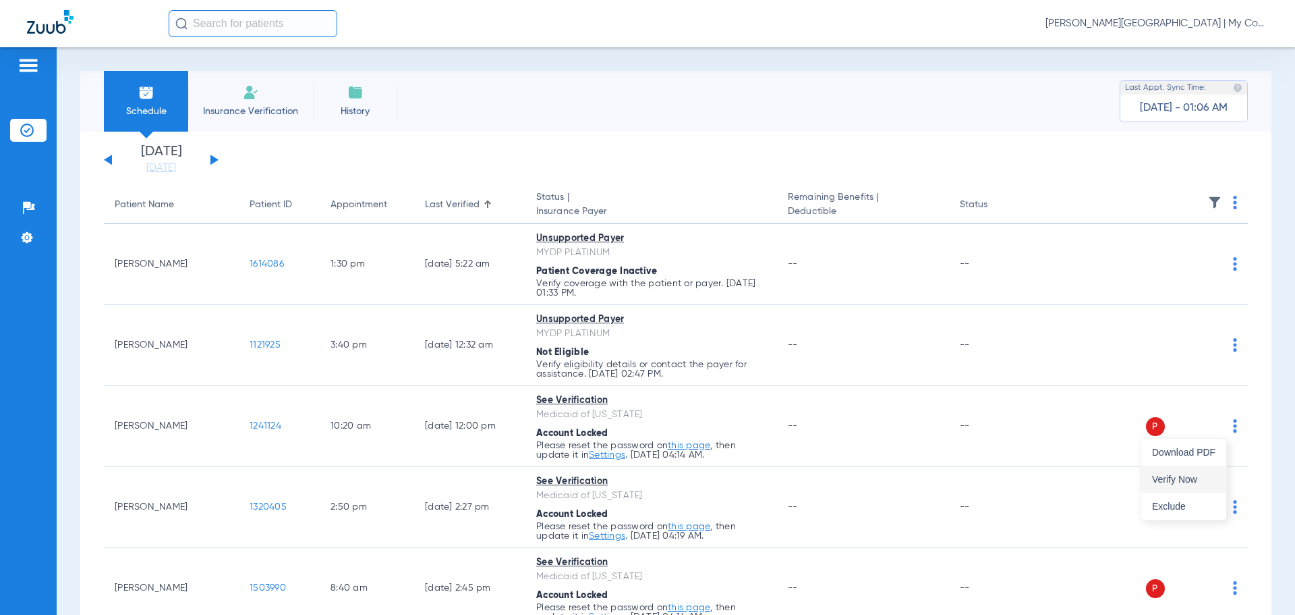
click at [1194, 475] on span "Verify Now" at bounding box center [1183, 478] width 63 height 9
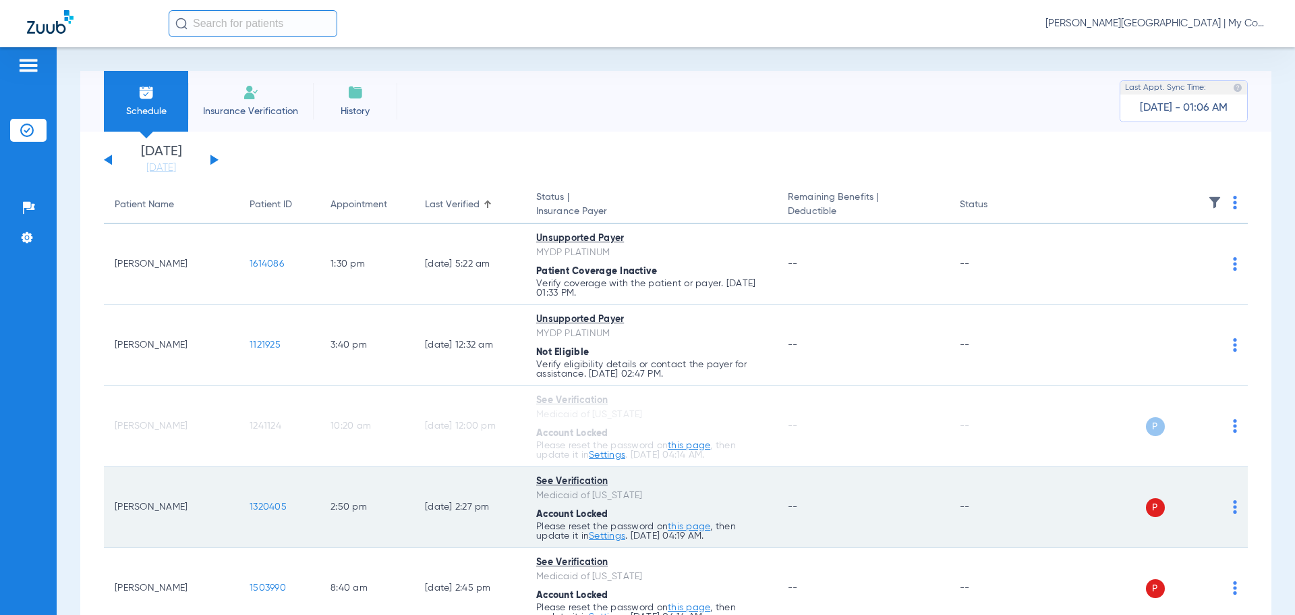
click at [1233, 508] on img at bounding box center [1235, 506] width 4 height 13
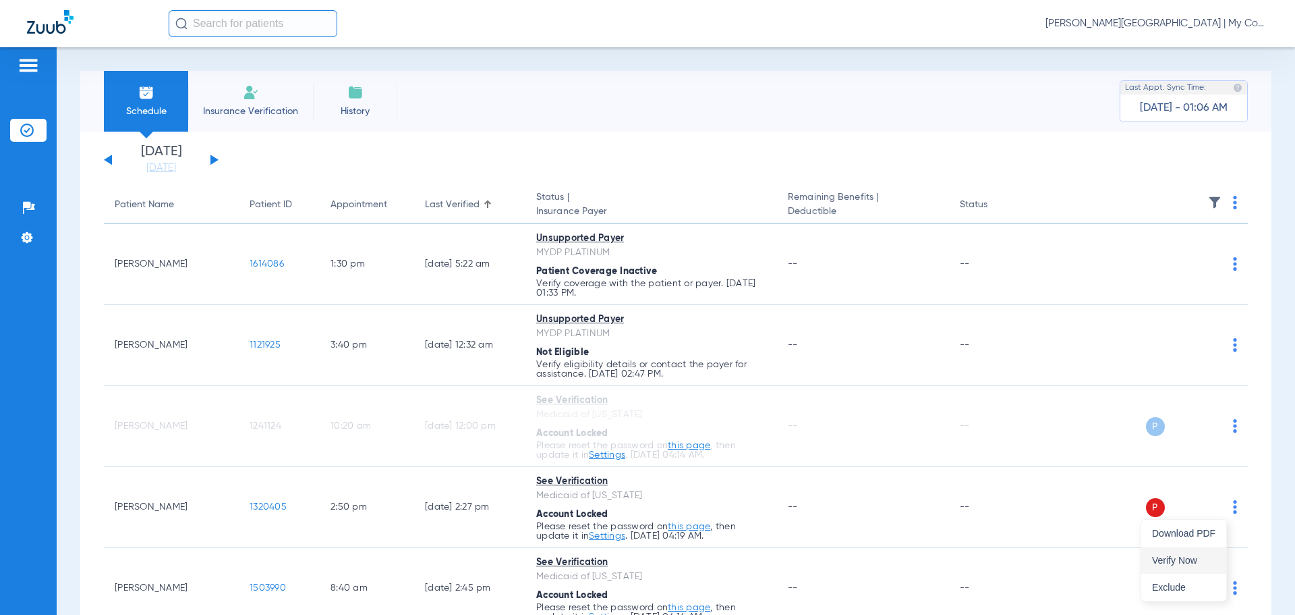
click at [1192, 564] on span "Verify Now" at bounding box center [1183, 559] width 63 height 9
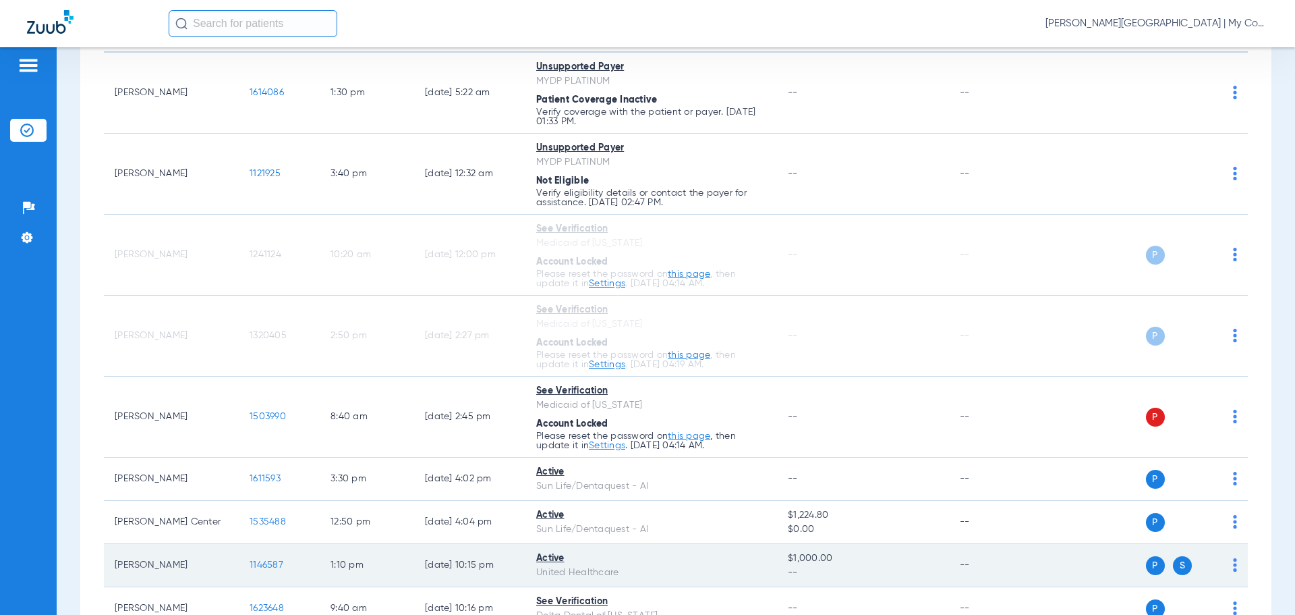
scroll to position [270, 0]
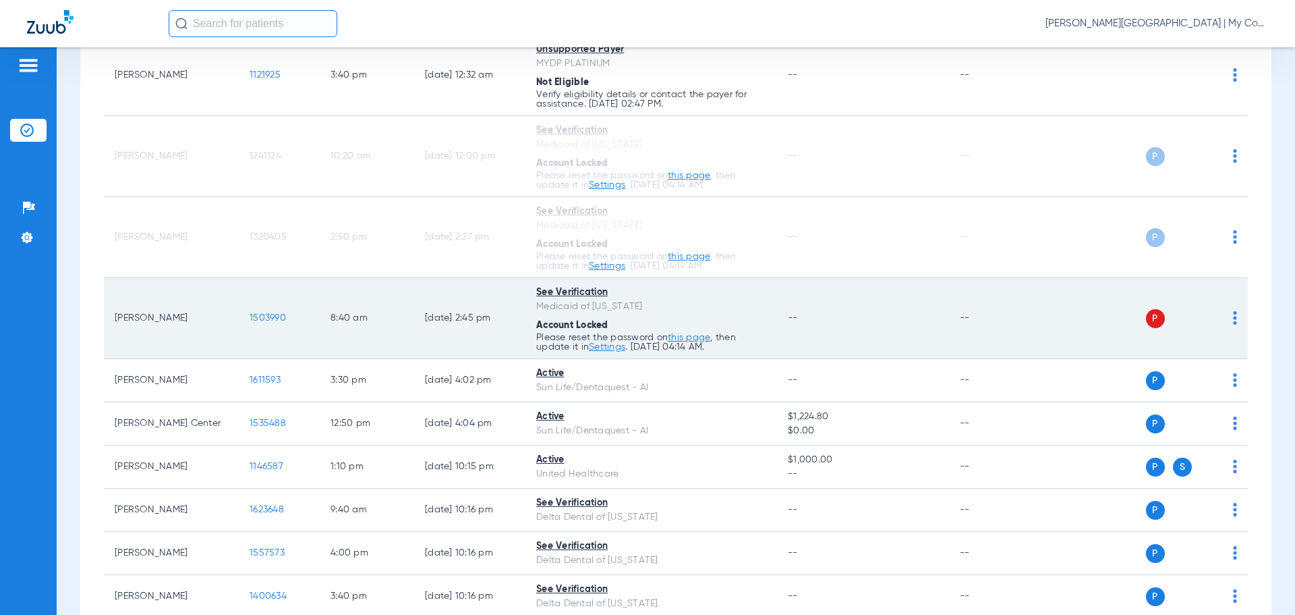
click at [1230, 325] on td "P S" at bounding box center [1144, 318] width 208 height 81
click at [1223, 316] on div "P S" at bounding box center [1139, 318] width 198 height 19
click at [1233, 319] on img at bounding box center [1235, 317] width 4 height 13
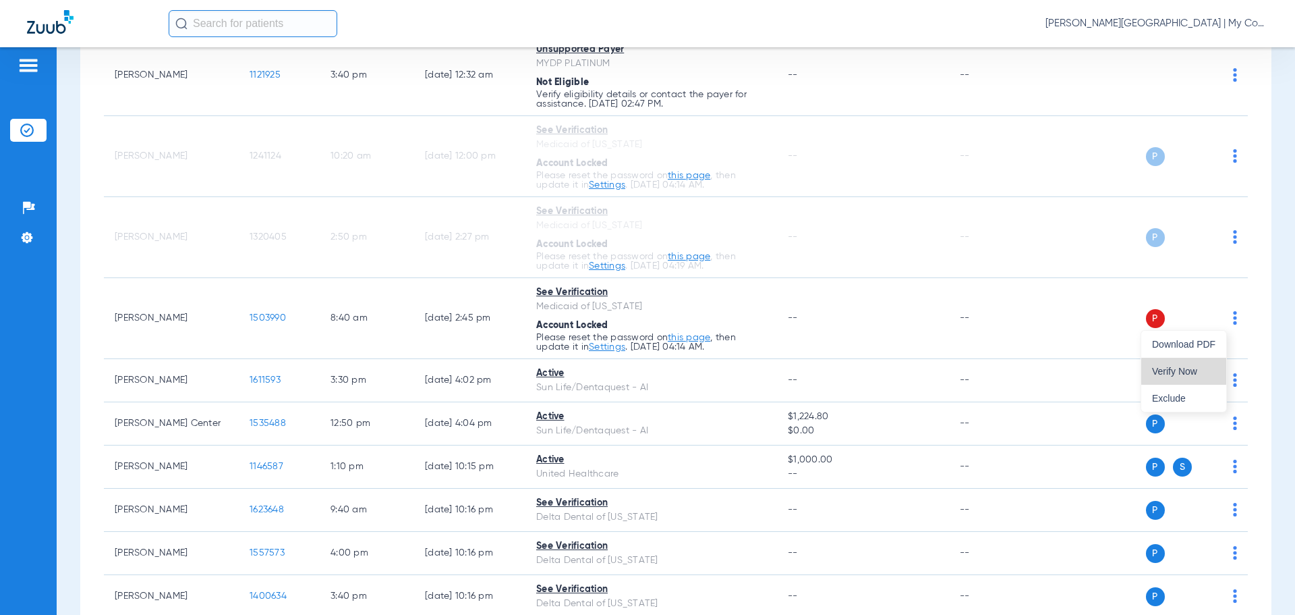
click at [1202, 371] on span "Verify Now" at bounding box center [1183, 370] width 63 height 9
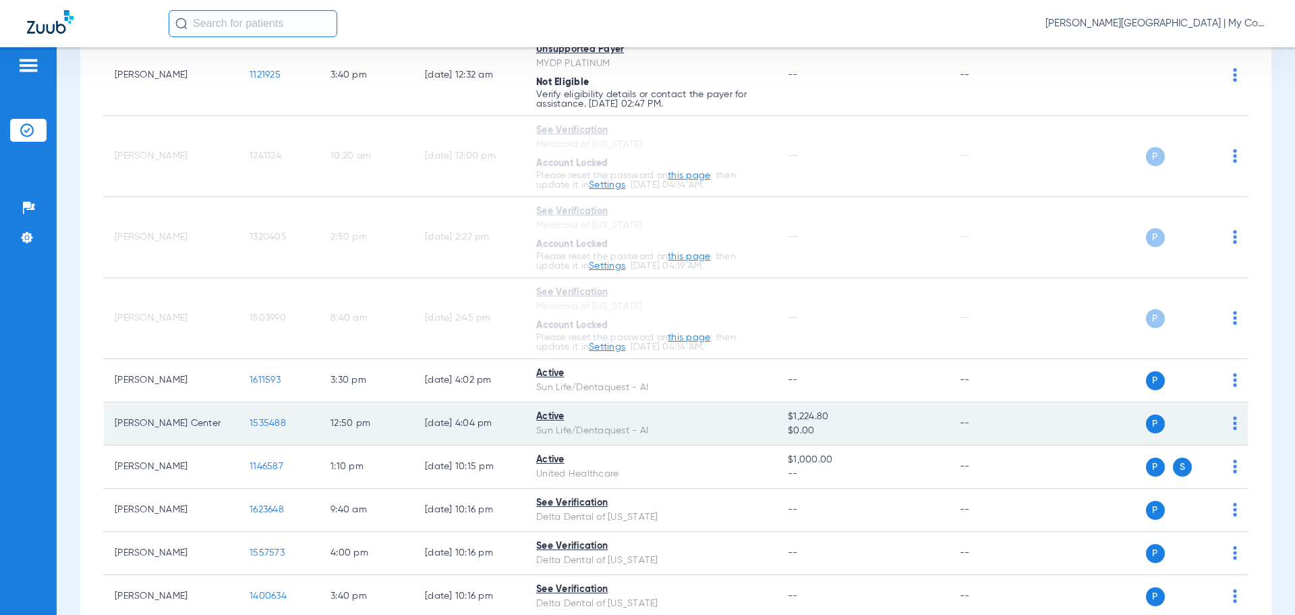
click at [1233, 424] on img at bounding box center [1235, 422] width 4 height 13
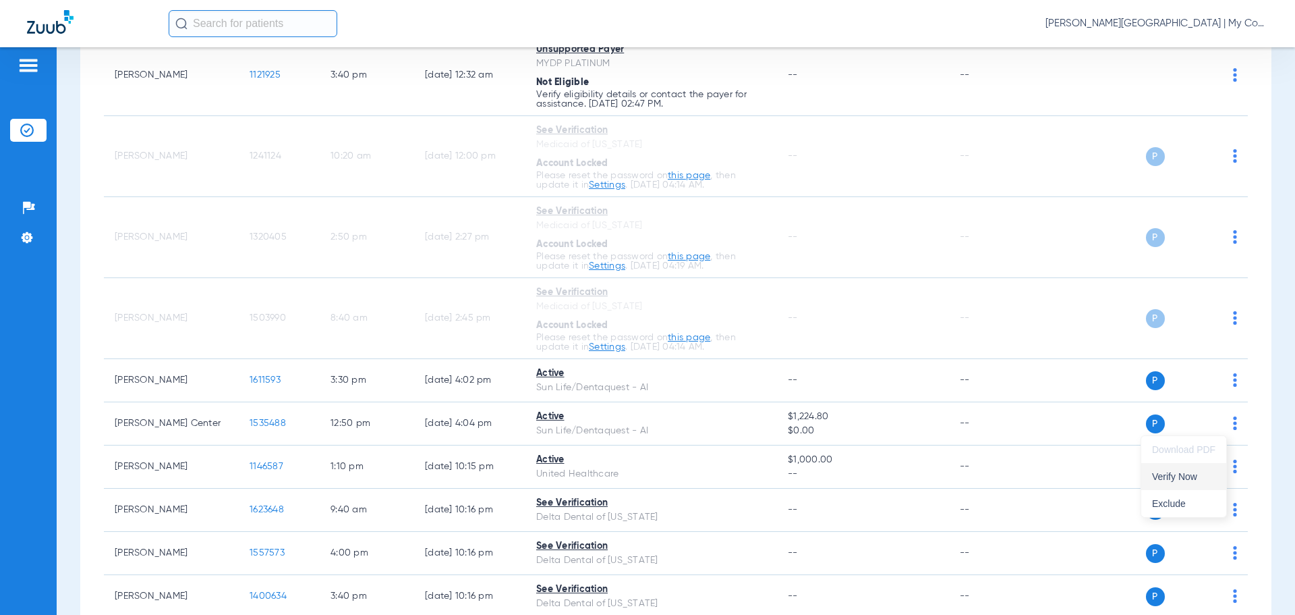
click at [1206, 477] on span "Verify Now" at bounding box center [1183, 476] width 63 height 9
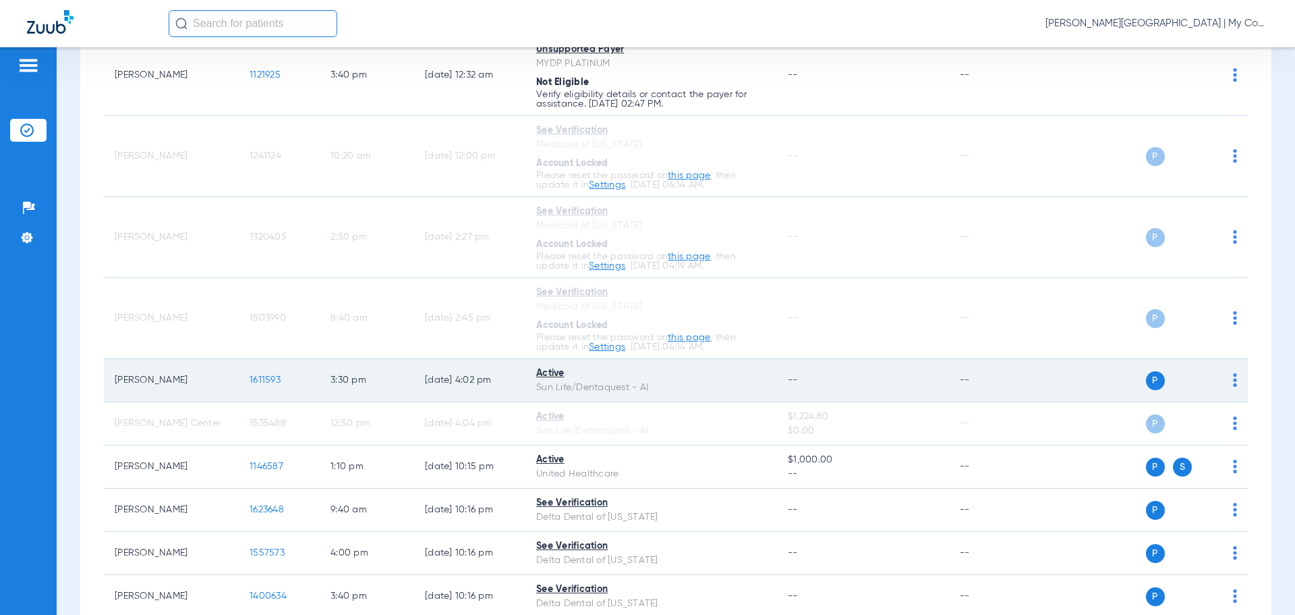
click at [1225, 385] on div "P S" at bounding box center [1139, 380] width 198 height 19
click at [1233, 383] on img at bounding box center [1235, 379] width 4 height 13
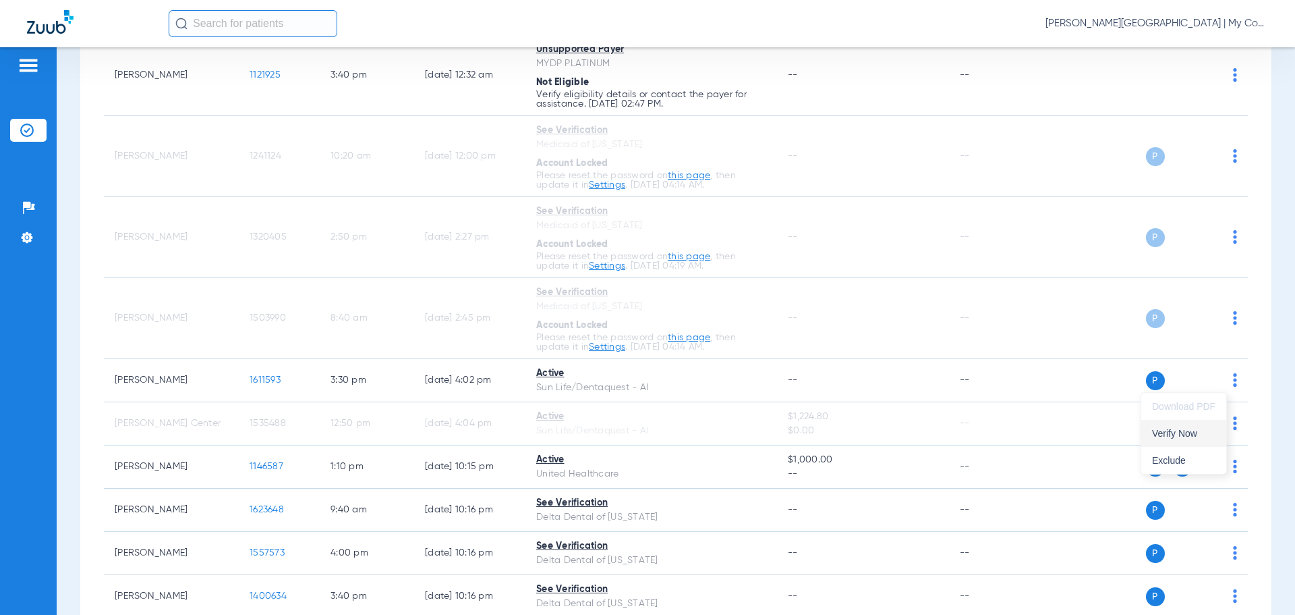
click at [1199, 436] on span "Verify Now" at bounding box center [1183, 432] width 63 height 9
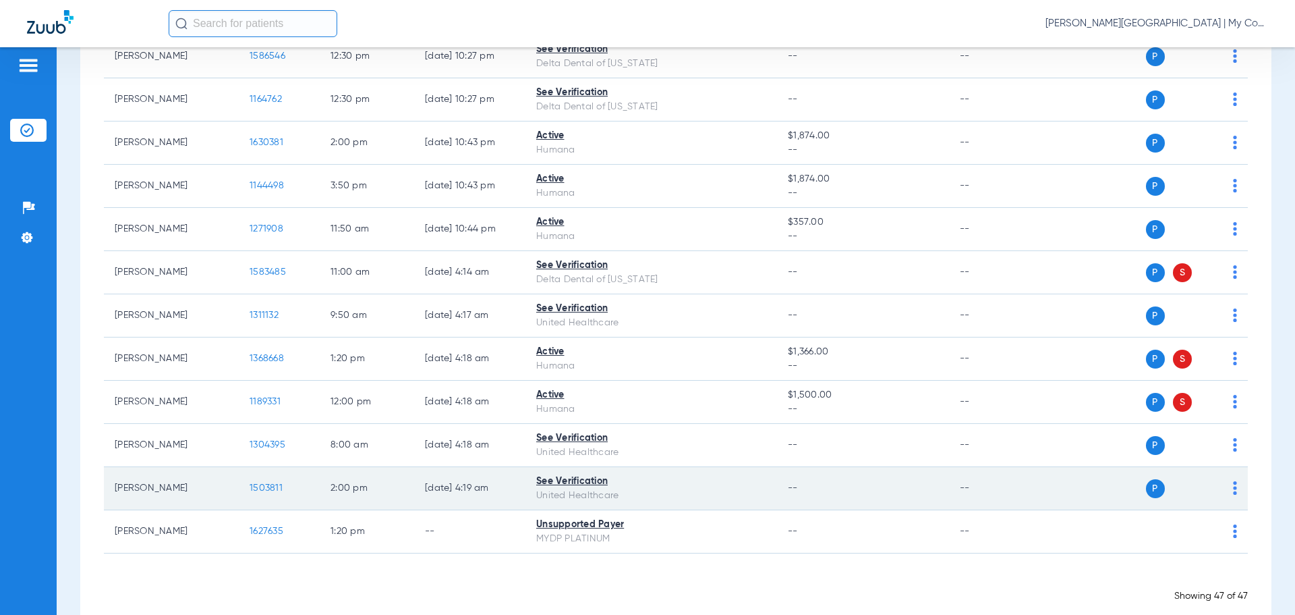
scroll to position [1914, 0]
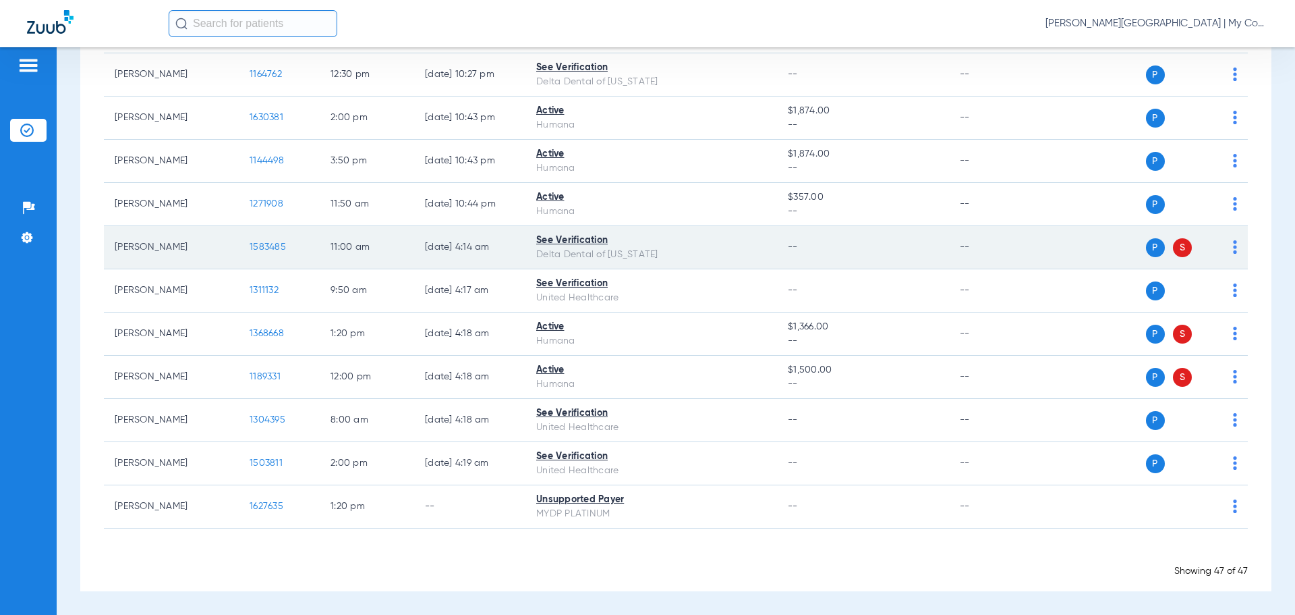
click at [1233, 245] on img at bounding box center [1235, 246] width 4 height 13
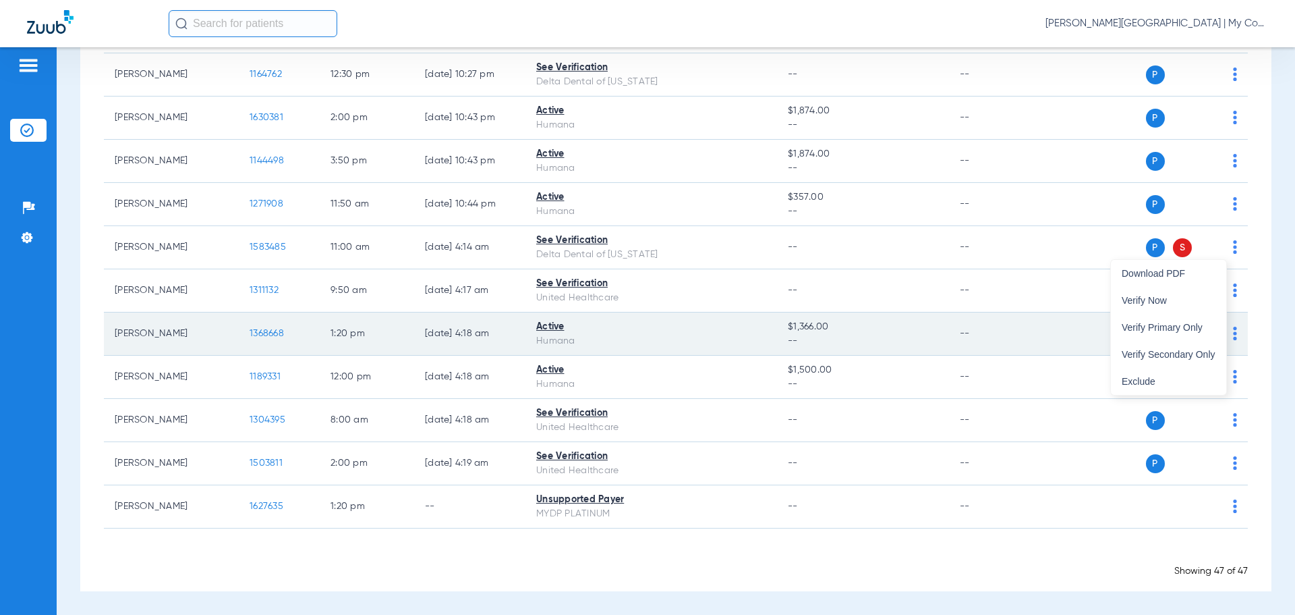
drag, startPoint x: 1192, startPoint y: 349, endPoint x: 1218, endPoint y: 318, distance: 40.2
click at [1194, 346] on button "Verify Secondary Only" at bounding box center [1168, 354] width 115 height 27
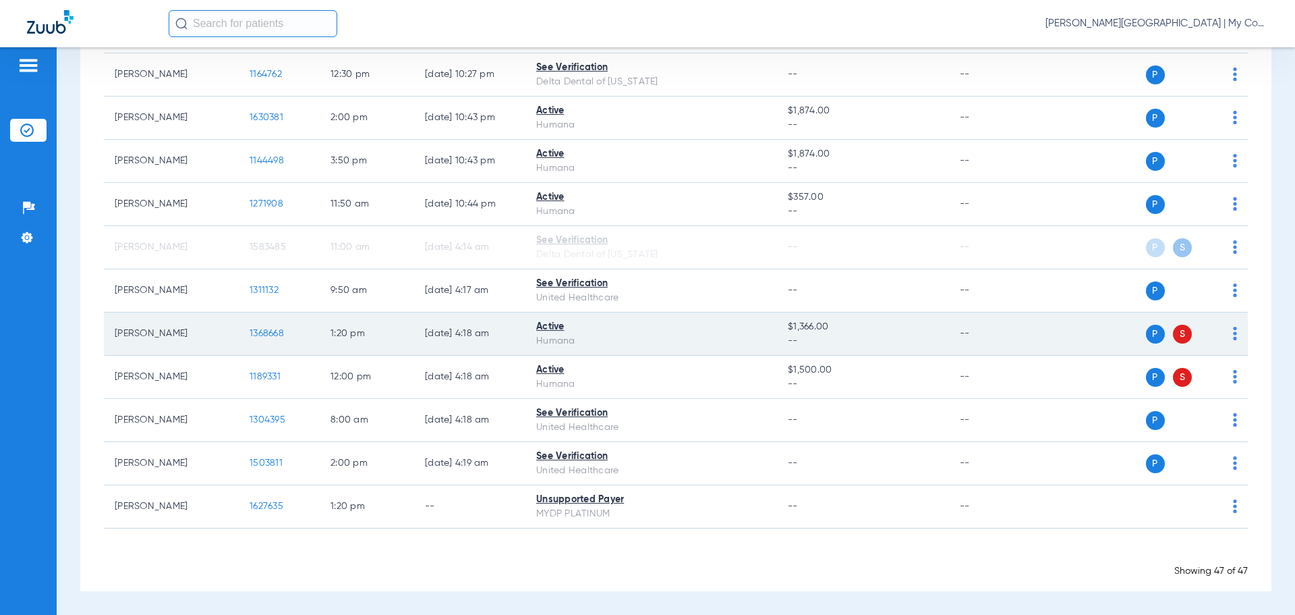
click at [1233, 332] on img at bounding box center [1235, 333] width 4 height 13
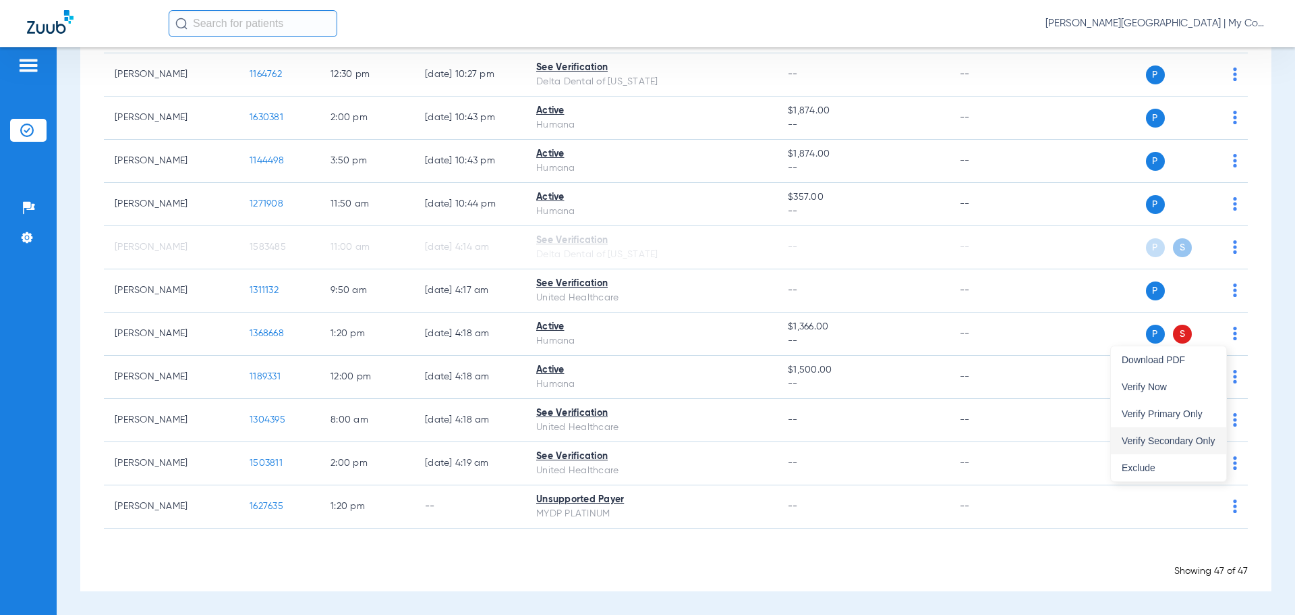
click at [1197, 439] on span "Verify Secondary Only" at bounding box center [1169, 440] width 94 height 9
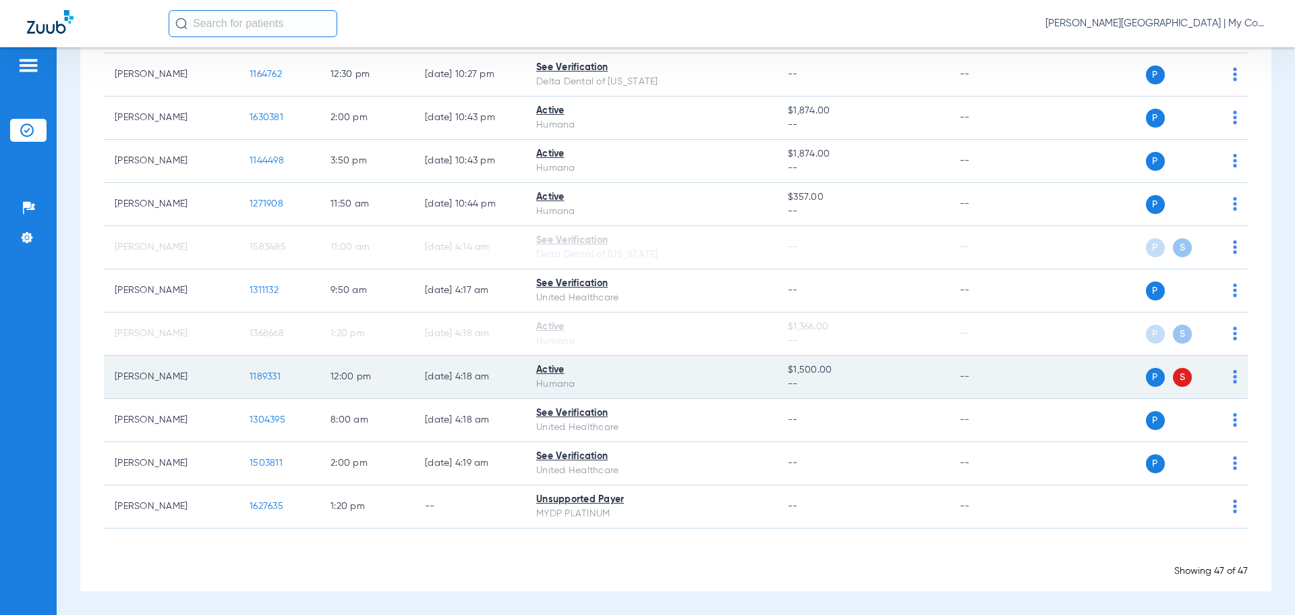
click at [1233, 376] on img at bounding box center [1235, 376] width 4 height 13
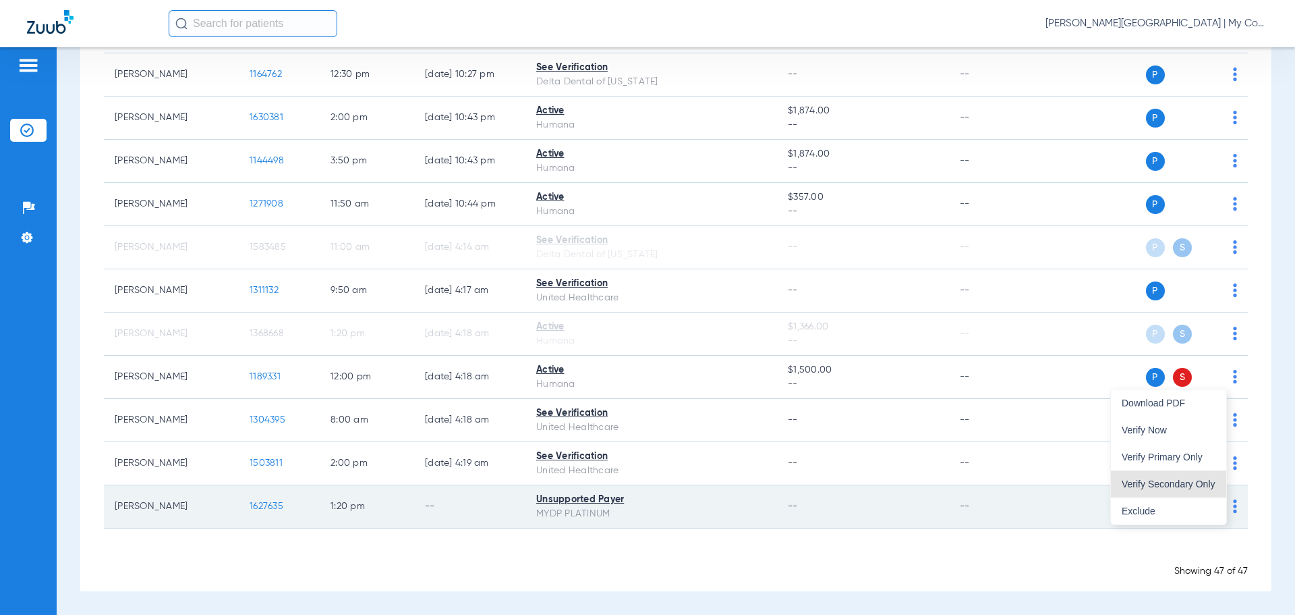
drag, startPoint x: 1200, startPoint y: 482, endPoint x: 1203, endPoint y: 491, distance: 10.0
click at [1199, 482] on span "Verify Secondary Only" at bounding box center [1169, 483] width 94 height 9
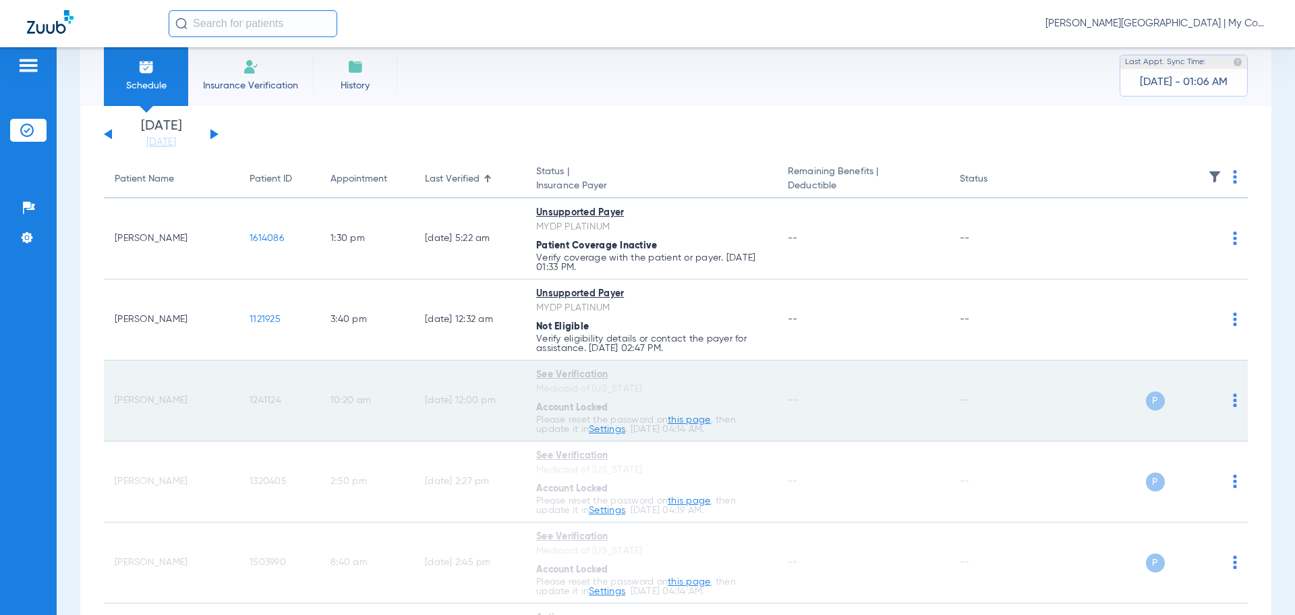
scroll to position [25, 0]
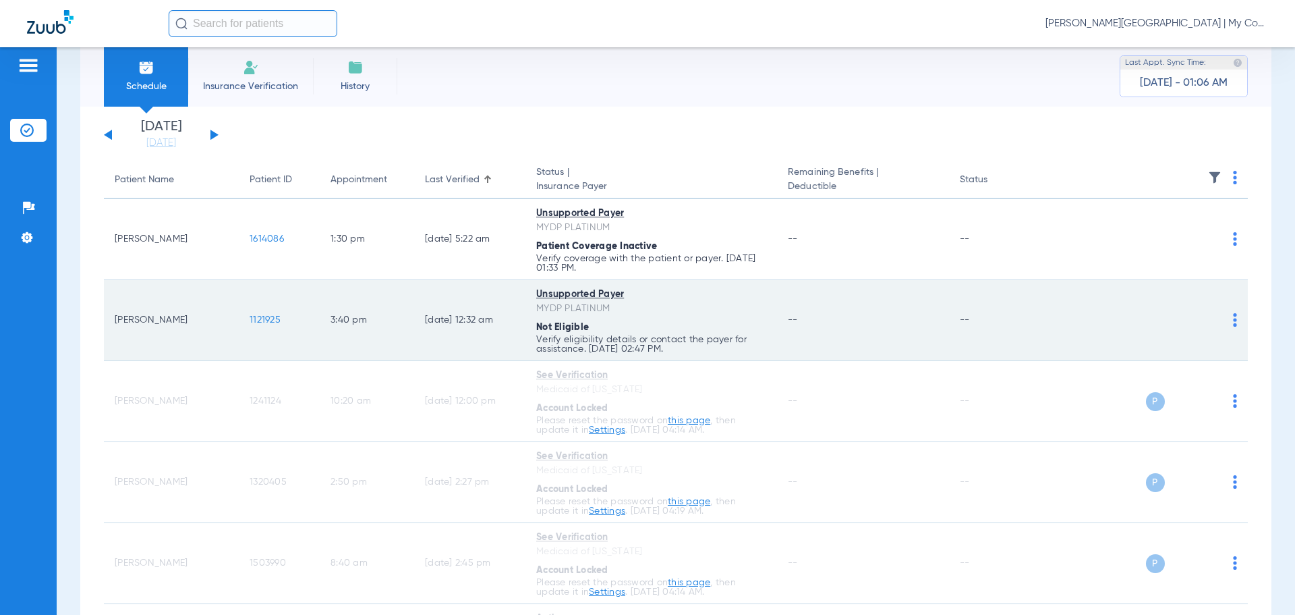
drag, startPoint x: 111, startPoint y: 324, endPoint x: 194, endPoint y: 326, distance: 83.7
click at [194, 326] on td "Amanda Vincent" at bounding box center [171, 320] width 135 height 81
copy td "Amanda Vincent"
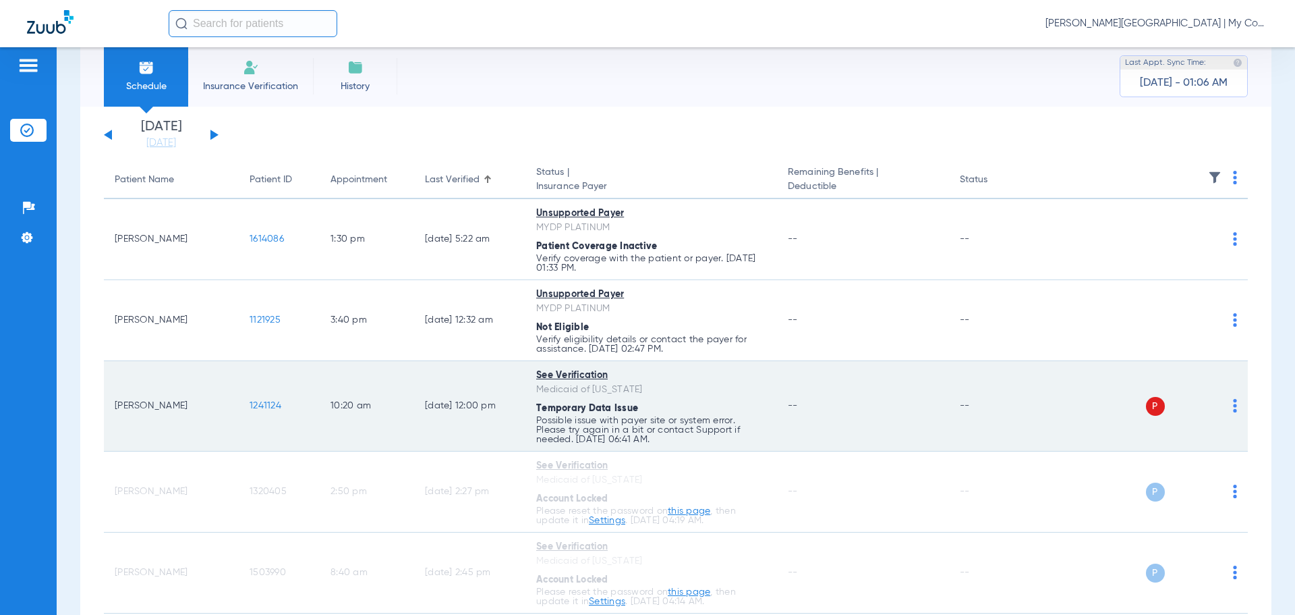
click at [1228, 407] on td "P S" at bounding box center [1144, 406] width 208 height 90
click at [1233, 408] on img at bounding box center [1235, 405] width 4 height 13
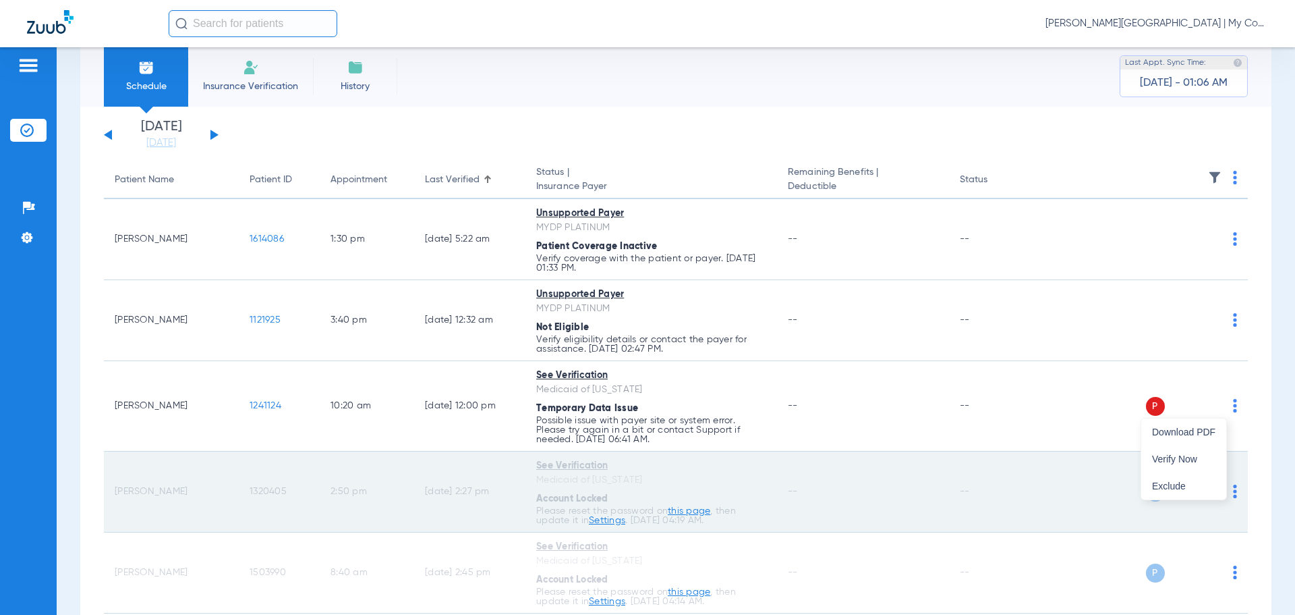
drag, startPoint x: 1187, startPoint y: 452, endPoint x: 1199, endPoint y: 478, distance: 28.1
click at [1187, 452] on button "Verify Now" at bounding box center [1184, 458] width 85 height 27
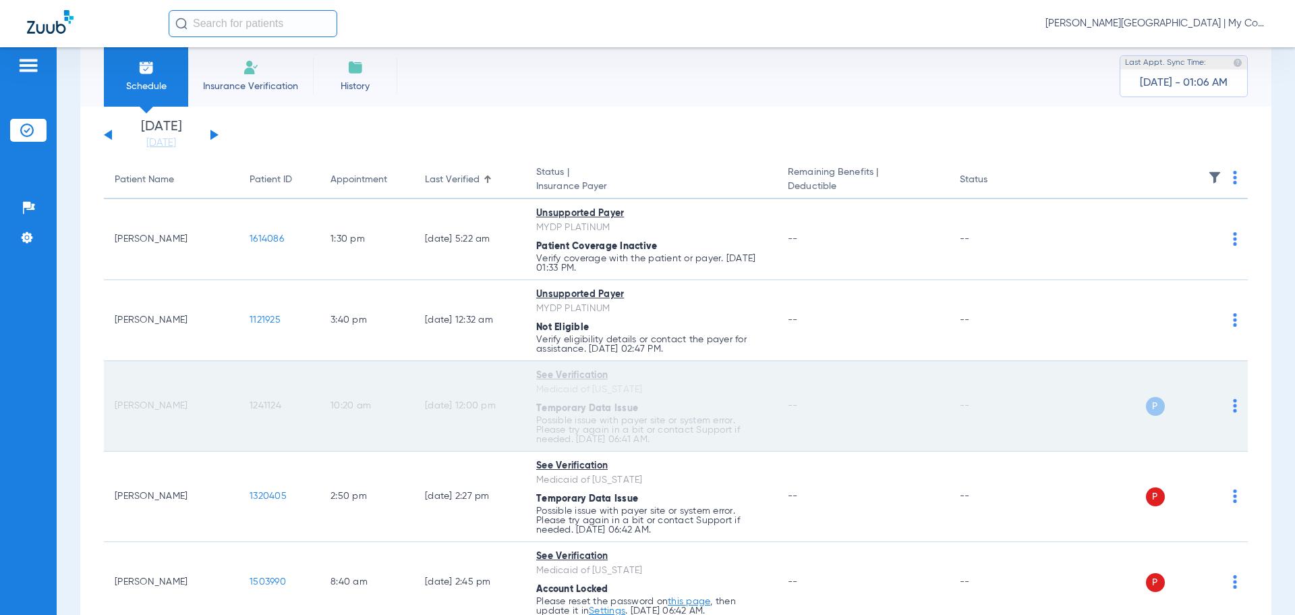
drag, startPoint x: 113, startPoint y: 405, endPoint x: 185, endPoint y: 405, distance: 71.5
click at [185, 405] on td "David Lee Long" at bounding box center [171, 406] width 135 height 90
copy td "David Lee Long"
click at [179, 403] on td "David Lee Long" at bounding box center [171, 406] width 135 height 90
click at [277, 403] on span "1241124" at bounding box center [266, 405] width 32 height 9
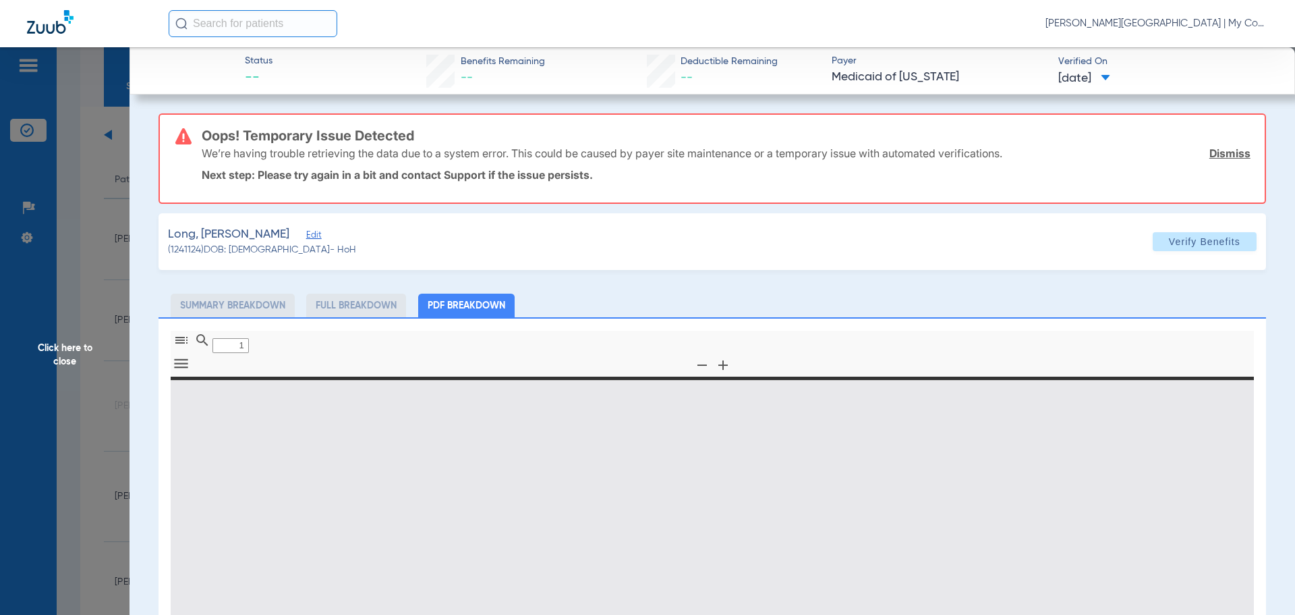
type input "0"
select select "page-width"
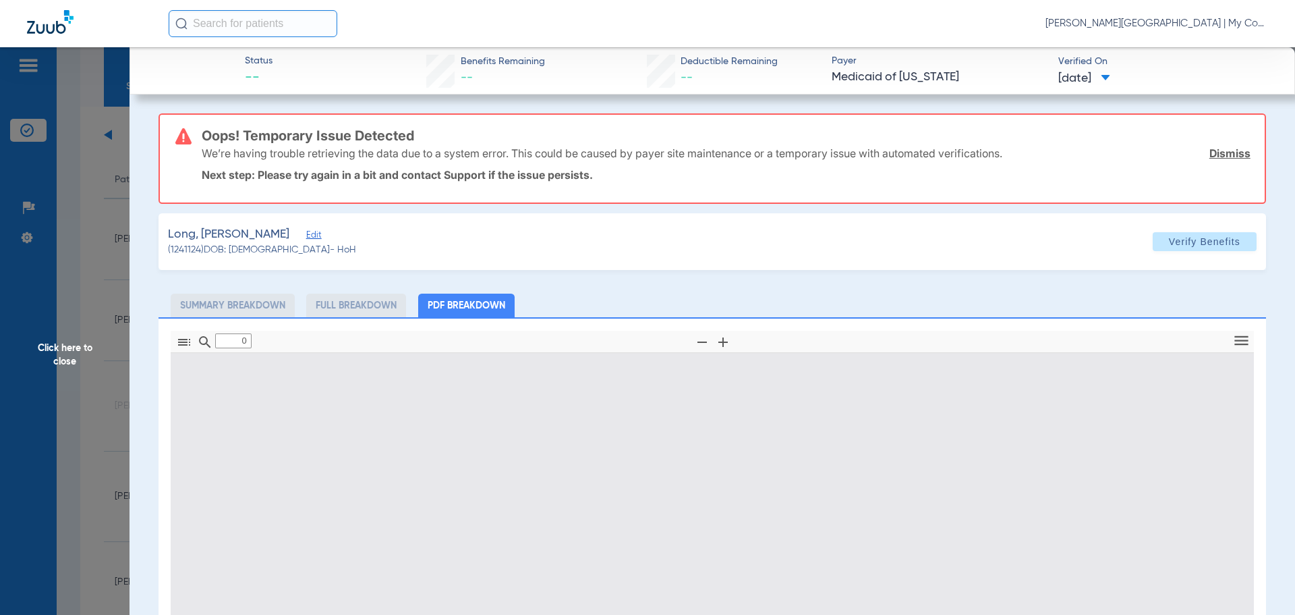
type input "1"
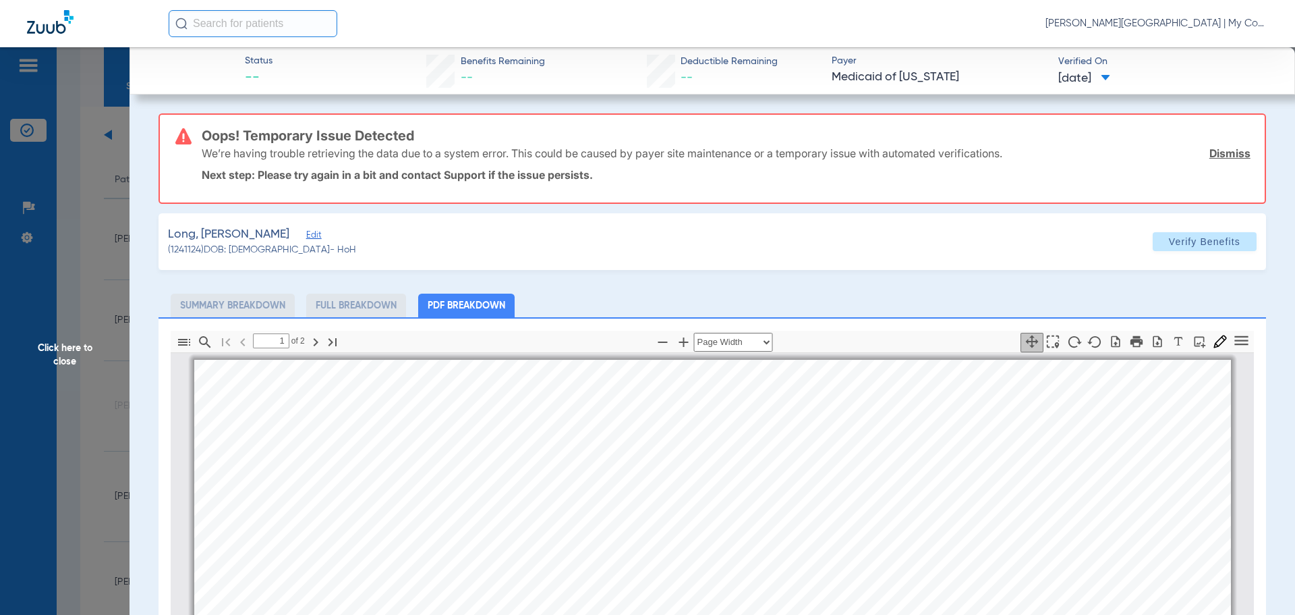
scroll to position [7, 0]
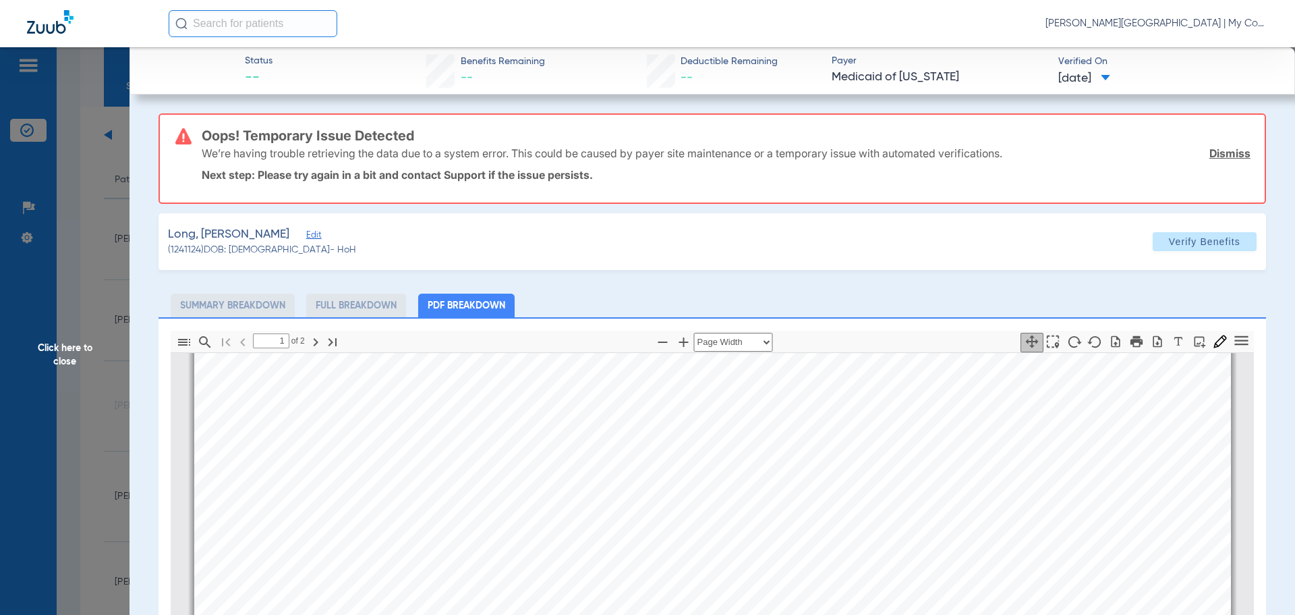
drag, startPoint x: 38, startPoint y: 363, endPoint x: 96, endPoint y: 356, distance: 57.7
click at [39, 362] on span "Click here to close" at bounding box center [65, 354] width 130 height 615
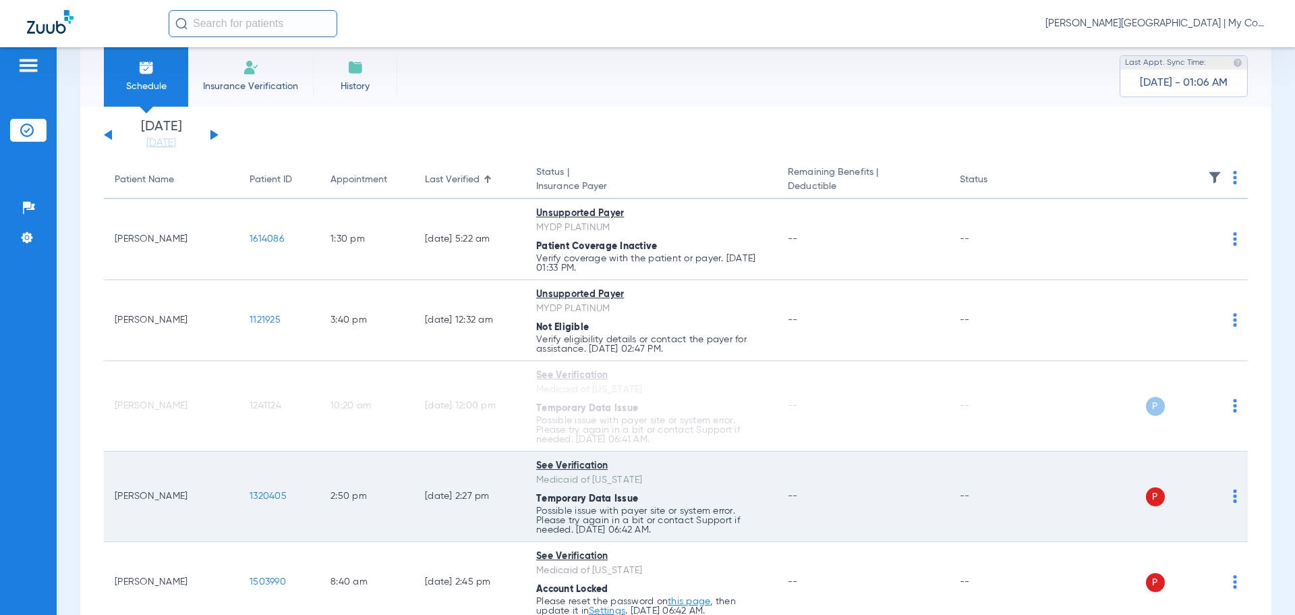
drag, startPoint x: 111, startPoint y: 494, endPoint x: 176, endPoint y: 500, distance: 65.1
click at [176, 500] on td "Harold Teller" at bounding box center [171, 496] width 135 height 90
copy td "Harold Teller"
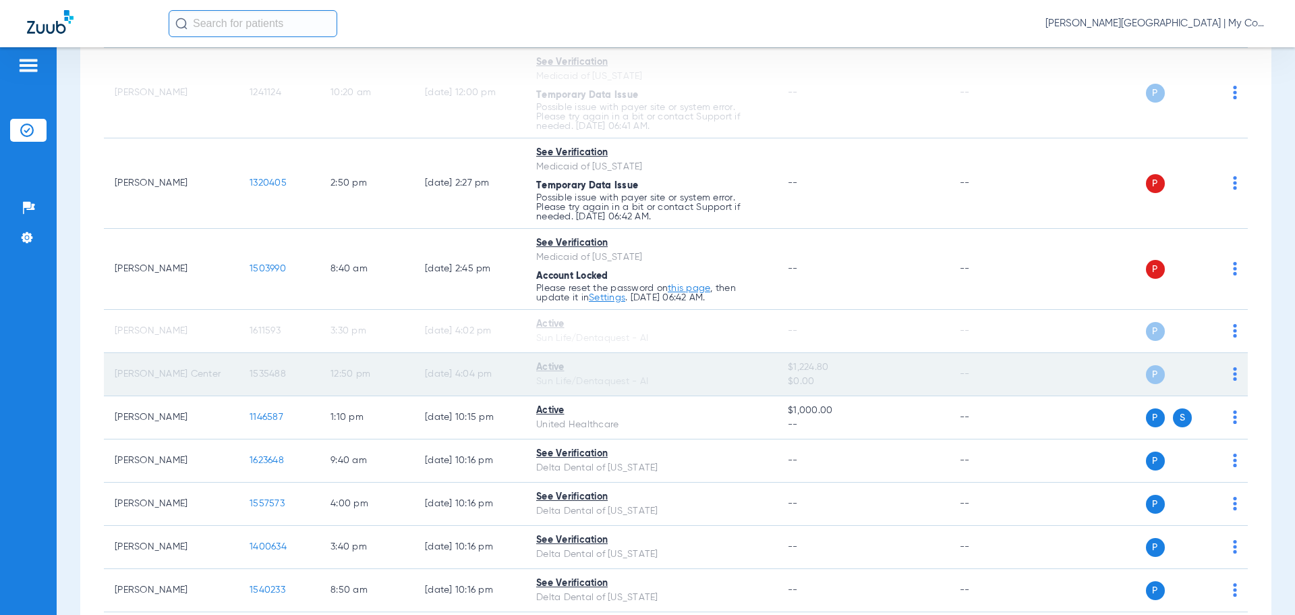
scroll to position [362, 0]
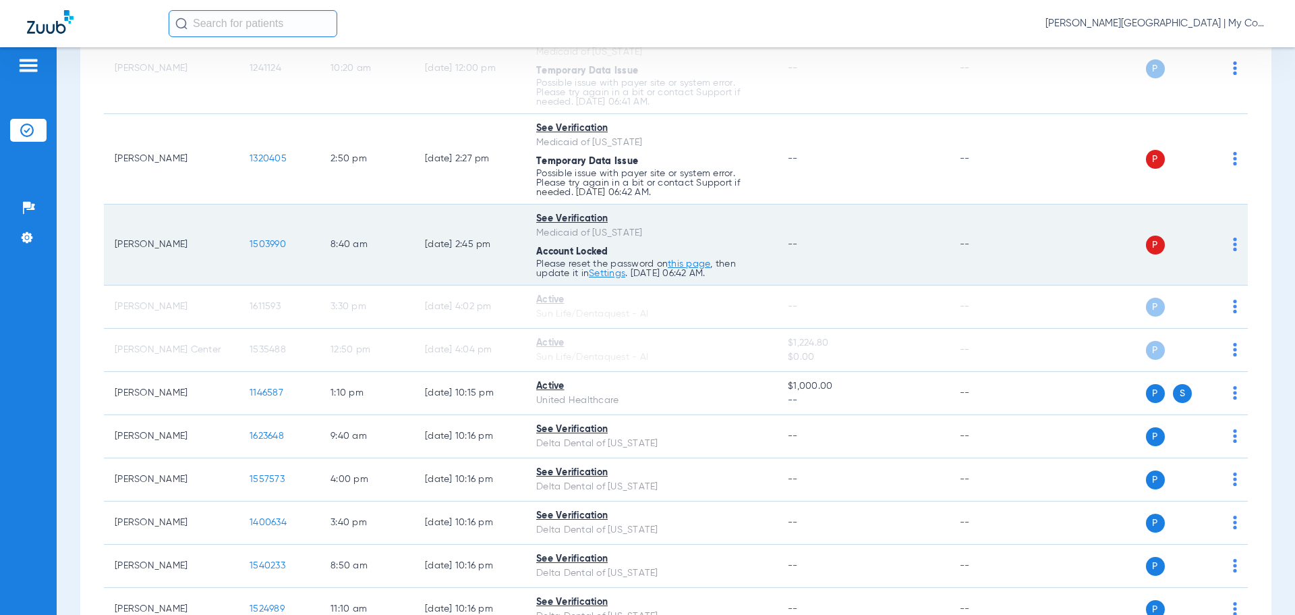
drag, startPoint x: 109, startPoint y: 241, endPoint x: 188, endPoint y: 256, distance: 80.3
click at [188, 256] on td "Ronda Gibson" at bounding box center [171, 244] width 135 height 81
copy td "Ronda Gibson"
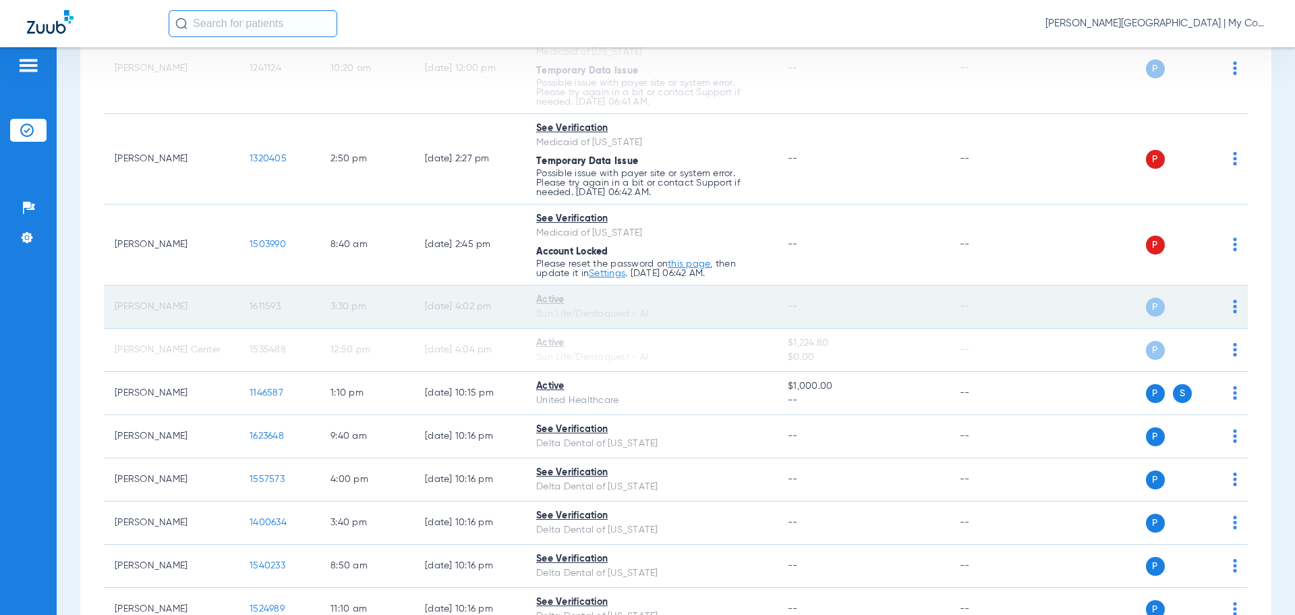
click at [118, 302] on td "Kaden Moore" at bounding box center [171, 306] width 135 height 43
click at [130, 310] on td "Kaden Moore" at bounding box center [171, 306] width 135 height 43
drag, startPoint x: 113, startPoint y: 309, endPoint x: 161, endPoint y: 312, distance: 48.0
click at [207, 314] on td "Kaden Moore" at bounding box center [171, 306] width 135 height 43
copy td "Kaden Moore"
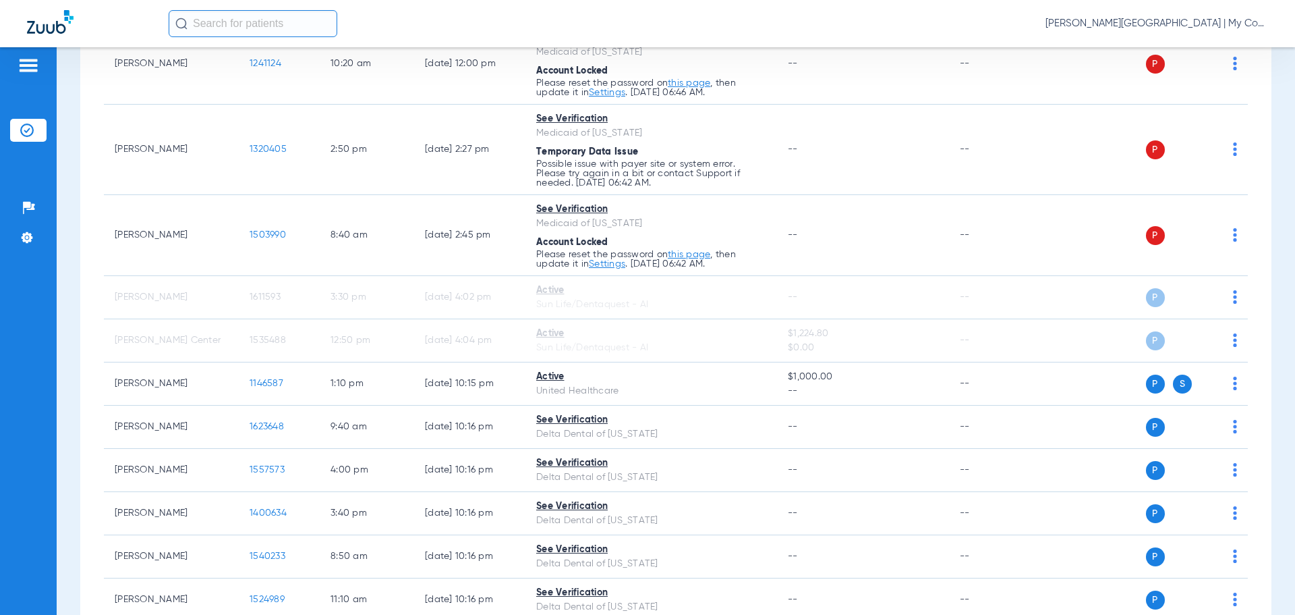
scroll to position [358, 0]
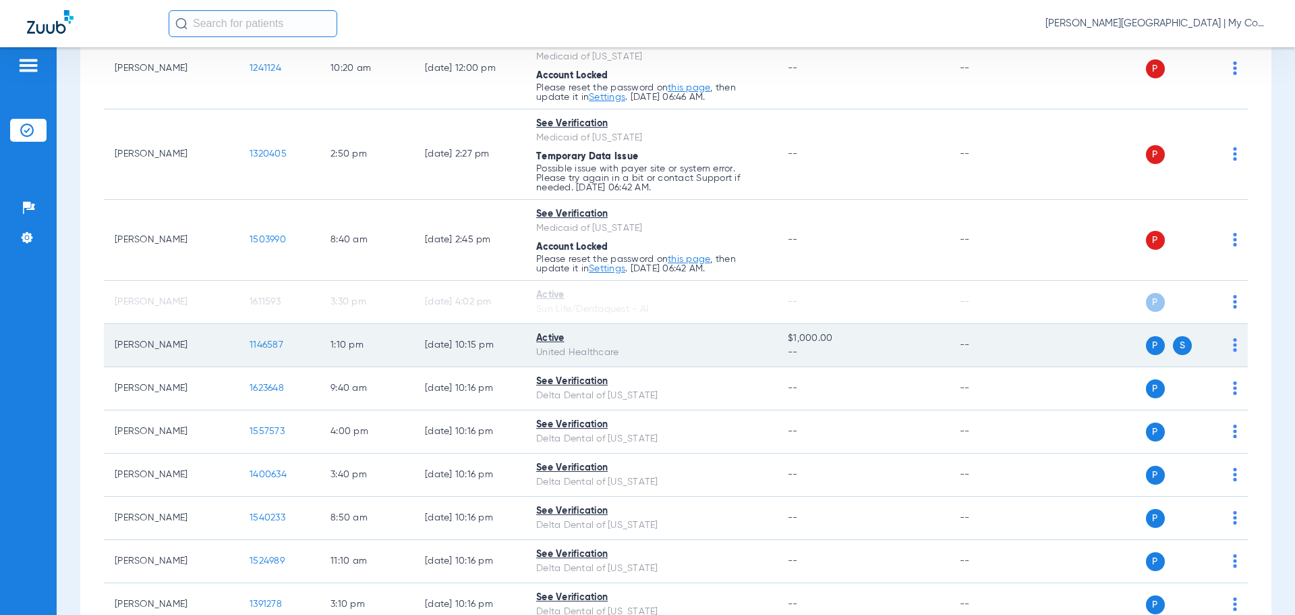
click at [141, 349] on td "Aiden Ecker" at bounding box center [171, 345] width 135 height 43
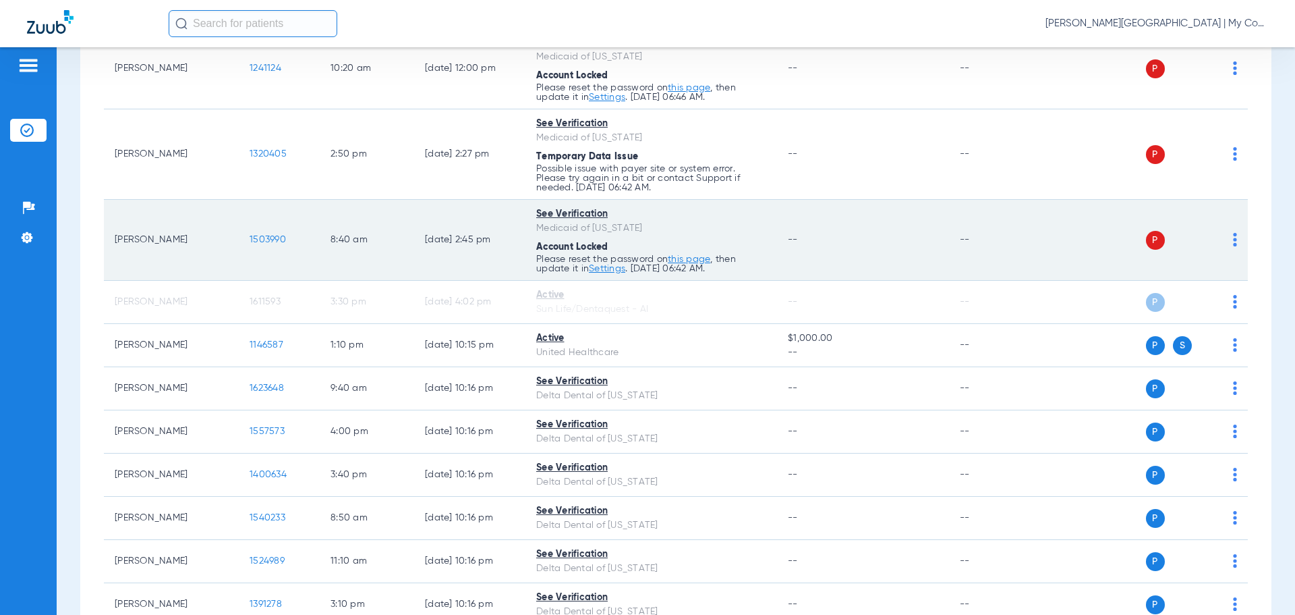
click at [1233, 236] on img at bounding box center [1235, 239] width 4 height 13
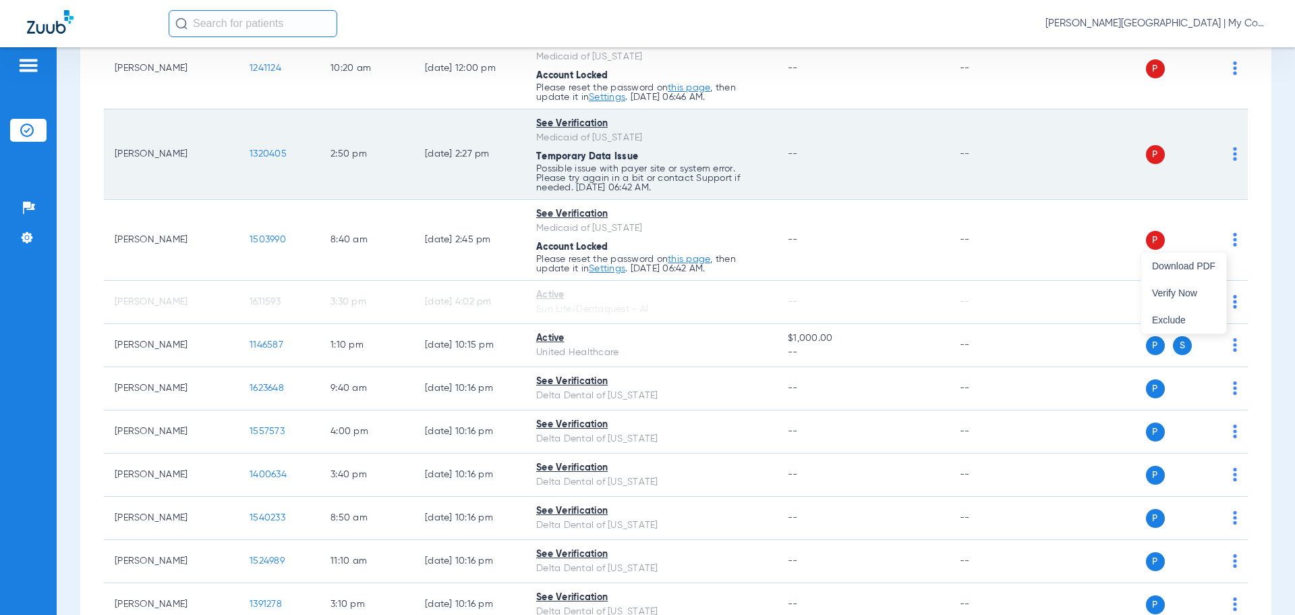
drag, startPoint x: 1201, startPoint y: 292, endPoint x: 1219, endPoint y: 175, distance: 118.8
click at [1200, 286] on button "Verify Now" at bounding box center [1184, 292] width 85 height 27
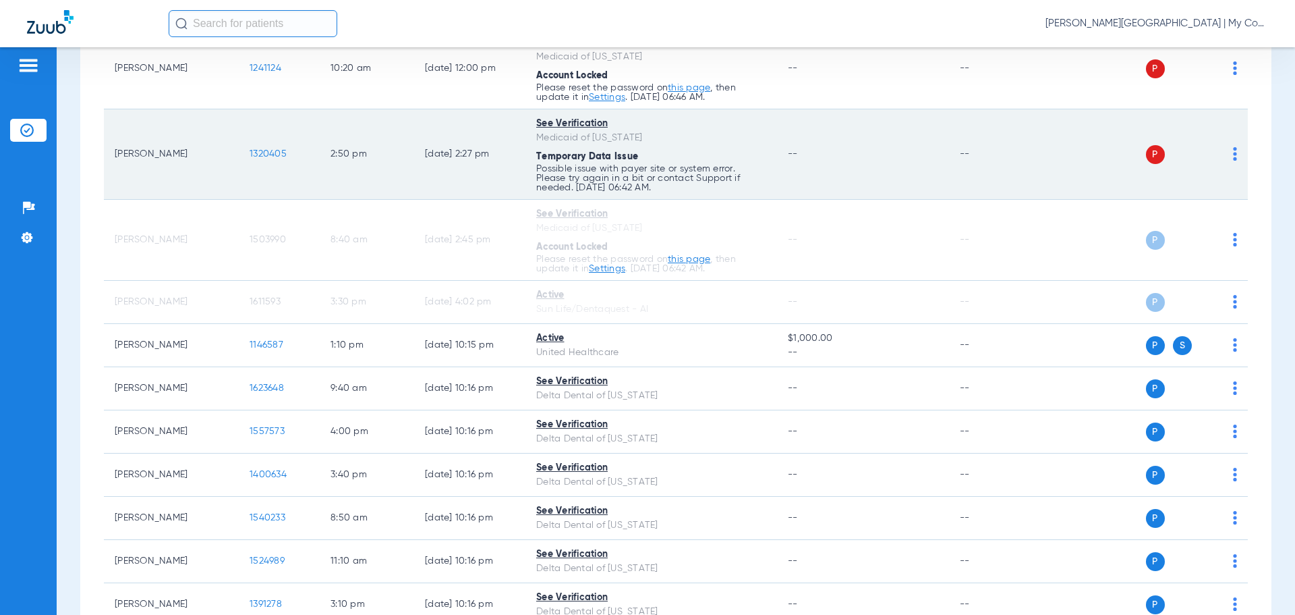
click at [1233, 151] on img at bounding box center [1235, 153] width 4 height 13
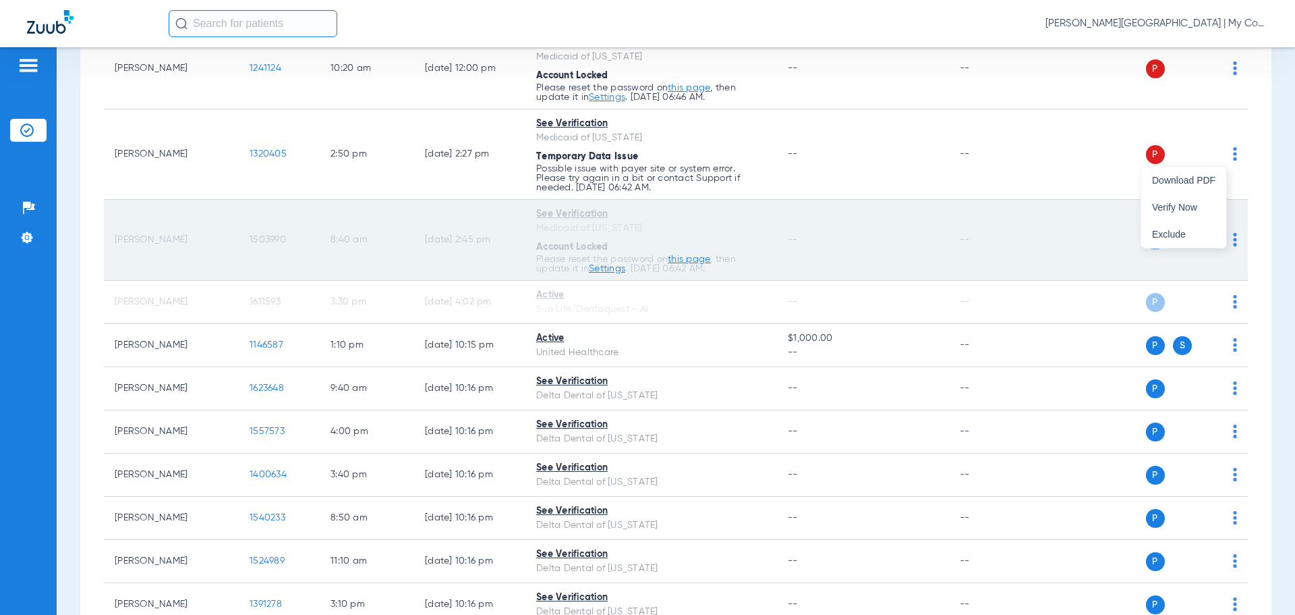
drag, startPoint x: 1196, startPoint y: 206, endPoint x: 1160, endPoint y: 228, distance: 41.6
click at [1196, 205] on span "Verify Now" at bounding box center [1183, 206] width 63 height 9
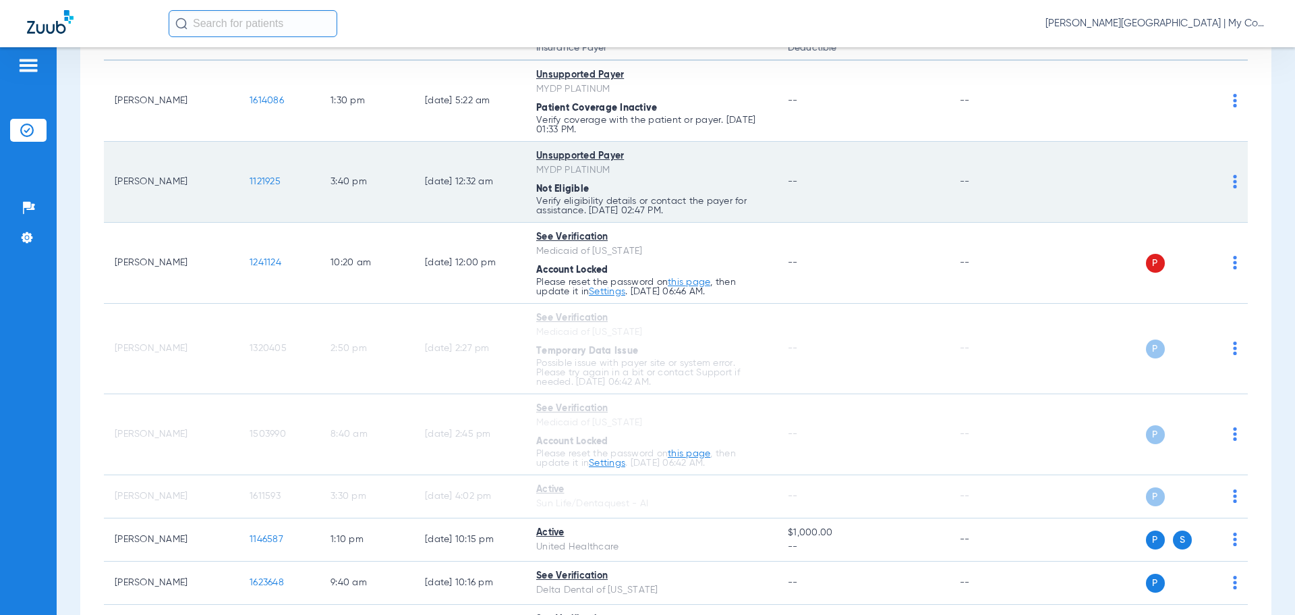
scroll to position [155, 0]
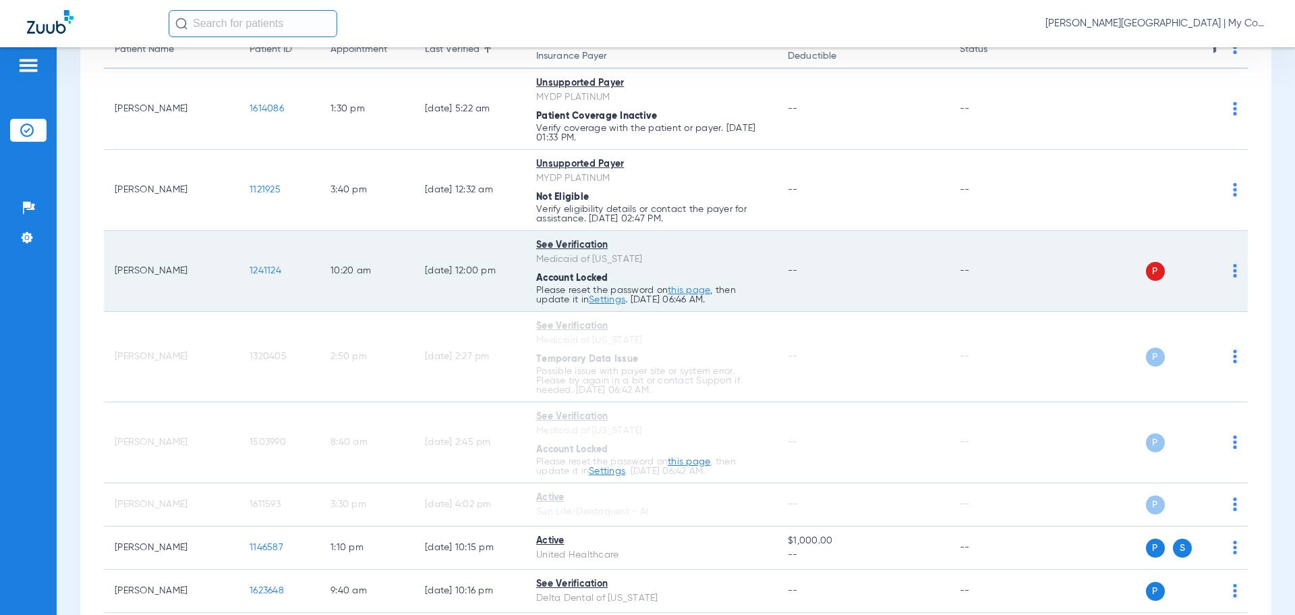
click at [1233, 269] on img at bounding box center [1235, 270] width 4 height 13
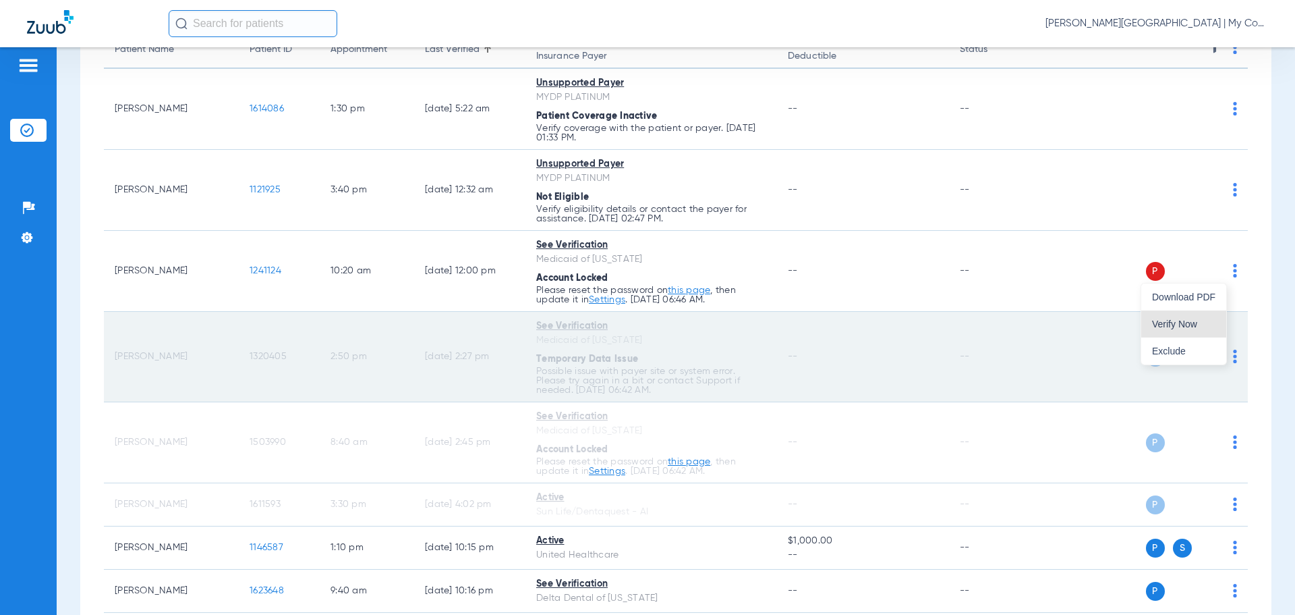
drag, startPoint x: 1200, startPoint y: 323, endPoint x: 1121, endPoint y: 354, distance: 83.9
click at [1199, 322] on span "Verify Now" at bounding box center [1183, 323] width 63 height 9
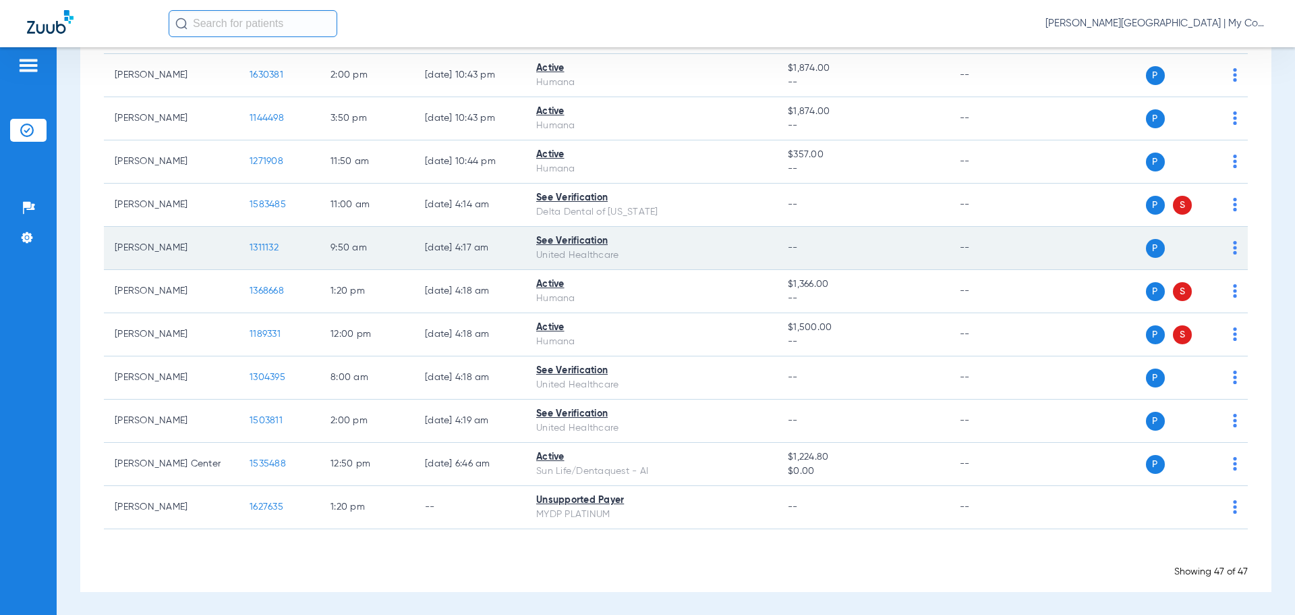
scroll to position [1924, 0]
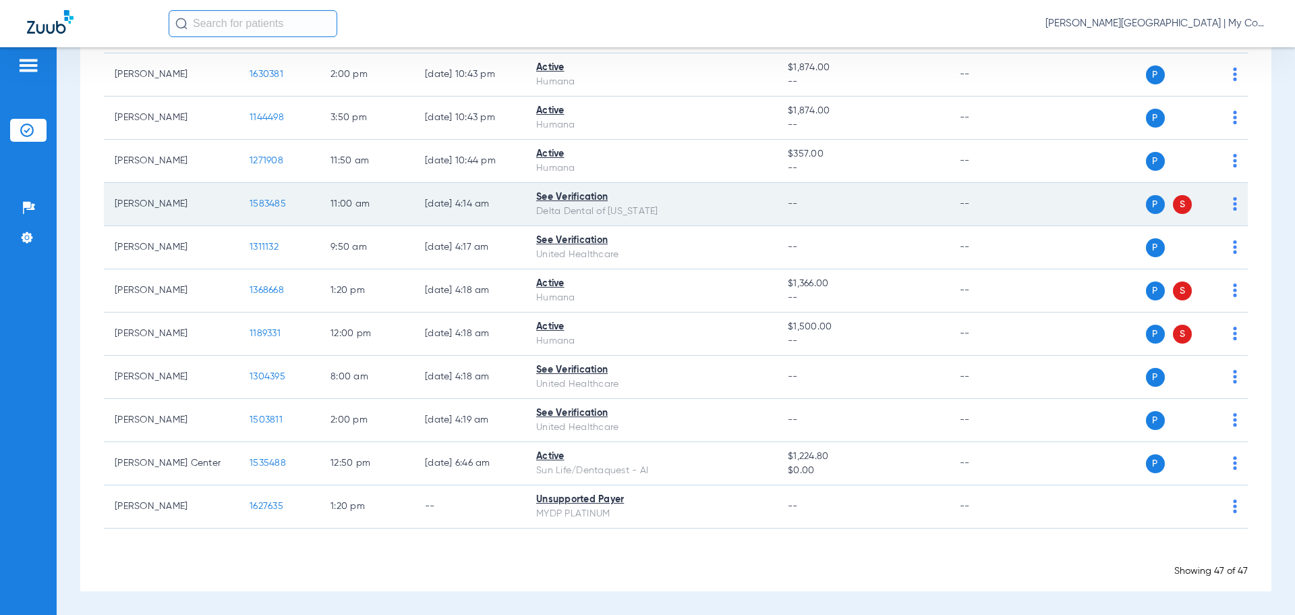
drag, startPoint x: 113, startPoint y: 202, endPoint x: 167, endPoint y: 206, distance: 54.1
click at [179, 206] on td "Stanley Zulch" at bounding box center [171, 204] width 135 height 43
copy td "Stanley Zulch"
click at [260, 204] on span "1583485" at bounding box center [268, 203] width 36 height 9
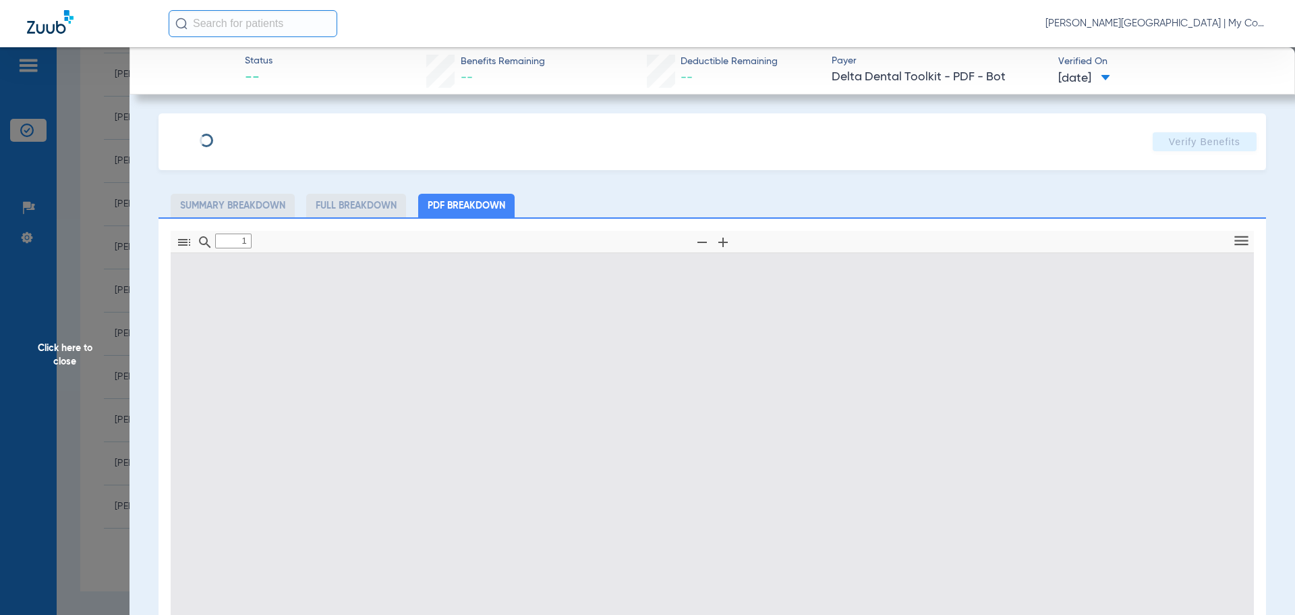
type input "0"
select select "page-width"
type input "1"
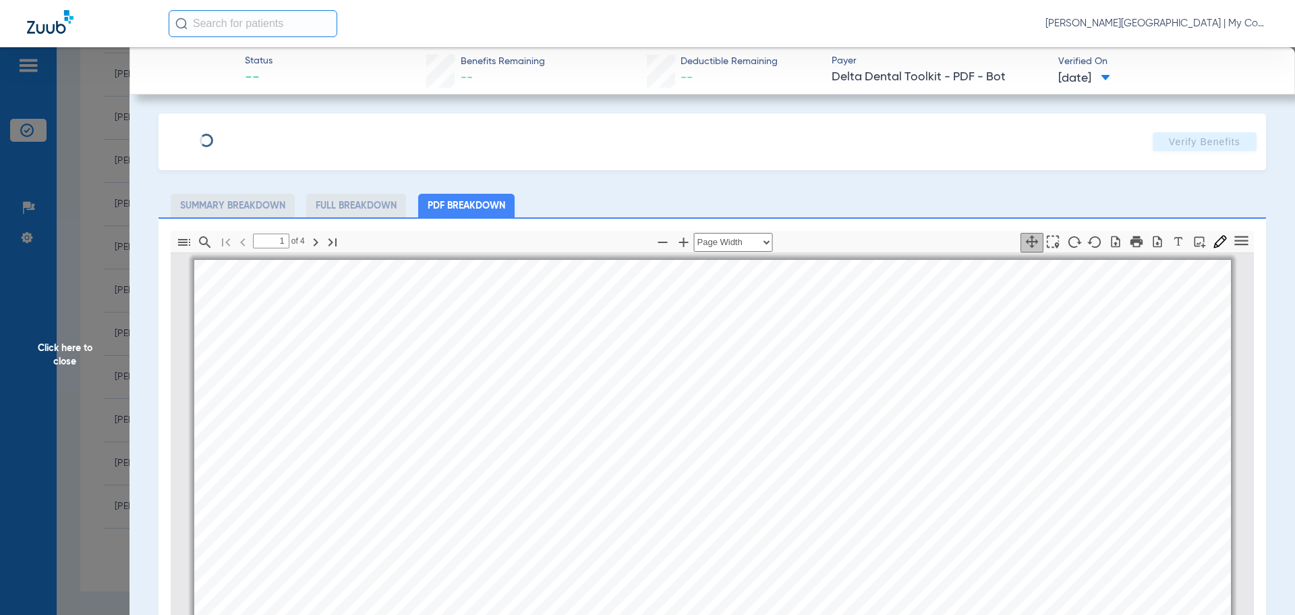
scroll to position [7, 0]
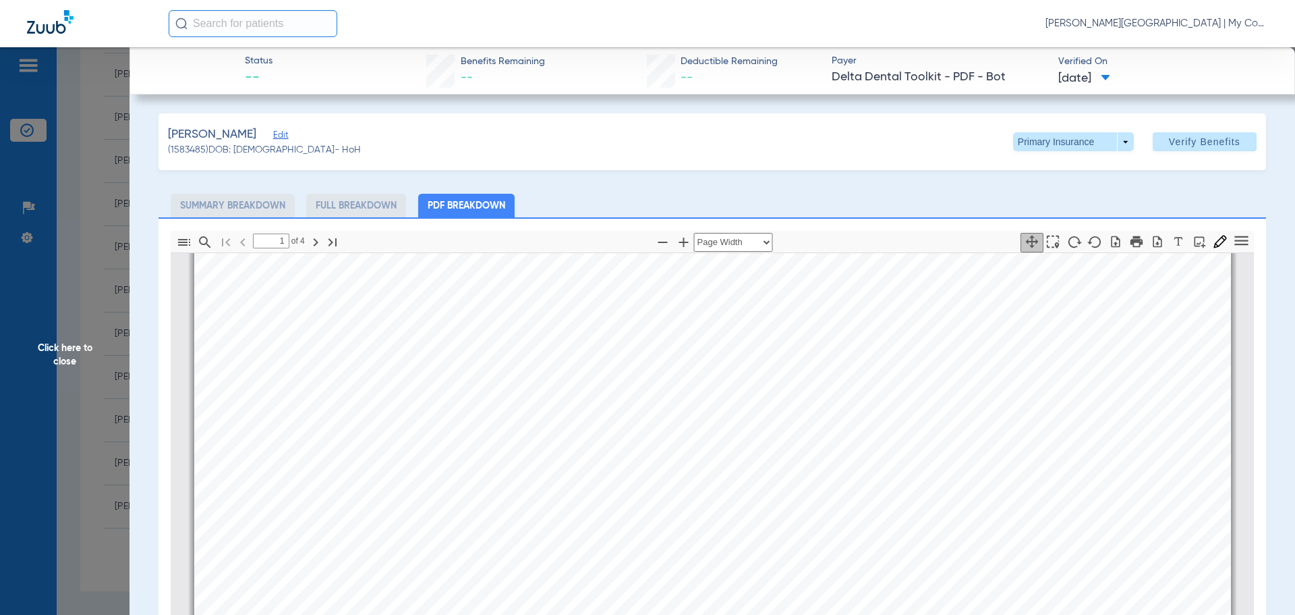
drag, startPoint x: 47, startPoint y: 352, endPoint x: 298, endPoint y: 592, distance: 347.4
click at [47, 351] on span "Click here to close" at bounding box center [65, 354] width 130 height 615
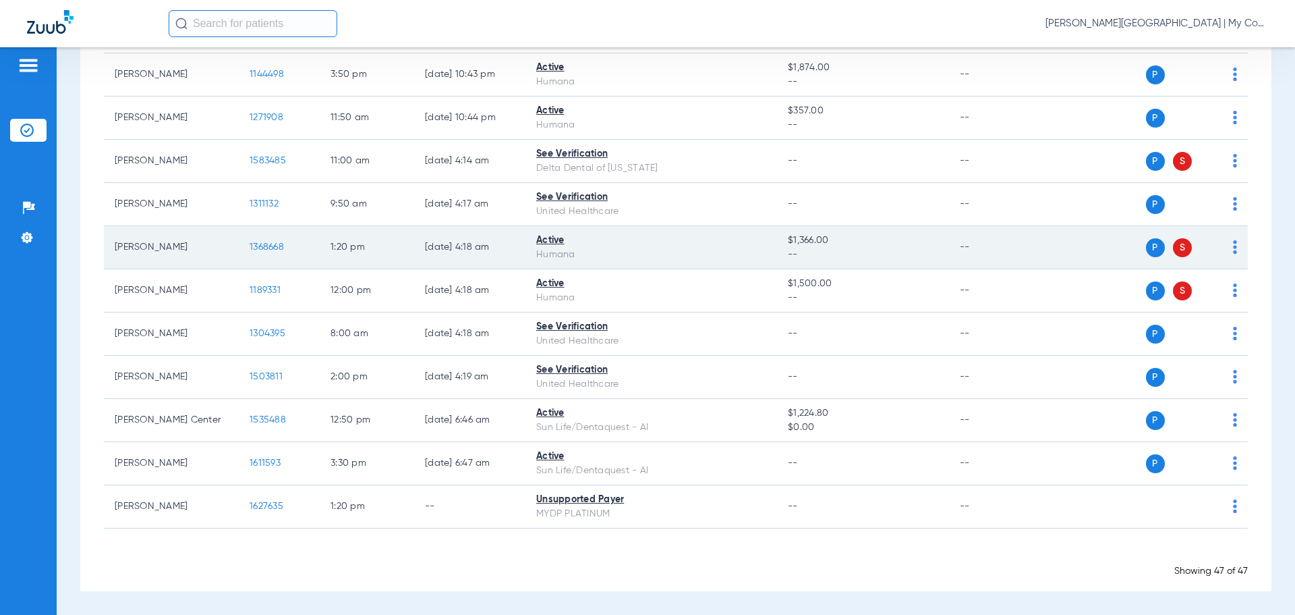
drag, startPoint x: 111, startPoint y: 244, endPoint x: 188, endPoint y: 254, distance: 77.5
click at [188, 254] on td "Michelle Noblit" at bounding box center [171, 247] width 135 height 43
copy td "Michelle Noblit"
click at [269, 248] on span "1368668" at bounding box center [267, 246] width 34 height 9
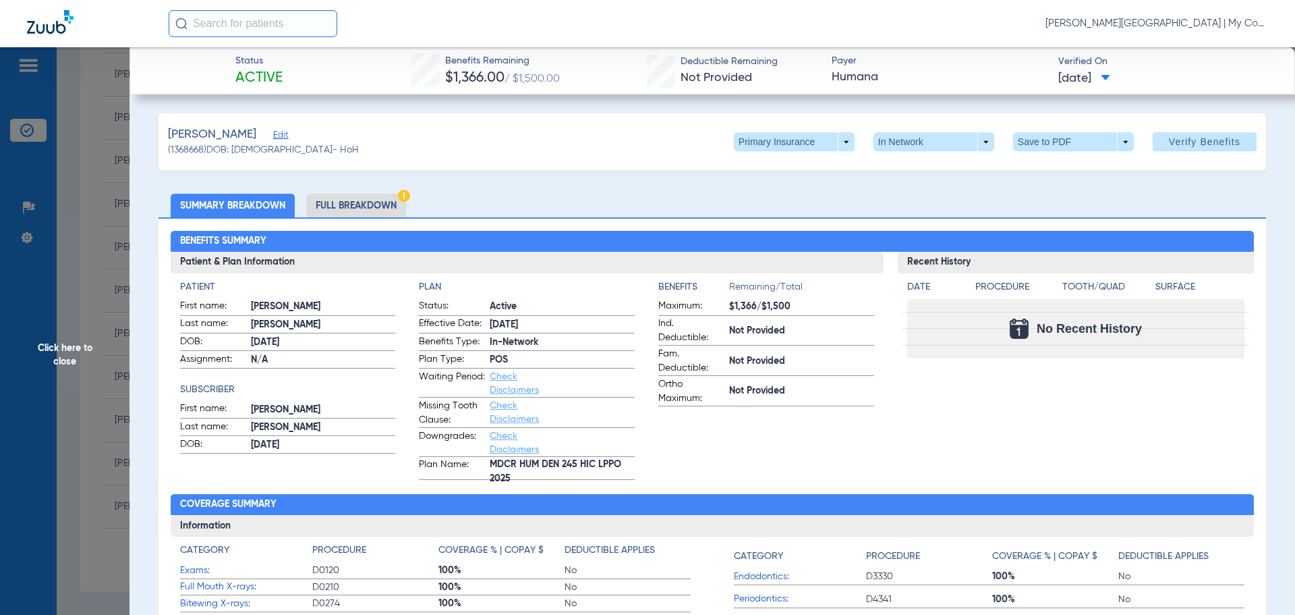
scroll to position [1914, 0]
click at [49, 349] on span "Click here to close" at bounding box center [65, 354] width 130 height 615
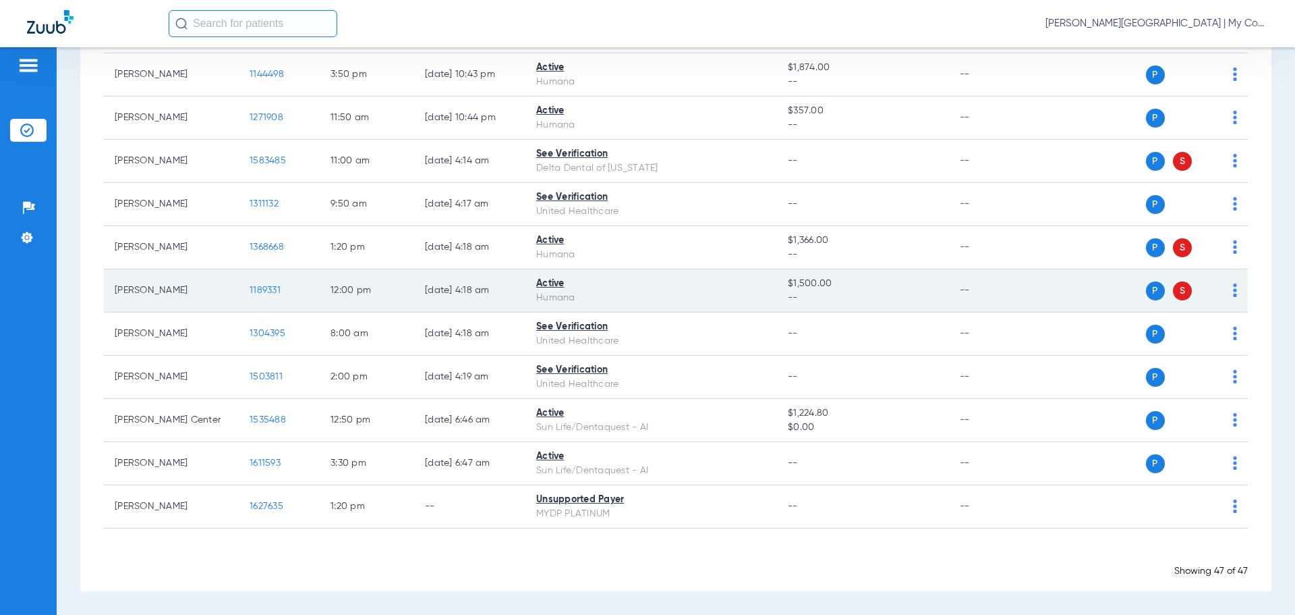
drag, startPoint x: 116, startPoint y: 293, endPoint x: 176, endPoint y: 291, distance: 60.1
click at [176, 291] on td "Julie Williams" at bounding box center [171, 290] width 135 height 43
copy td "Julie Williams"
click at [267, 287] on span "1189331" at bounding box center [265, 289] width 31 height 9
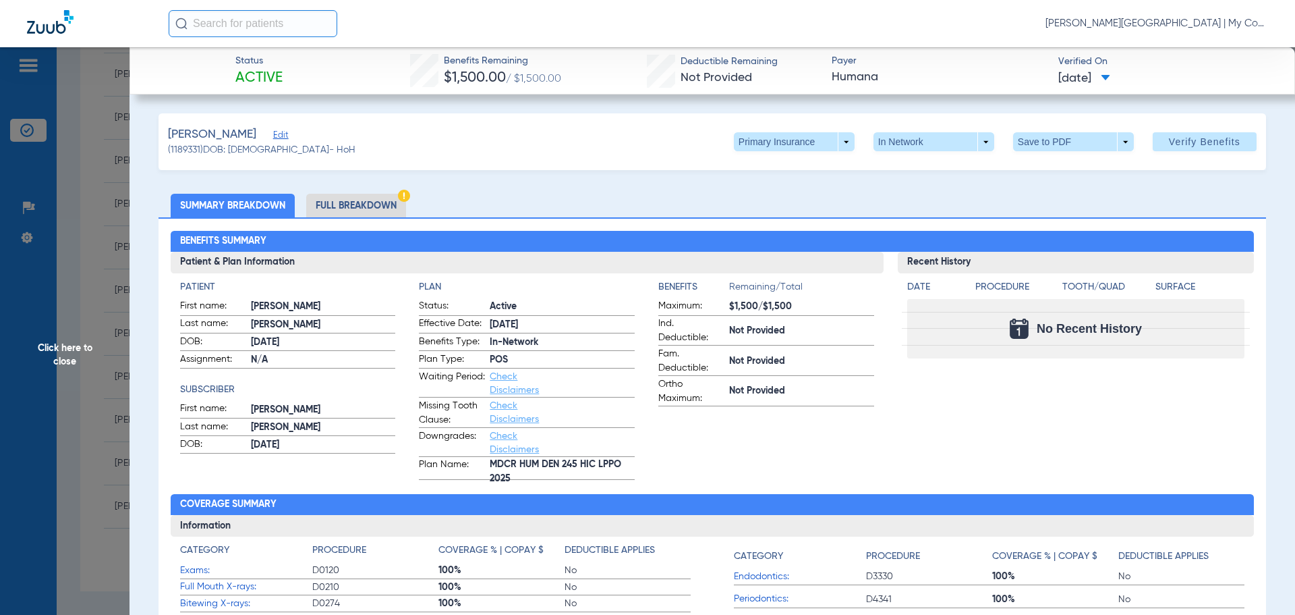
click at [65, 354] on span "Click here to close" at bounding box center [65, 354] width 130 height 615
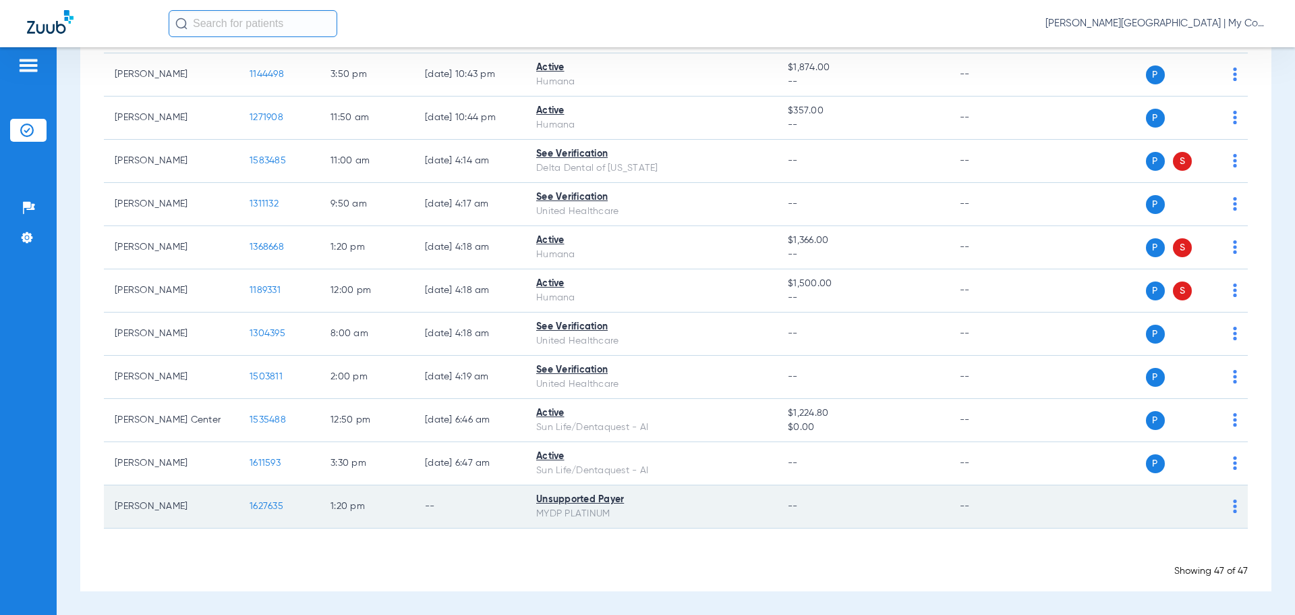
drag, startPoint x: 113, startPoint y: 506, endPoint x: 162, endPoint y: 507, distance: 48.6
click at [171, 506] on td "Curtis Leitner" at bounding box center [171, 506] width 135 height 43
drag, startPoint x: 159, startPoint y: 509, endPoint x: 188, endPoint y: 522, distance: 31.5
click at [194, 522] on td "Curtis Leitner" at bounding box center [171, 506] width 135 height 43
drag, startPoint x: 157, startPoint y: 509, endPoint x: 113, endPoint y: 506, distance: 44.0
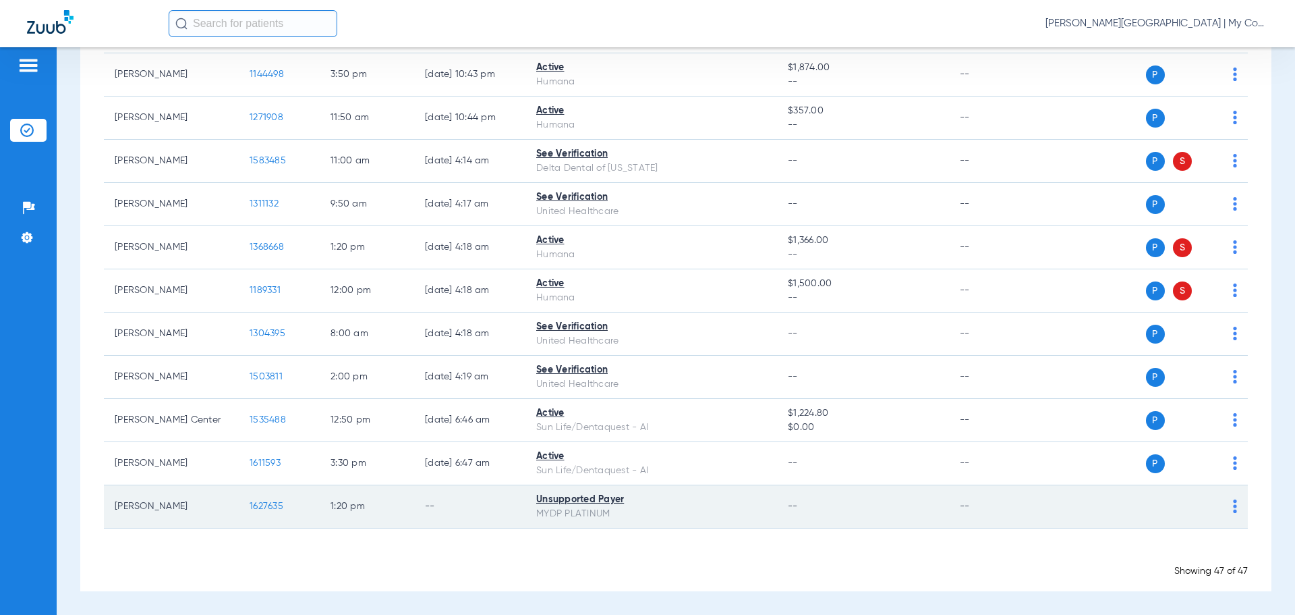
click at [110, 508] on td "Curtis Leitner" at bounding box center [171, 506] width 135 height 43
copy td "Curtis Leitner"
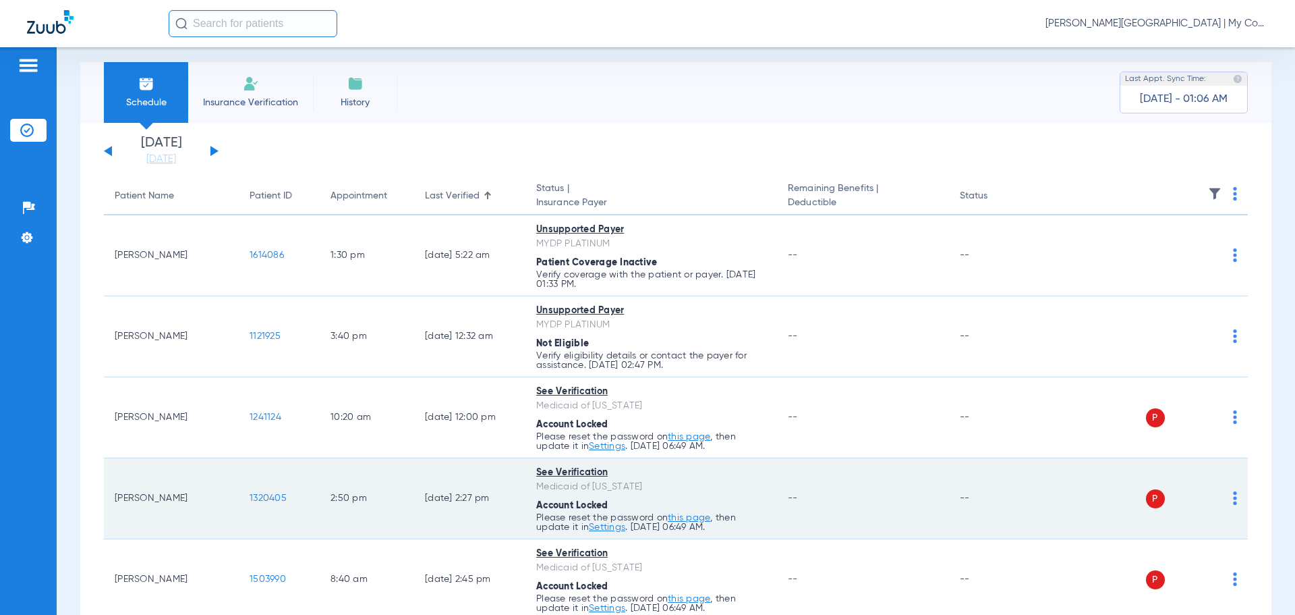
scroll to position [0, 0]
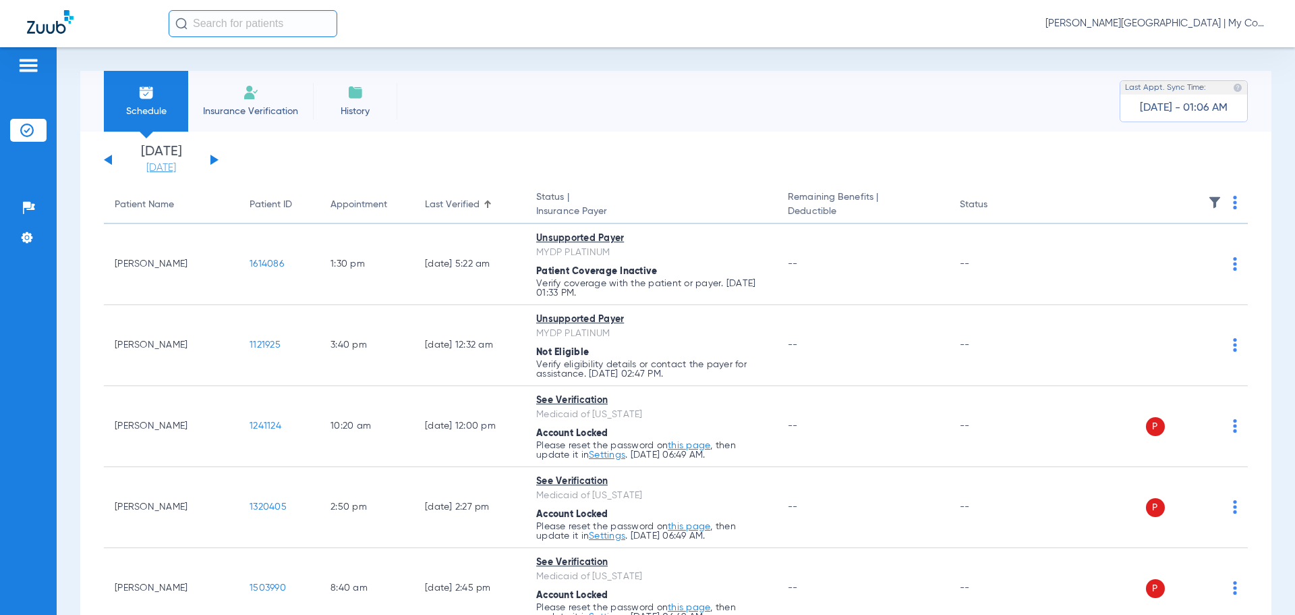
click at [177, 169] on link "[DATE]" at bounding box center [161, 167] width 81 height 13
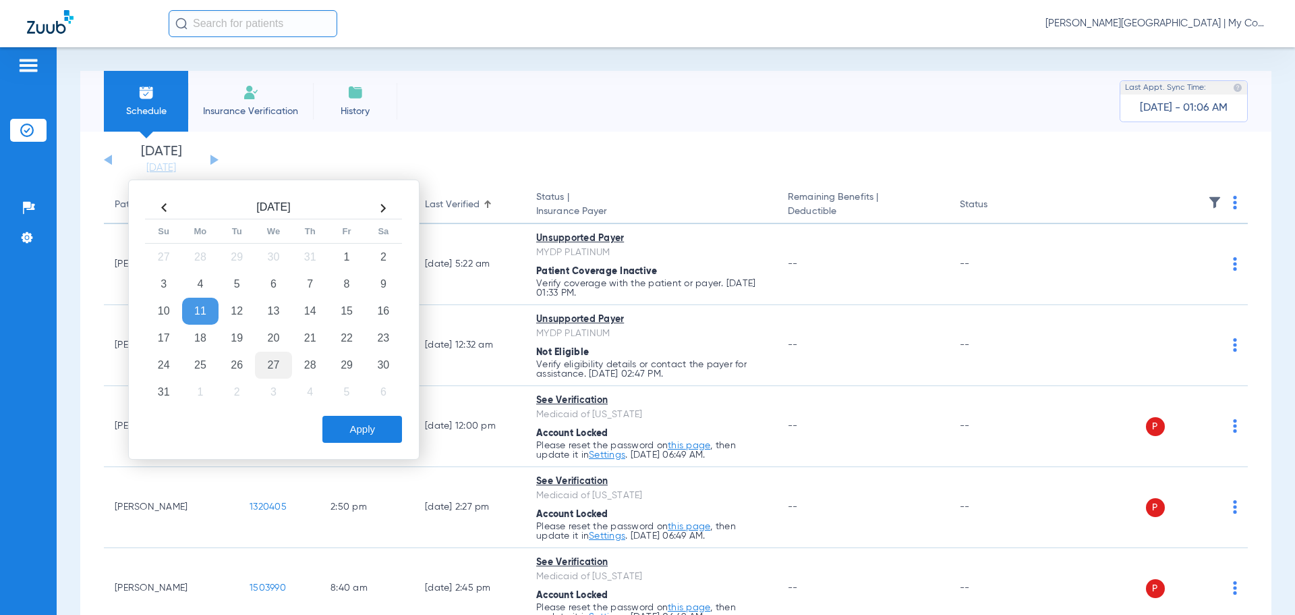
drag, startPoint x: 248, startPoint y: 338, endPoint x: 263, endPoint y: 353, distance: 21.0
click at [247, 339] on td "19" at bounding box center [237, 338] width 36 height 27
click at [353, 424] on button "Apply" at bounding box center [363, 429] width 80 height 27
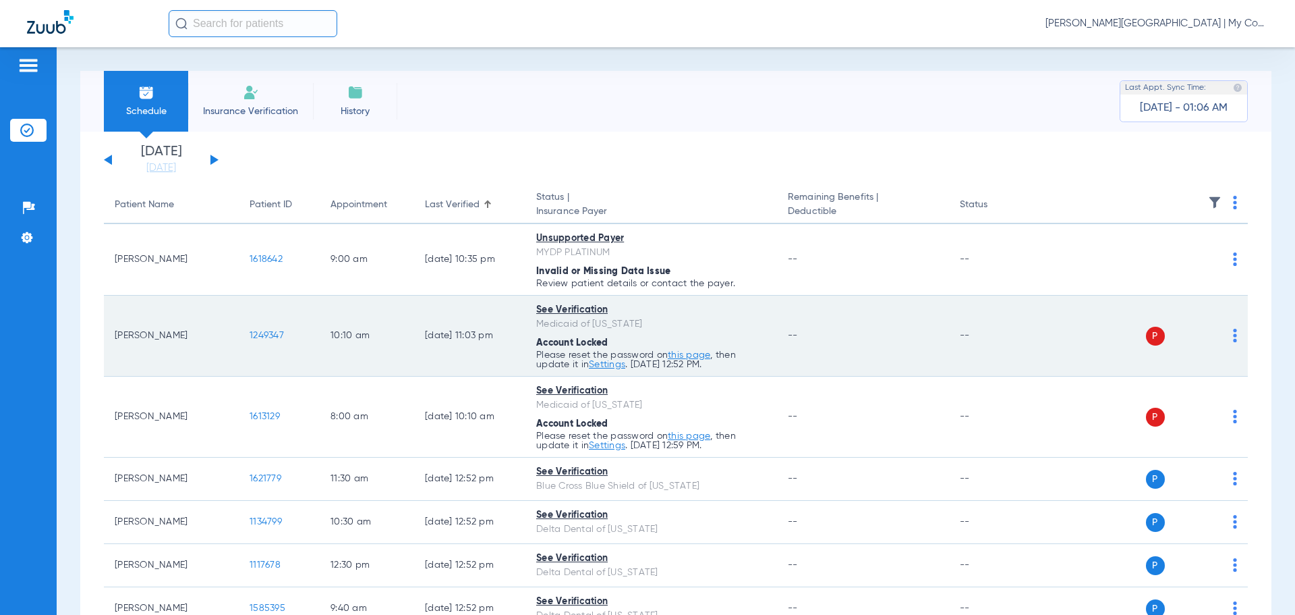
click at [1222, 337] on div "P S" at bounding box center [1139, 336] width 198 height 19
click at [1233, 336] on img at bounding box center [1235, 335] width 4 height 13
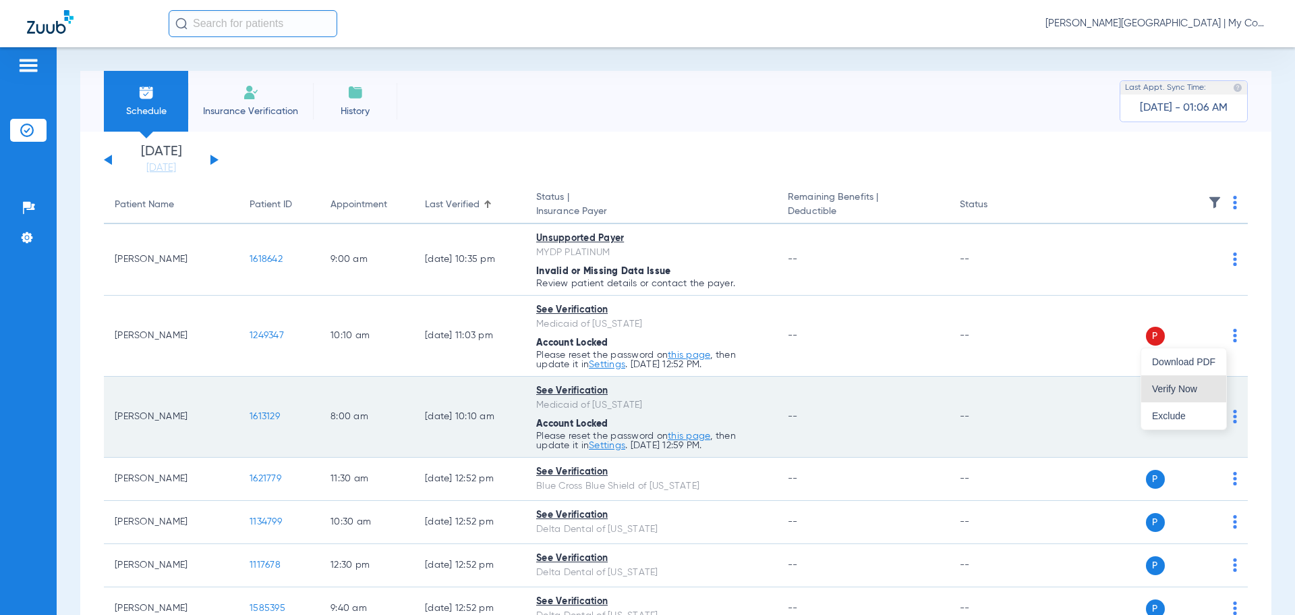
drag, startPoint x: 1196, startPoint y: 387, endPoint x: 1208, endPoint y: 406, distance: 22.5
click at [1197, 387] on span "Verify Now" at bounding box center [1183, 388] width 63 height 9
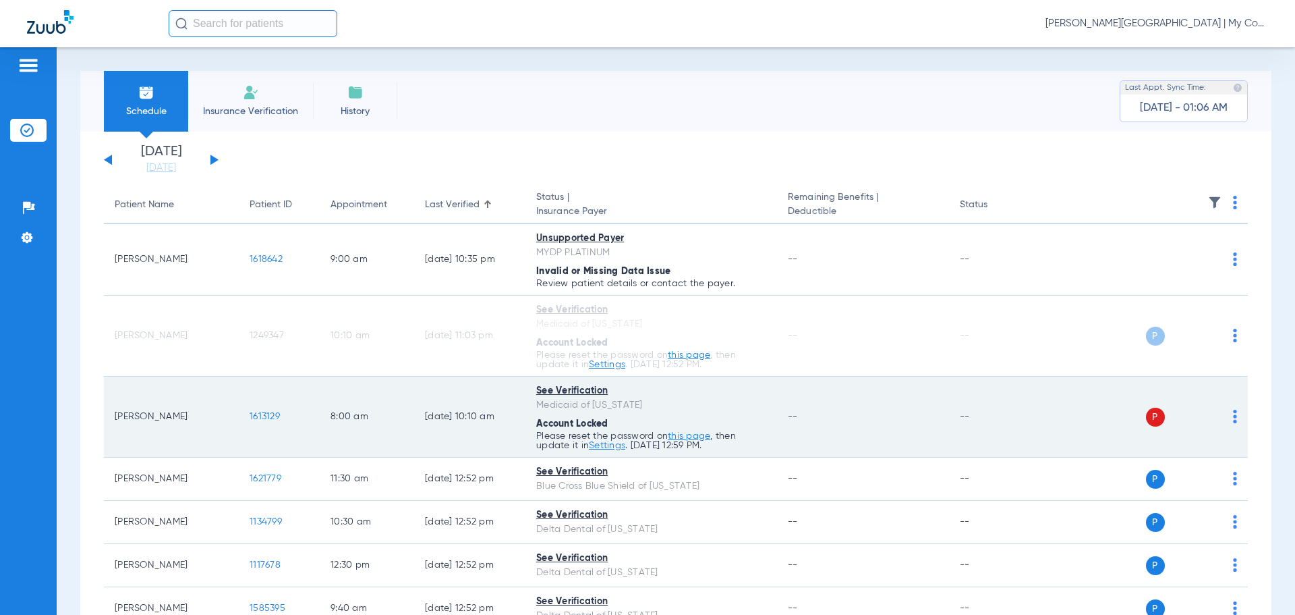
click at [1233, 416] on img at bounding box center [1235, 416] width 4 height 13
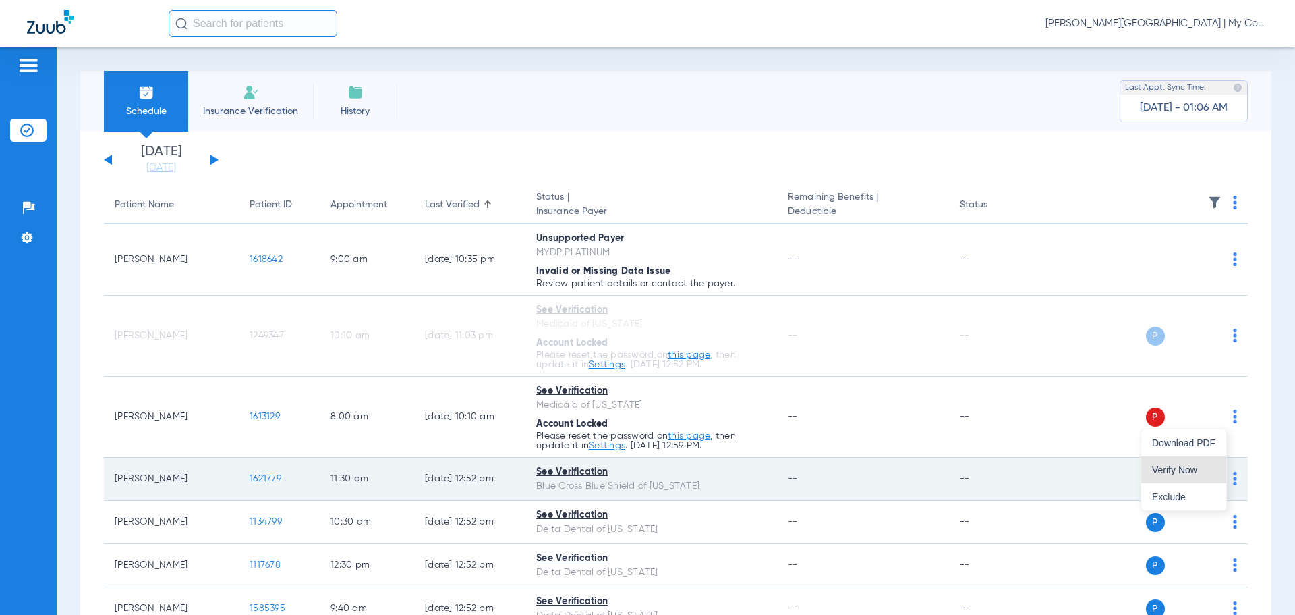
drag, startPoint x: 1195, startPoint y: 471, endPoint x: 1078, endPoint y: 464, distance: 117.6
click at [1194, 472] on span "Verify Now" at bounding box center [1183, 469] width 63 height 9
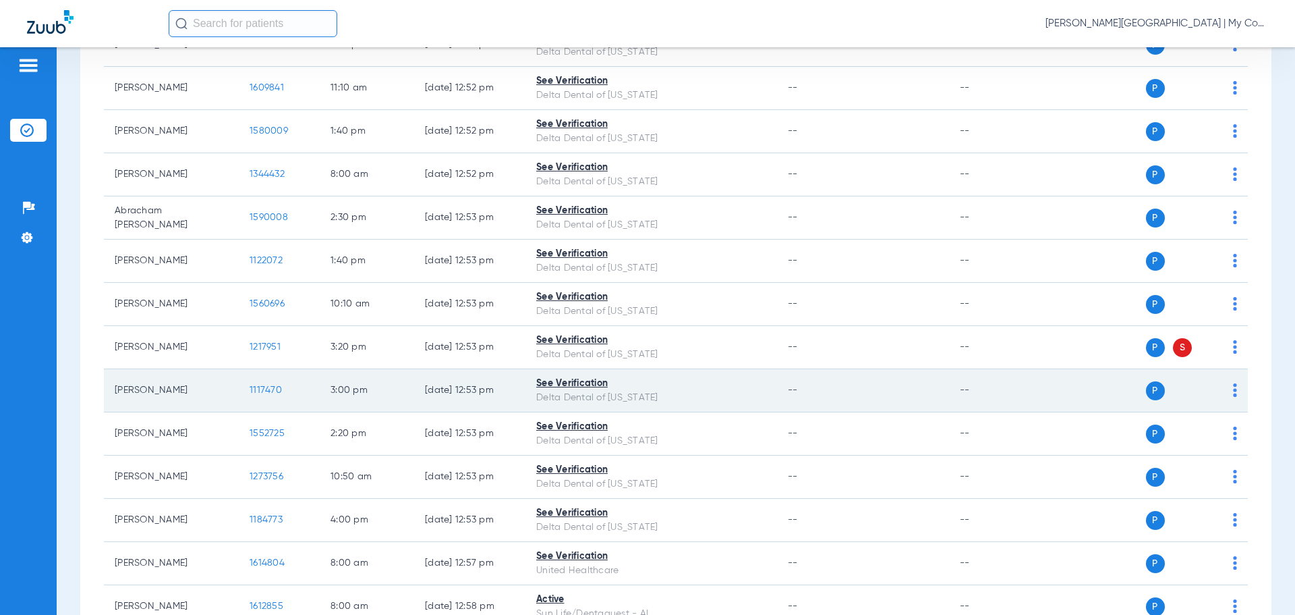
scroll to position [607, 0]
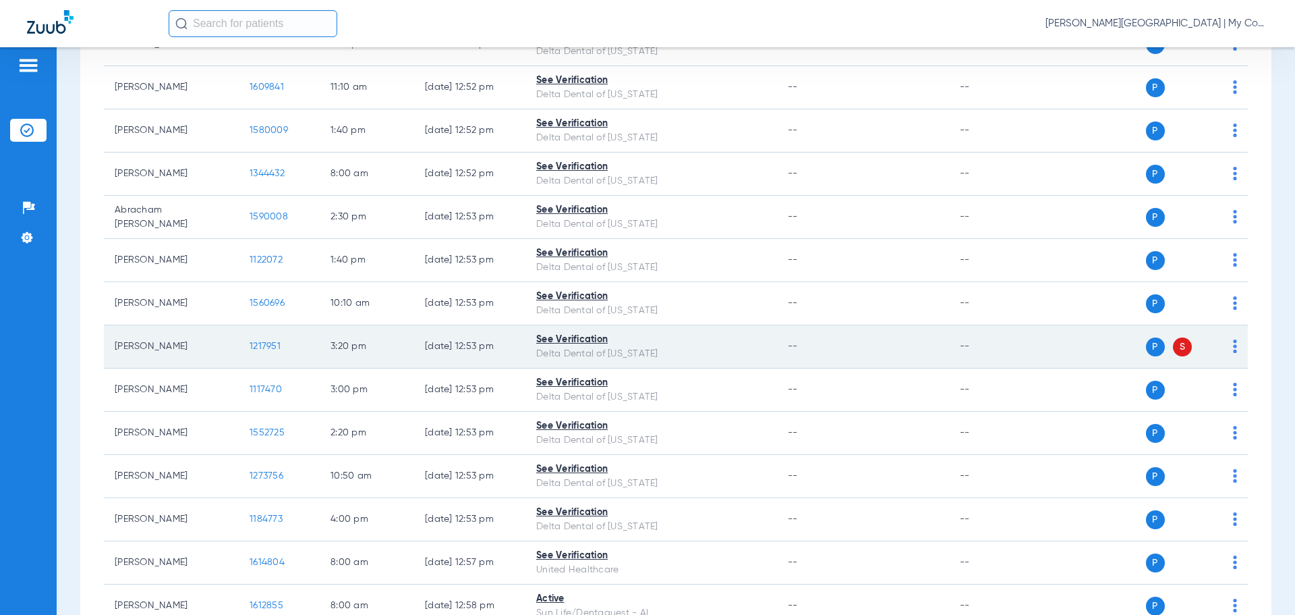
drag, startPoint x: 1221, startPoint y: 349, endPoint x: 1231, endPoint y: 350, distance: 9.5
click at [1227, 349] on div "P S" at bounding box center [1139, 346] width 198 height 19
click at [1233, 348] on img at bounding box center [1235, 345] width 4 height 13
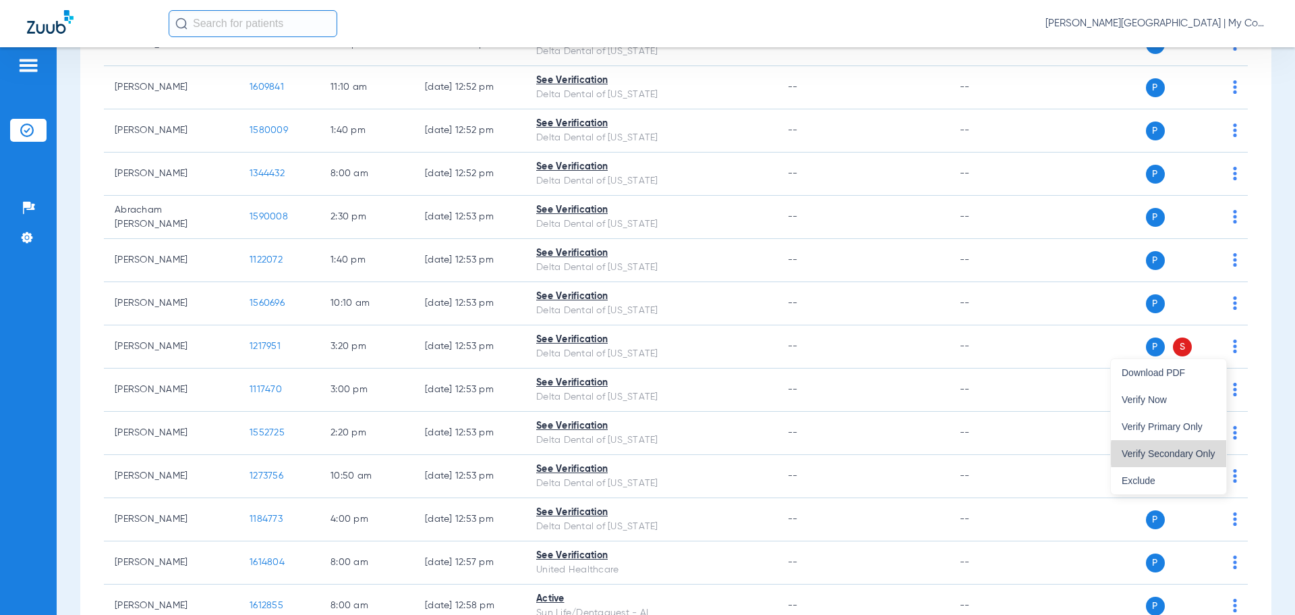
click at [1202, 453] on span "Verify Secondary Only" at bounding box center [1169, 453] width 94 height 9
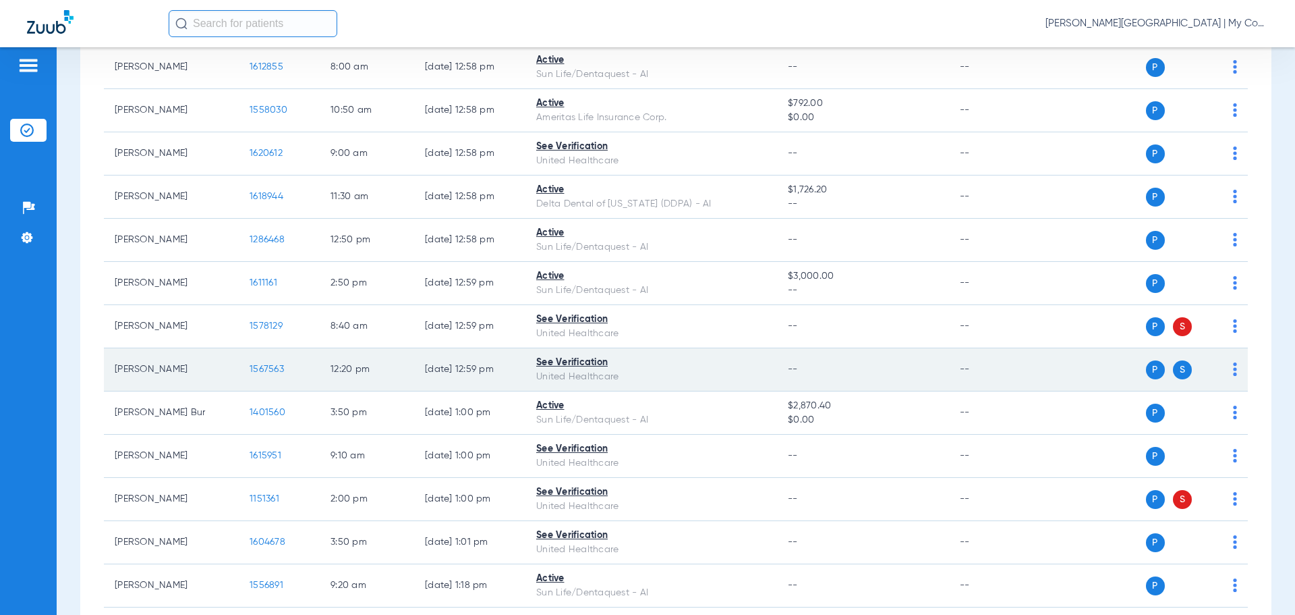
scroll to position [1147, 0]
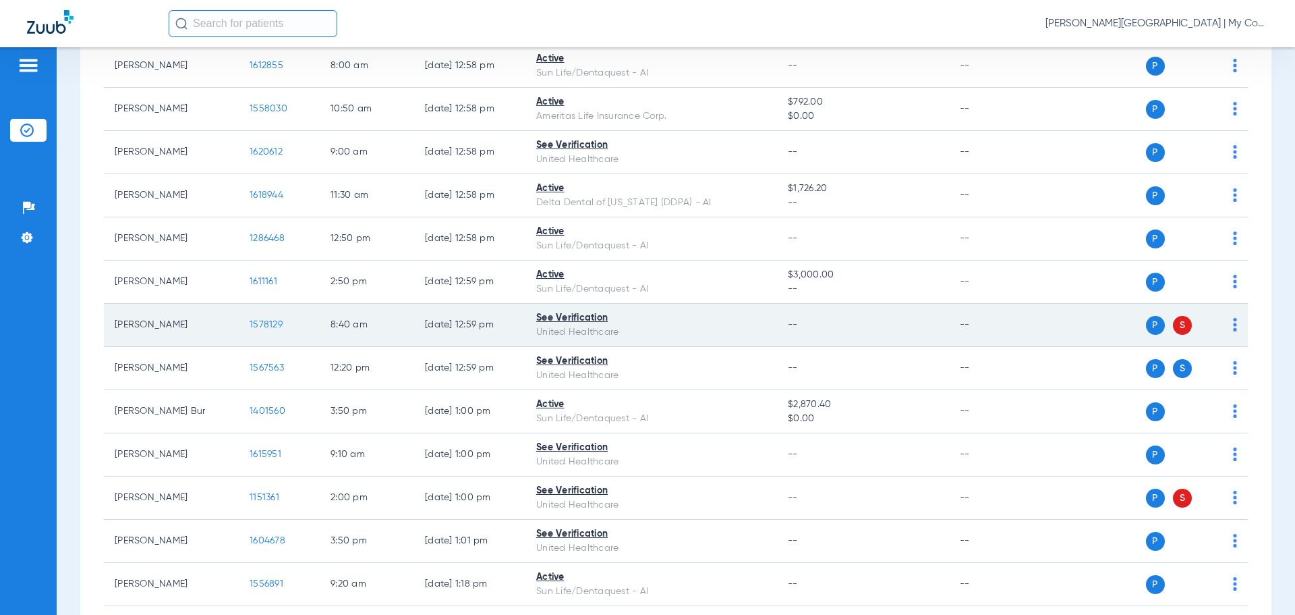
click at [1233, 329] on img at bounding box center [1235, 324] width 4 height 13
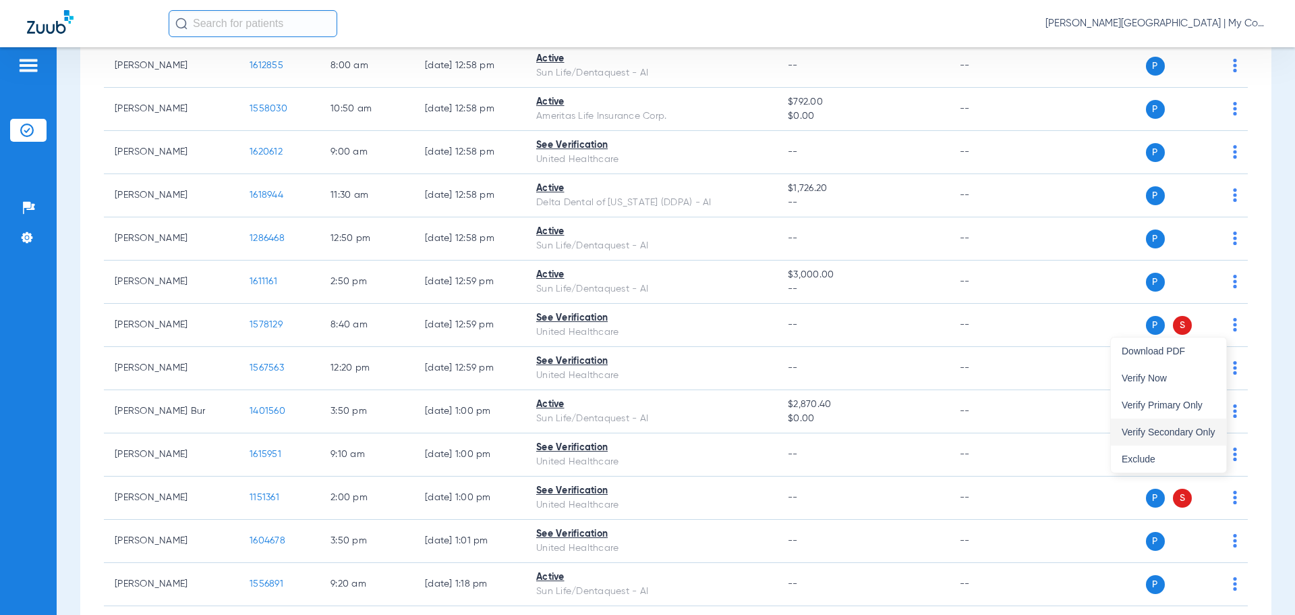
click at [1198, 430] on span "Verify Secondary Only" at bounding box center [1169, 431] width 94 height 9
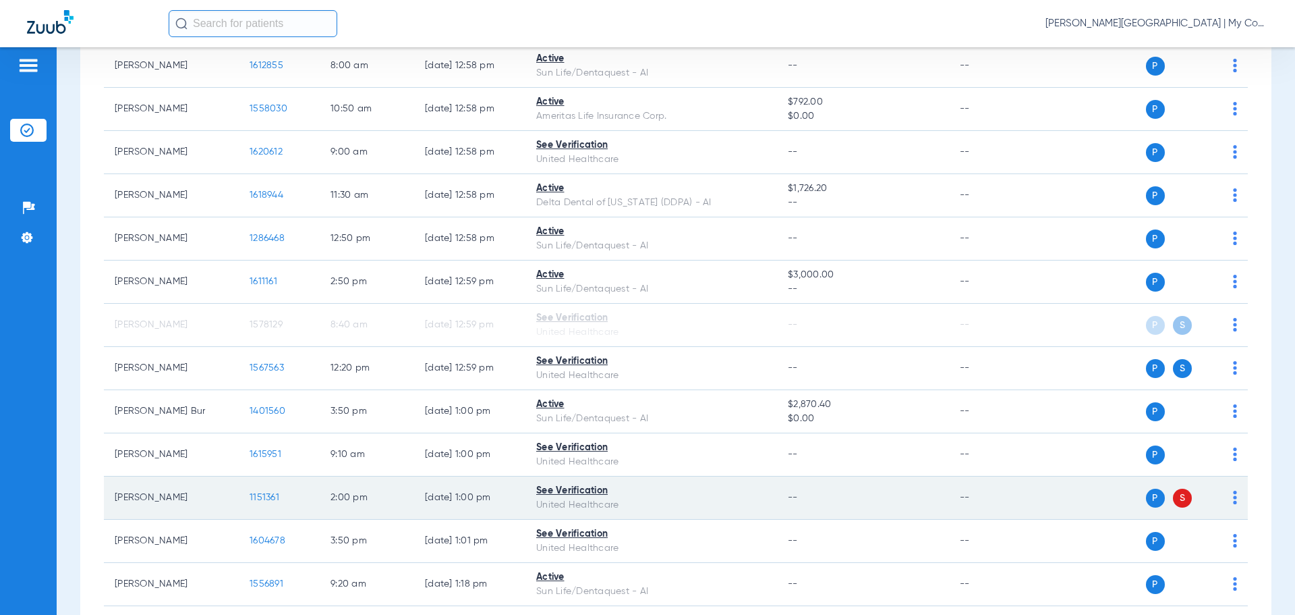
drag, startPoint x: 1225, startPoint y: 496, endPoint x: 1225, endPoint y: 505, distance: 8.8
click at [1233, 495] on img at bounding box center [1235, 497] width 4 height 13
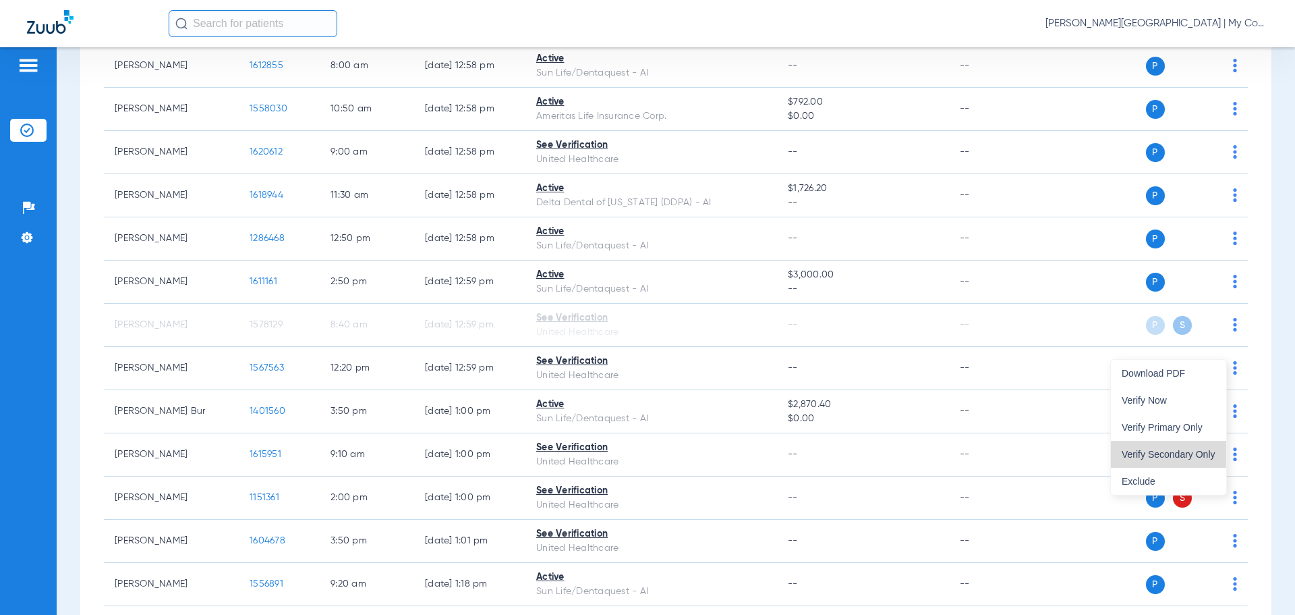
click at [1196, 454] on span "Verify Secondary Only" at bounding box center [1169, 453] width 94 height 9
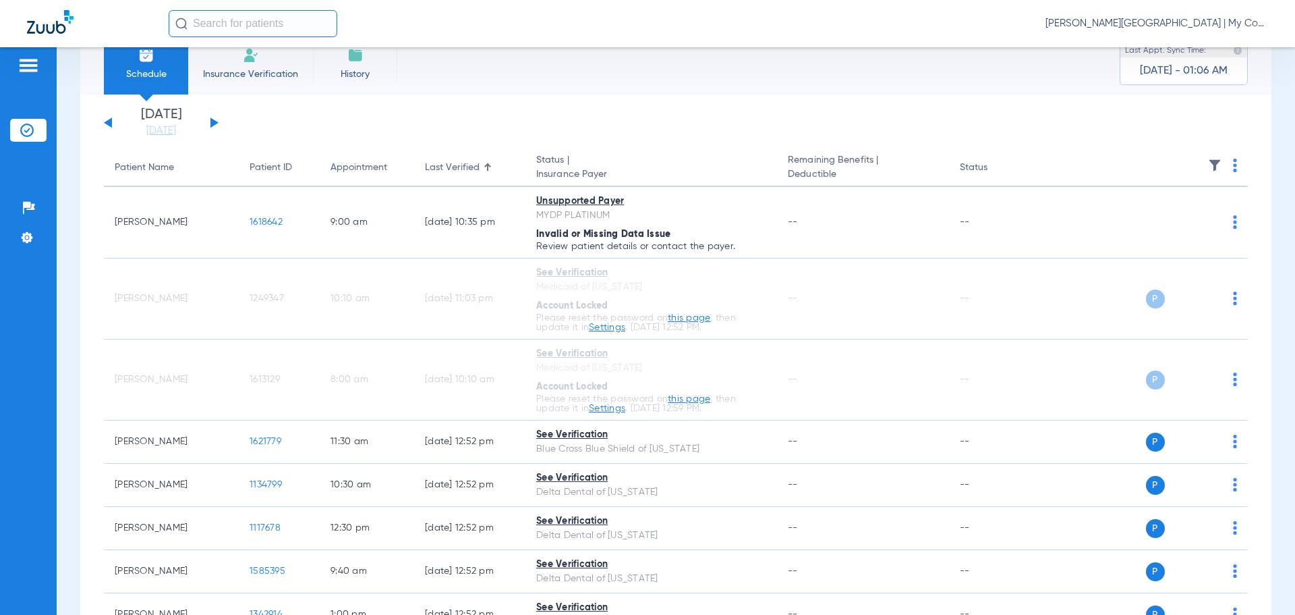
scroll to position [0, 0]
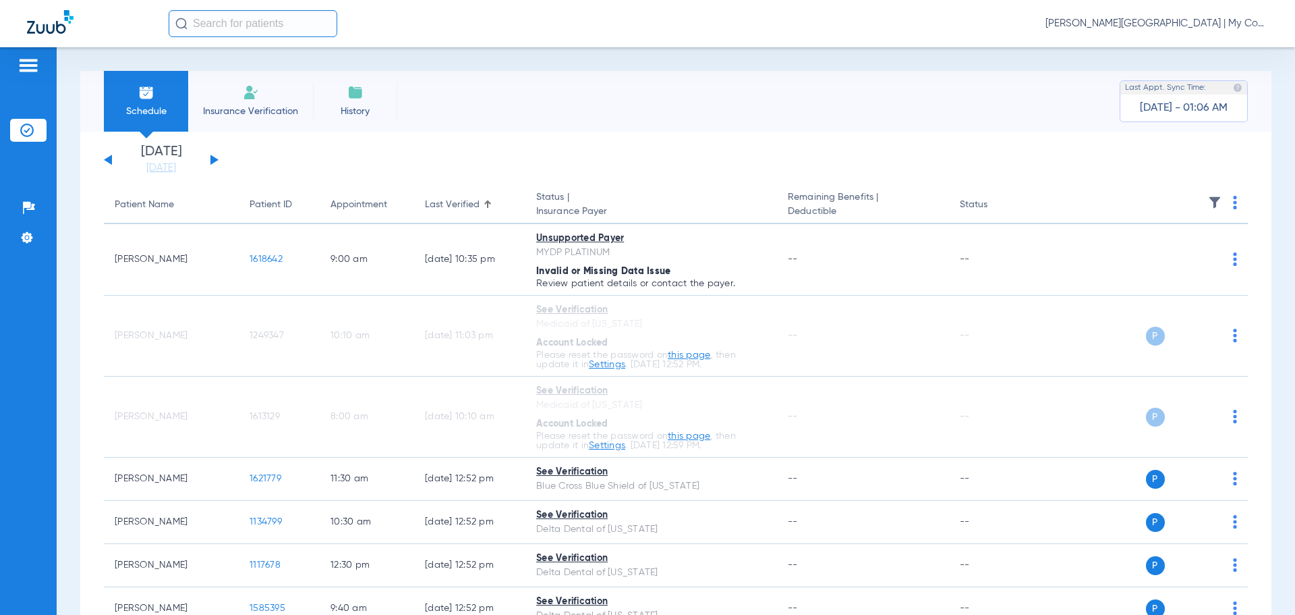
drag, startPoint x: 175, startPoint y: 167, endPoint x: 233, endPoint y: 276, distance: 123.7
click at [175, 167] on link "[DATE]" at bounding box center [161, 167] width 81 height 13
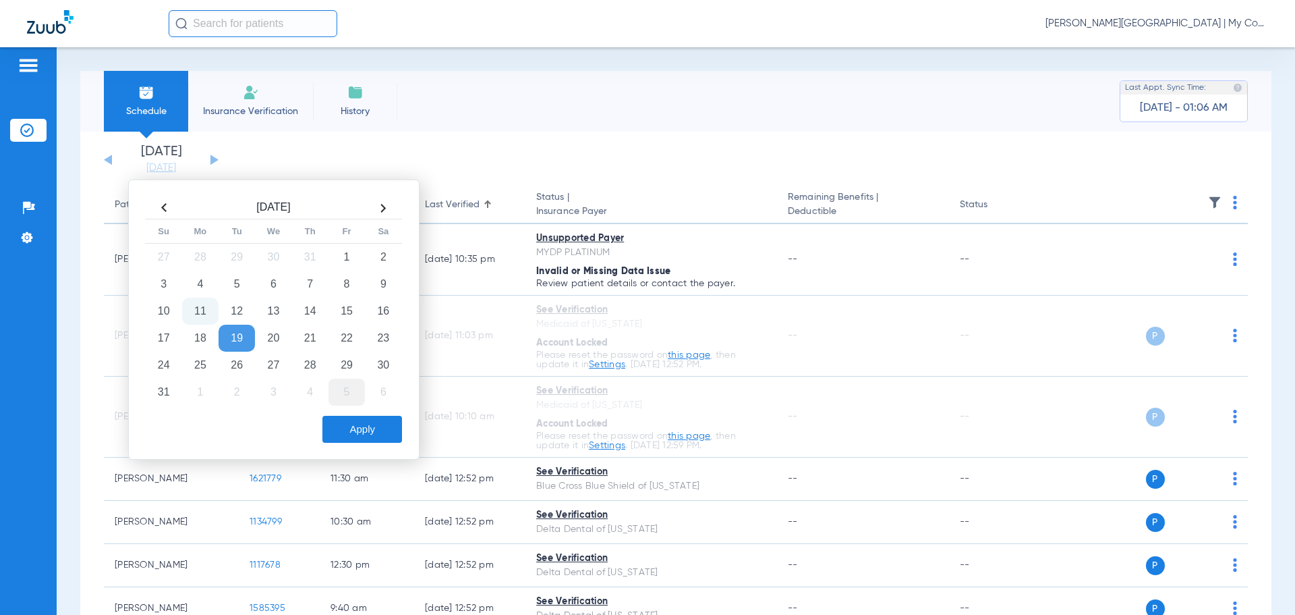
drag, startPoint x: 312, startPoint y: 308, endPoint x: 345, endPoint y: 379, distance: 78.2
click at [310, 307] on td "14" at bounding box center [310, 311] width 36 height 27
drag, startPoint x: 362, startPoint y: 431, endPoint x: 407, endPoint y: 422, distance: 45.5
click at [362, 430] on button "Apply" at bounding box center [363, 429] width 80 height 27
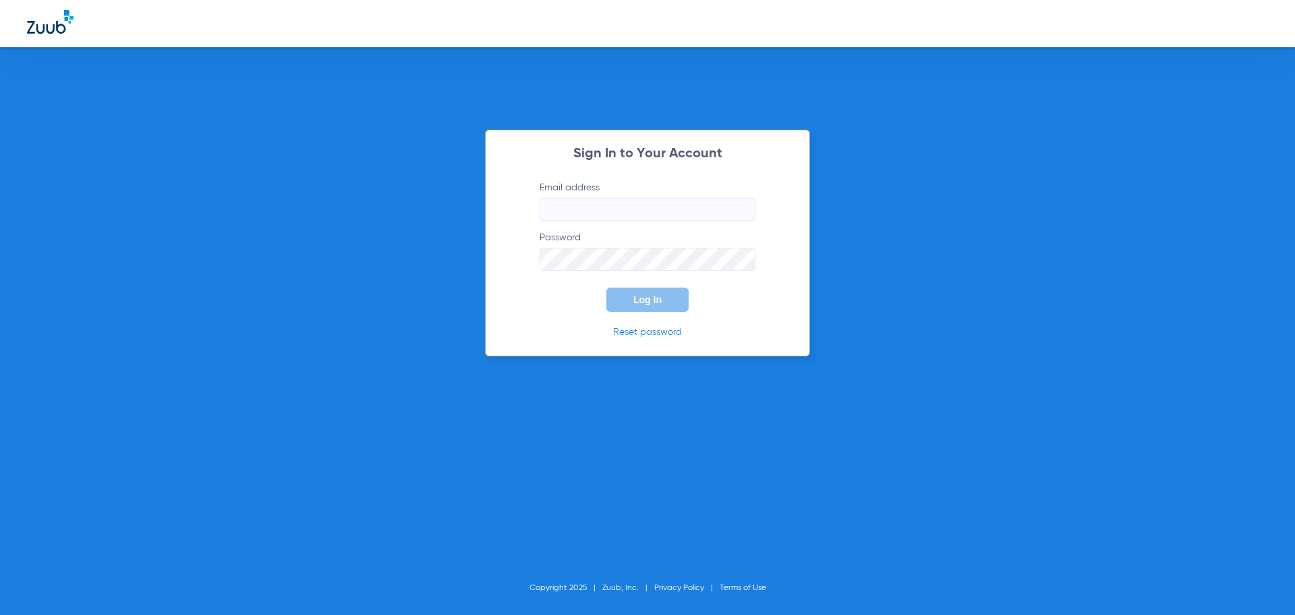
type input "[EMAIL_ADDRESS][DOMAIN_NAME]"
click at [630, 309] on button "Log In" at bounding box center [648, 299] width 82 height 24
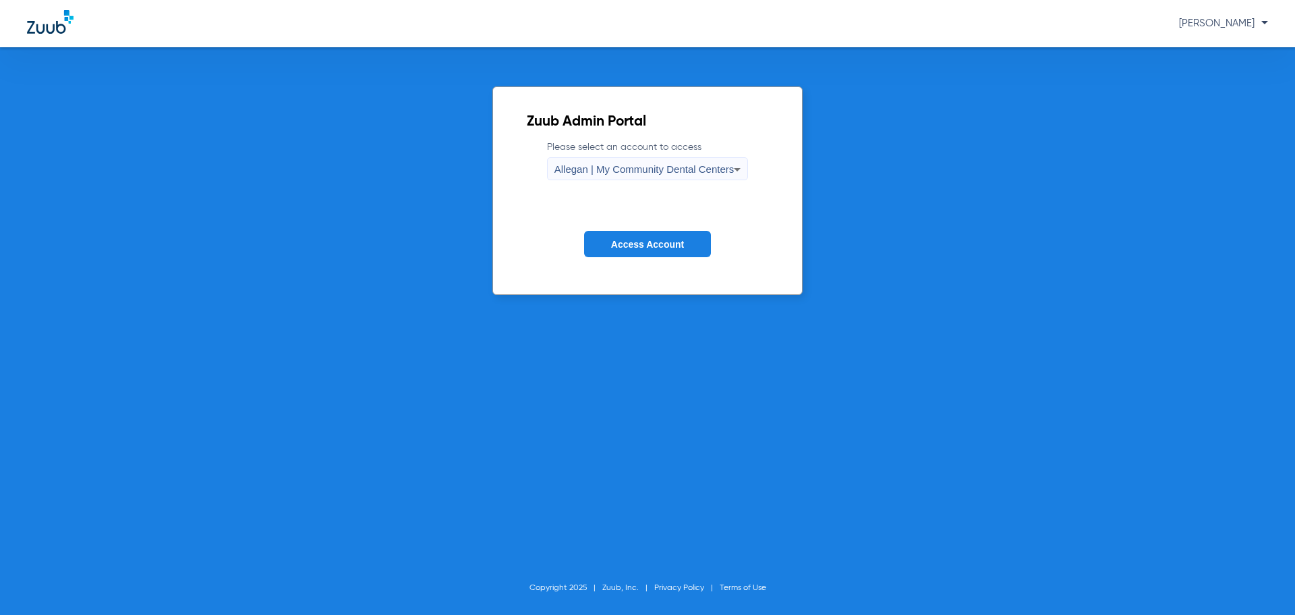
click at [623, 169] on span "Allegan | My Community Dental Centers" at bounding box center [645, 168] width 180 height 11
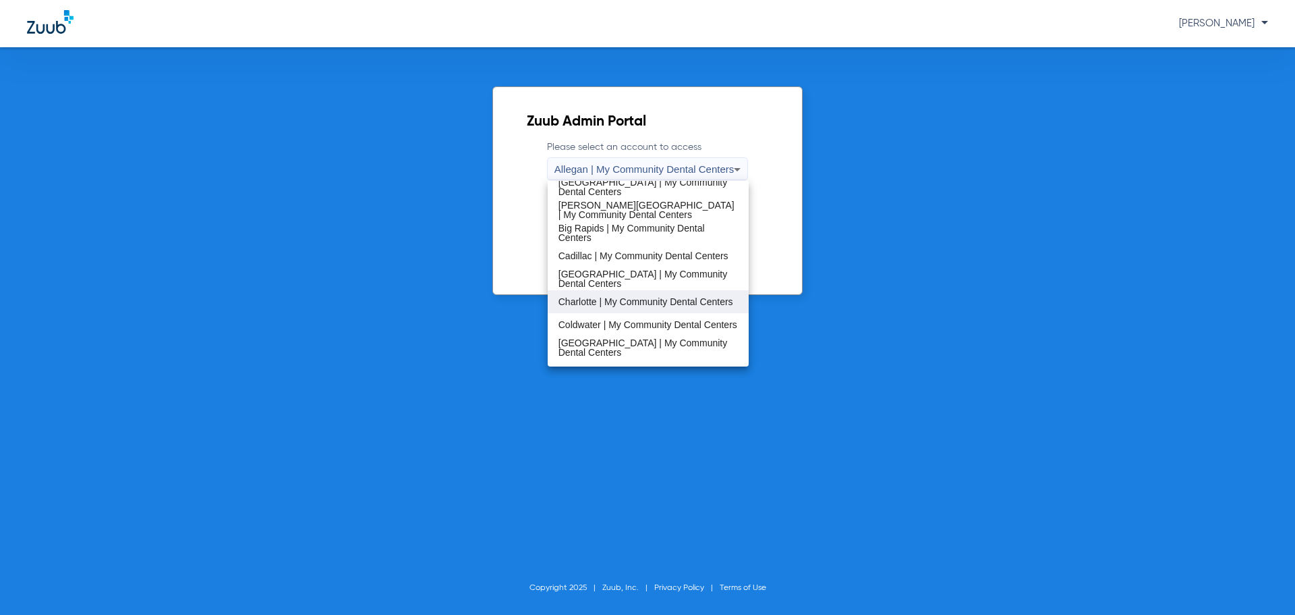
scroll to position [202, 0]
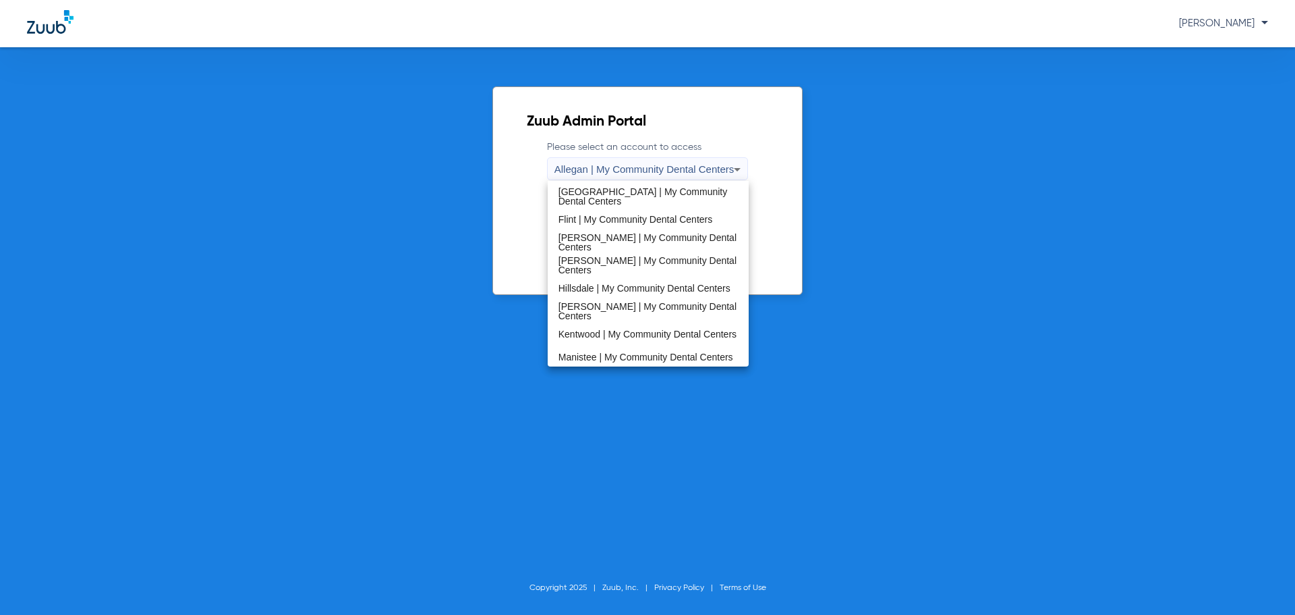
click at [608, 352] on span "Manistee | My Community Dental Centers" at bounding box center [646, 356] width 175 height 9
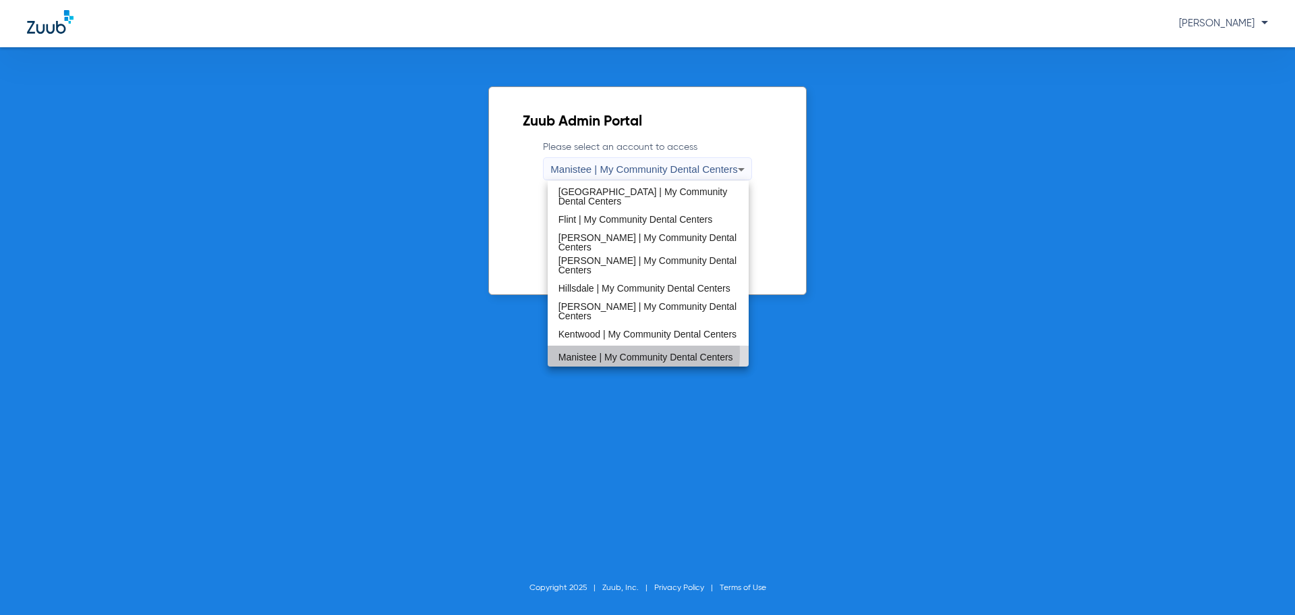
scroll to position [0, 0]
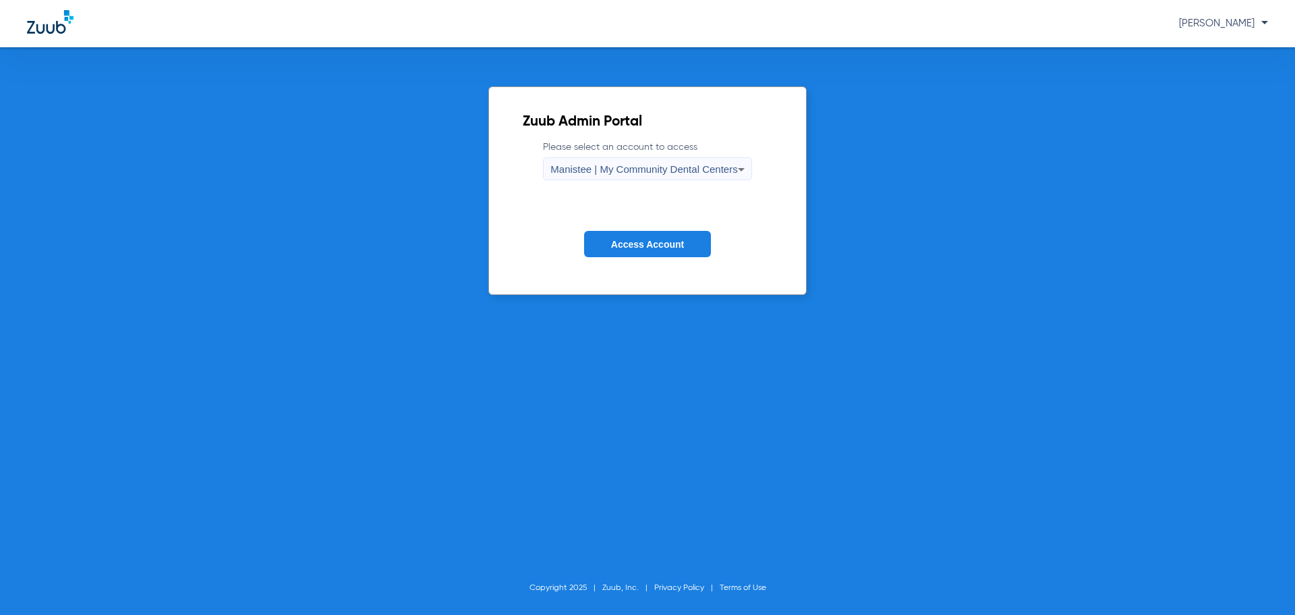
click at [638, 249] on span "Access Account" at bounding box center [647, 244] width 73 height 11
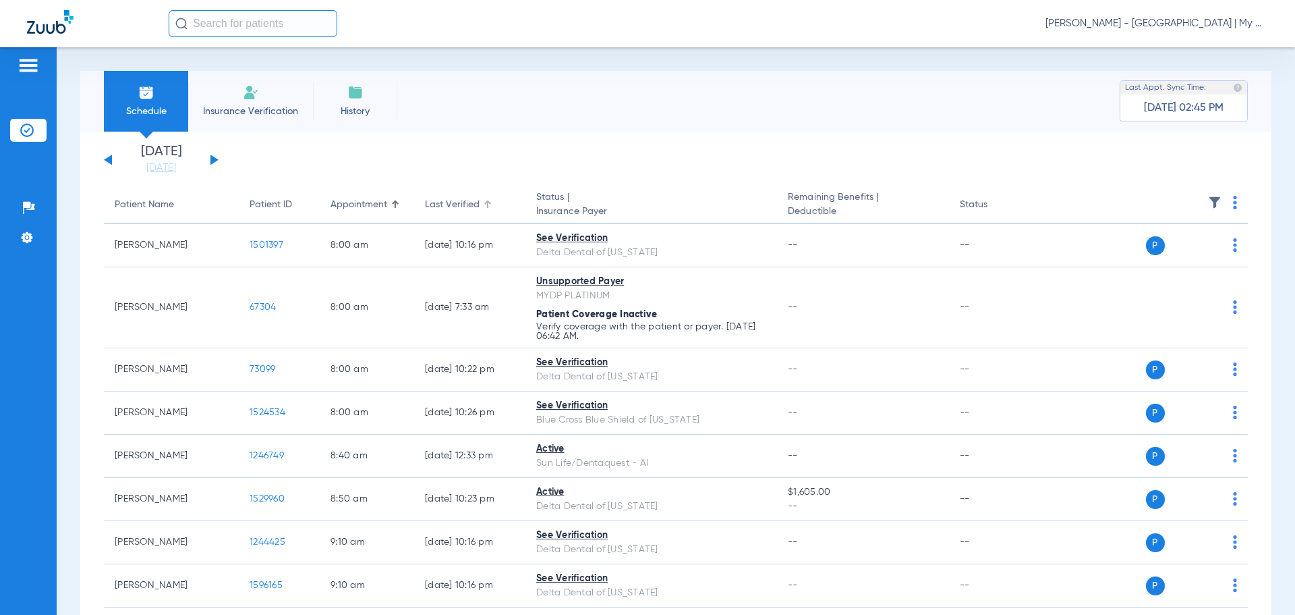
click at [492, 203] on div "Last Verified" at bounding box center [470, 205] width 90 height 14
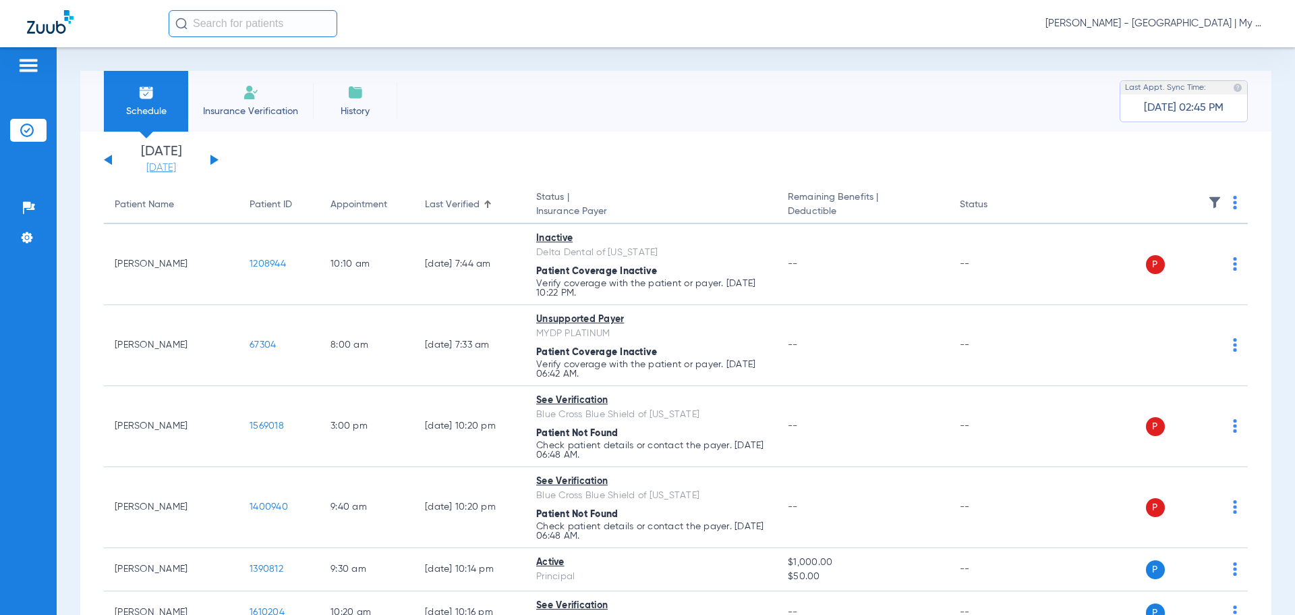
click at [168, 165] on link "[DATE]" at bounding box center [161, 167] width 81 height 13
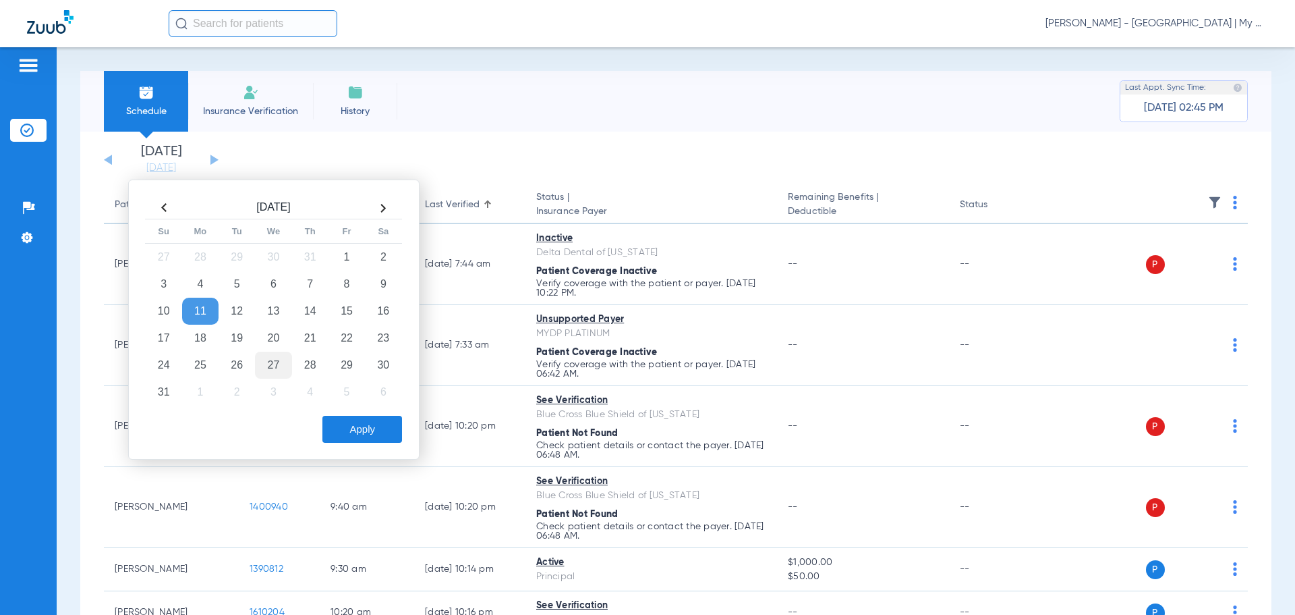
drag, startPoint x: 234, startPoint y: 340, endPoint x: 274, endPoint y: 357, distance: 43.2
click at [237, 341] on td "19" at bounding box center [237, 338] width 36 height 27
click at [374, 433] on button "Apply" at bounding box center [363, 429] width 80 height 27
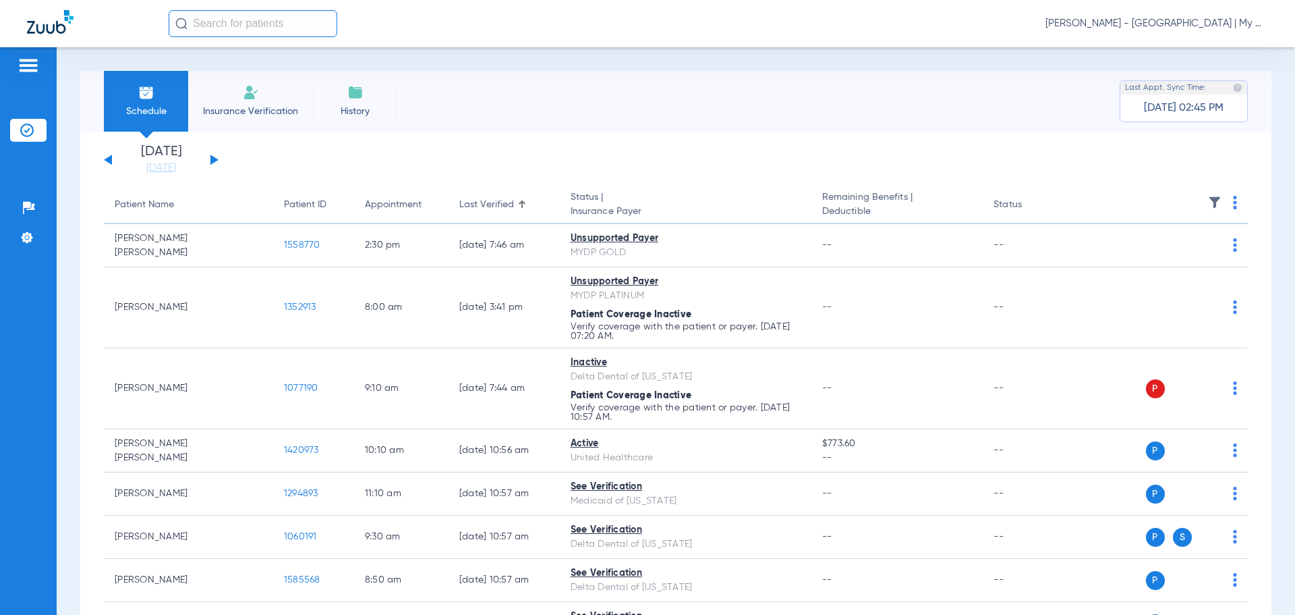
click at [173, 170] on link "[DATE]" at bounding box center [161, 167] width 81 height 13
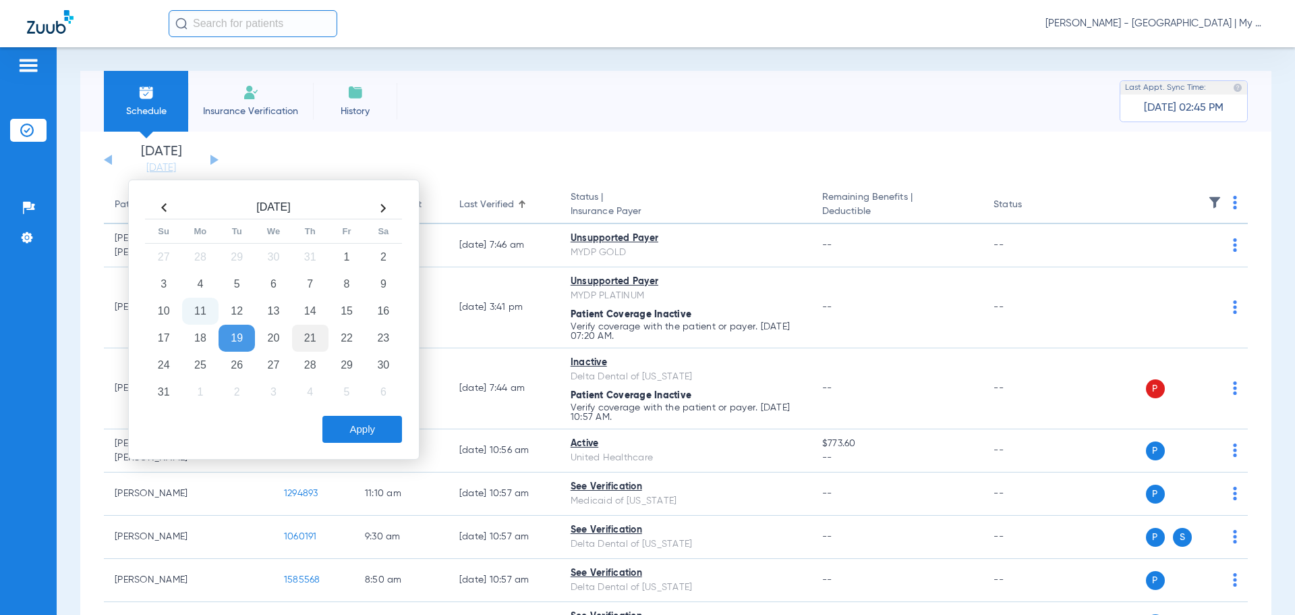
drag, startPoint x: 308, startPoint y: 312, endPoint x: 315, endPoint y: 326, distance: 15.7
click at [310, 312] on td "14" at bounding box center [310, 311] width 36 height 27
drag, startPoint x: 372, startPoint y: 428, endPoint x: 379, endPoint y: 435, distance: 9.5
click at [371, 428] on button "Apply" at bounding box center [363, 429] width 80 height 27
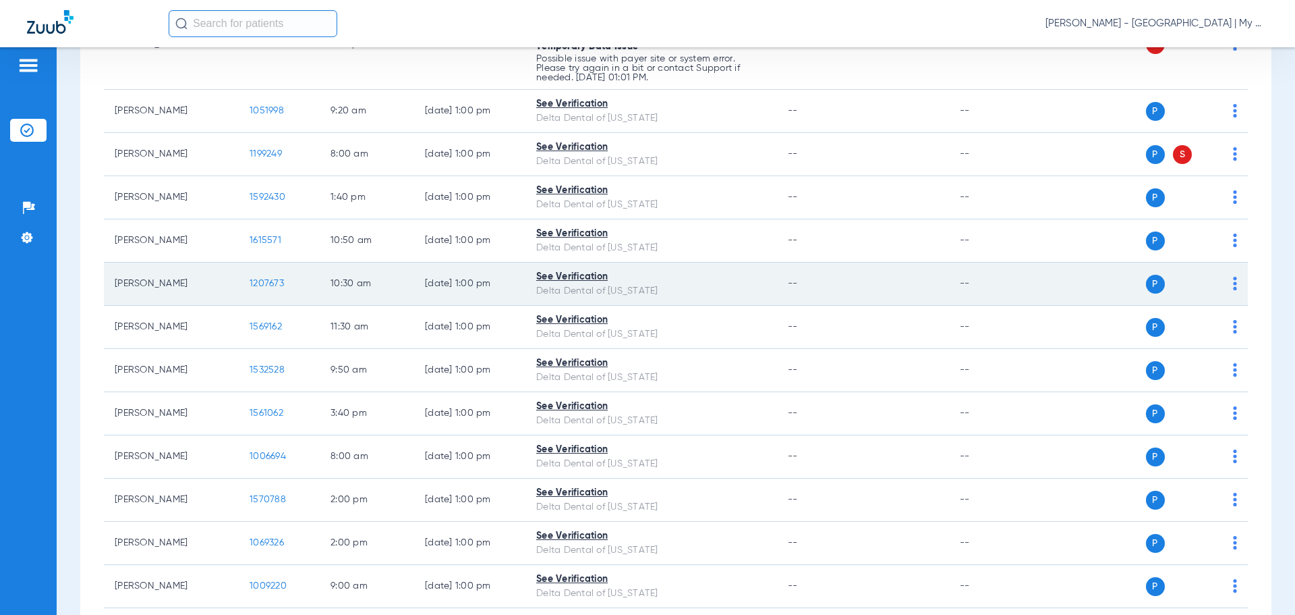
scroll to position [472, 0]
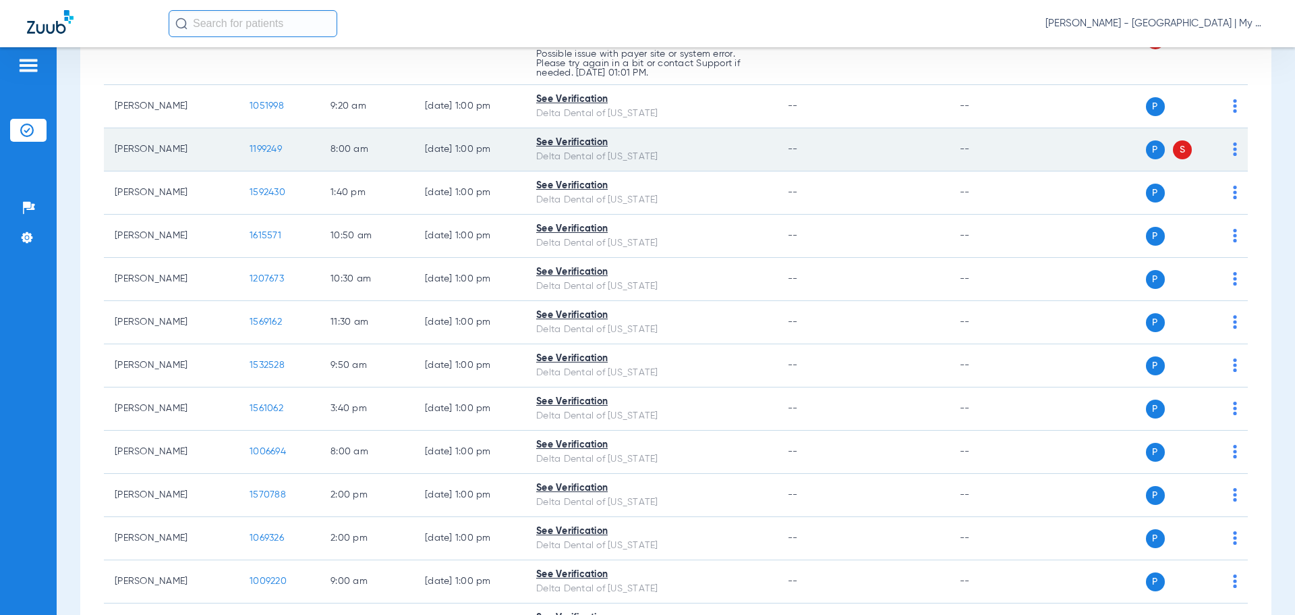
click at [1233, 151] on img at bounding box center [1235, 148] width 4 height 13
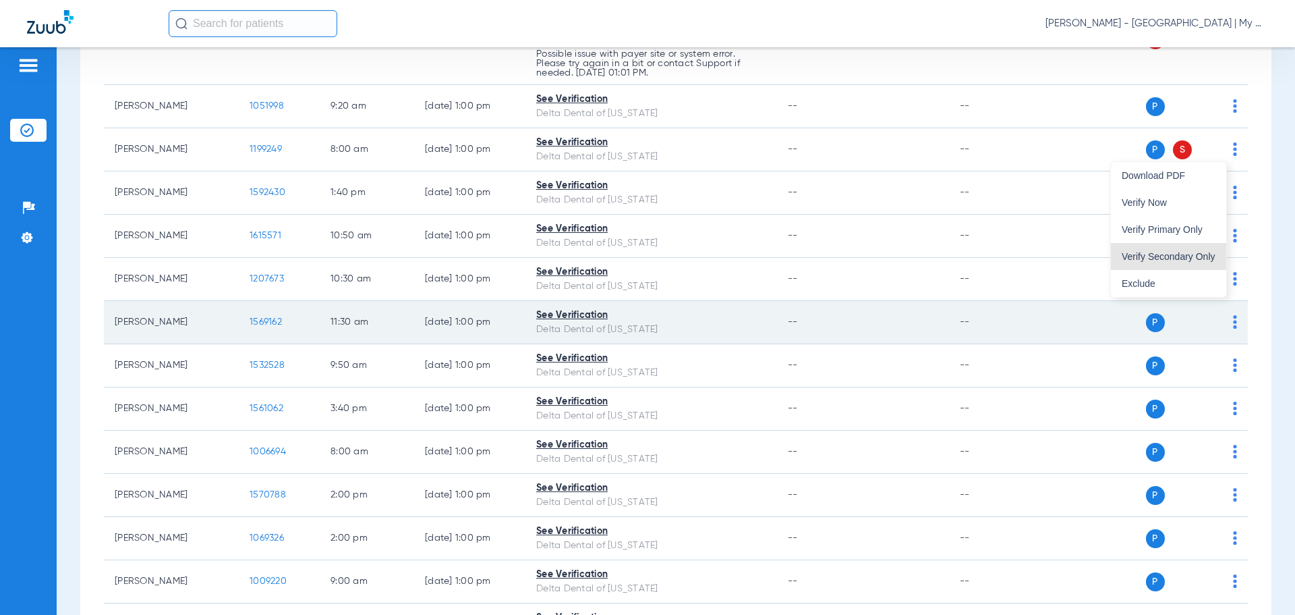
drag, startPoint x: 1165, startPoint y: 253, endPoint x: 1151, endPoint y: 305, distance: 53.8
click at [1165, 252] on span "Verify Secondary Only" at bounding box center [1169, 256] width 94 height 9
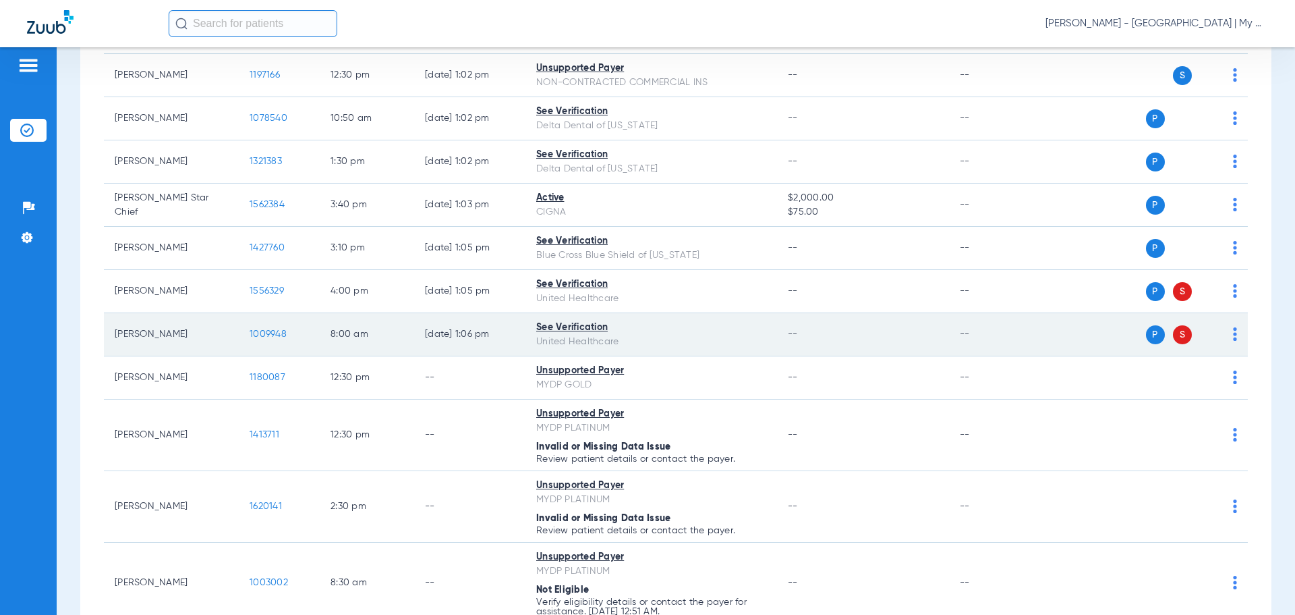
scroll to position [1282, 0]
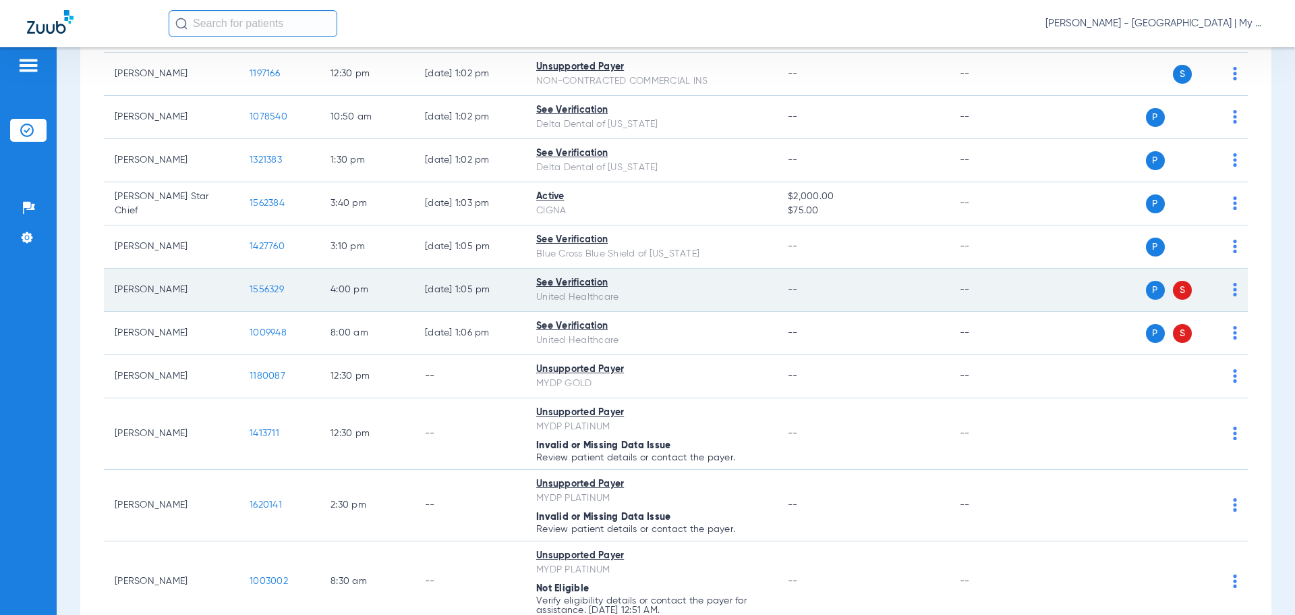
click at [1224, 286] on div "P S" at bounding box center [1139, 290] width 198 height 19
click at [1233, 290] on img at bounding box center [1235, 289] width 4 height 13
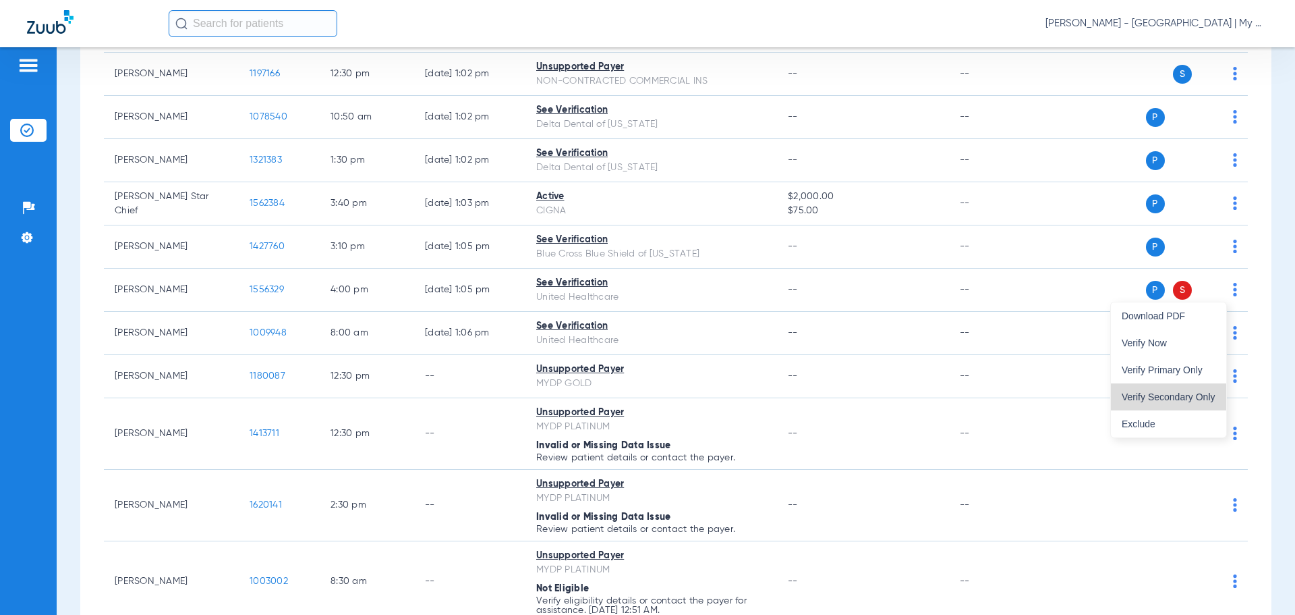
click at [1189, 400] on span "Verify Secondary Only" at bounding box center [1169, 396] width 94 height 9
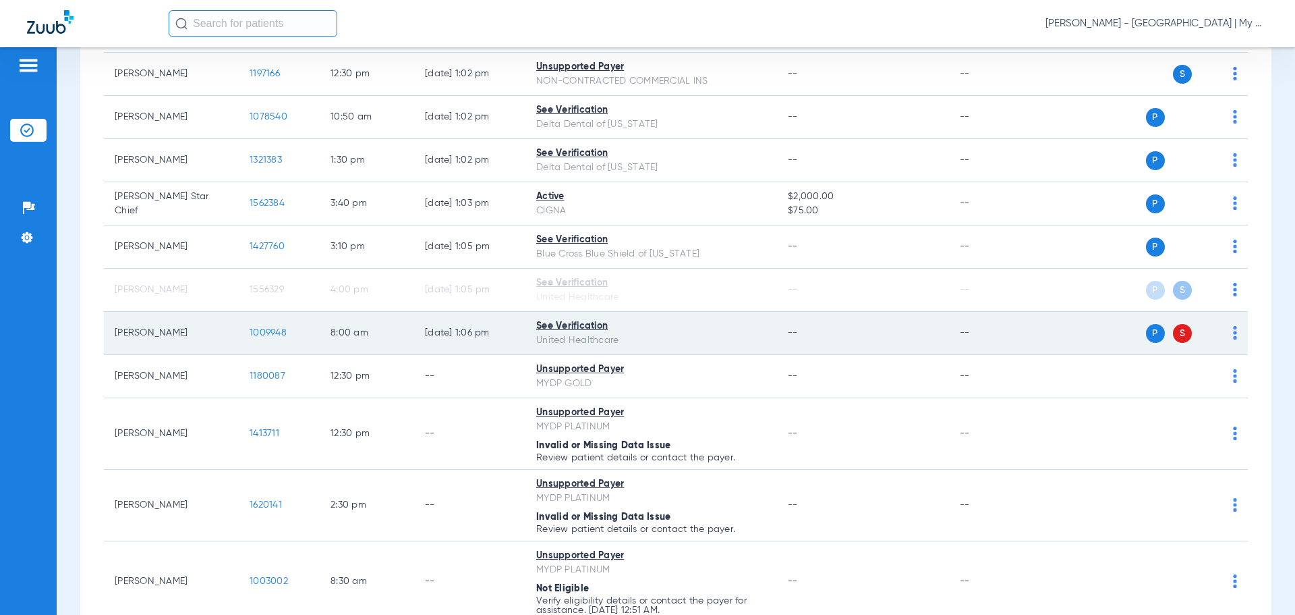
click at [1223, 331] on div "P S" at bounding box center [1139, 333] width 198 height 19
click at [1233, 334] on img at bounding box center [1235, 332] width 4 height 13
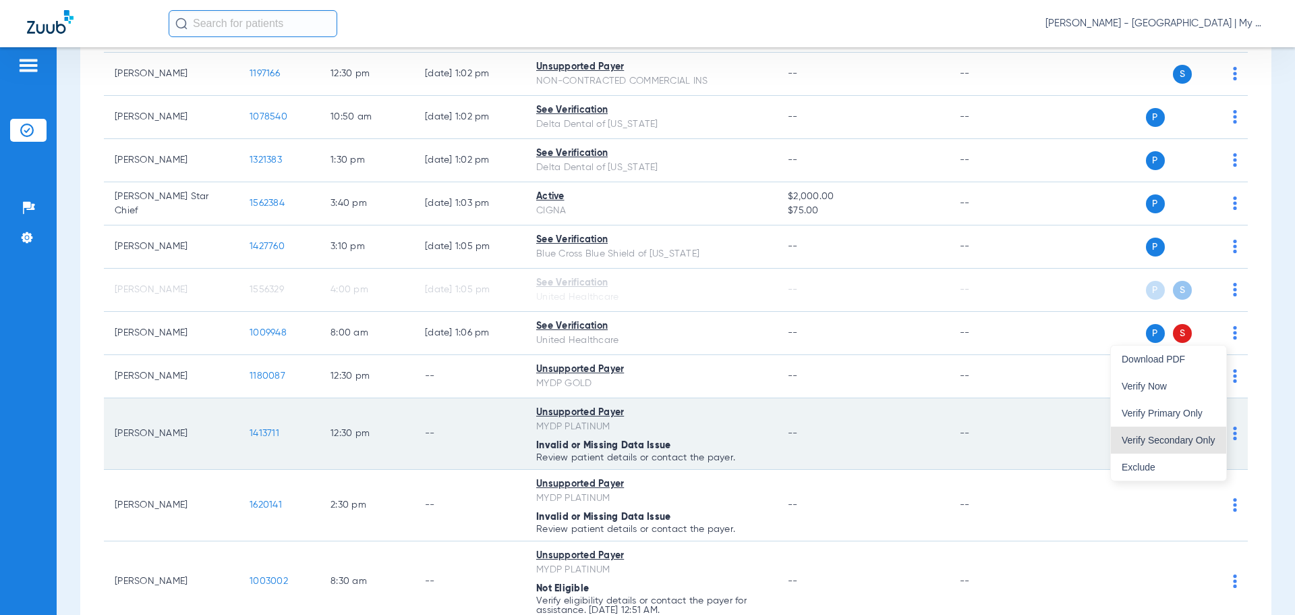
drag, startPoint x: 1202, startPoint y: 445, endPoint x: 1192, endPoint y: 464, distance: 21.4
click at [1202, 446] on button "Verify Secondary Only" at bounding box center [1168, 439] width 115 height 27
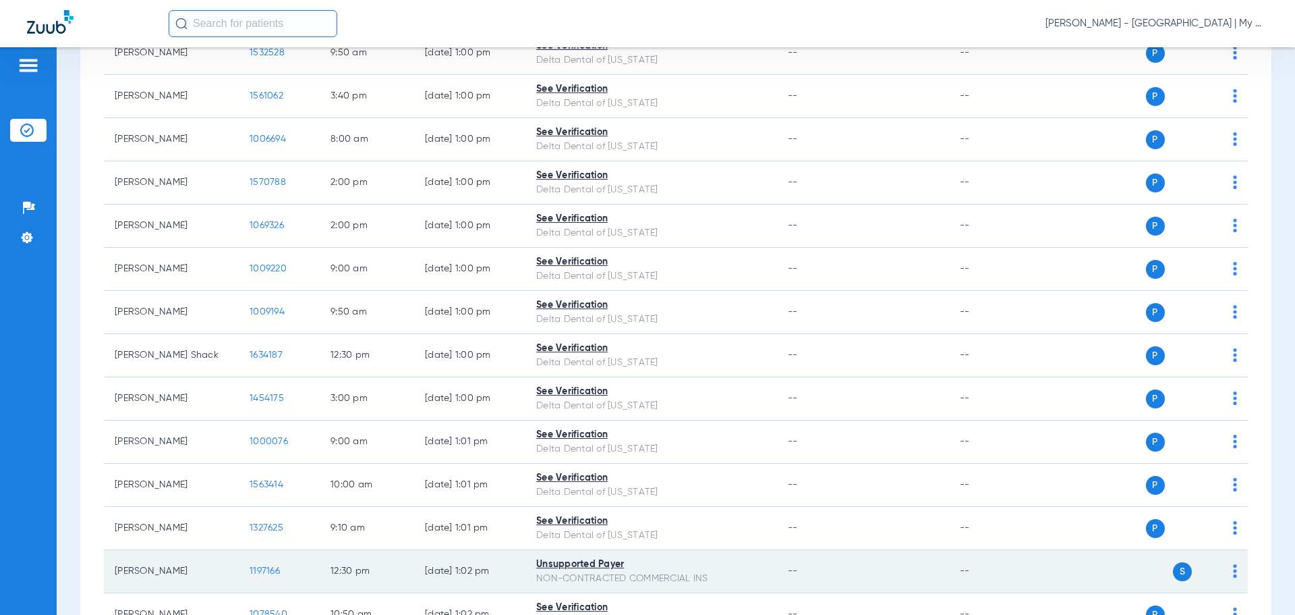
scroll to position [903, 0]
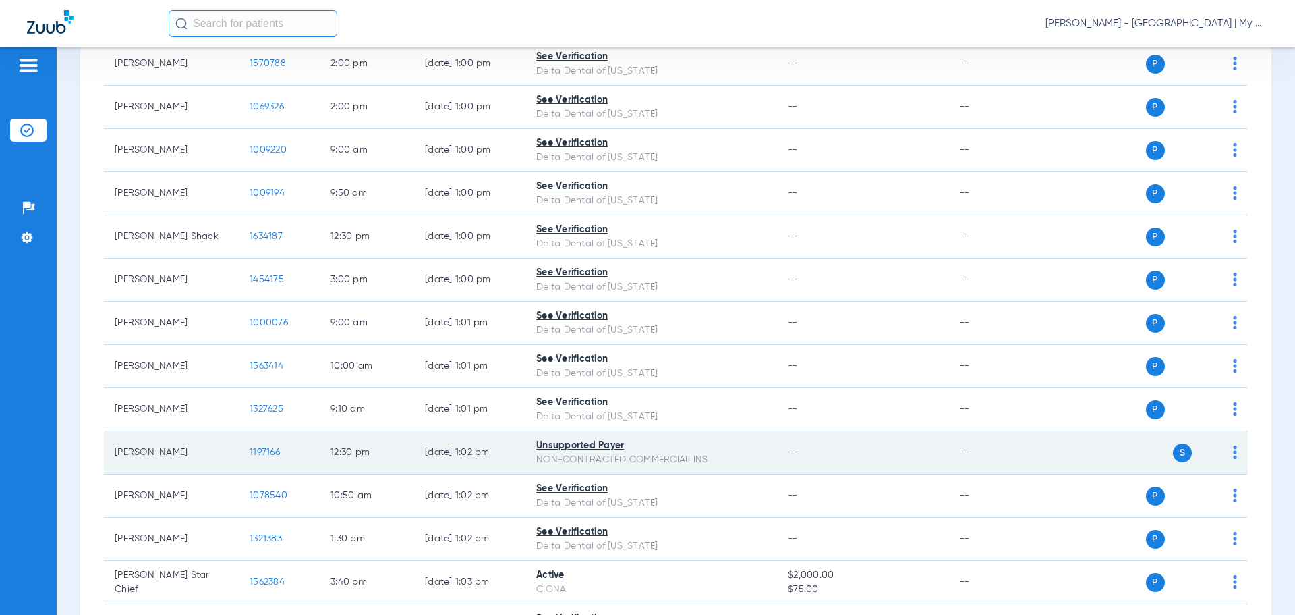
click at [1233, 452] on img at bounding box center [1235, 451] width 4 height 13
drag, startPoint x: 1079, startPoint y: 461, endPoint x: 1053, endPoint y: 461, distance: 26.3
click at [1078, 461] on div at bounding box center [647, 307] width 1295 height 615
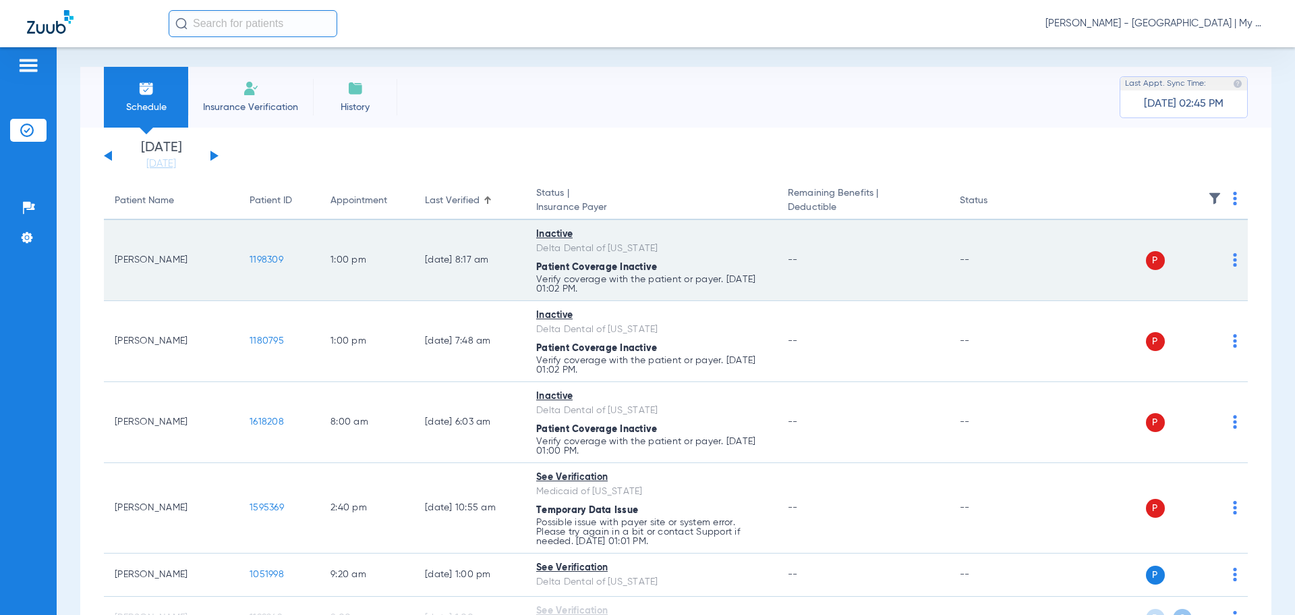
scroll to position [0, 0]
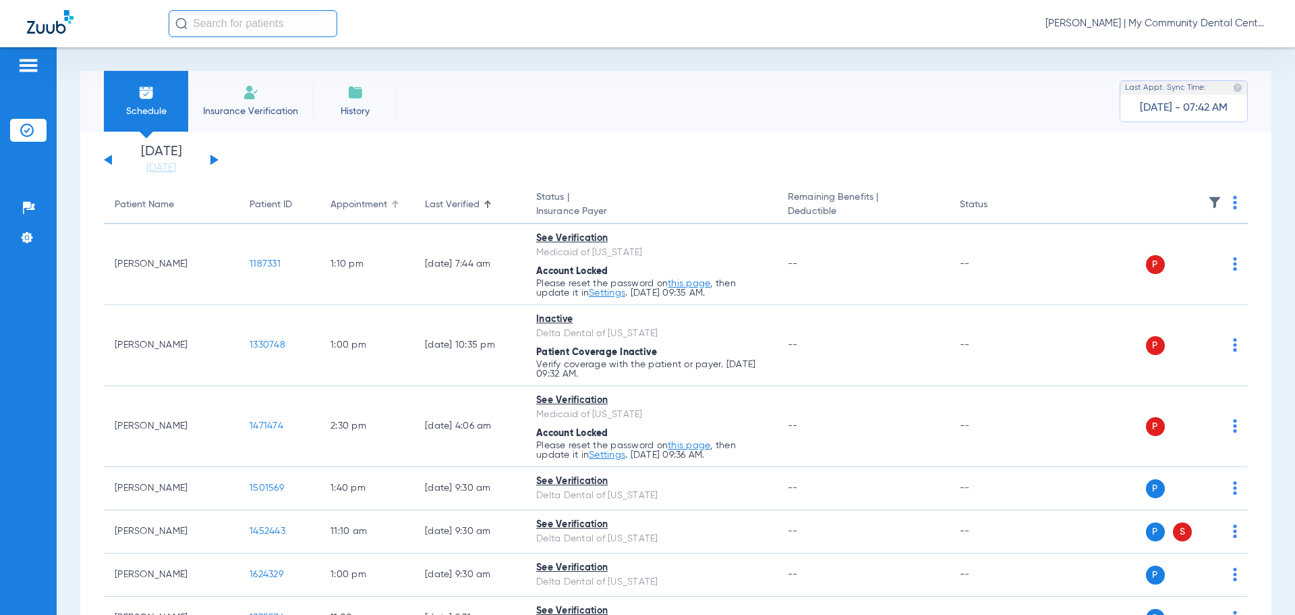
drag, startPoint x: 376, startPoint y: 200, endPoint x: 383, endPoint y: 205, distance: 8.6
click at [376, 200] on div "Appointment" at bounding box center [359, 205] width 57 height 14
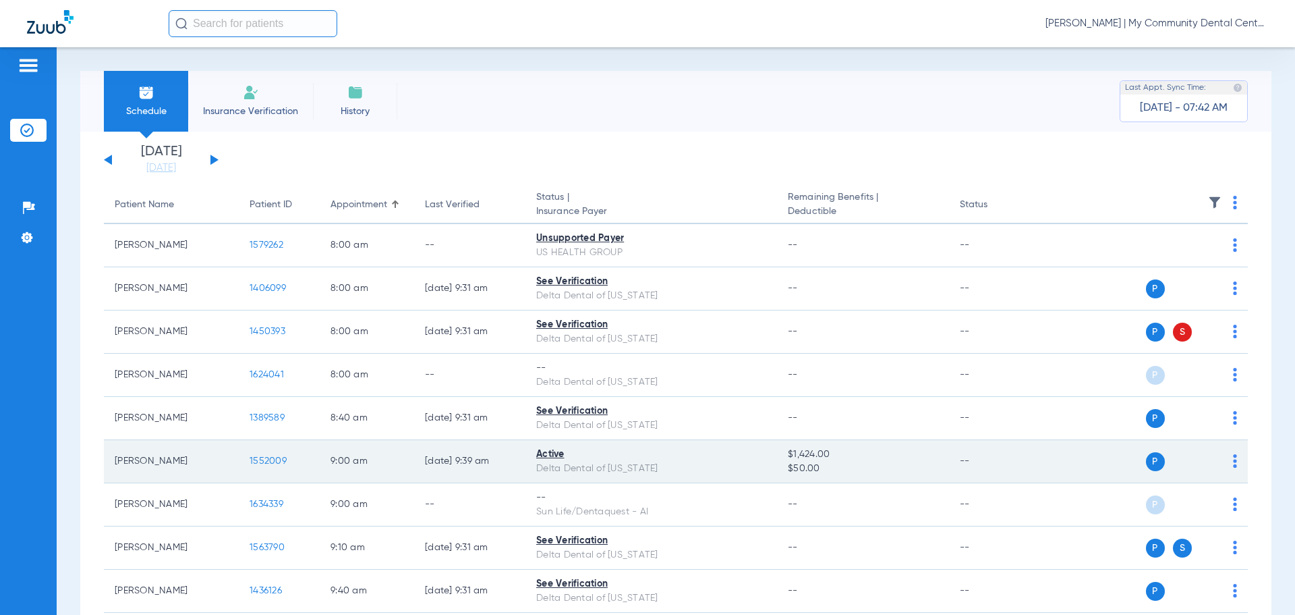
click at [260, 458] on span "1552009" at bounding box center [268, 460] width 37 height 9
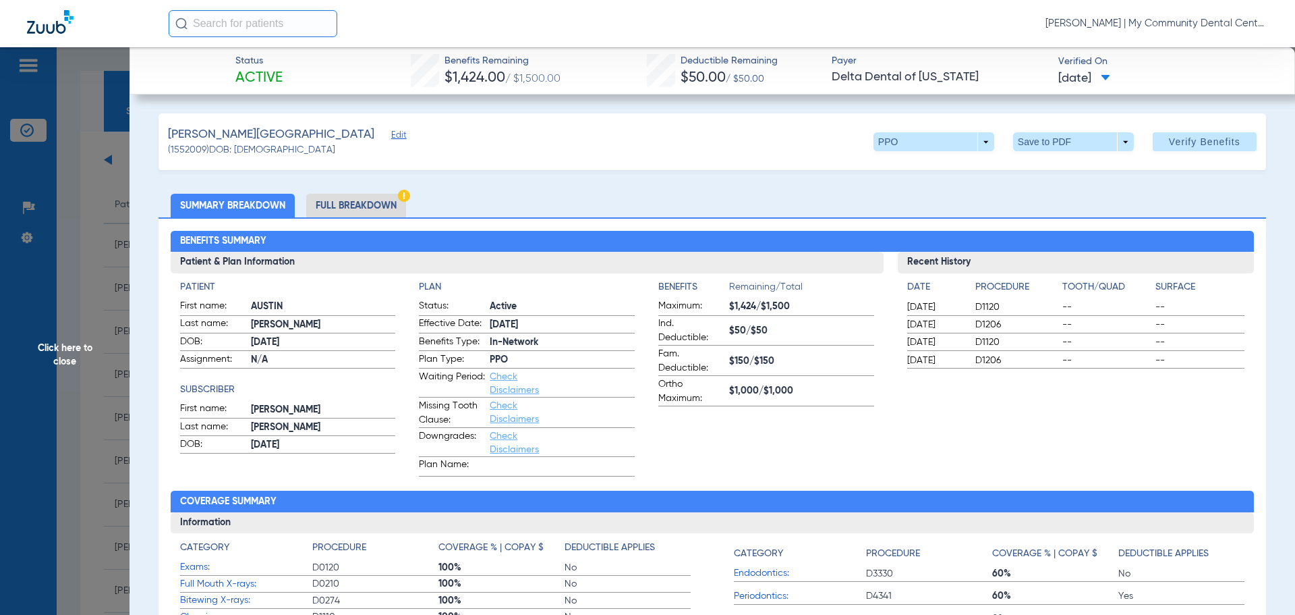
drag, startPoint x: 60, startPoint y: 363, endPoint x: 175, endPoint y: 388, distance: 118.0
click at [59, 363] on span "Click here to close" at bounding box center [65, 354] width 130 height 615
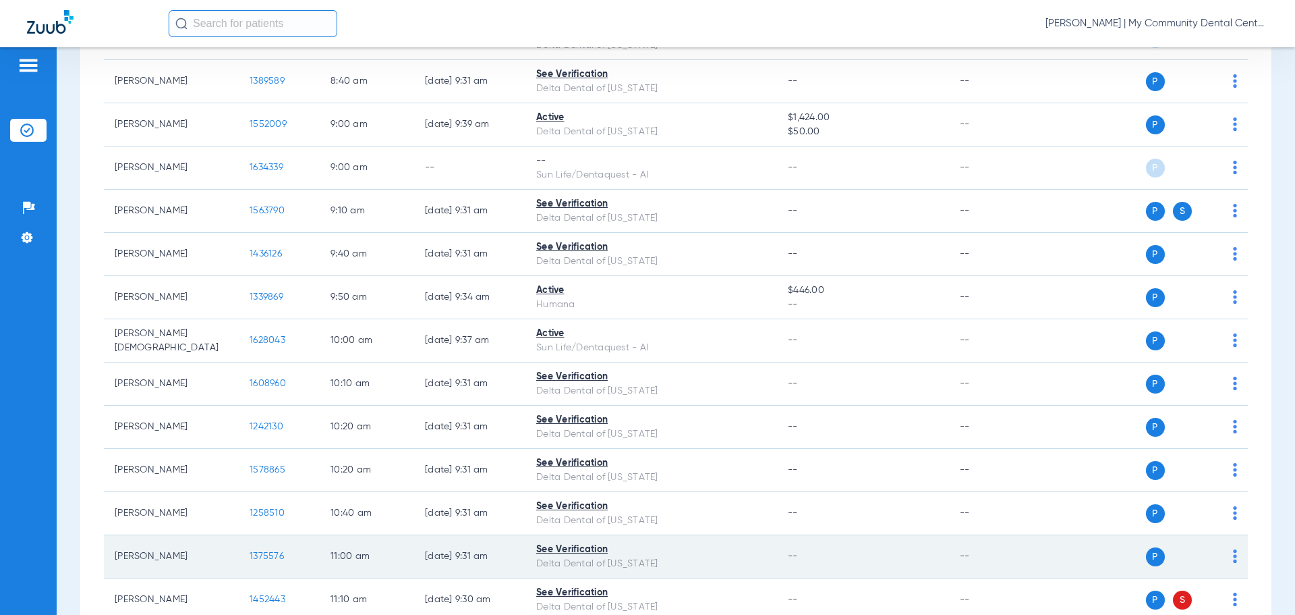
scroll to position [337, 0]
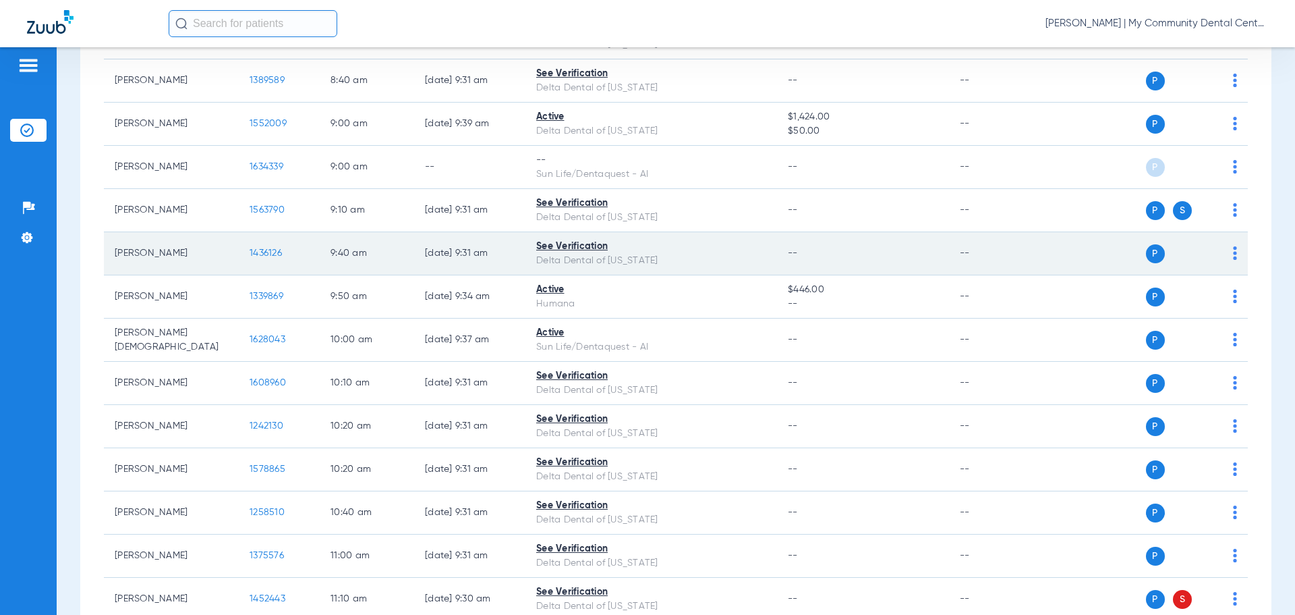
click at [269, 254] on span "1436126" at bounding box center [266, 252] width 32 height 9
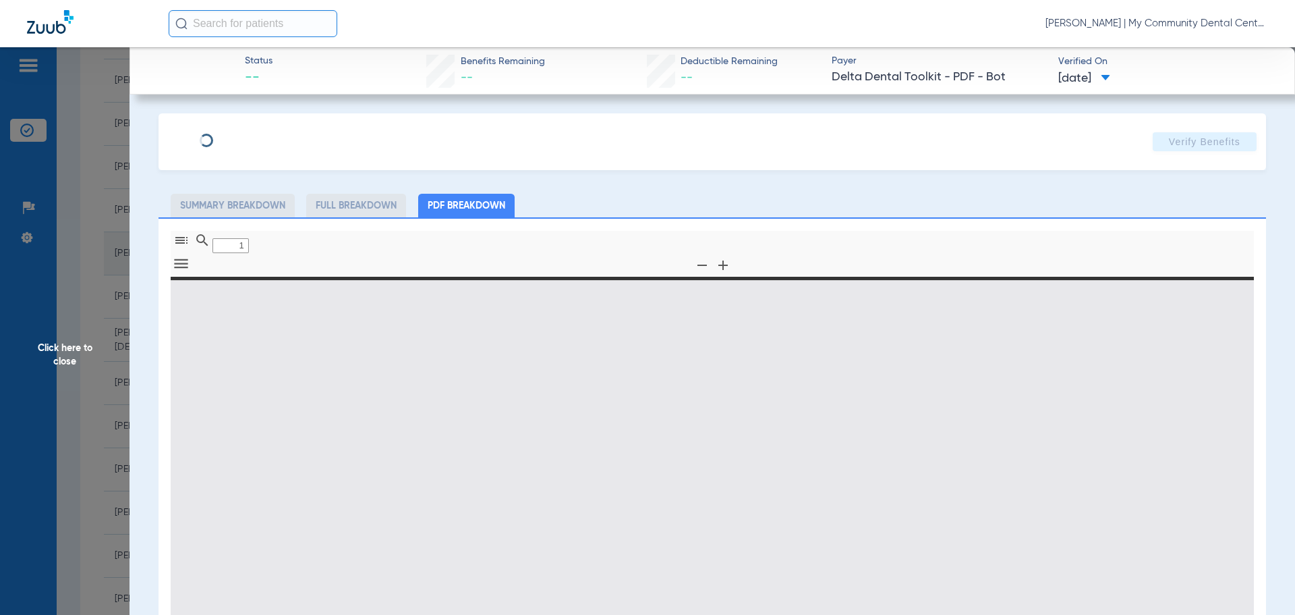
type input "0"
select select "page-width"
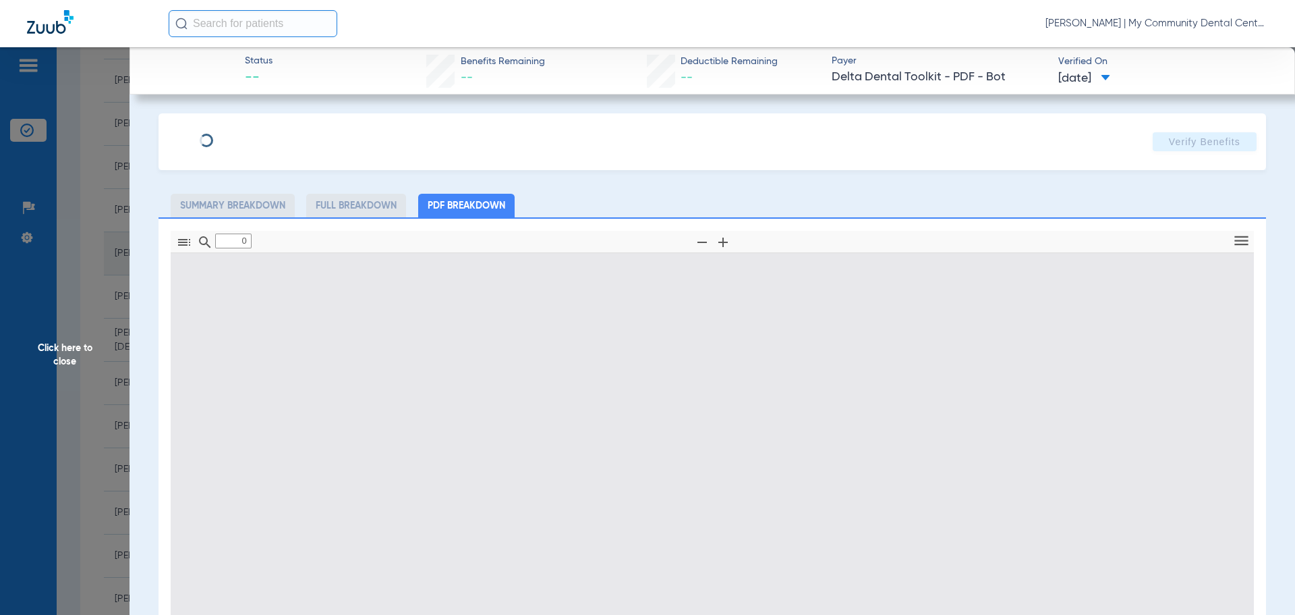
type input "1"
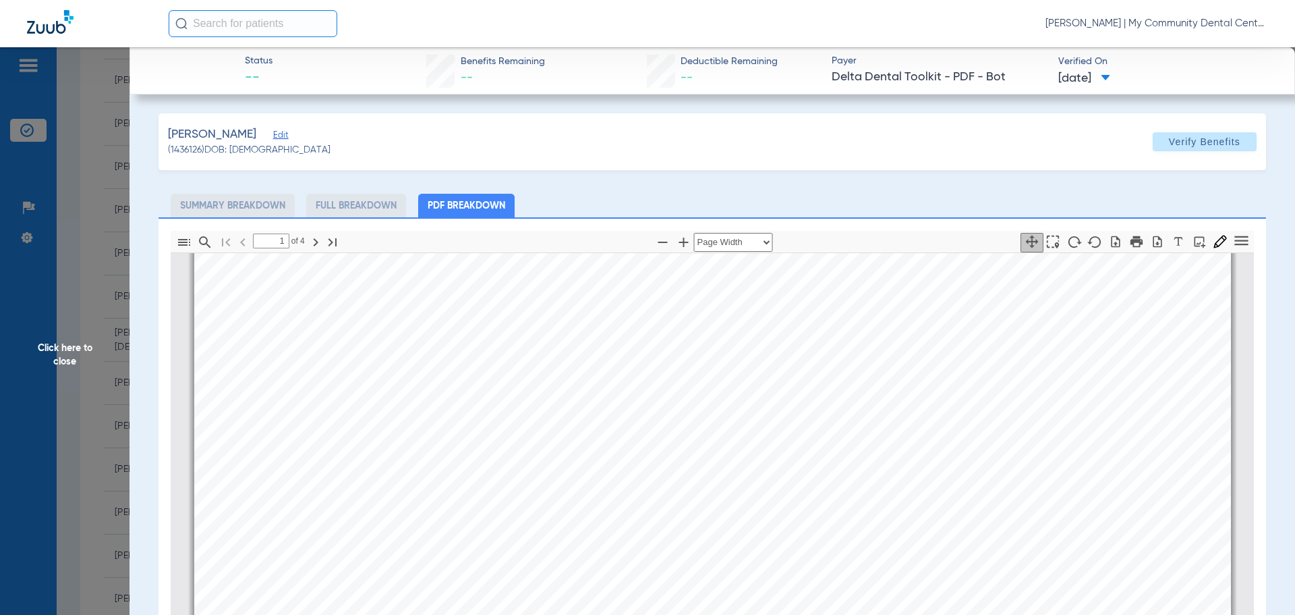
scroll to position [344, 0]
click at [60, 355] on span "Click here to close" at bounding box center [65, 354] width 130 height 615
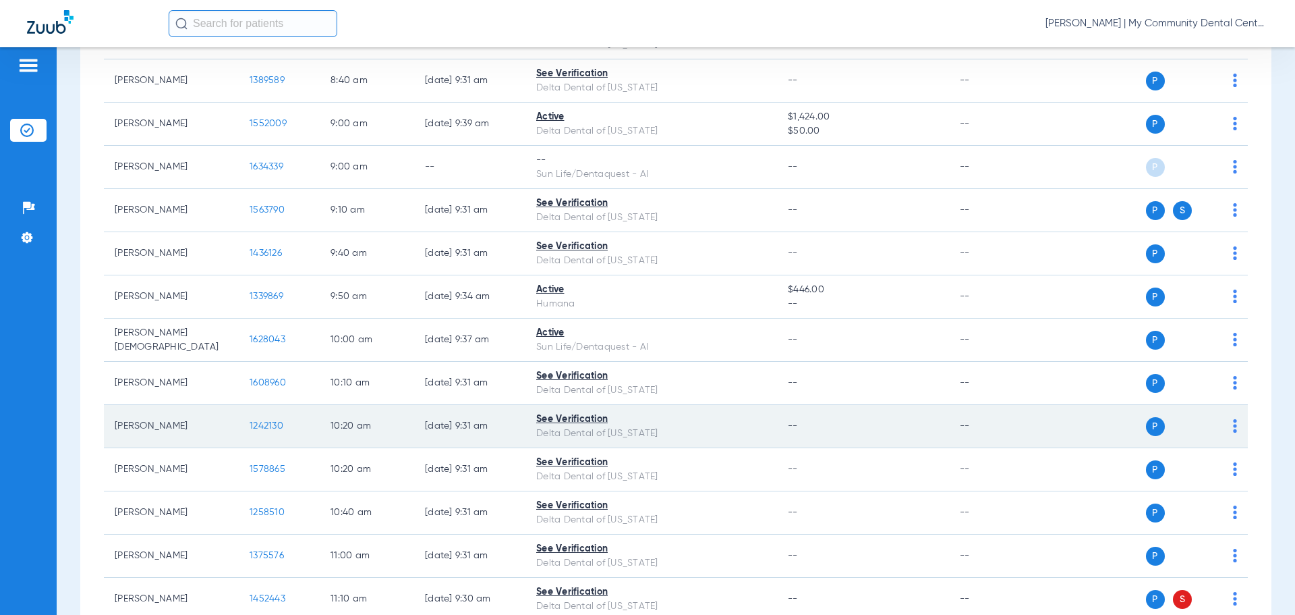
click at [267, 422] on span "1242130" at bounding box center [267, 425] width 34 height 9
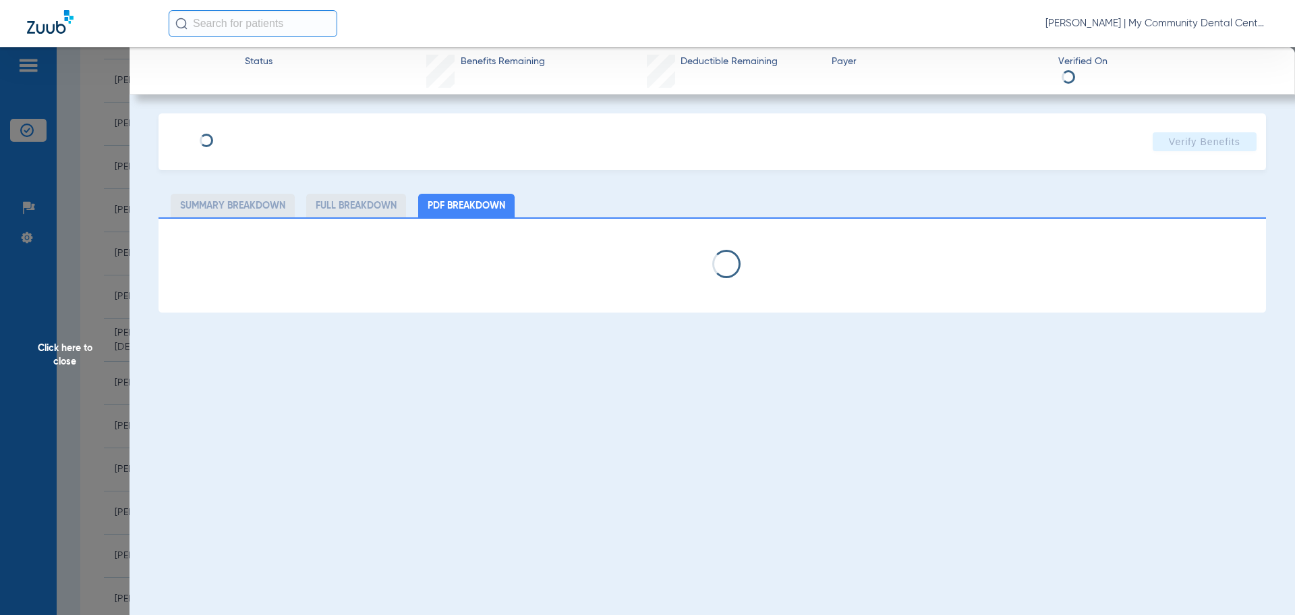
select select "page-width"
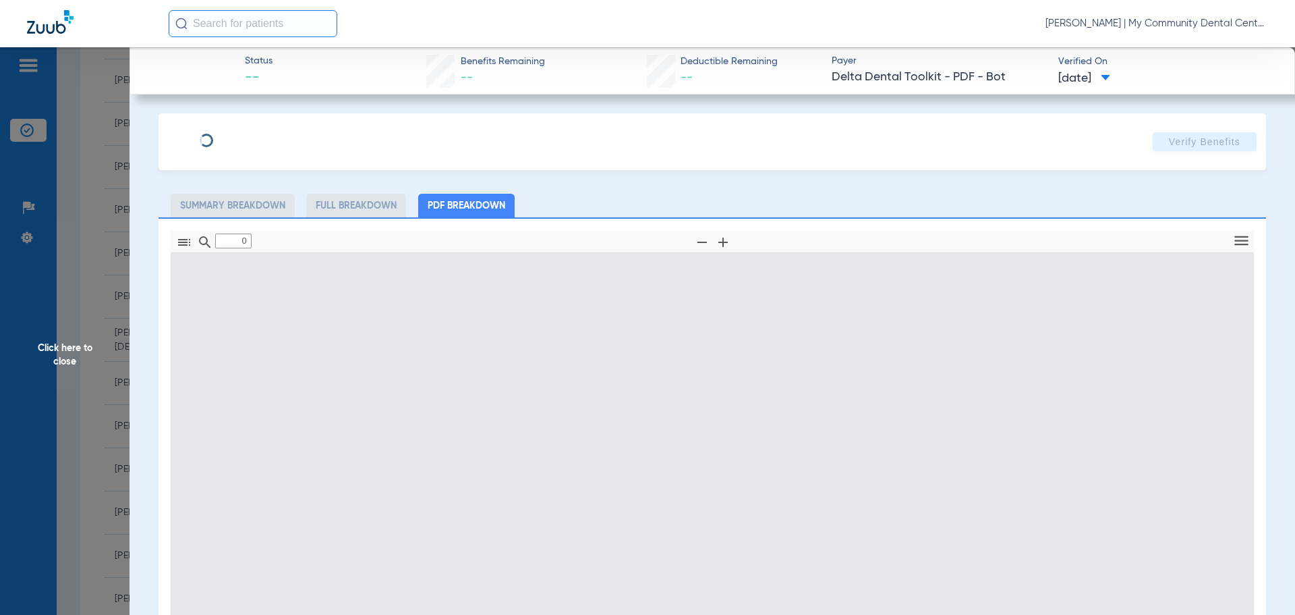
type input "1"
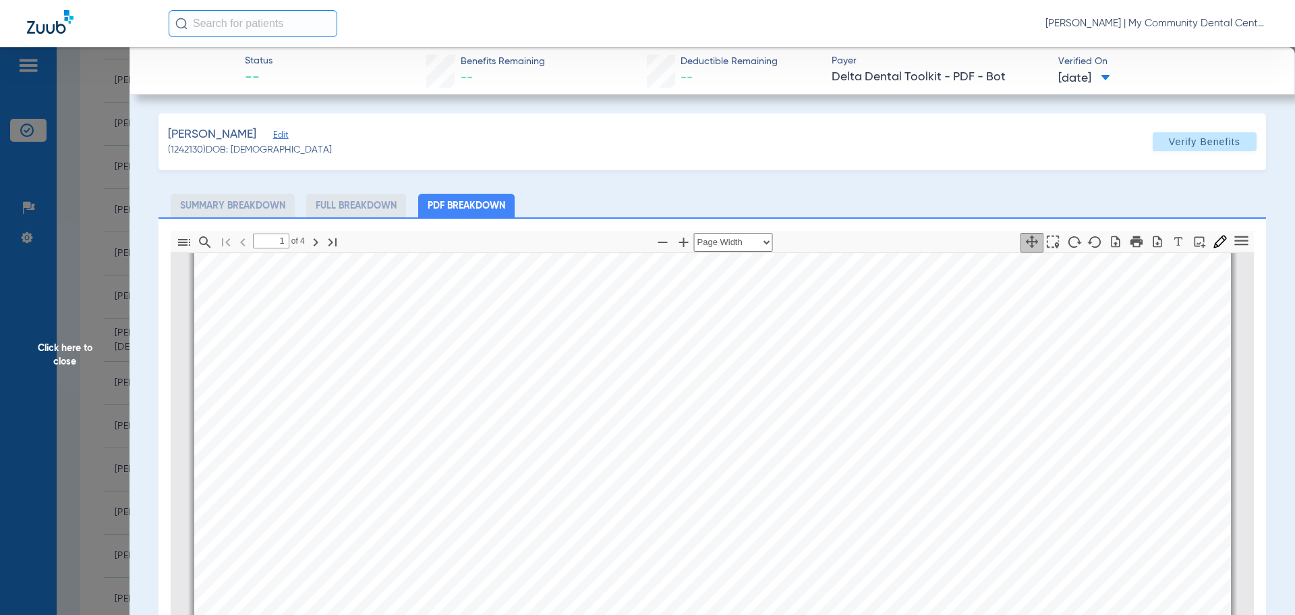
scroll to position [479, 0]
click at [72, 345] on span "Click here to close" at bounding box center [65, 354] width 130 height 615
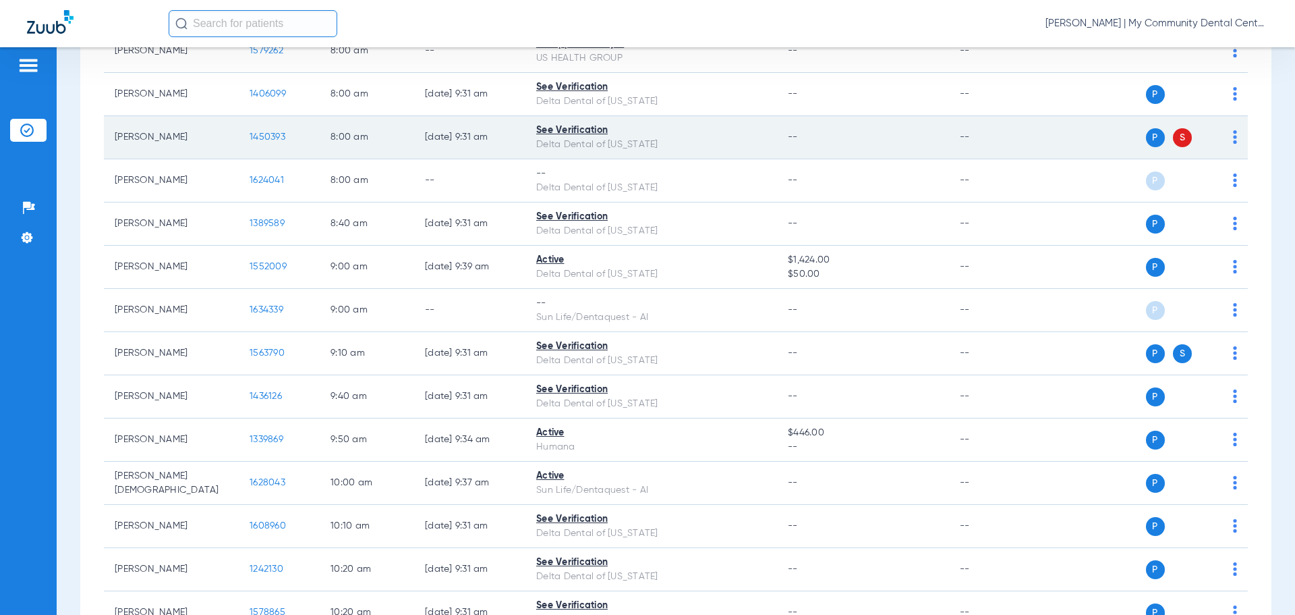
scroll to position [0, 0]
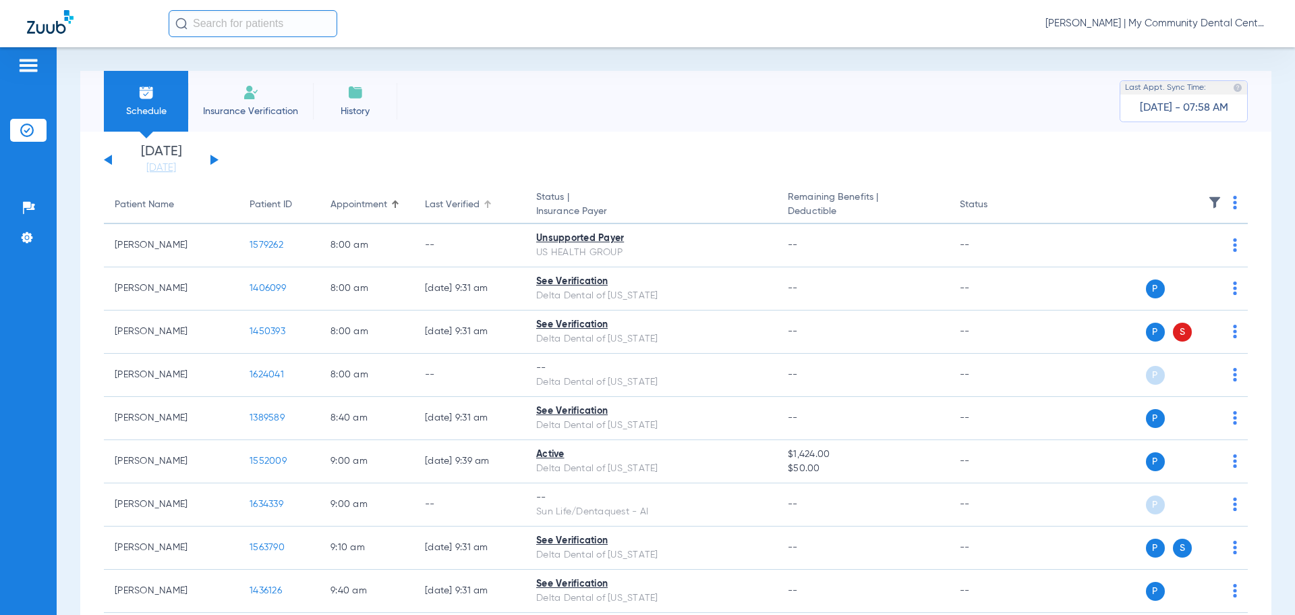
drag, startPoint x: 483, startPoint y: 206, endPoint x: 501, endPoint y: 238, distance: 37.2
click at [484, 206] on div at bounding box center [488, 204] width 8 height 8
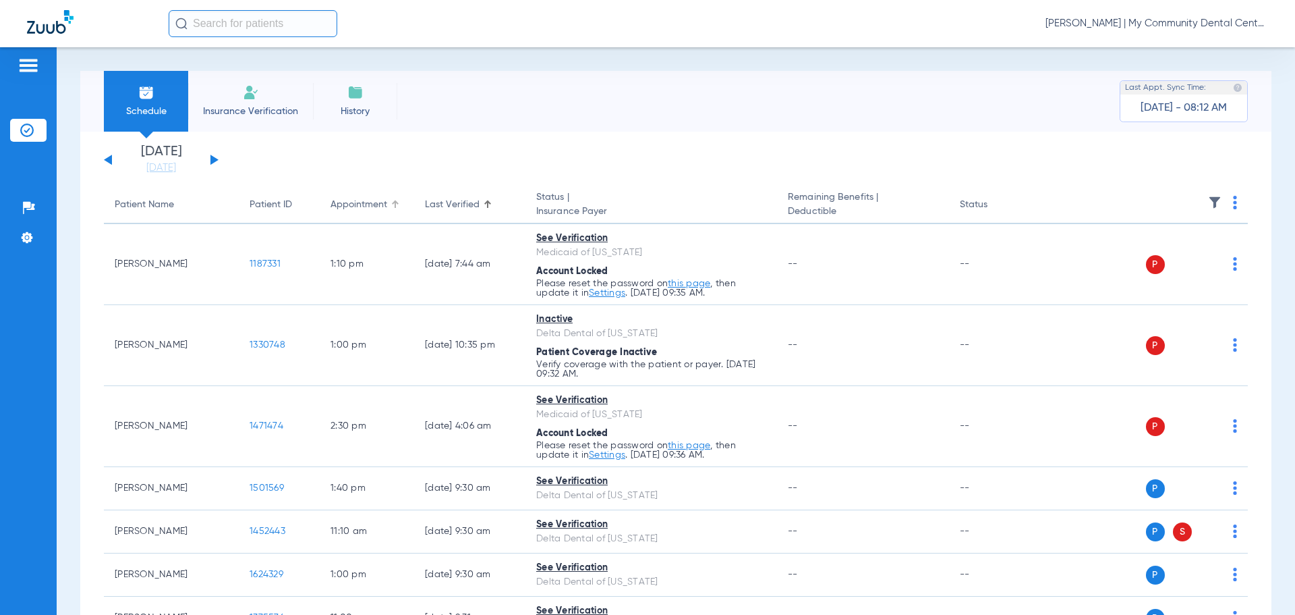
click at [391, 206] on div "Appointment" at bounding box center [367, 205] width 73 height 14
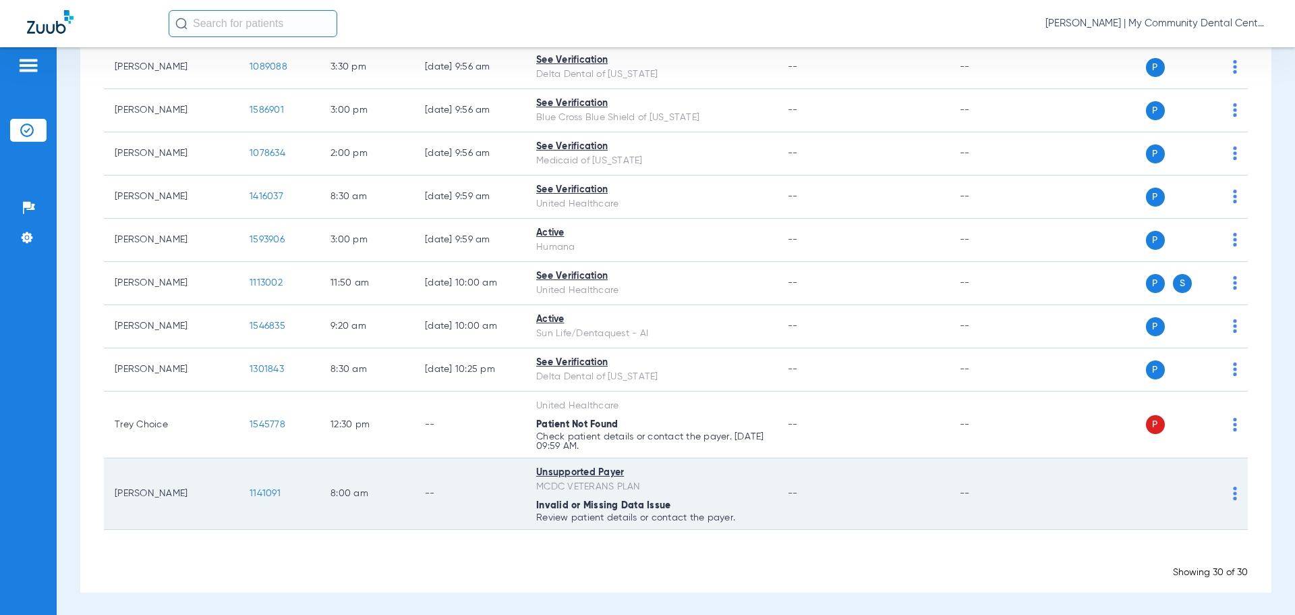
scroll to position [1081, 0]
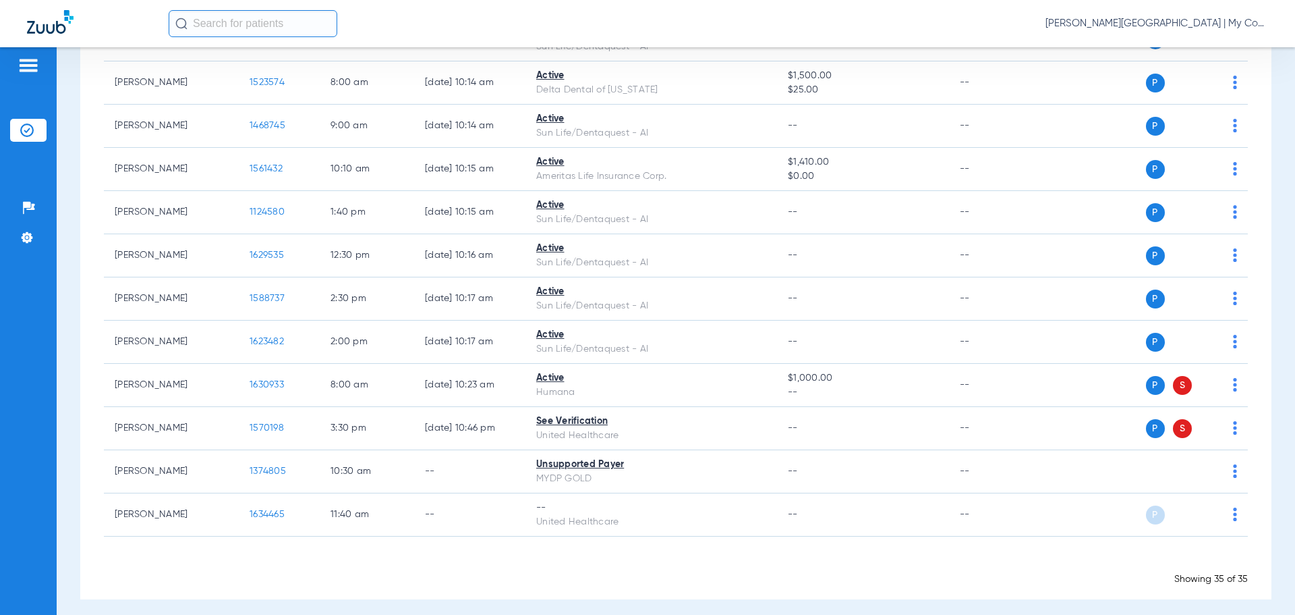
scroll to position [1245, 0]
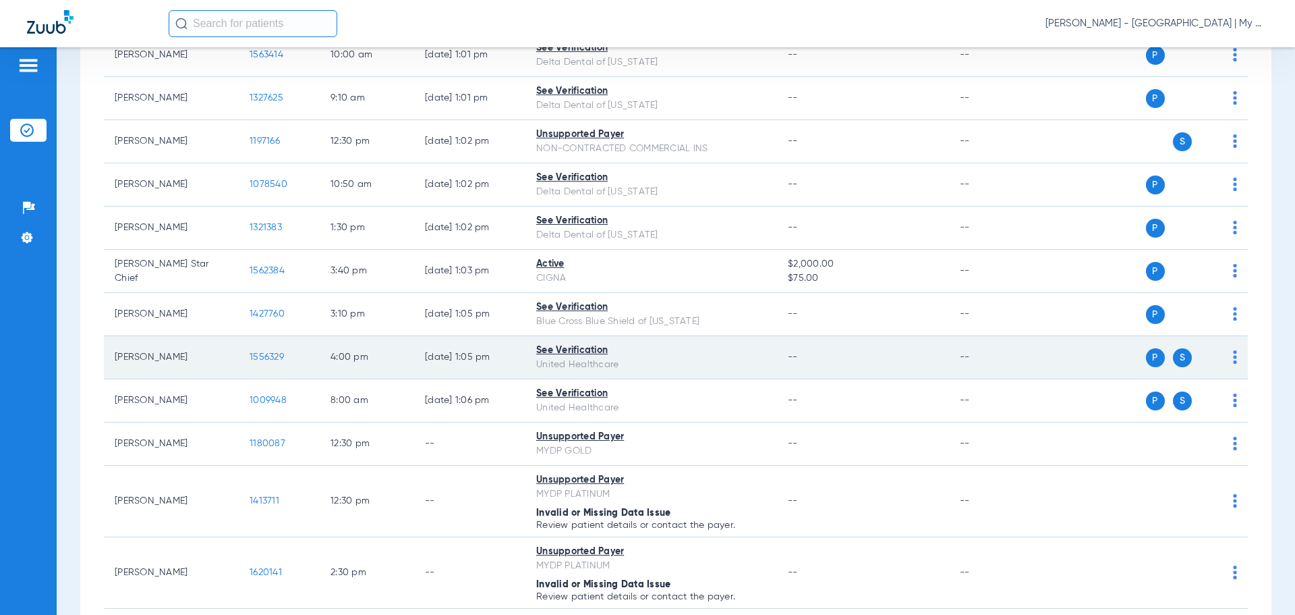
scroll to position [1282, 0]
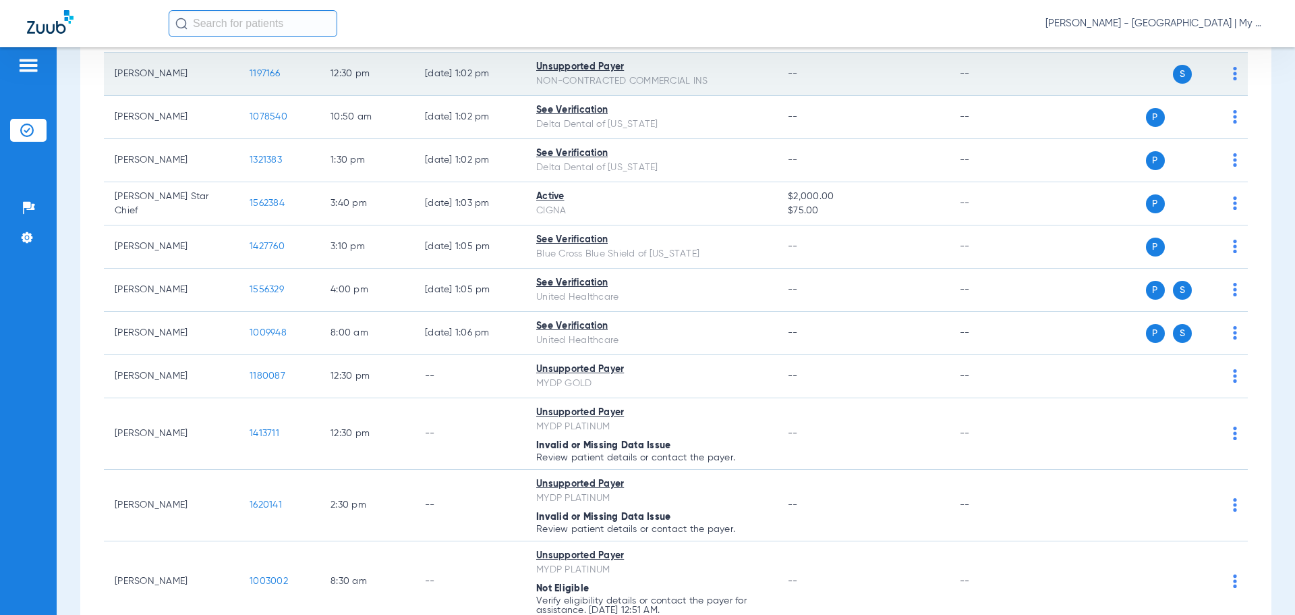
drag, startPoint x: 115, startPoint y: 75, endPoint x: 187, endPoint y: 73, distance: 72.2
click at [187, 73] on td "[PERSON_NAME]" at bounding box center [171, 74] width 135 height 43
copy td "[PERSON_NAME]"
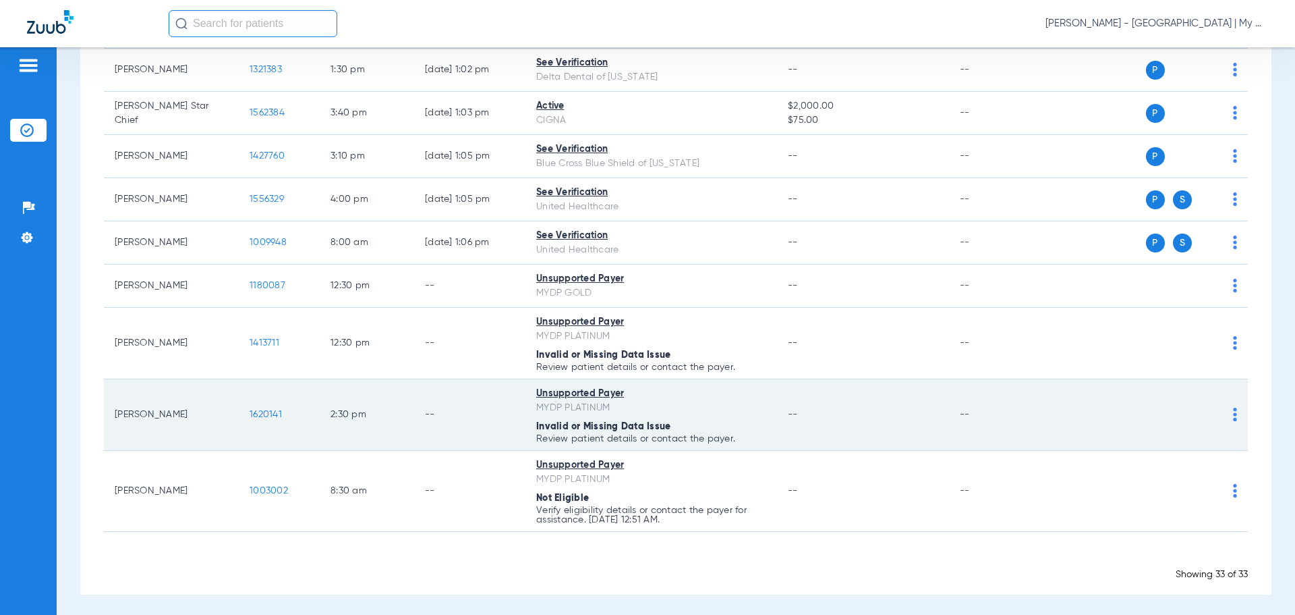
scroll to position [1376, 0]
